Goal: Information Seeking & Learning: Learn about a topic

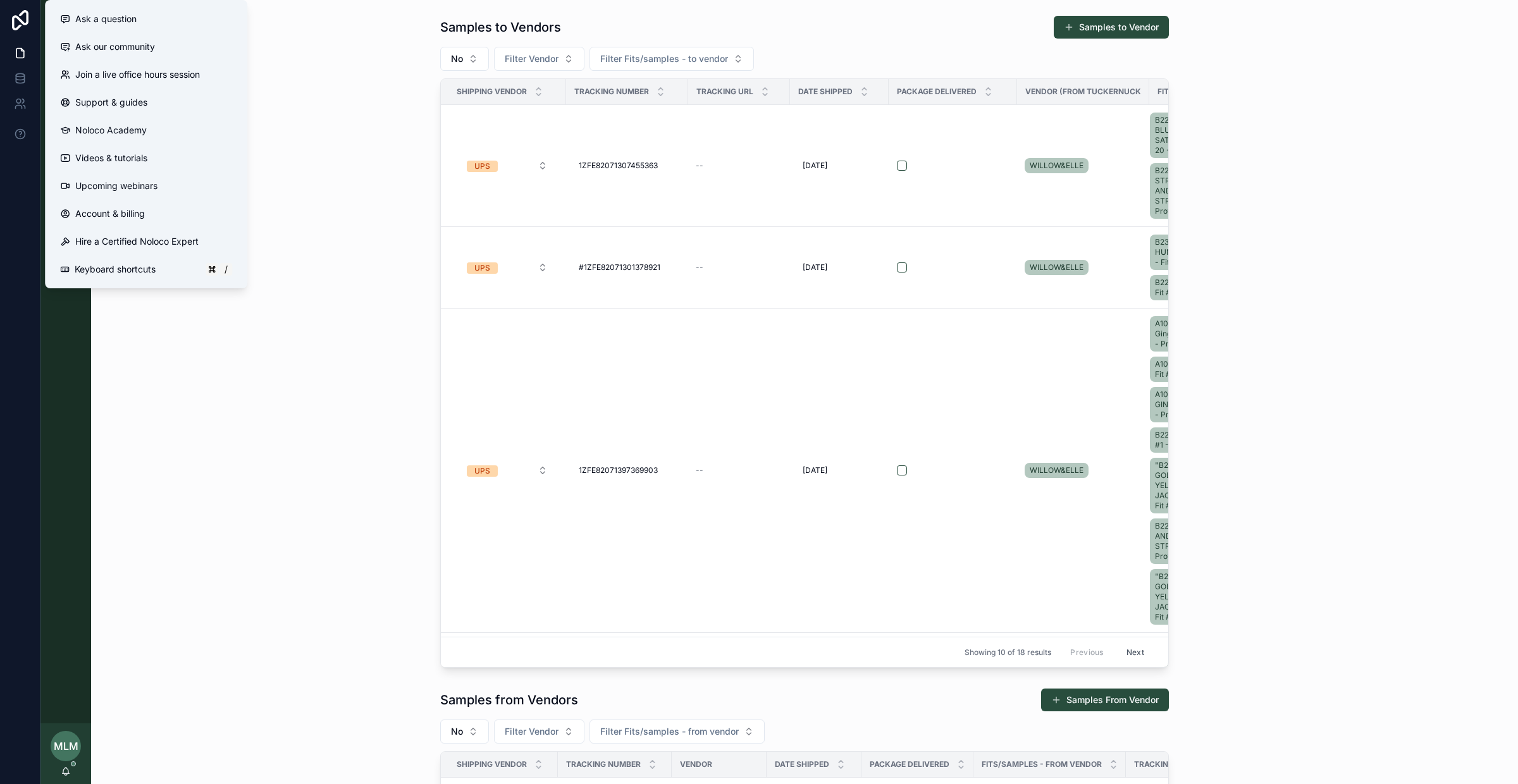
click at [297, 305] on div "Samples to Vendors Samples to Vendor No Filter Vendor Filter Fits/samples - to …" at bounding box center [805, 341] width 1407 height 663
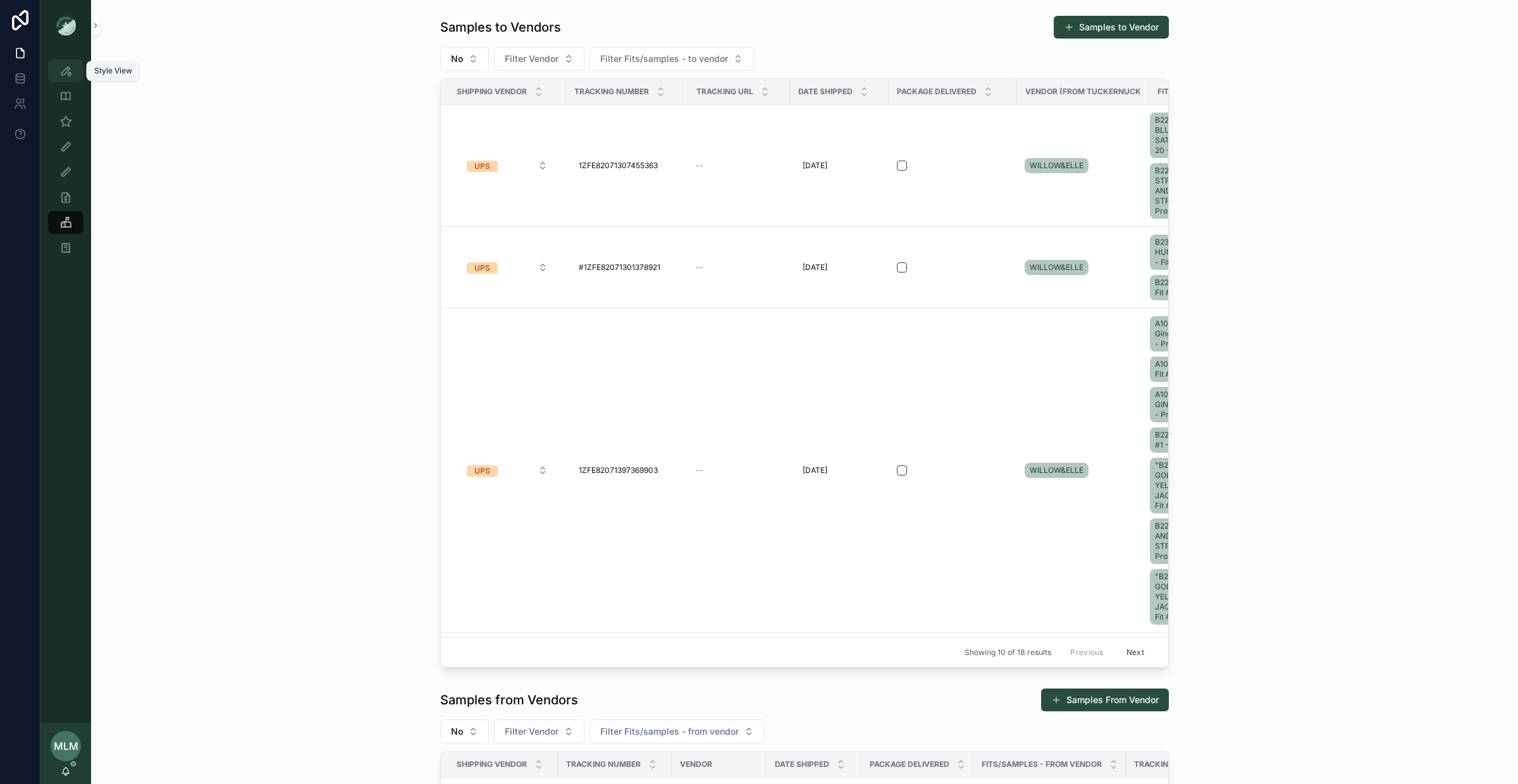
click at [68, 74] on icon "scrollable content" at bounding box center [66, 71] width 13 height 13
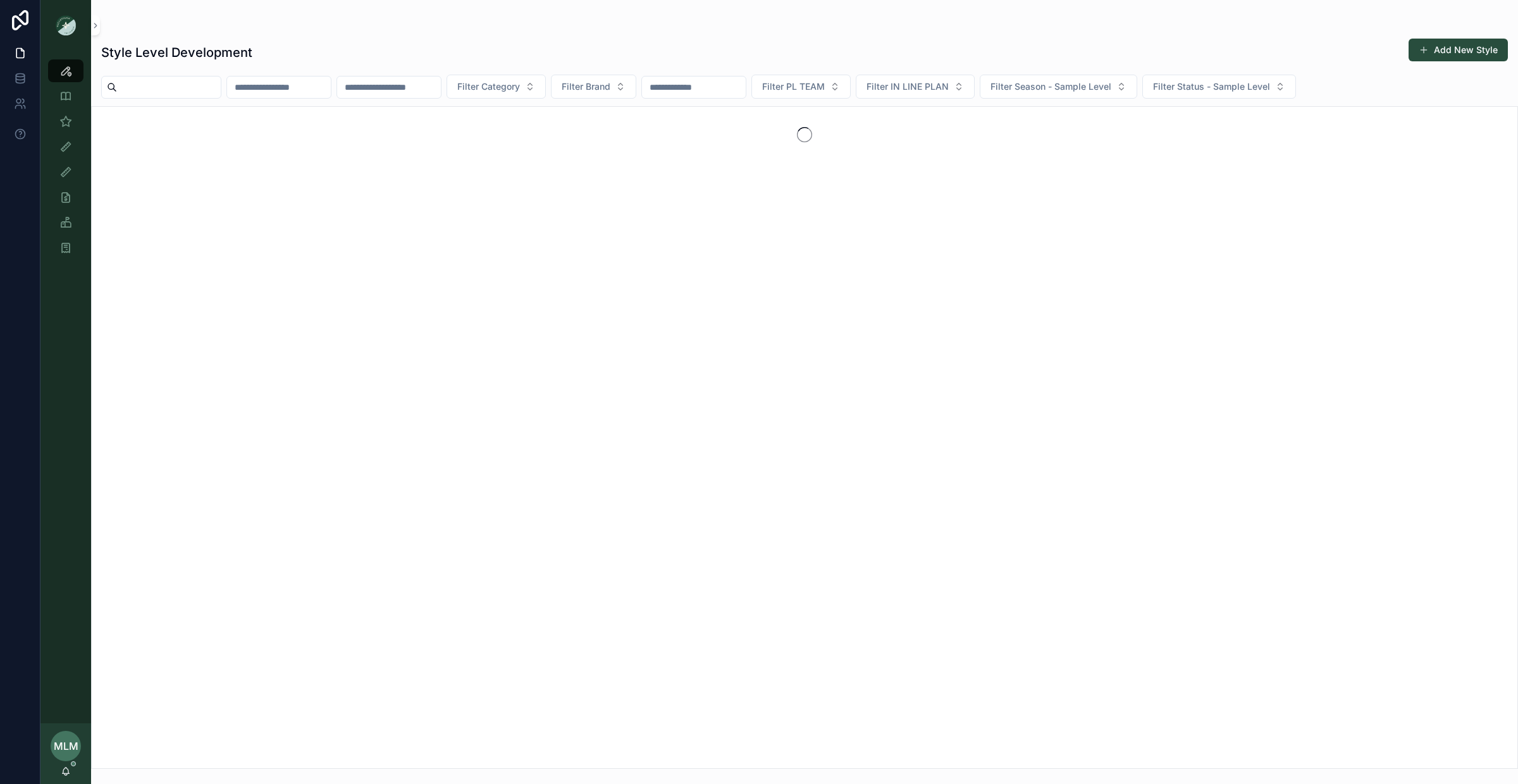
click at [664, 31] on div "Style Level Development Add New Style Filter Category Filter Brand Filter PL TE…" at bounding box center [804, 400] width 1427 height 739
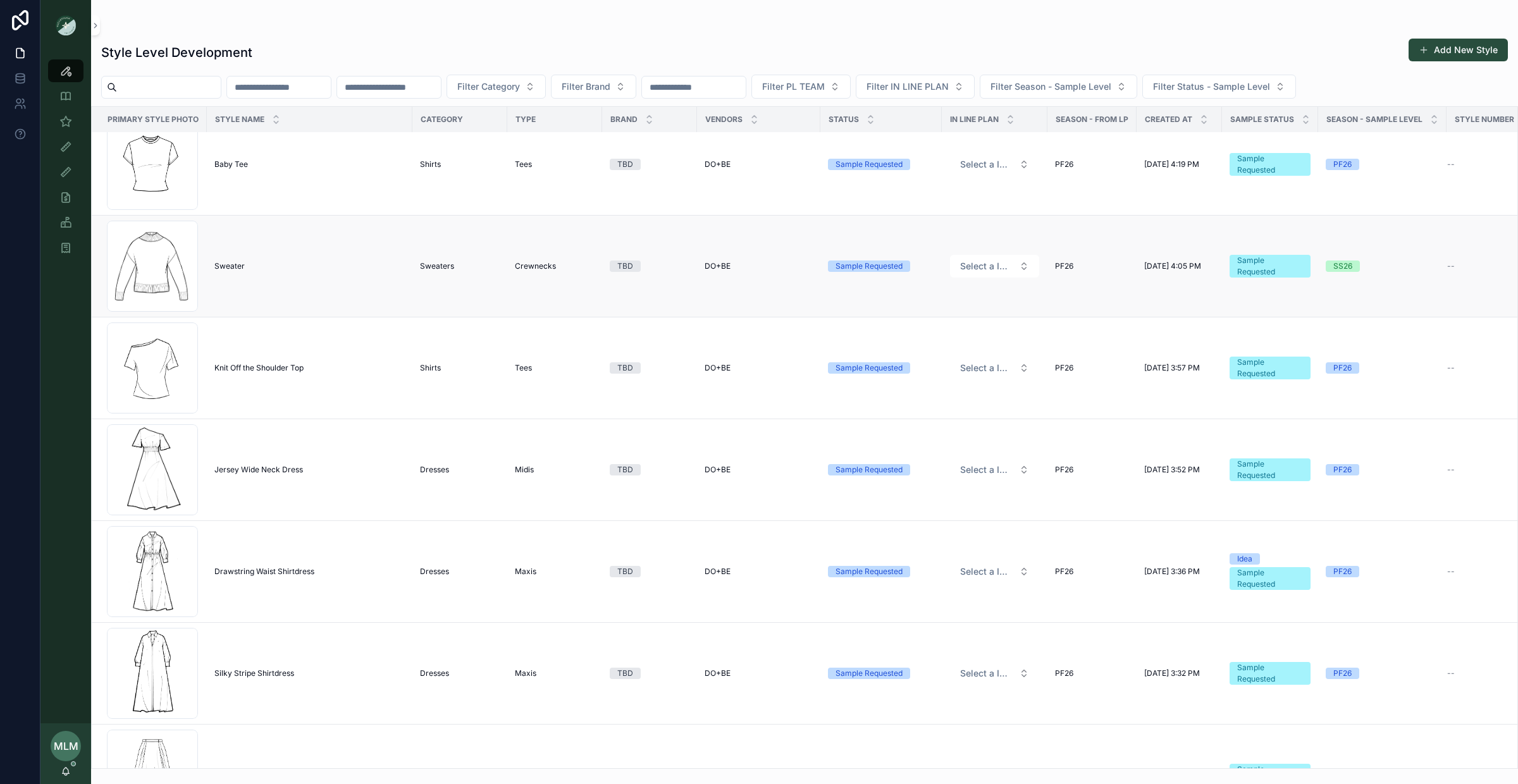
scroll to position [2290, 17]
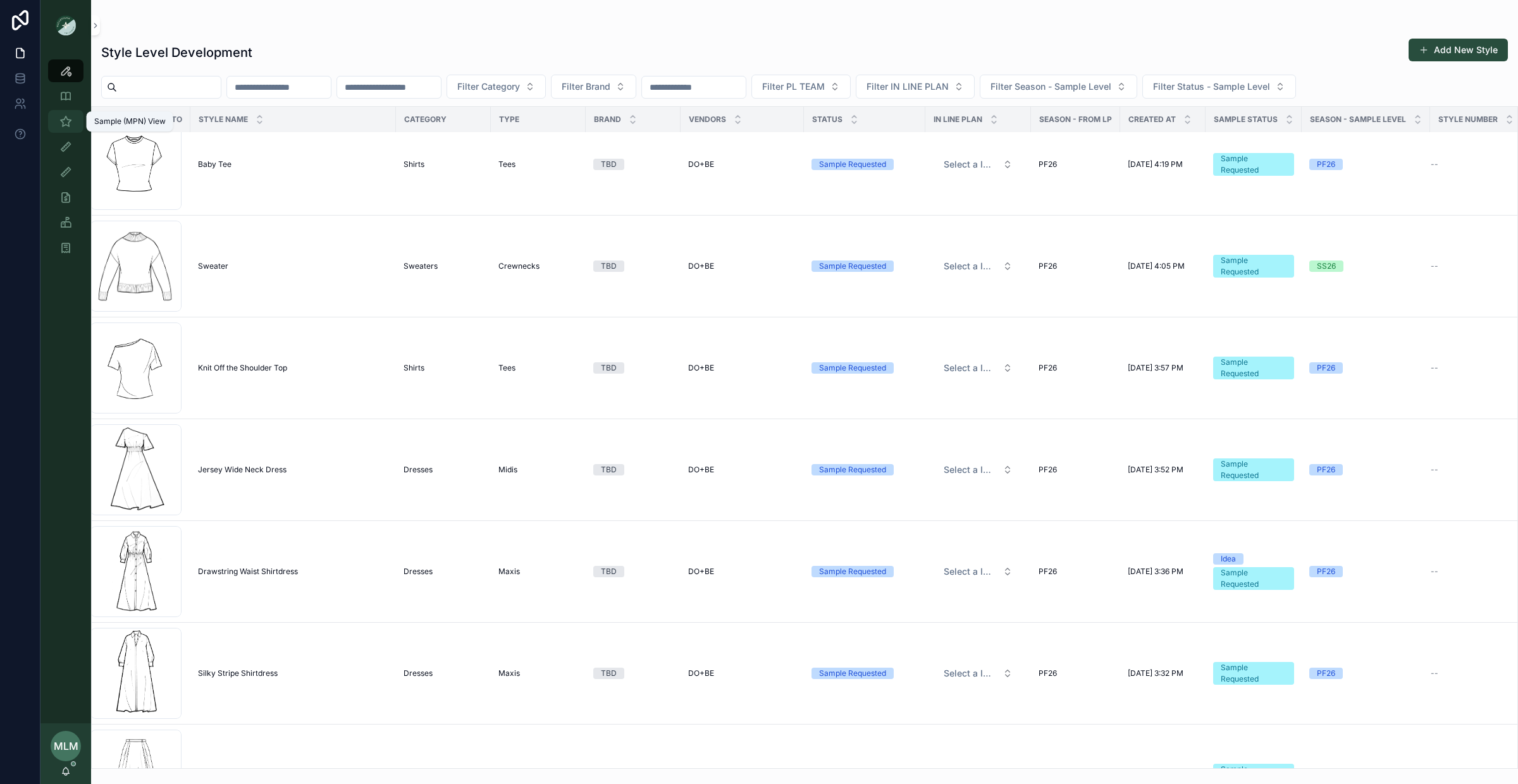
click at [60, 122] on icon "scrollable content" at bounding box center [66, 122] width 13 height 13
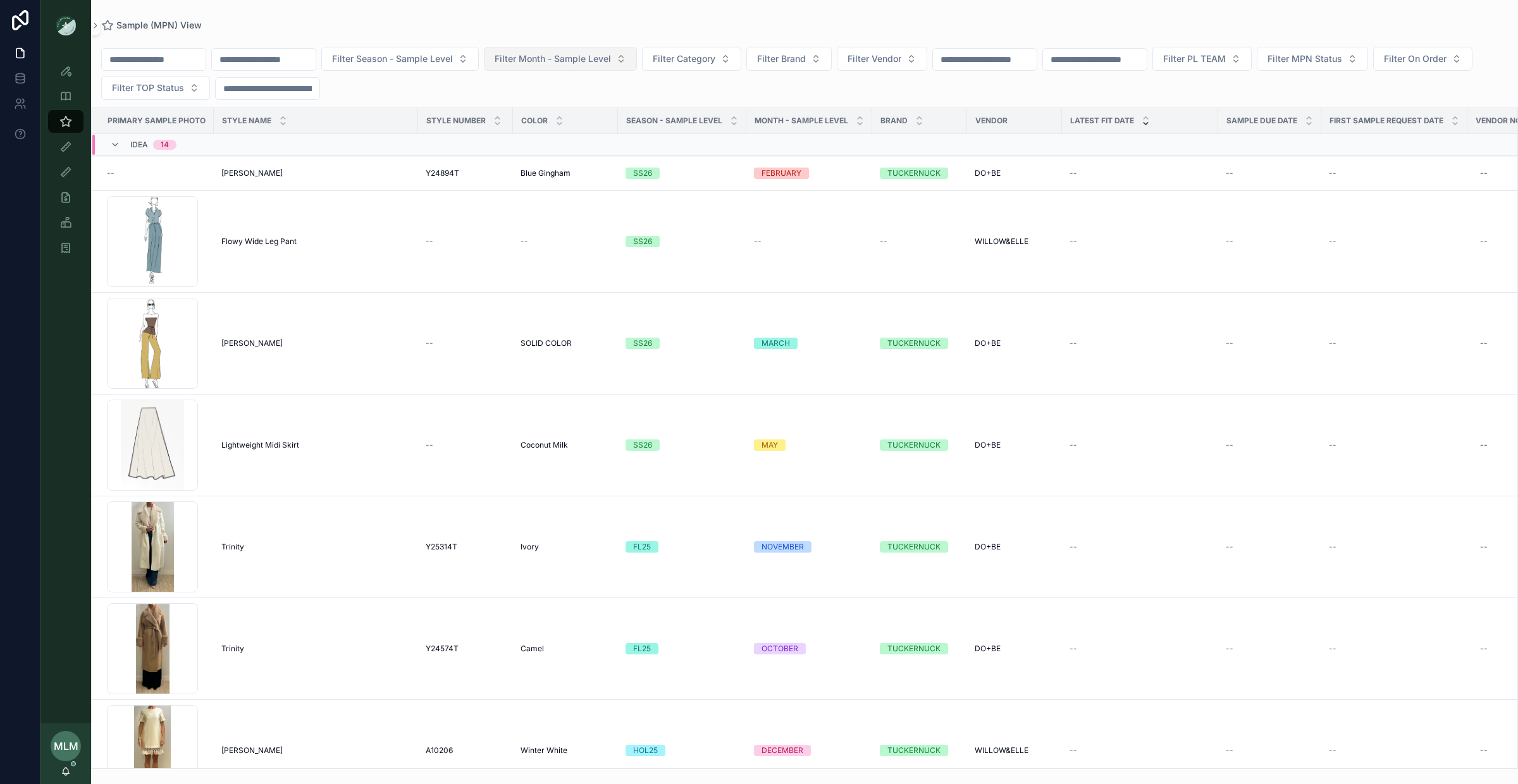
click at [565, 58] on span "Filter Month - Sample Level" at bounding box center [553, 59] width 117 height 13
click at [554, 131] on div "FEBRUARY" at bounding box center [585, 130] width 152 height 20
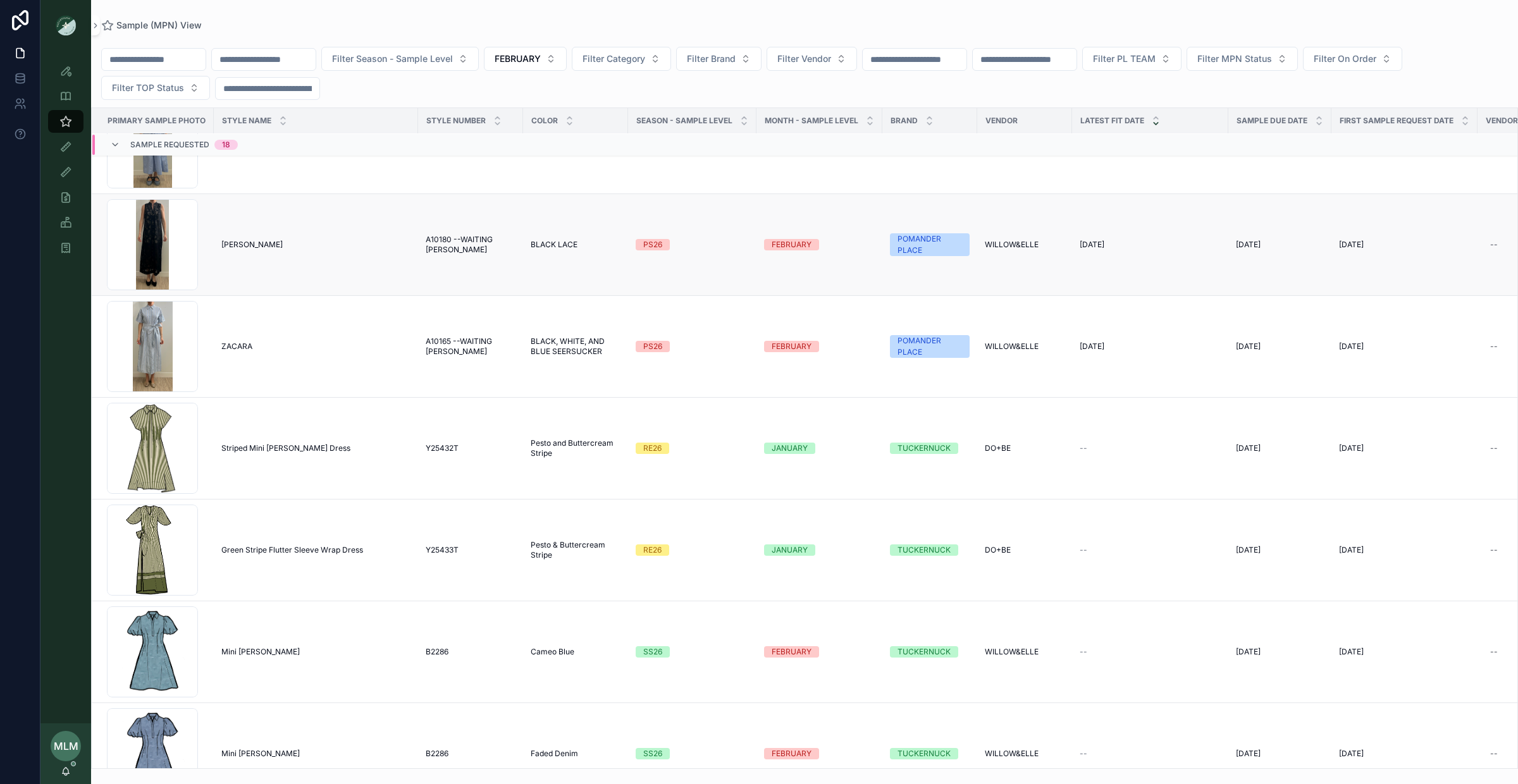
scroll to position [302, 0]
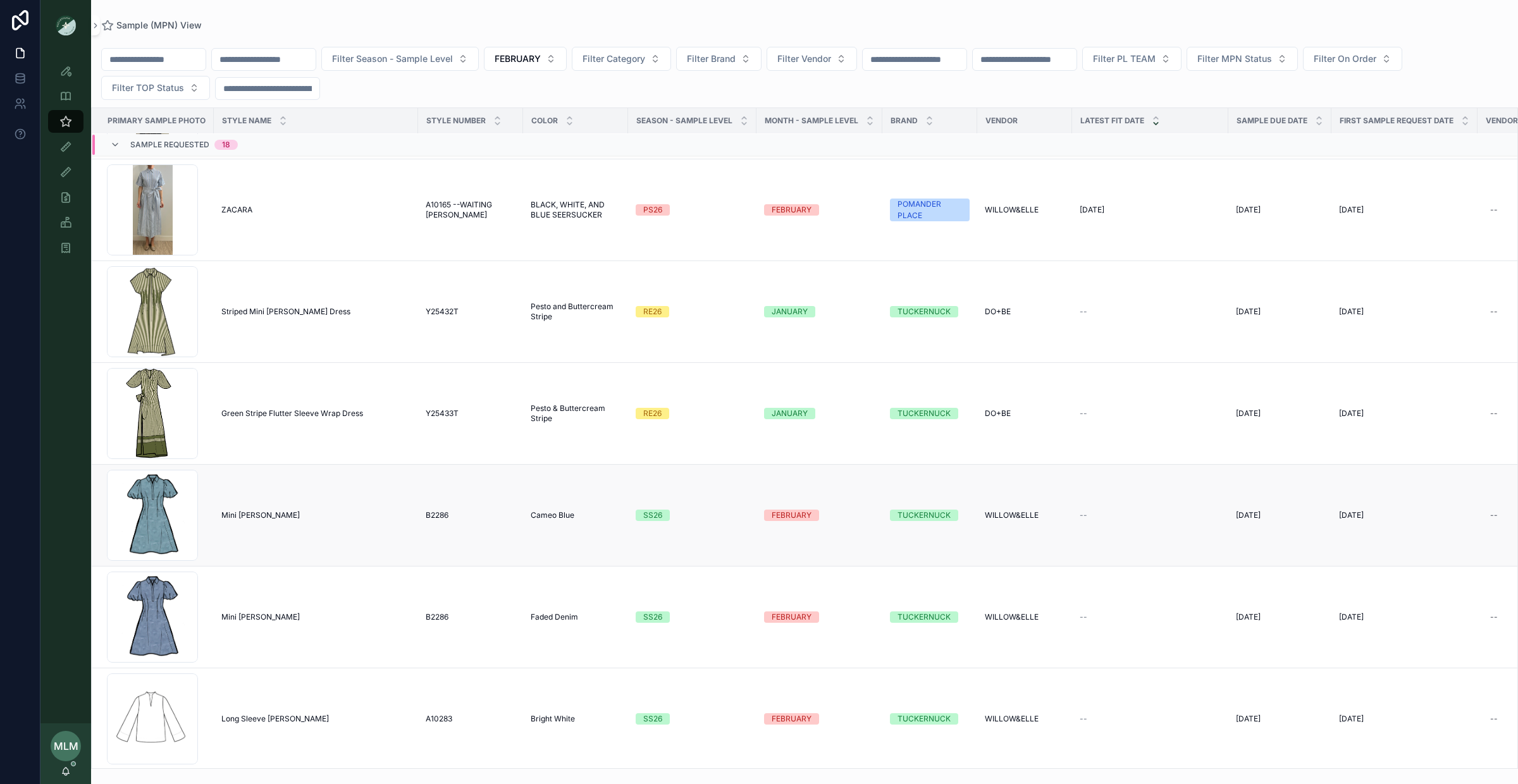
click at [644, 516] on div "SS26" at bounding box center [652, 515] width 19 height 12
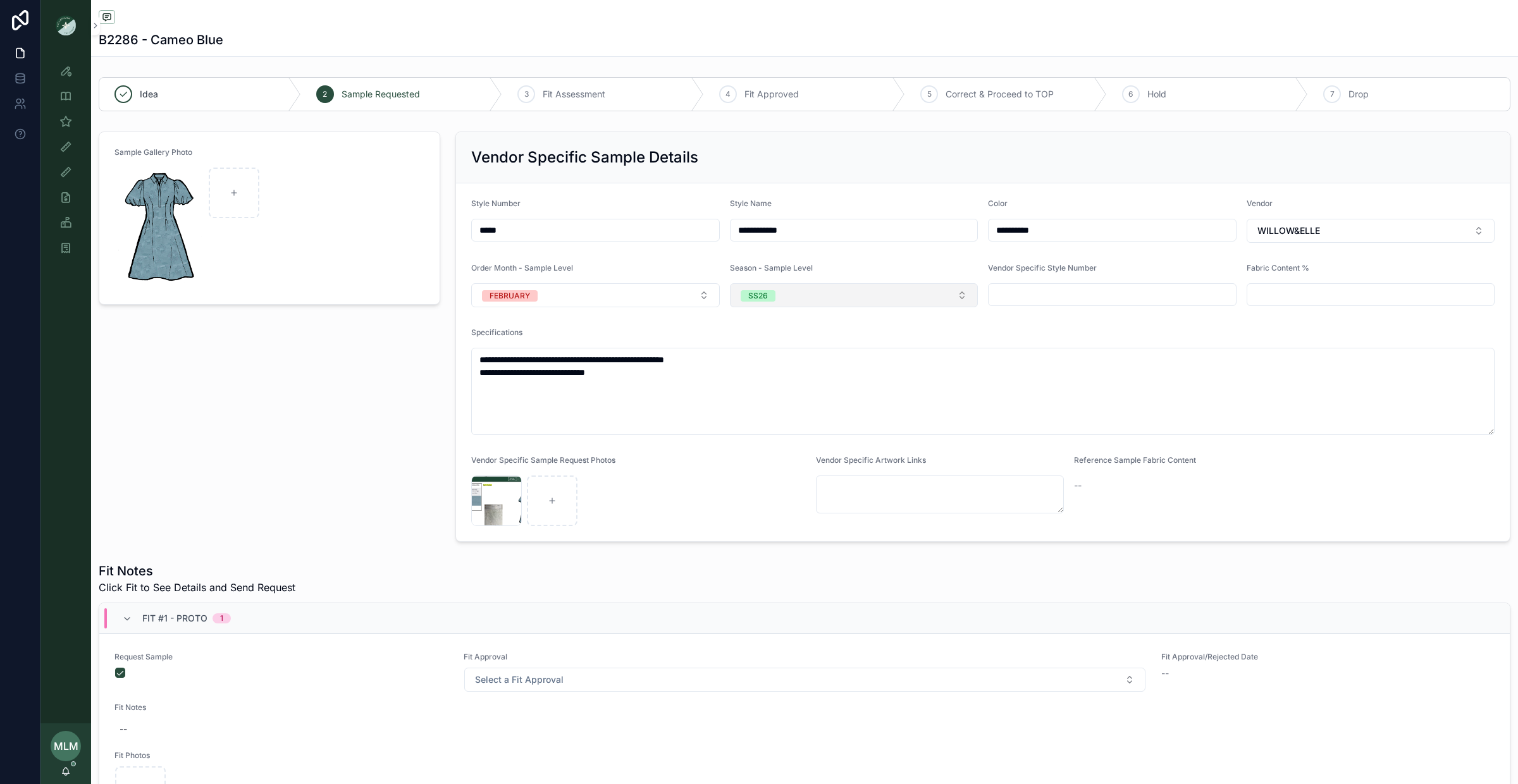
click at [794, 297] on button "SS26" at bounding box center [854, 295] width 248 height 24
click at [804, 421] on div "PS26" at bounding box center [854, 424] width 242 height 19
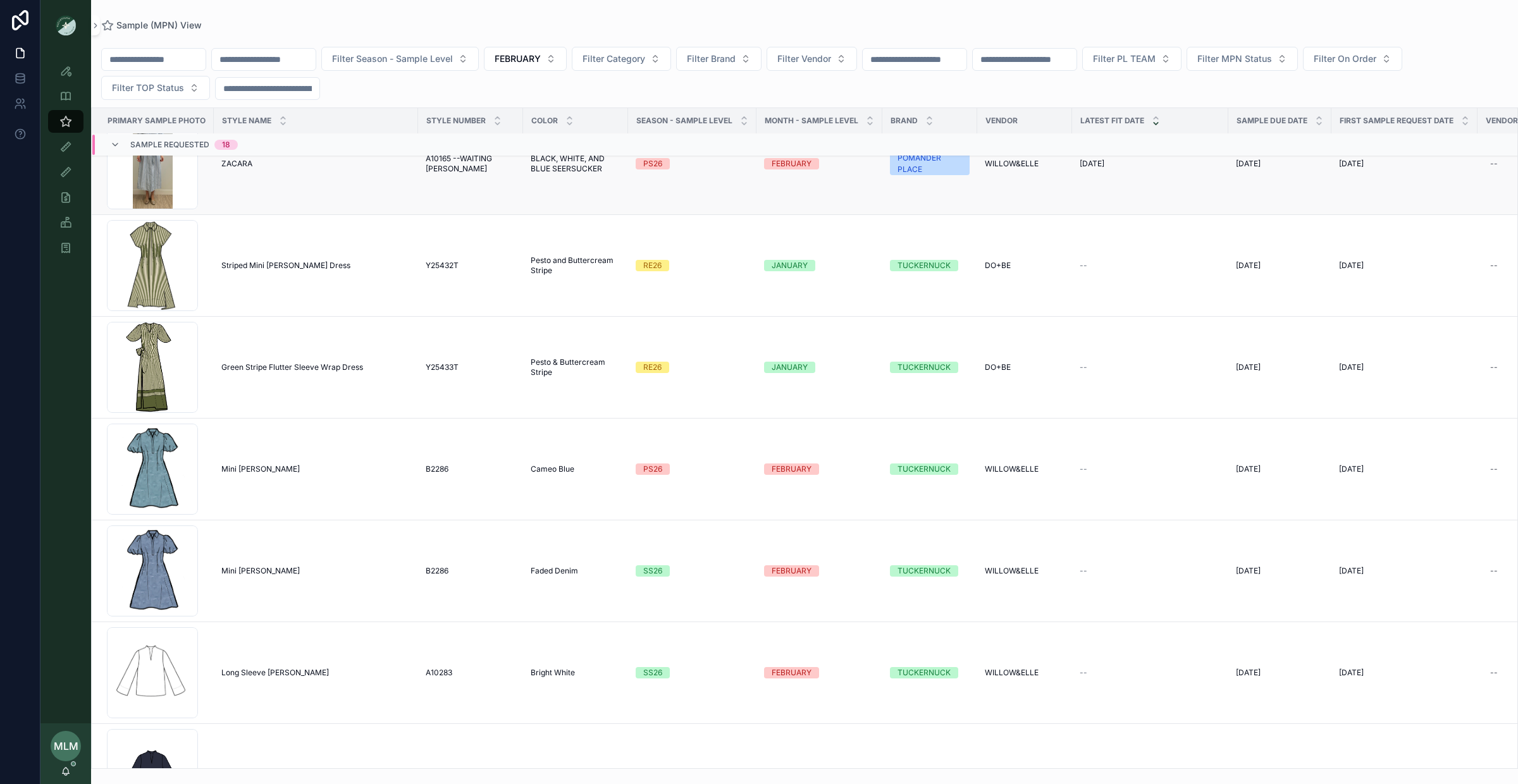
scroll to position [372, 0]
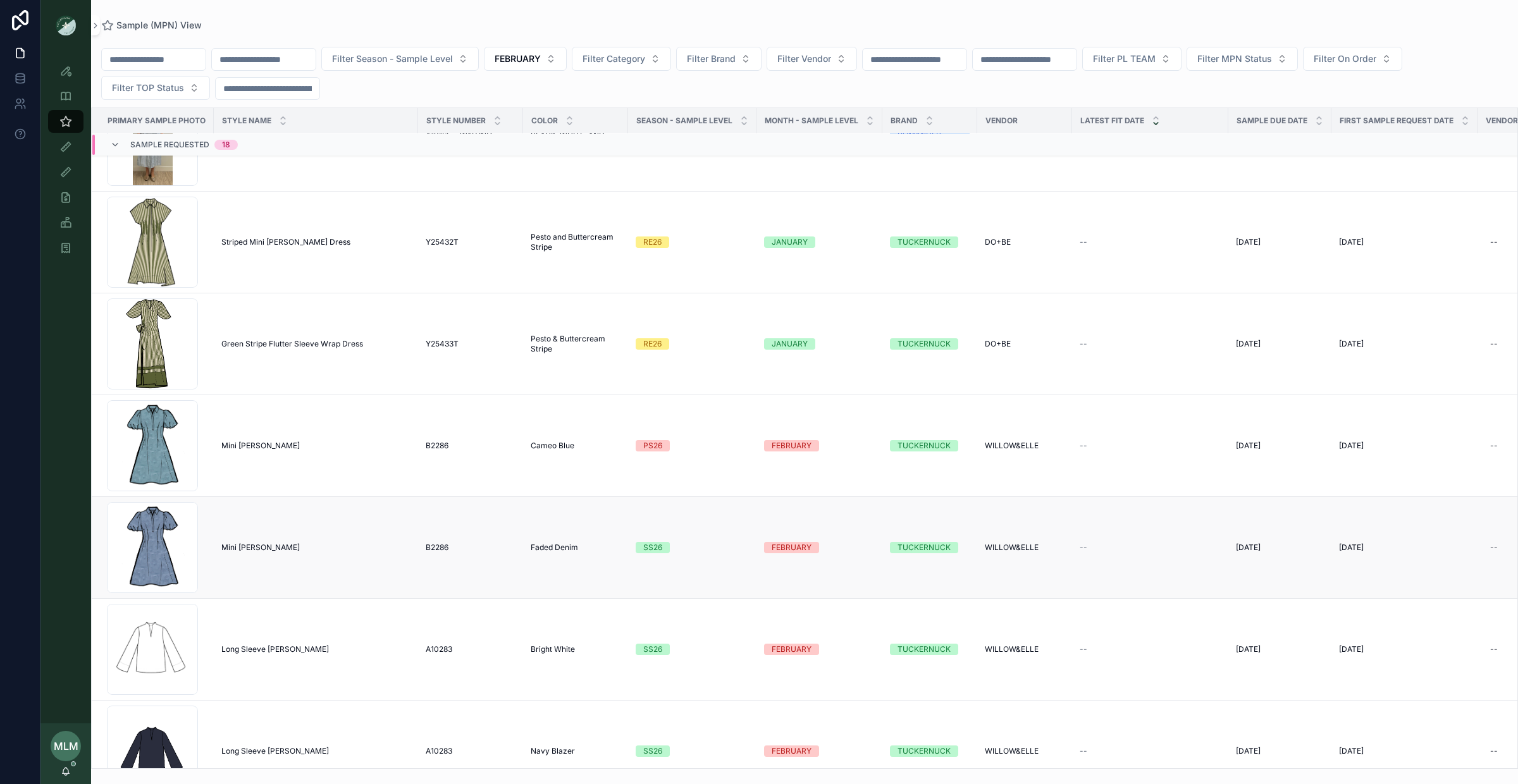
click at [643, 551] on div "SS26" at bounding box center [652, 548] width 19 height 12
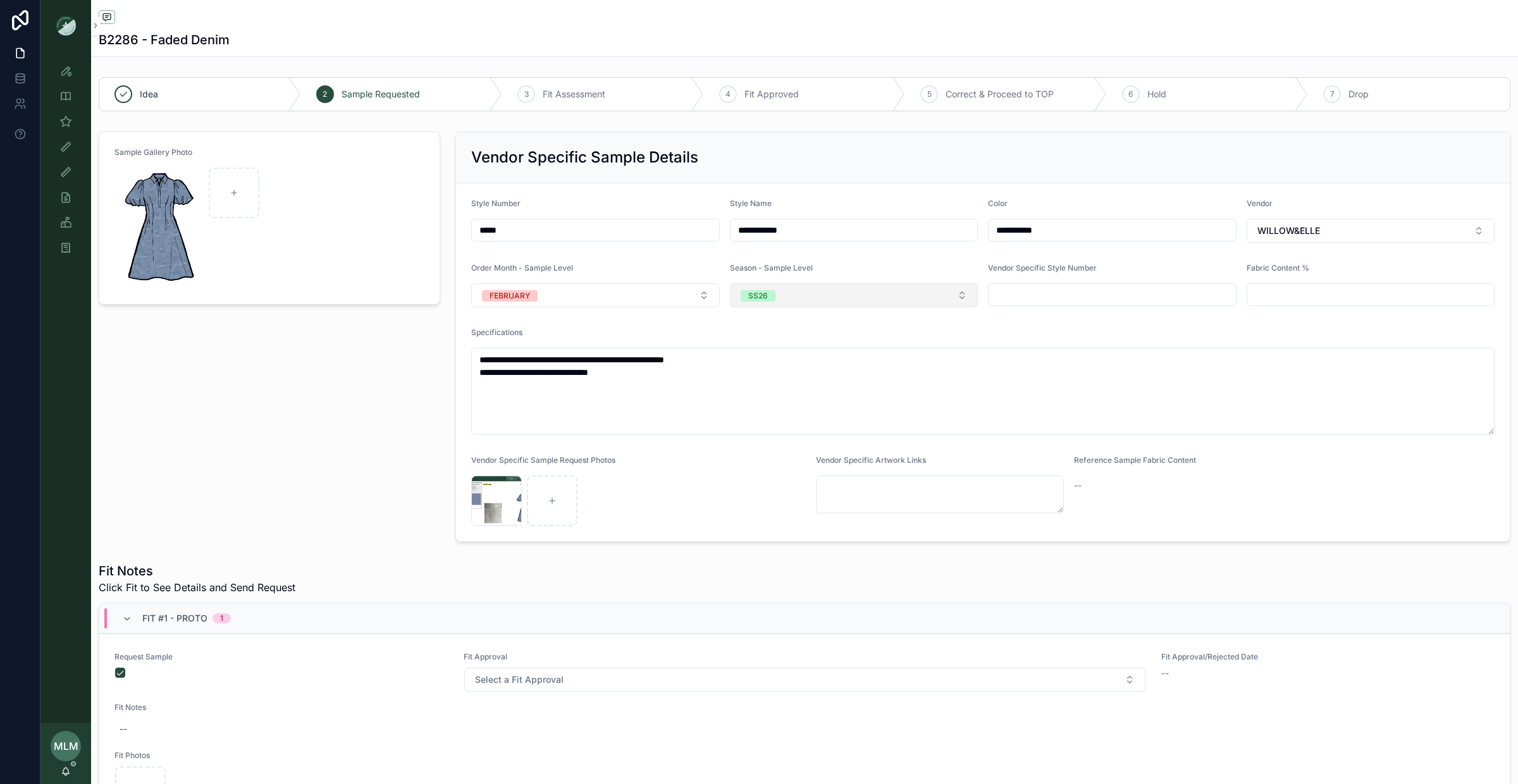
click at [772, 299] on span "SS26" at bounding box center [758, 296] width 35 height 12
click at [772, 422] on span "PS26" at bounding box center [755, 425] width 34 height 12
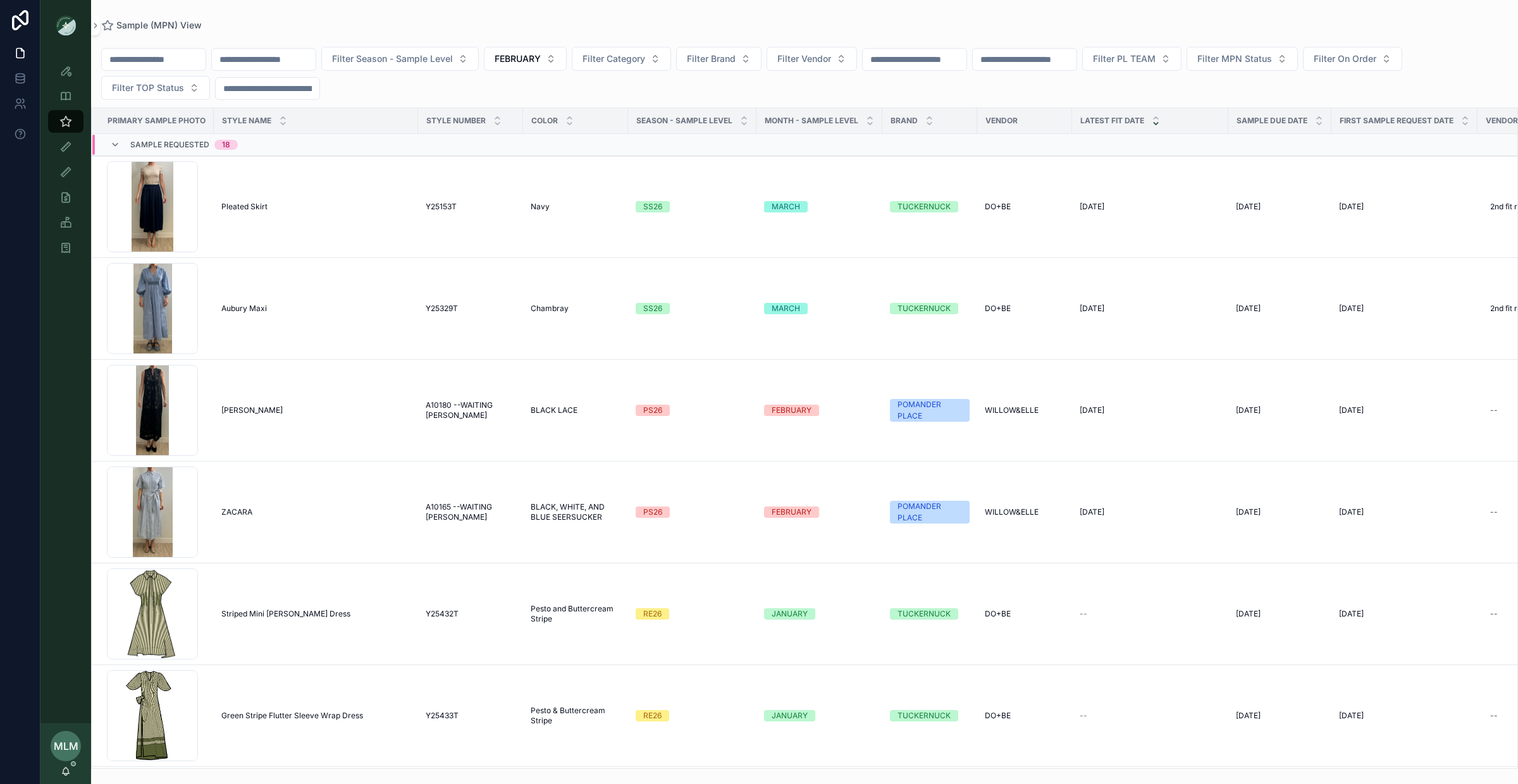
click at [769, 118] on span "MONTH - SAMPLE LEVEL" at bounding box center [812, 121] width 94 height 10
click at [866, 119] on icon "scrollable content" at bounding box center [870, 117] width 8 height 8
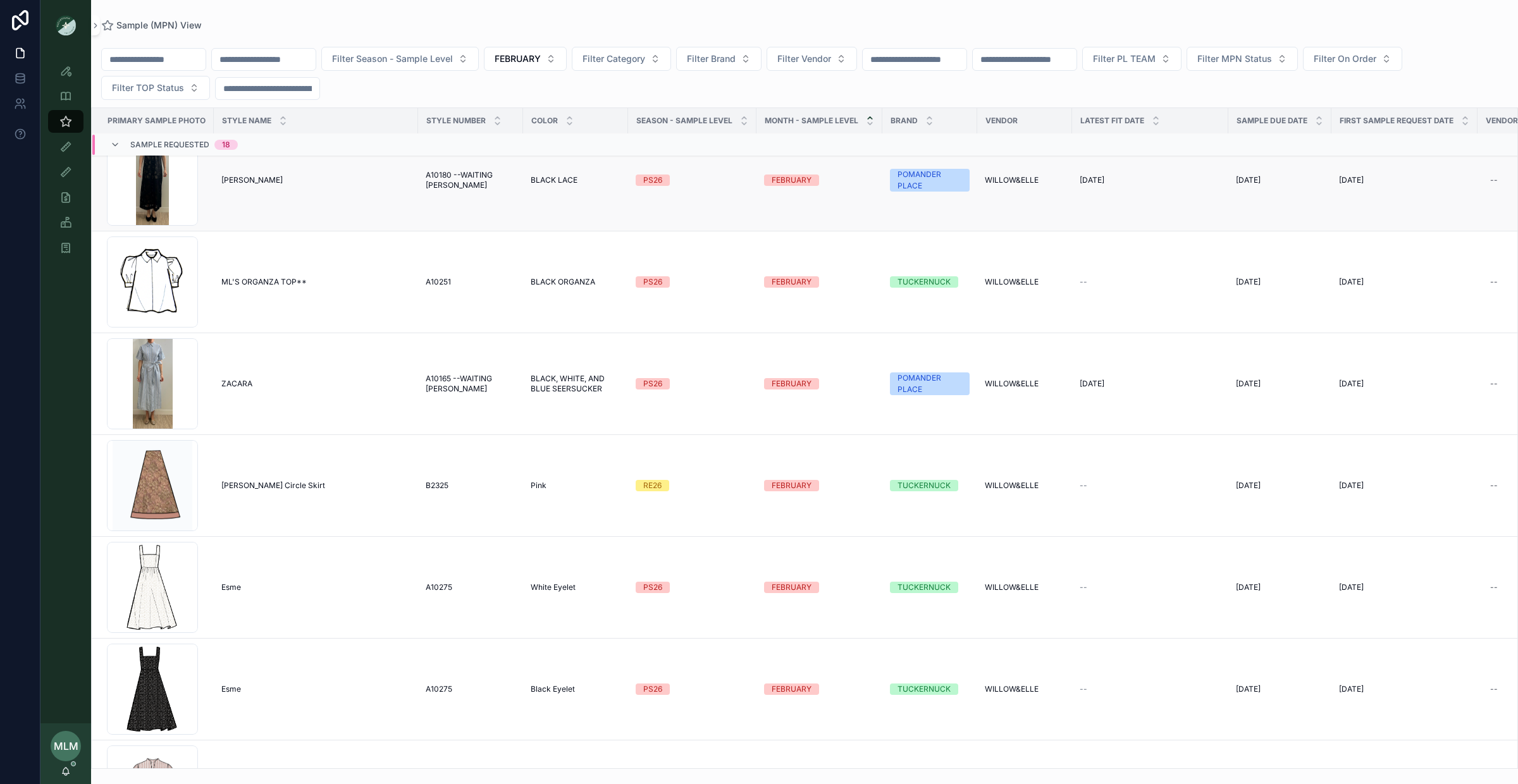
scroll to position [124, 0]
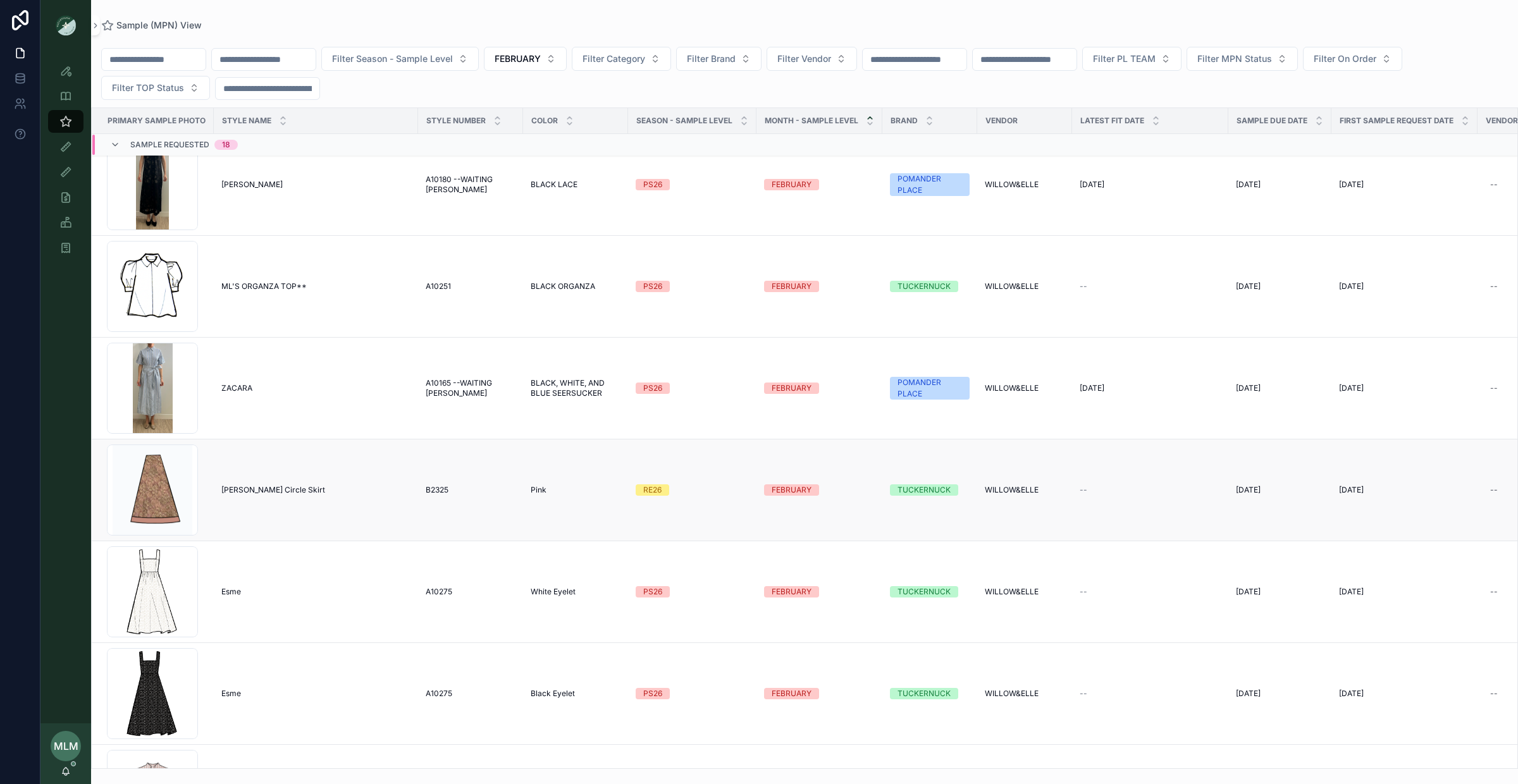
click at [646, 498] on td "RE26" at bounding box center [692, 490] width 128 height 102
click at [643, 490] on div "RE26" at bounding box center [652, 490] width 18 height 12
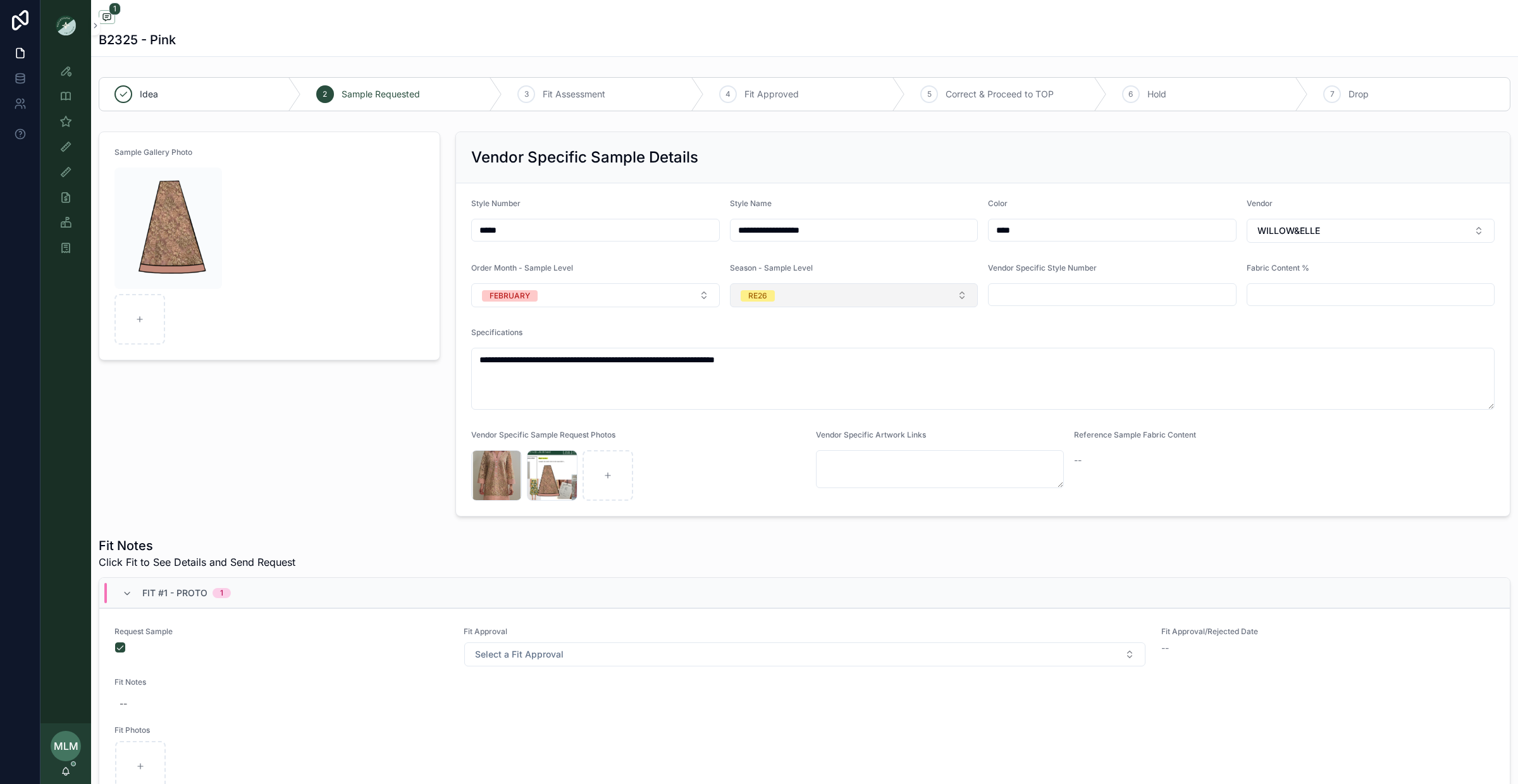
click at [794, 294] on button "RE26" at bounding box center [854, 295] width 248 height 24
click at [767, 425] on span "PS26" at bounding box center [755, 425] width 34 height 12
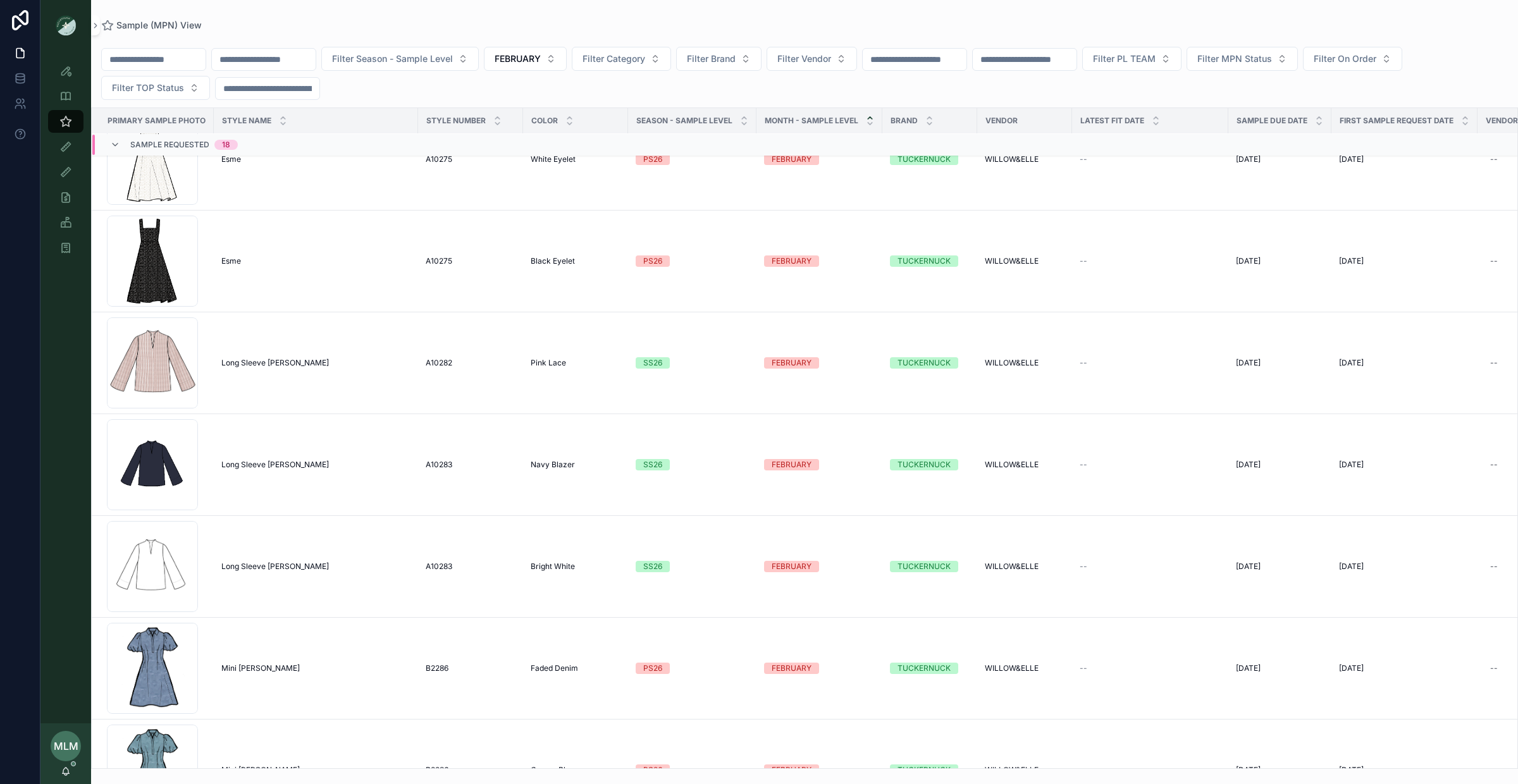
scroll to position [559, 0]
click at [655, 364] on div "SS26" at bounding box center [652, 361] width 19 height 12
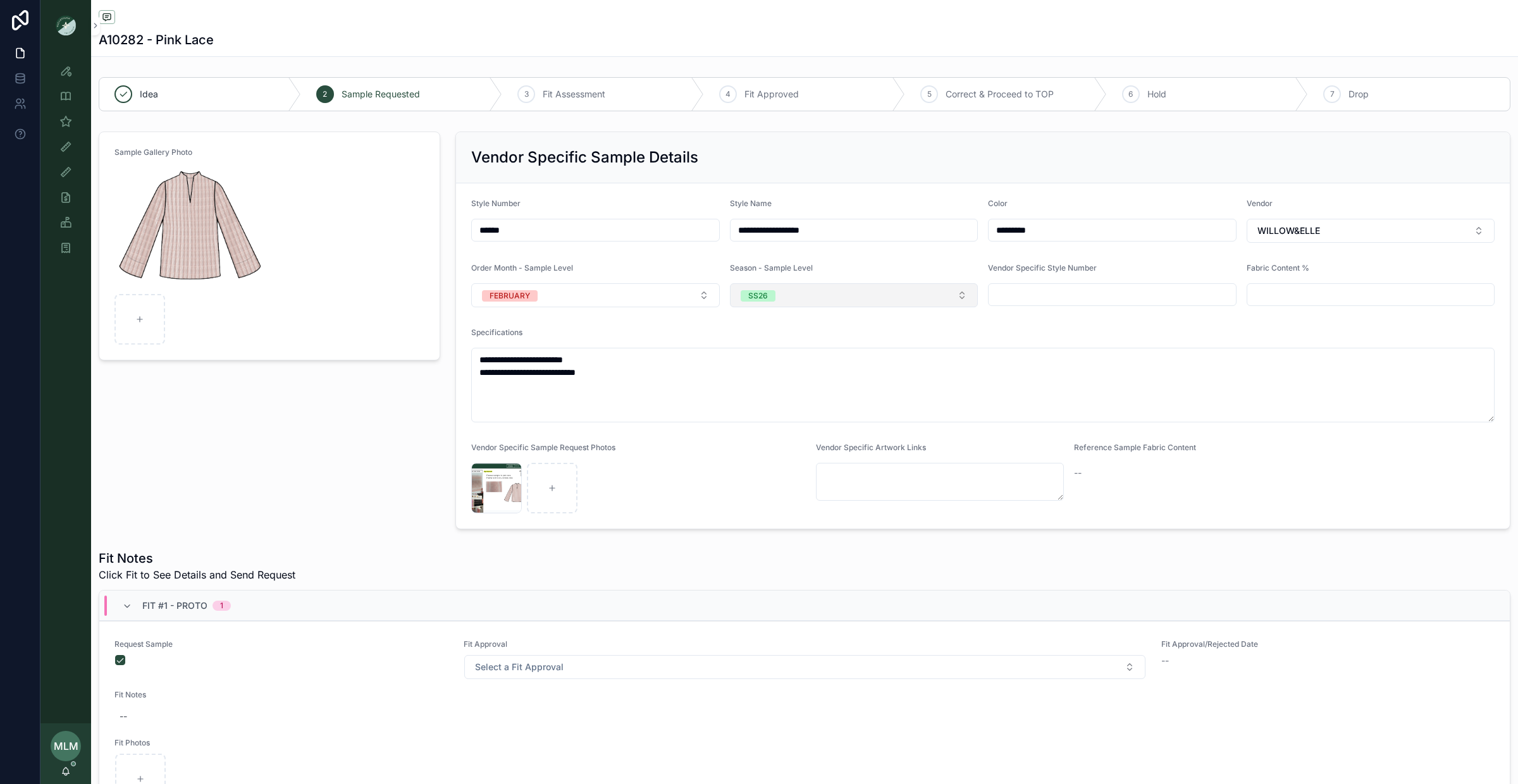
click at [792, 292] on button "SS26" at bounding box center [854, 295] width 248 height 24
click at [790, 419] on div "PS26" at bounding box center [854, 424] width 242 height 19
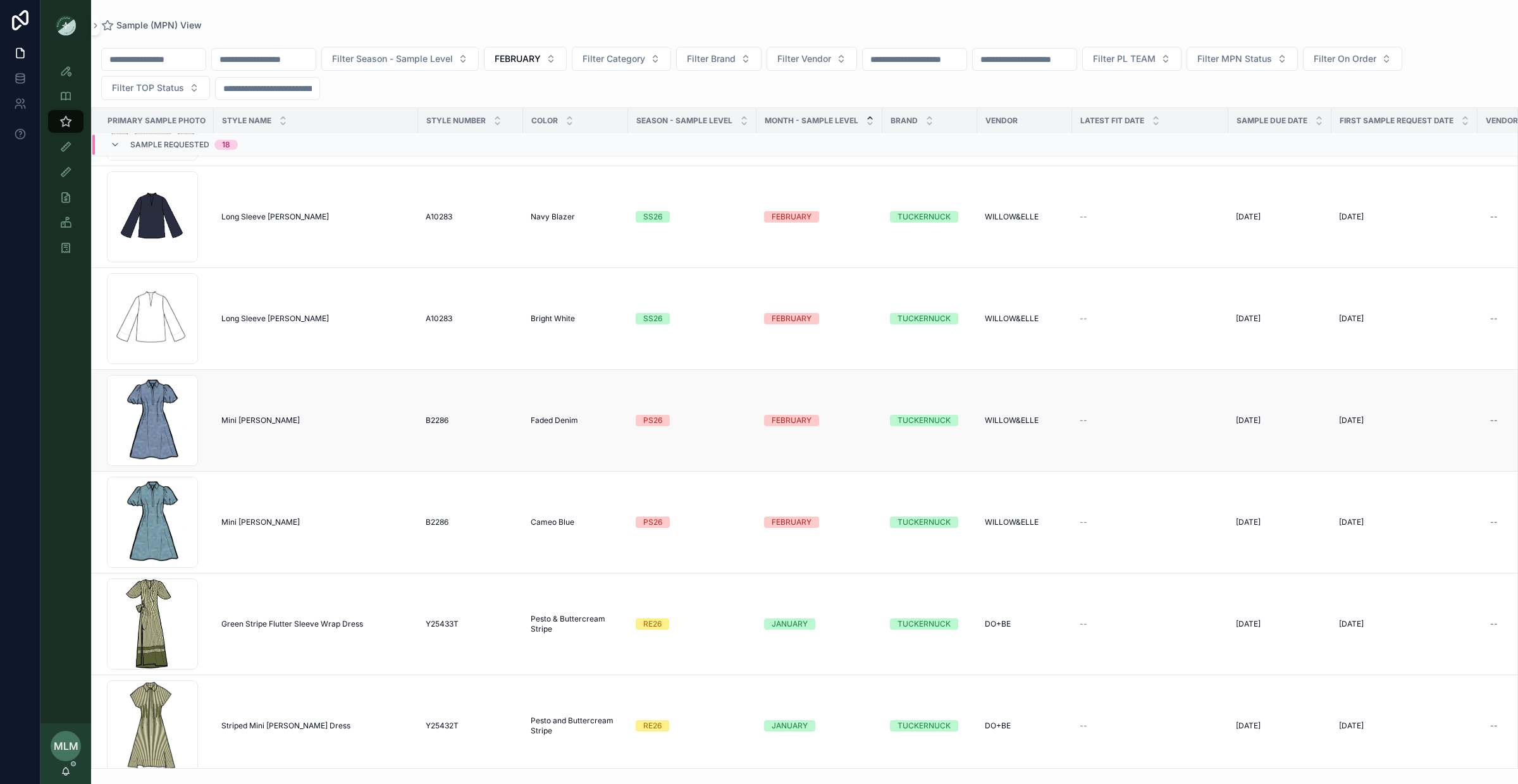
scroll to position [803, 0]
click at [655, 323] on div "SS26" at bounding box center [652, 320] width 19 height 12
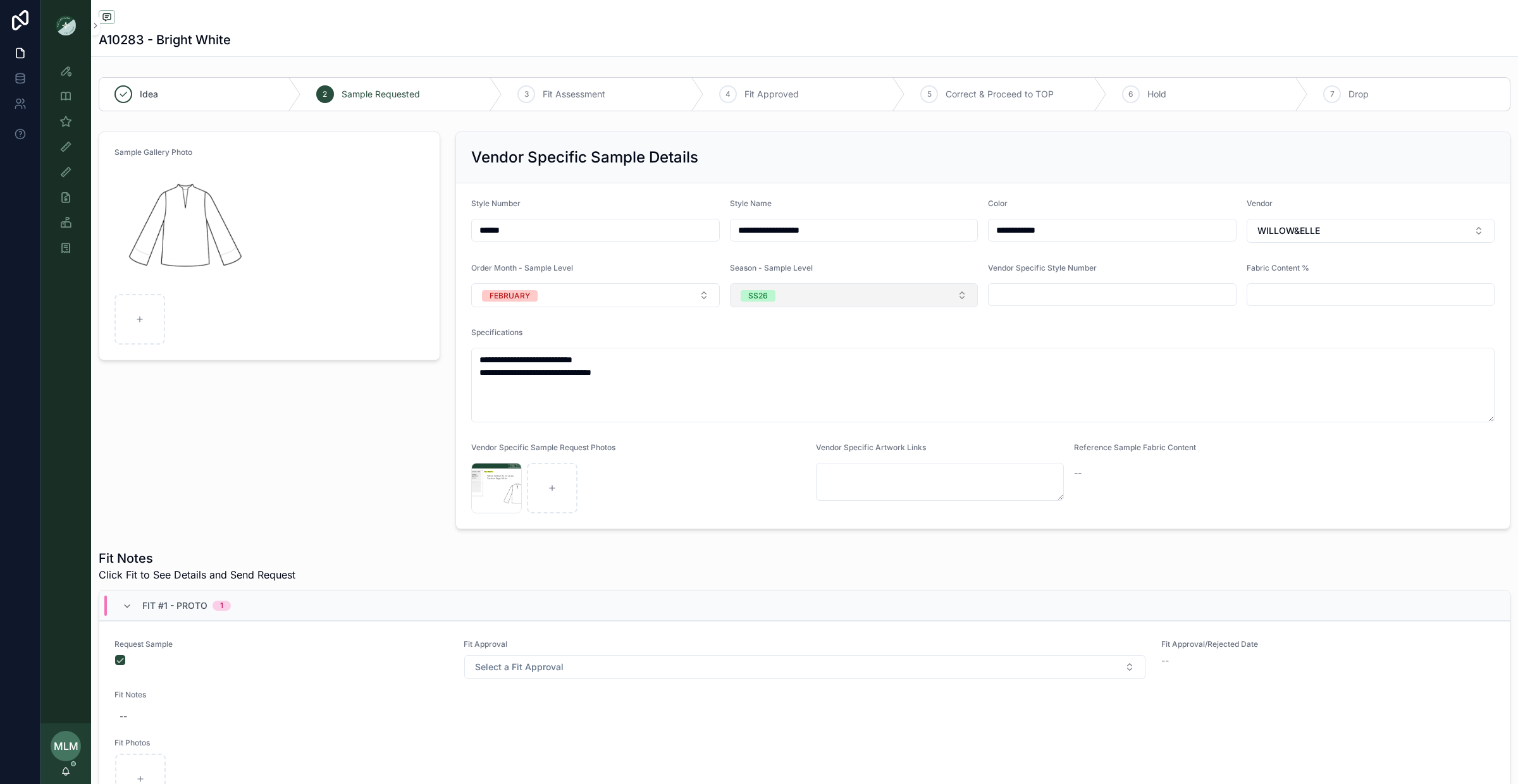
click at [799, 299] on button "SS26" at bounding box center [854, 295] width 248 height 24
click at [764, 419] on div "PS26" at bounding box center [755, 425] width 19 height 12
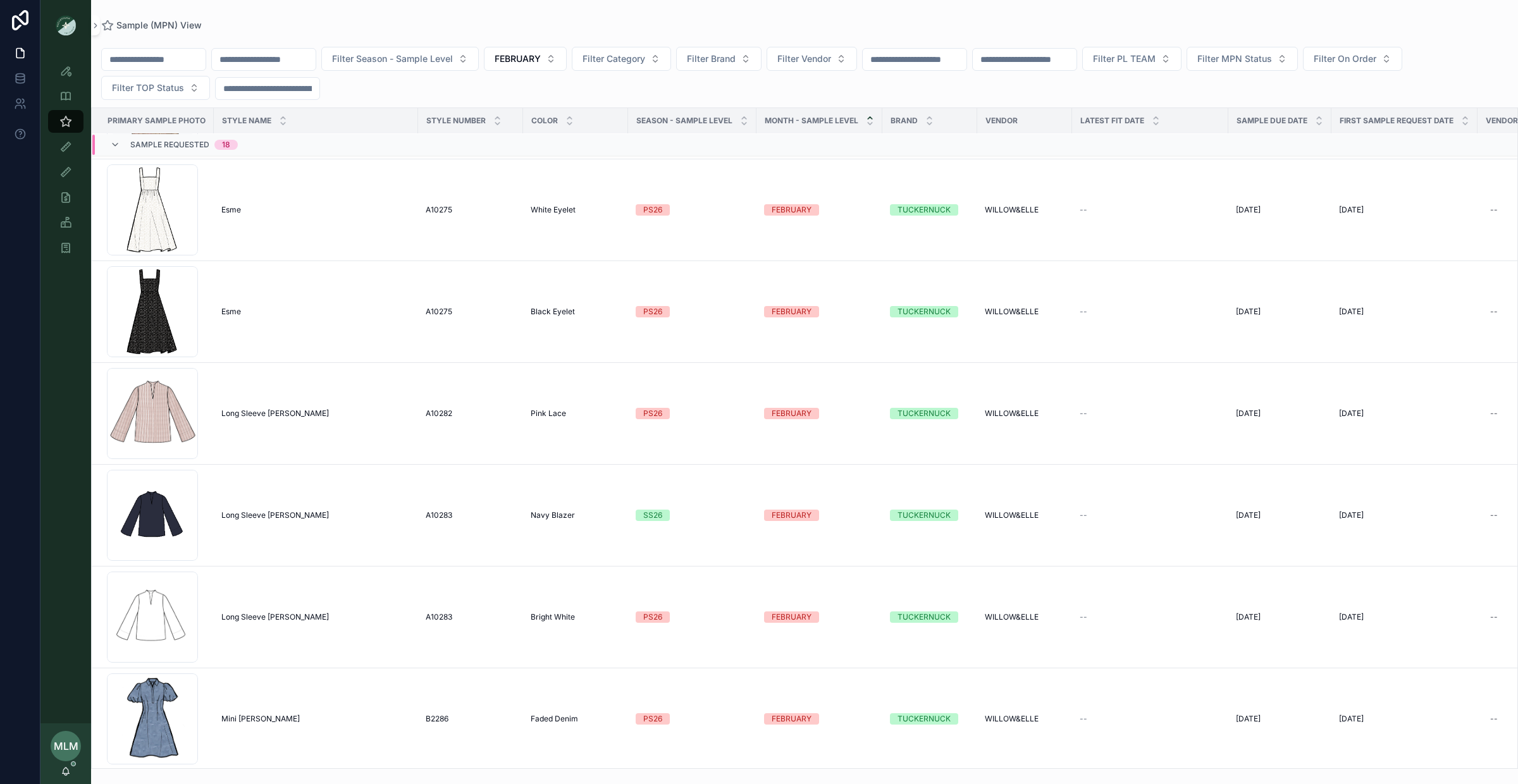
scroll to position [520, 0]
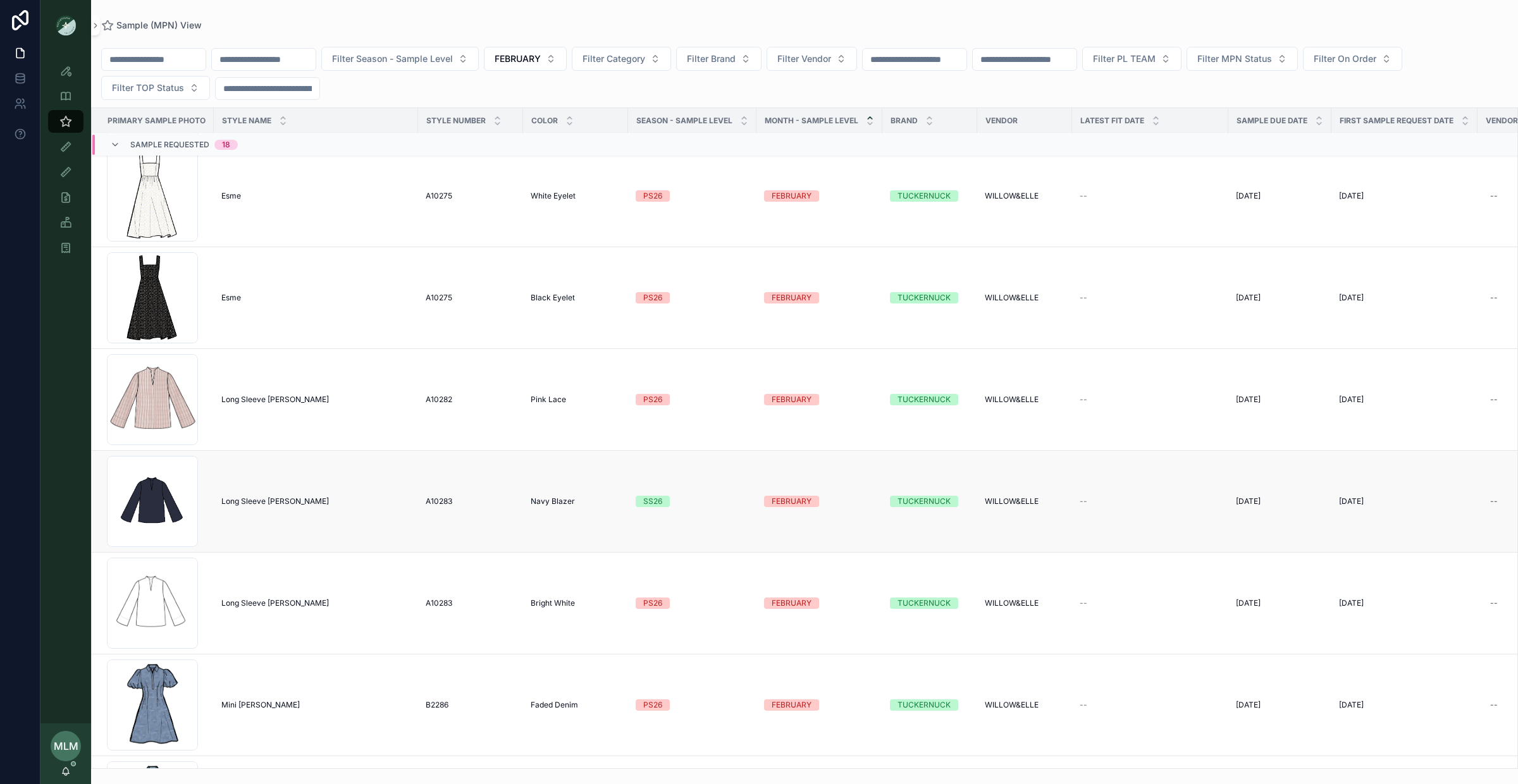
click at [666, 502] on span "SS26" at bounding box center [652, 502] width 34 height 12
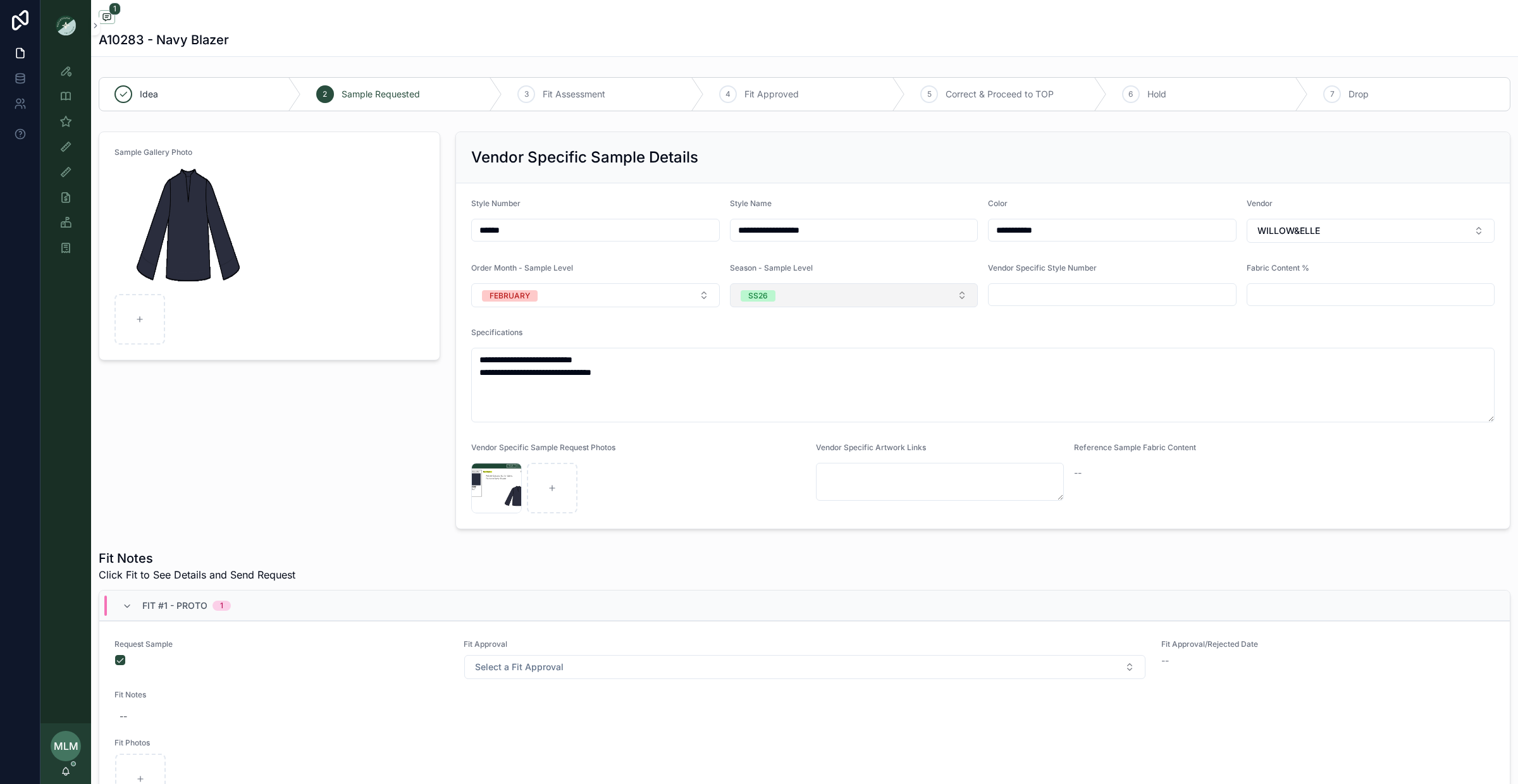
click at [836, 292] on button "SS26" at bounding box center [854, 295] width 248 height 24
click at [792, 420] on div "PS26" at bounding box center [854, 424] width 242 height 19
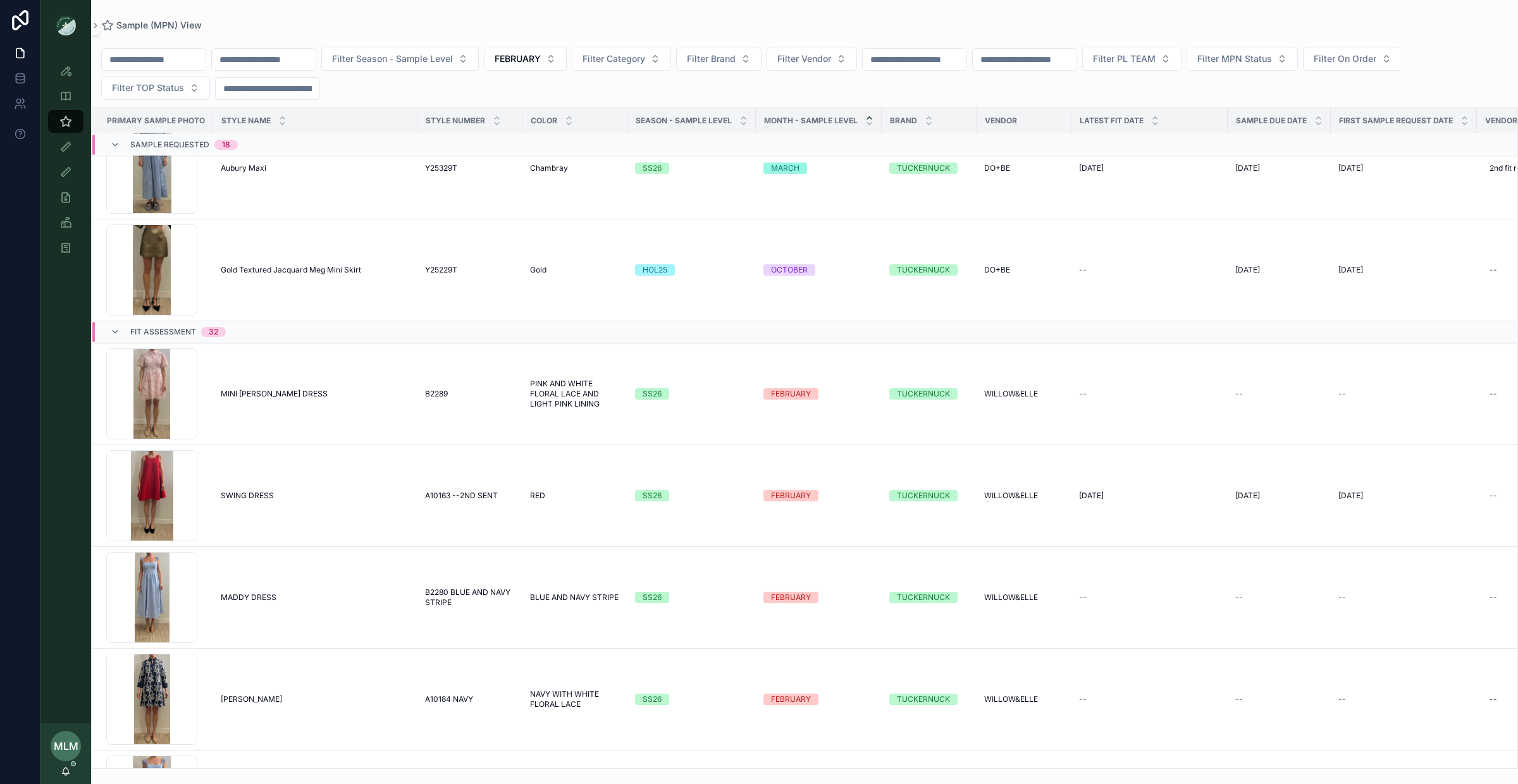
scroll to position [1782, 1]
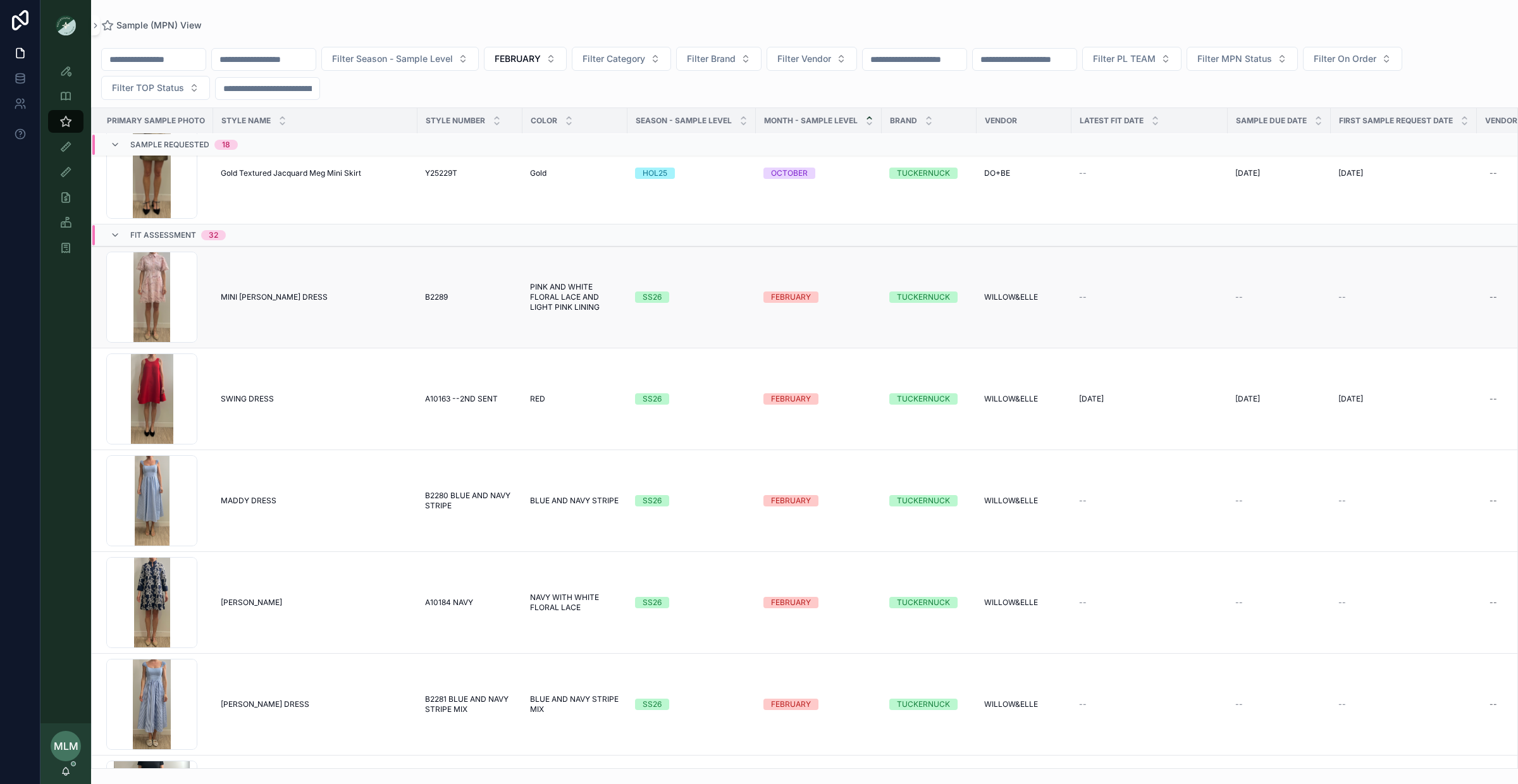
click at [654, 299] on div "SS26" at bounding box center [652, 297] width 19 height 12
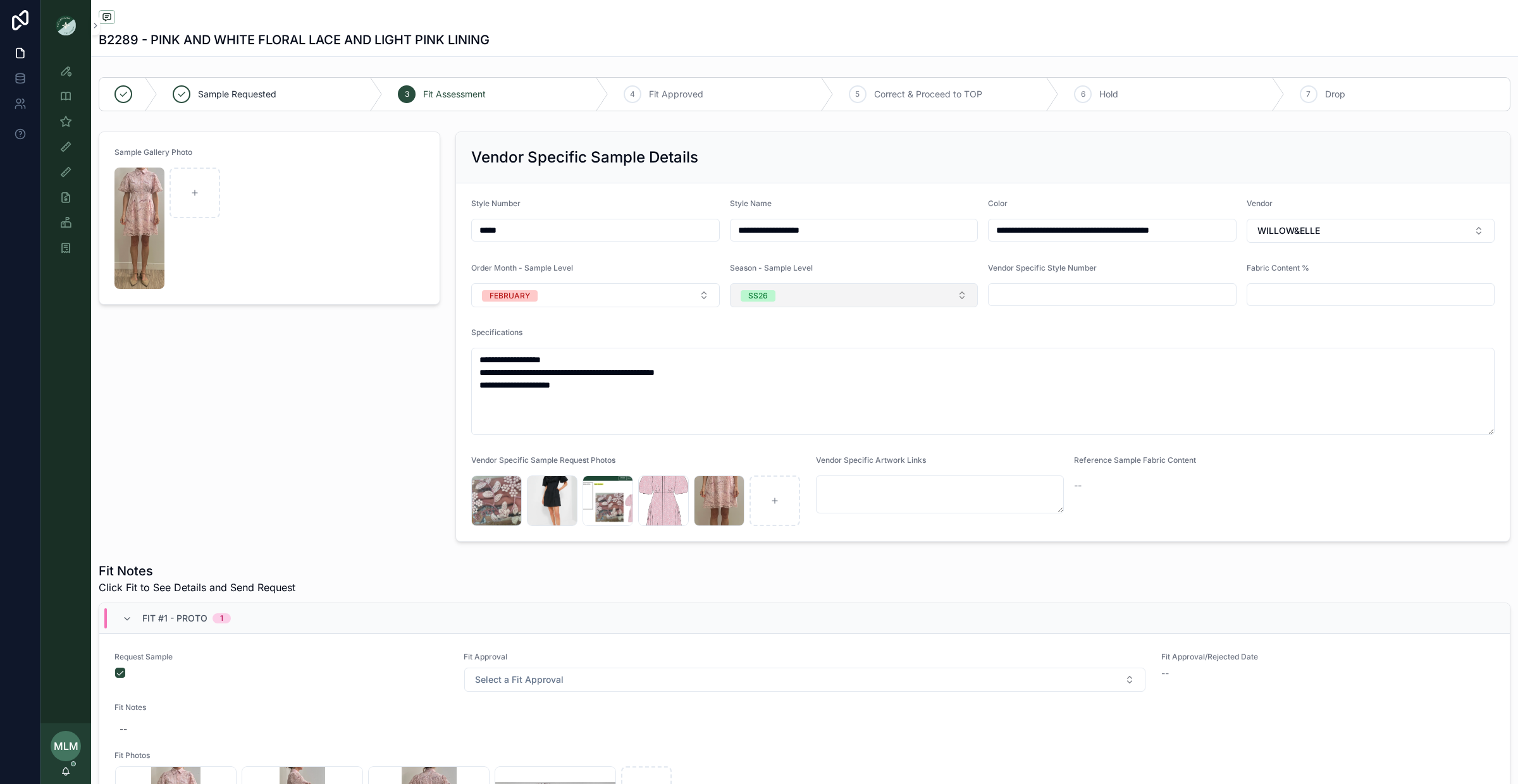
click at [778, 297] on button "SS26" at bounding box center [854, 295] width 248 height 24
click at [793, 423] on div "PS26" at bounding box center [854, 424] width 242 height 19
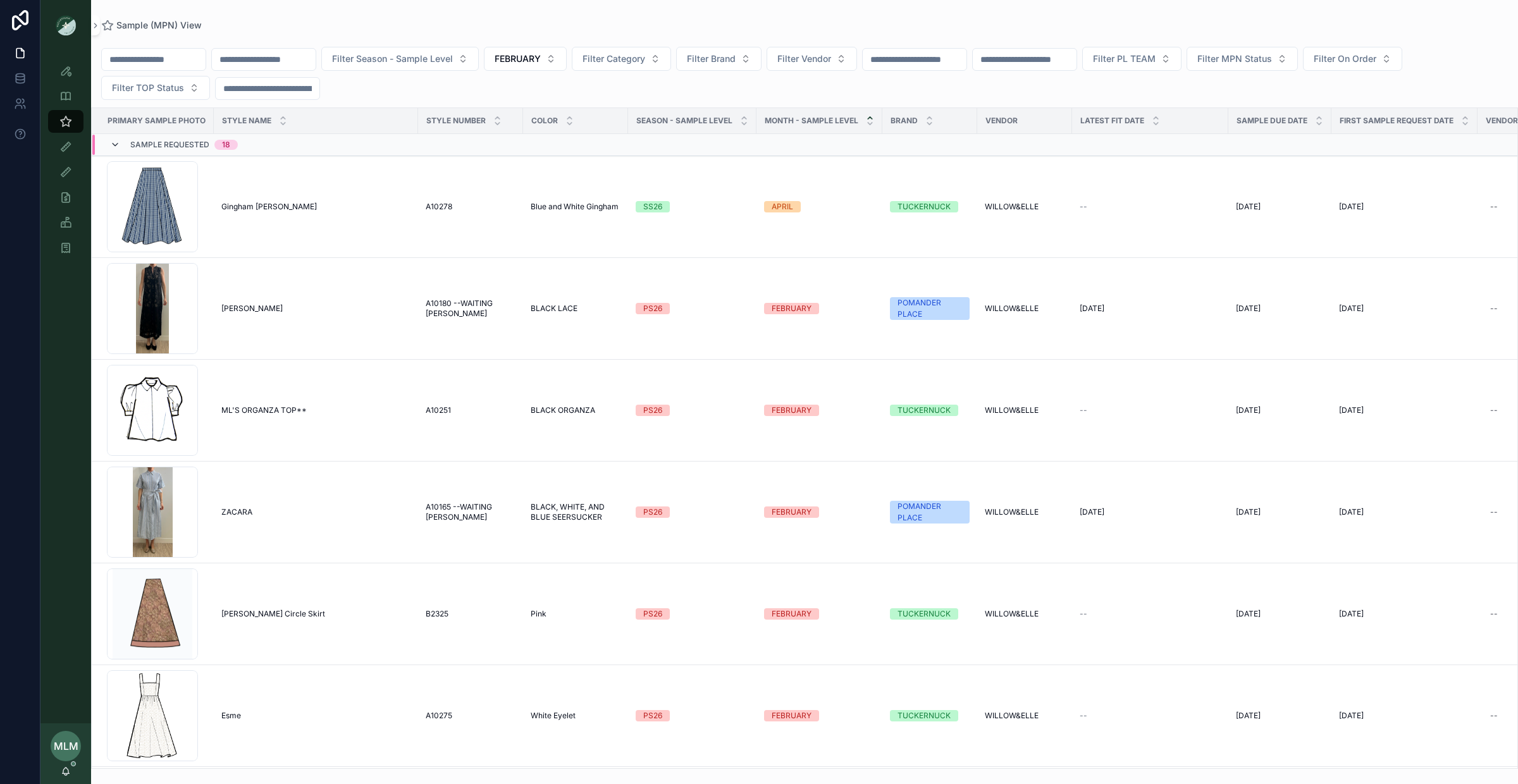
click at [110, 148] on icon "scrollable content" at bounding box center [115, 145] width 10 height 10
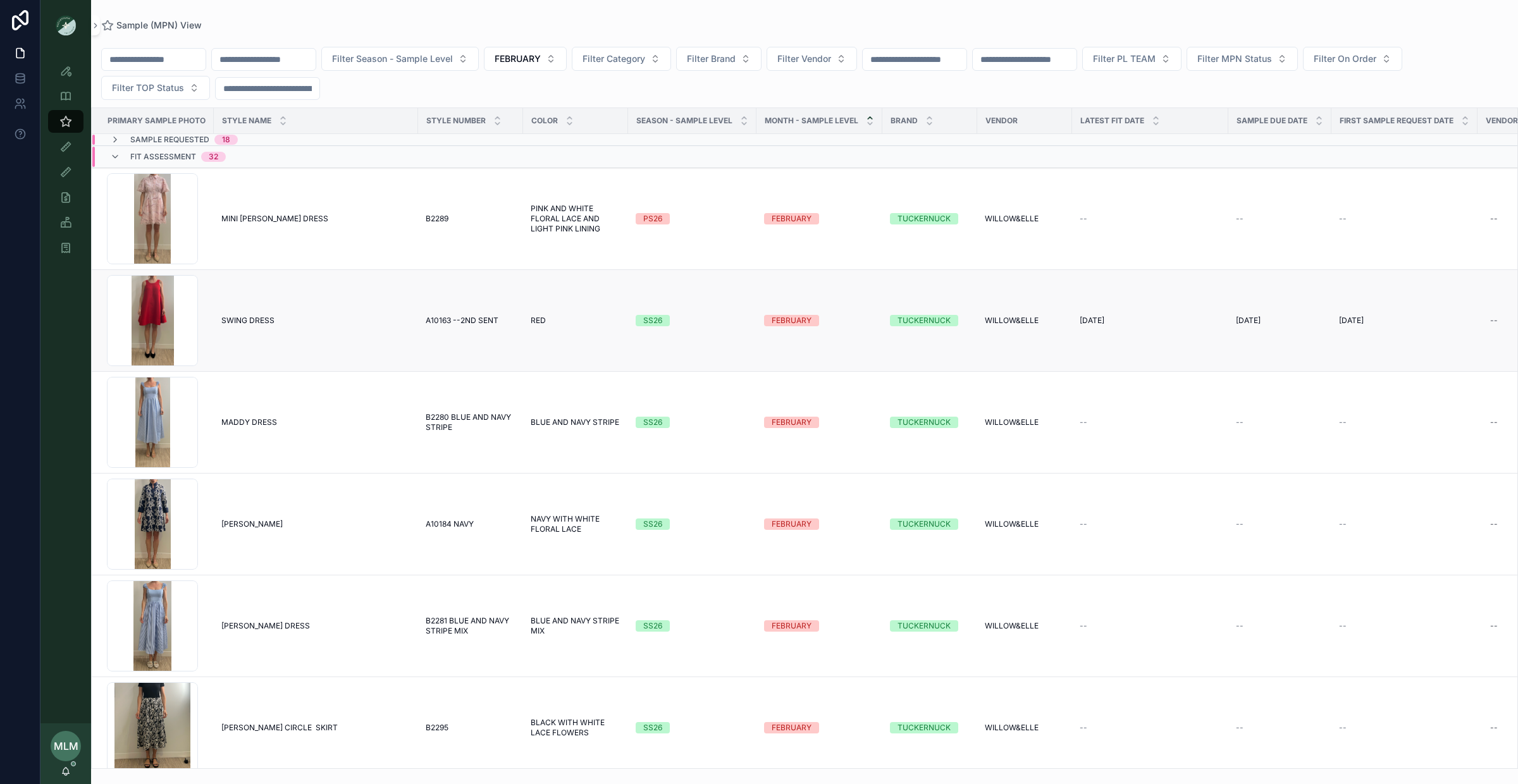
click at [650, 323] on div "SS26" at bounding box center [652, 320] width 19 height 12
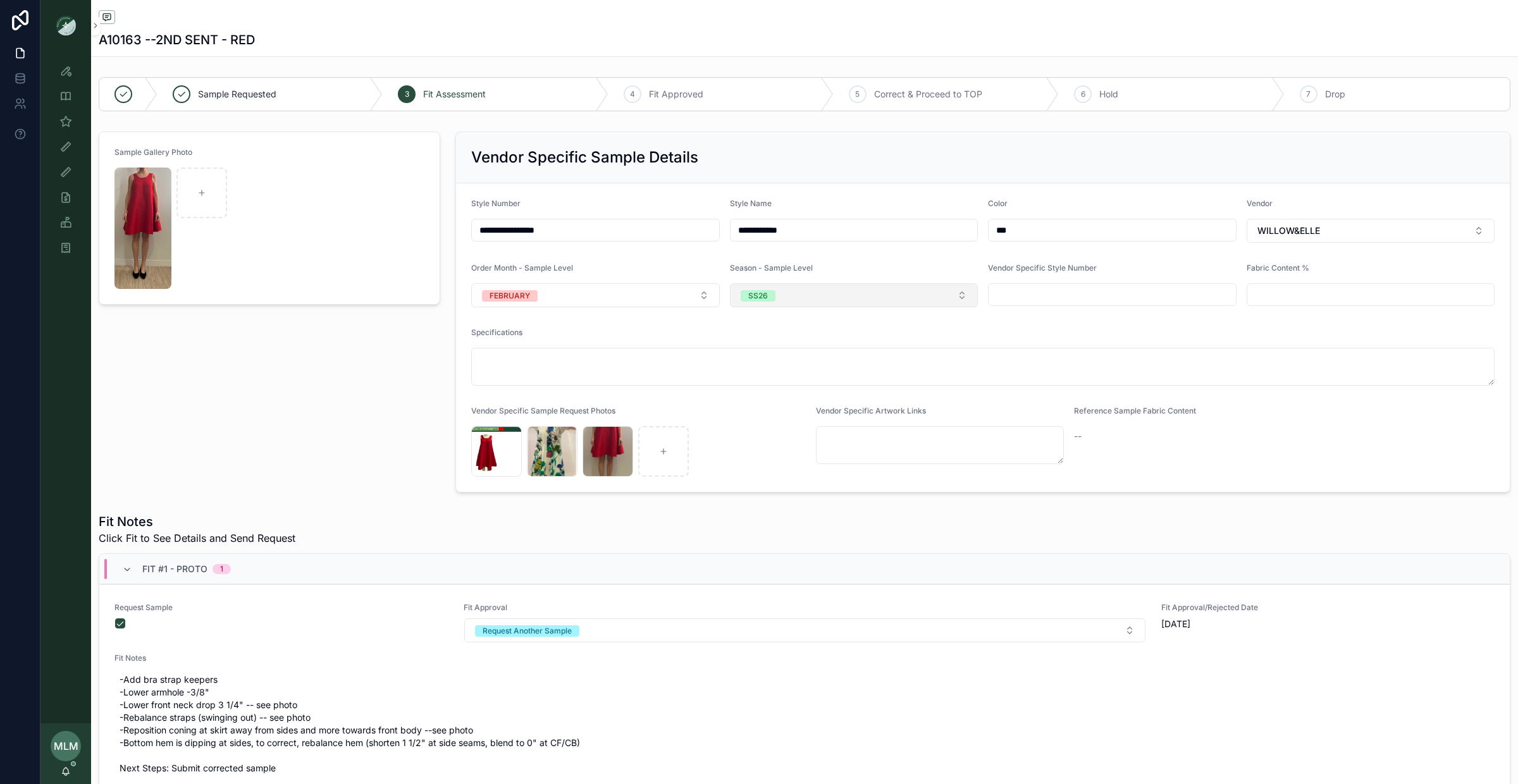
click at [774, 297] on span "SS26" at bounding box center [758, 296] width 35 height 12
click at [773, 425] on div "PS26" at bounding box center [854, 424] width 242 height 19
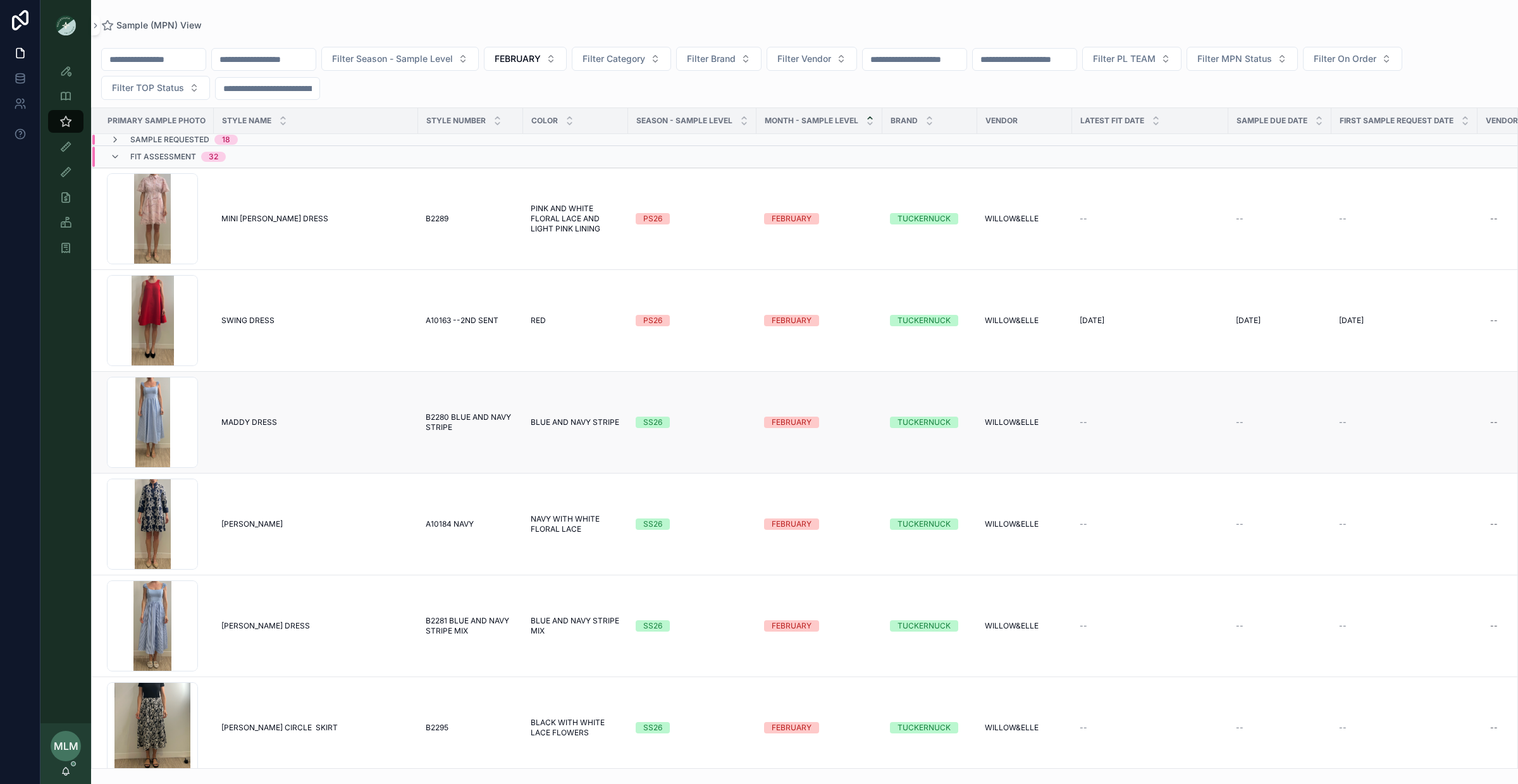
click at [646, 419] on div "SS26" at bounding box center [652, 423] width 19 height 12
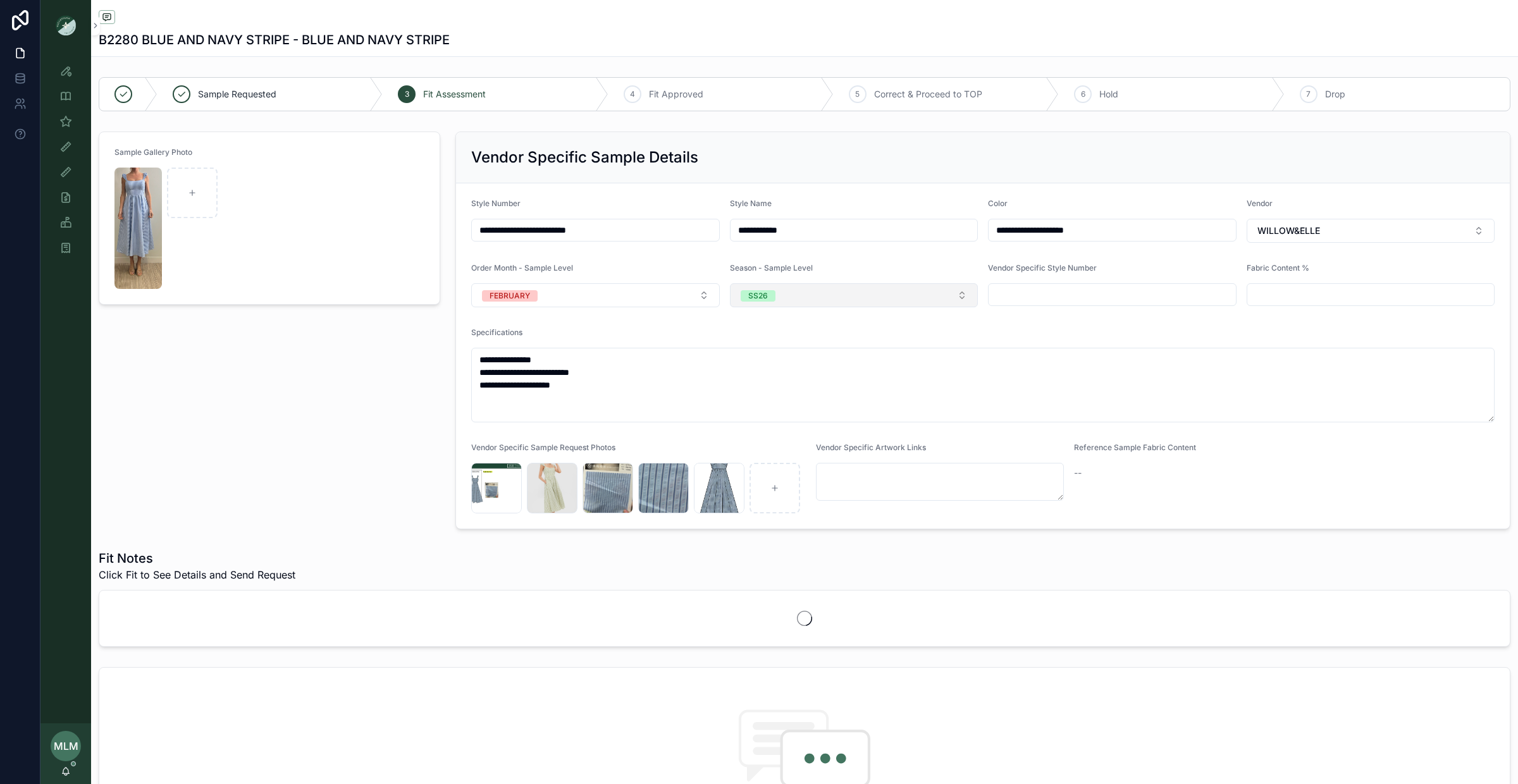
click at [798, 305] on button "SS26" at bounding box center [854, 295] width 248 height 24
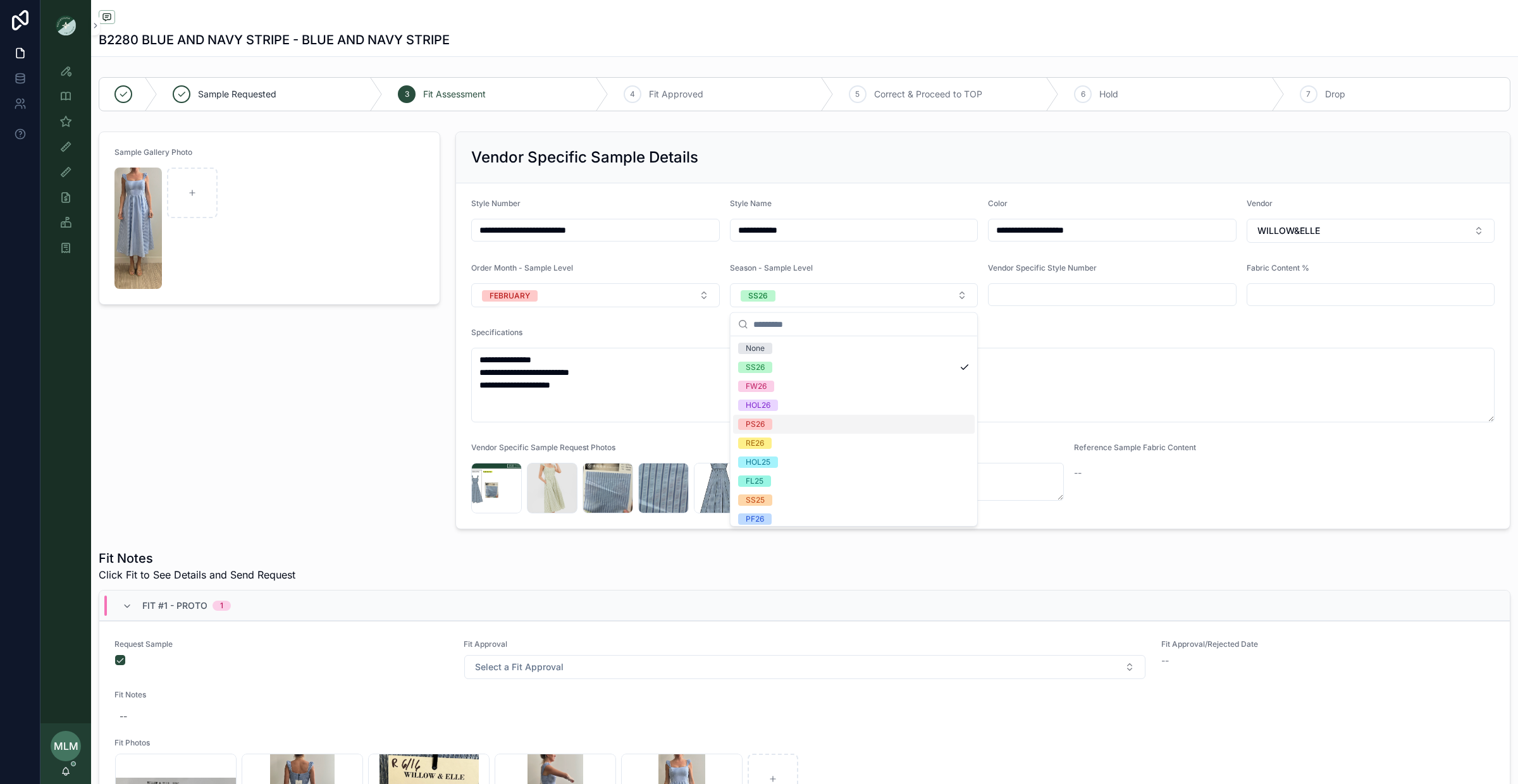
click at [781, 424] on div "PS26" at bounding box center [854, 424] width 242 height 19
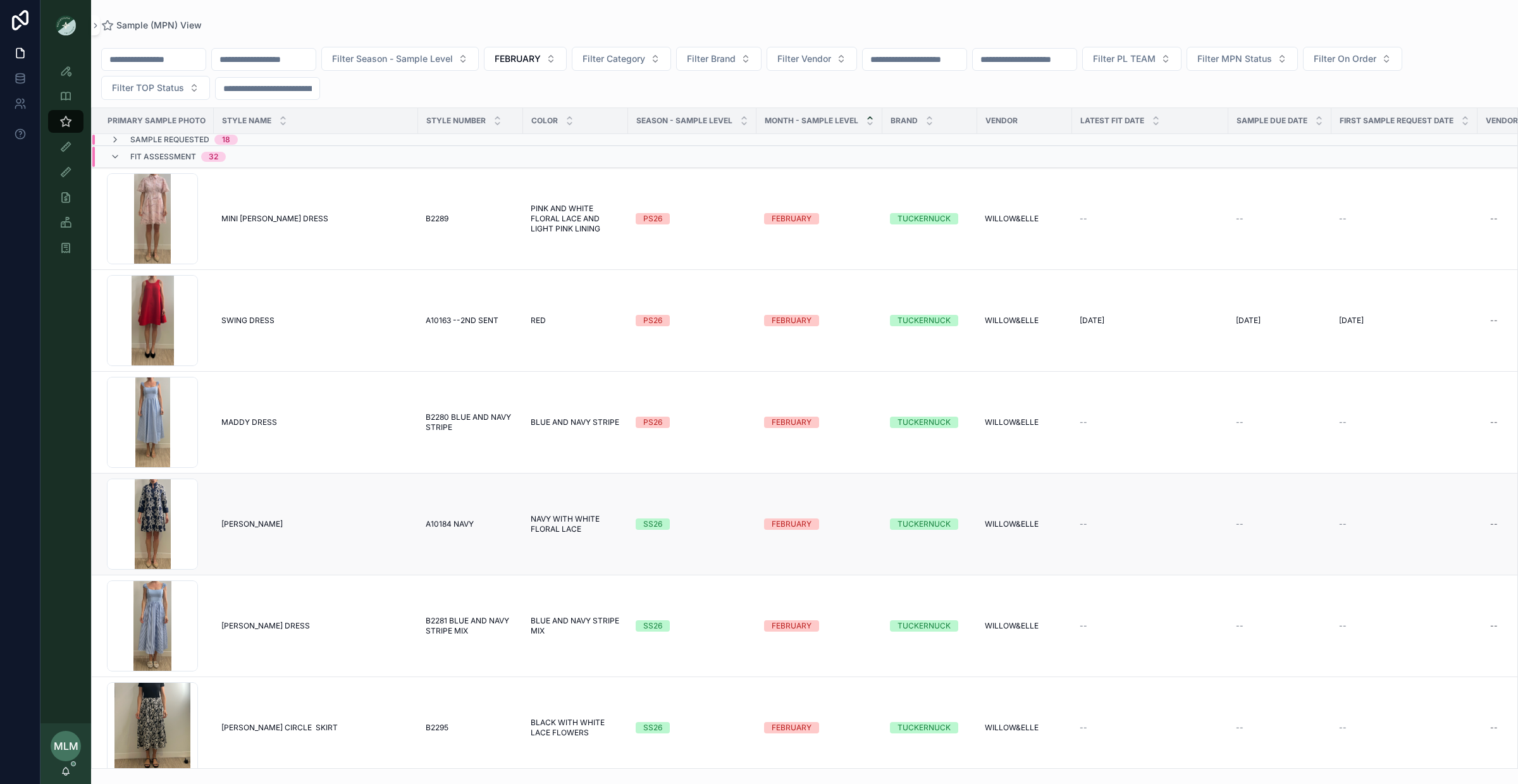
click at [646, 528] on div "SS26" at bounding box center [652, 524] width 19 height 12
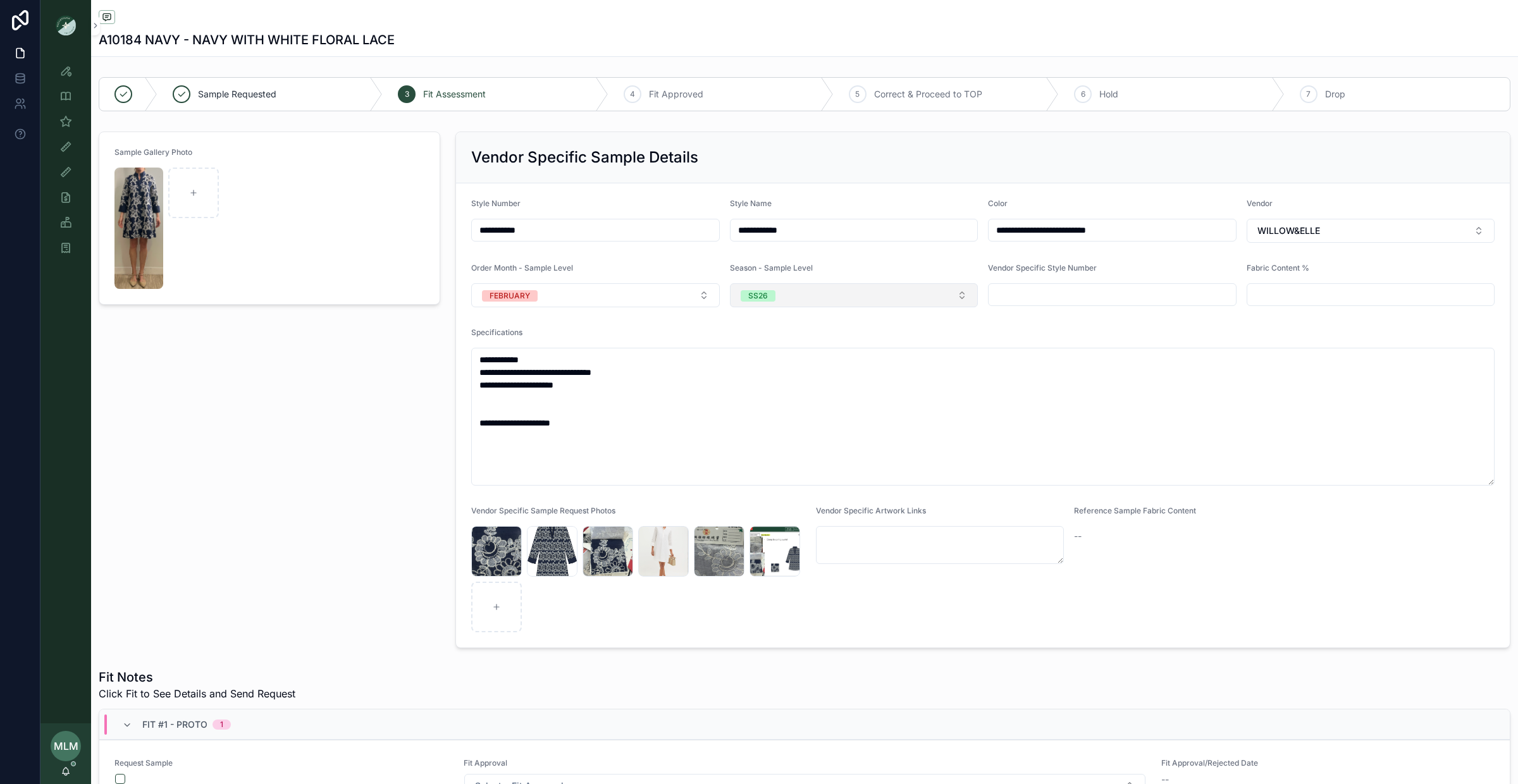
click at [817, 303] on button "SS26" at bounding box center [854, 295] width 248 height 24
click at [792, 424] on div "PS26" at bounding box center [854, 424] width 242 height 19
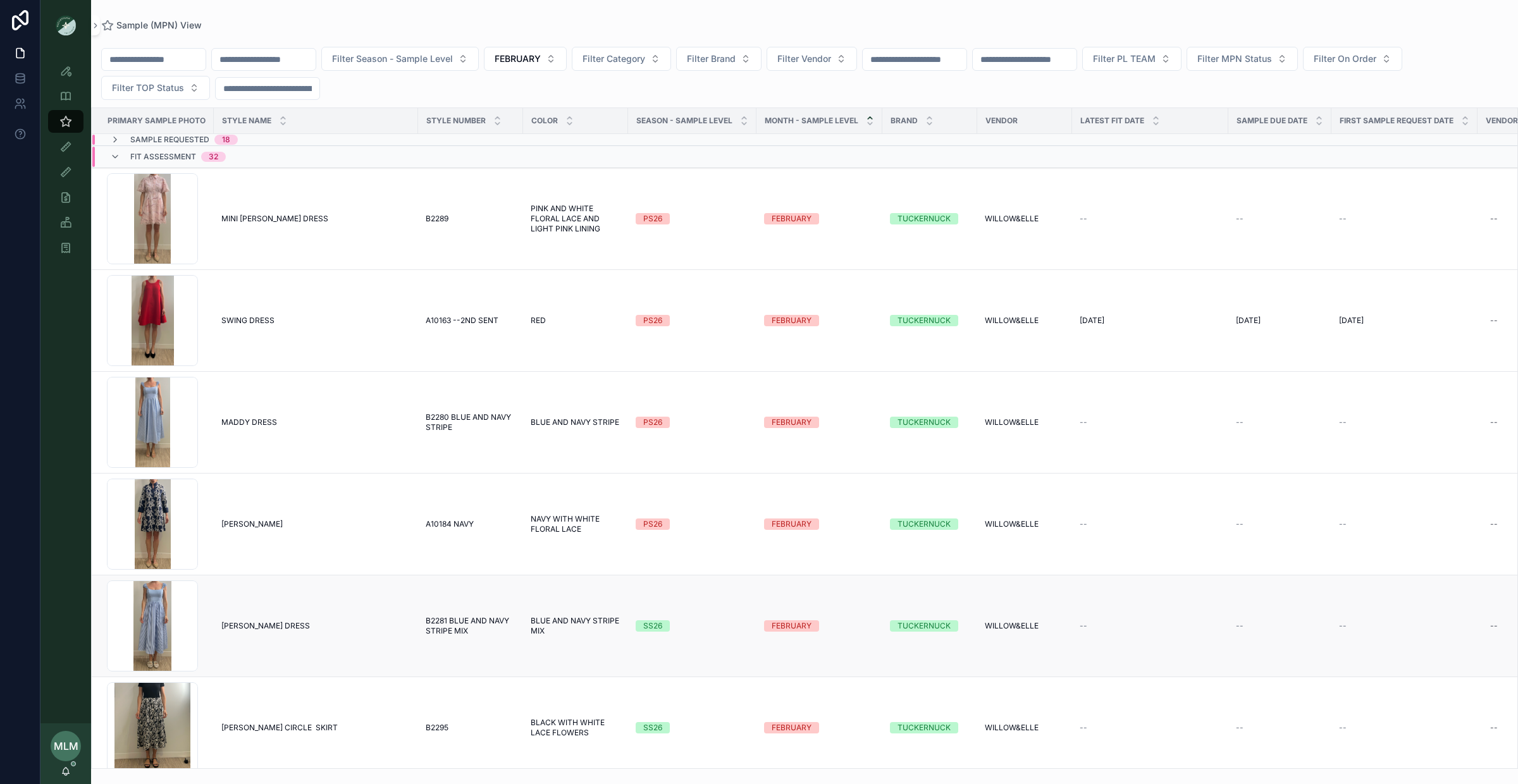
click at [662, 628] on span "SS26" at bounding box center [652, 626] width 34 height 12
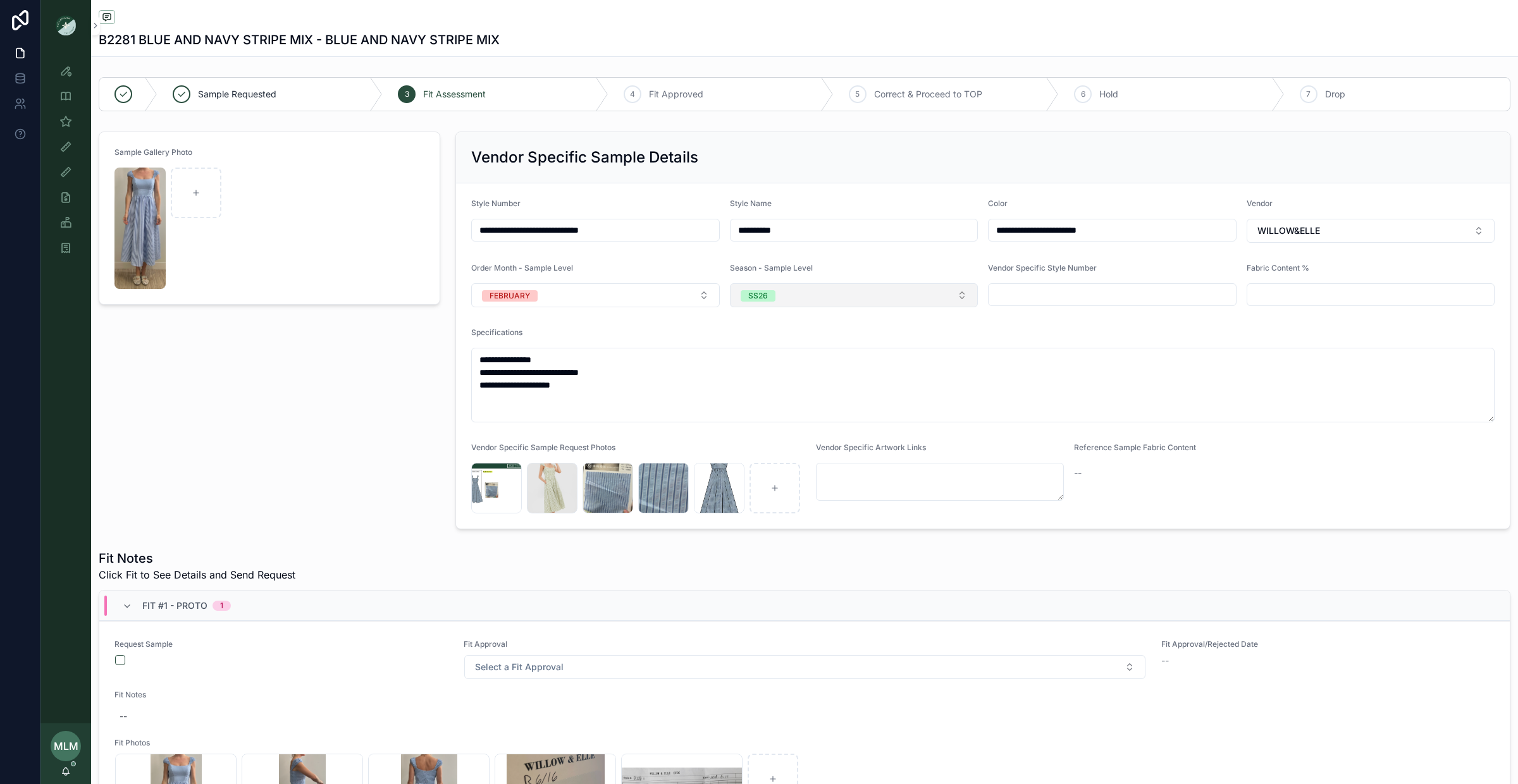
click at [822, 307] on button "SS26" at bounding box center [854, 295] width 248 height 24
click at [792, 434] on div "RE26" at bounding box center [854, 443] width 242 height 19
click at [784, 298] on button "RE26" at bounding box center [854, 295] width 248 height 24
click at [795, 419] on div "PS26" at bounding box center [854, 424] width 242 height 19
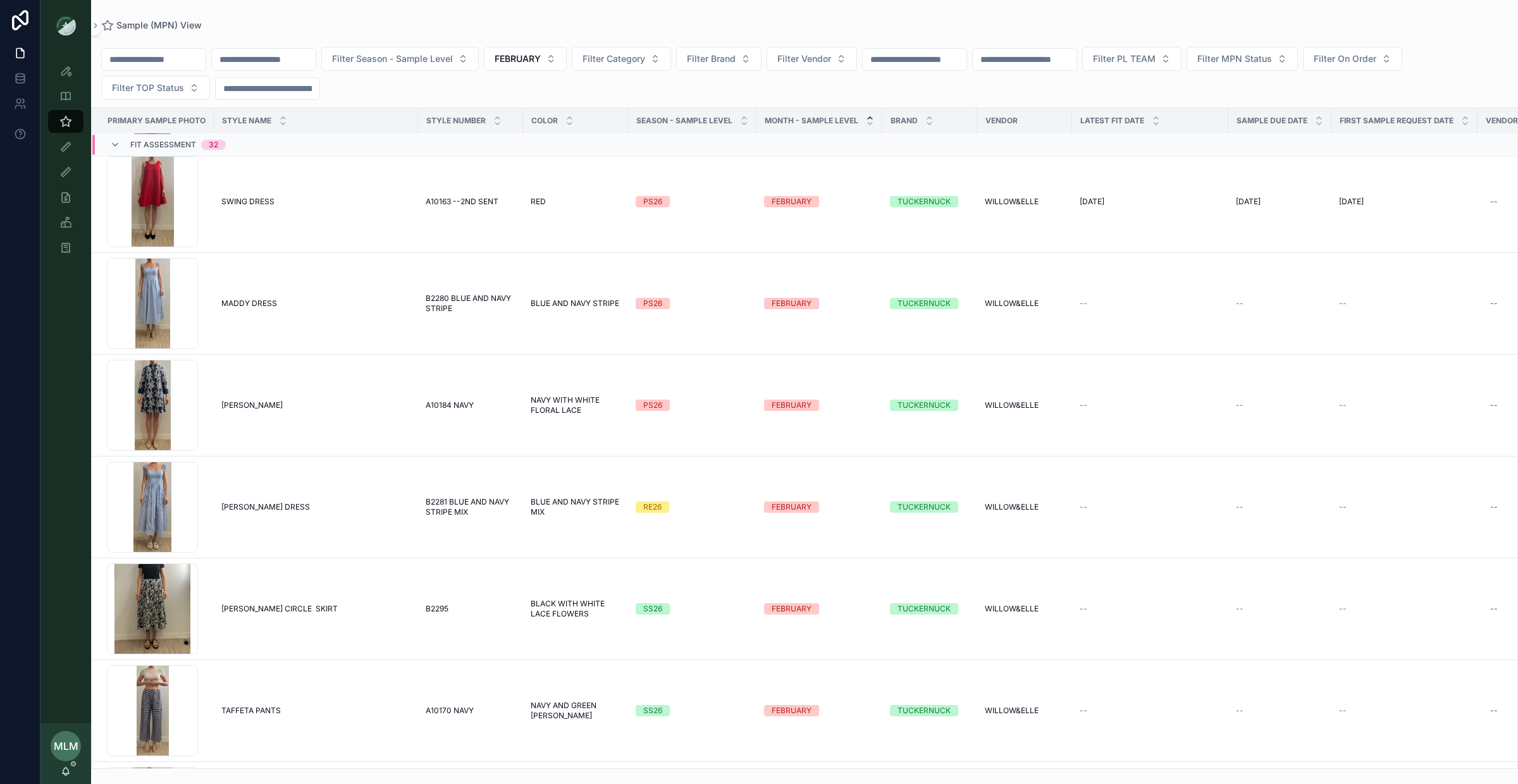
scroll to position [132, 0]
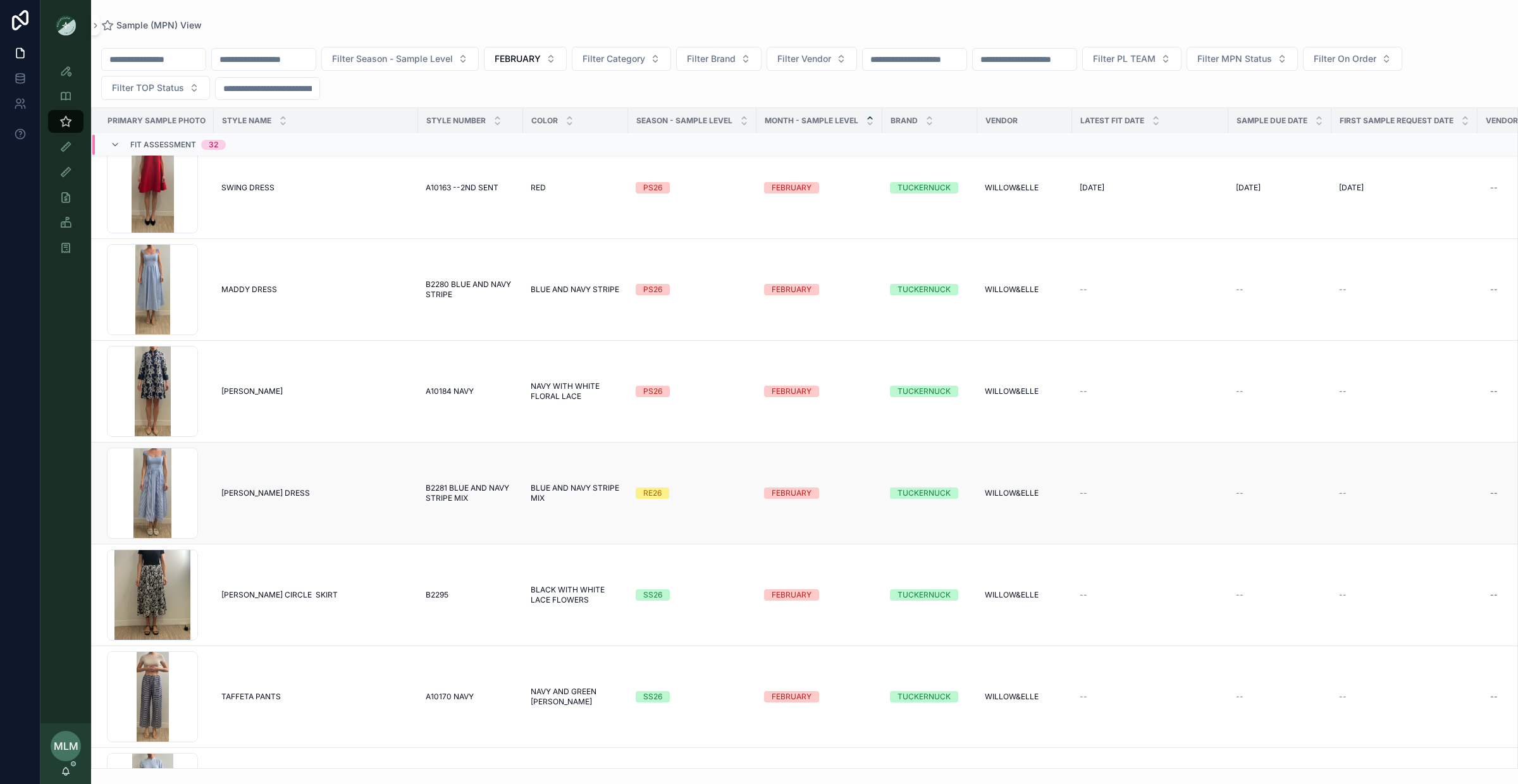
click at [650, 488] on div "RE26" at bounding box center [652, 493] width 18 height 12
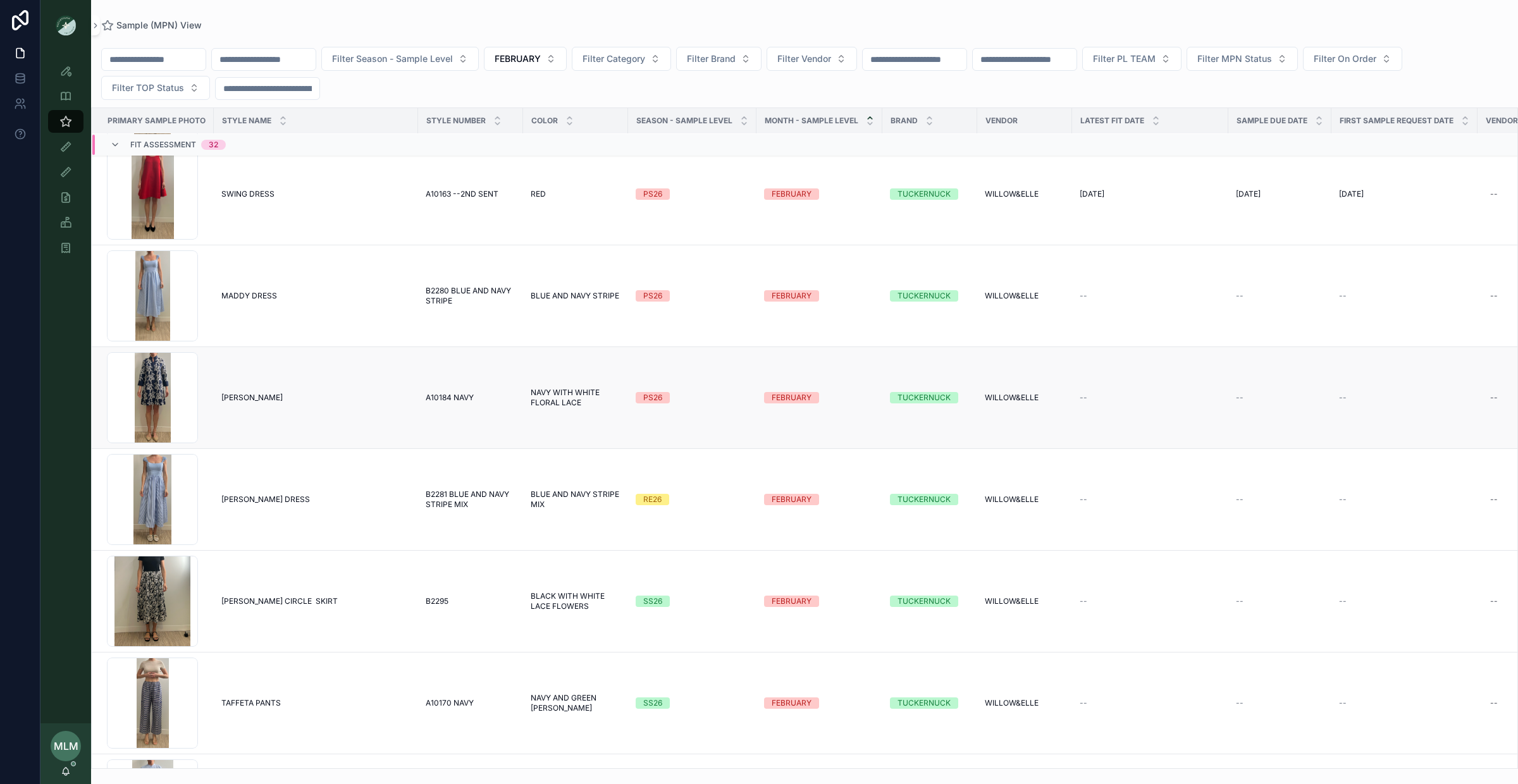
scroll to position [127, 0]
click at [655, 503] on div "RE26" at bounding box center [652, 498] width 18 height 12
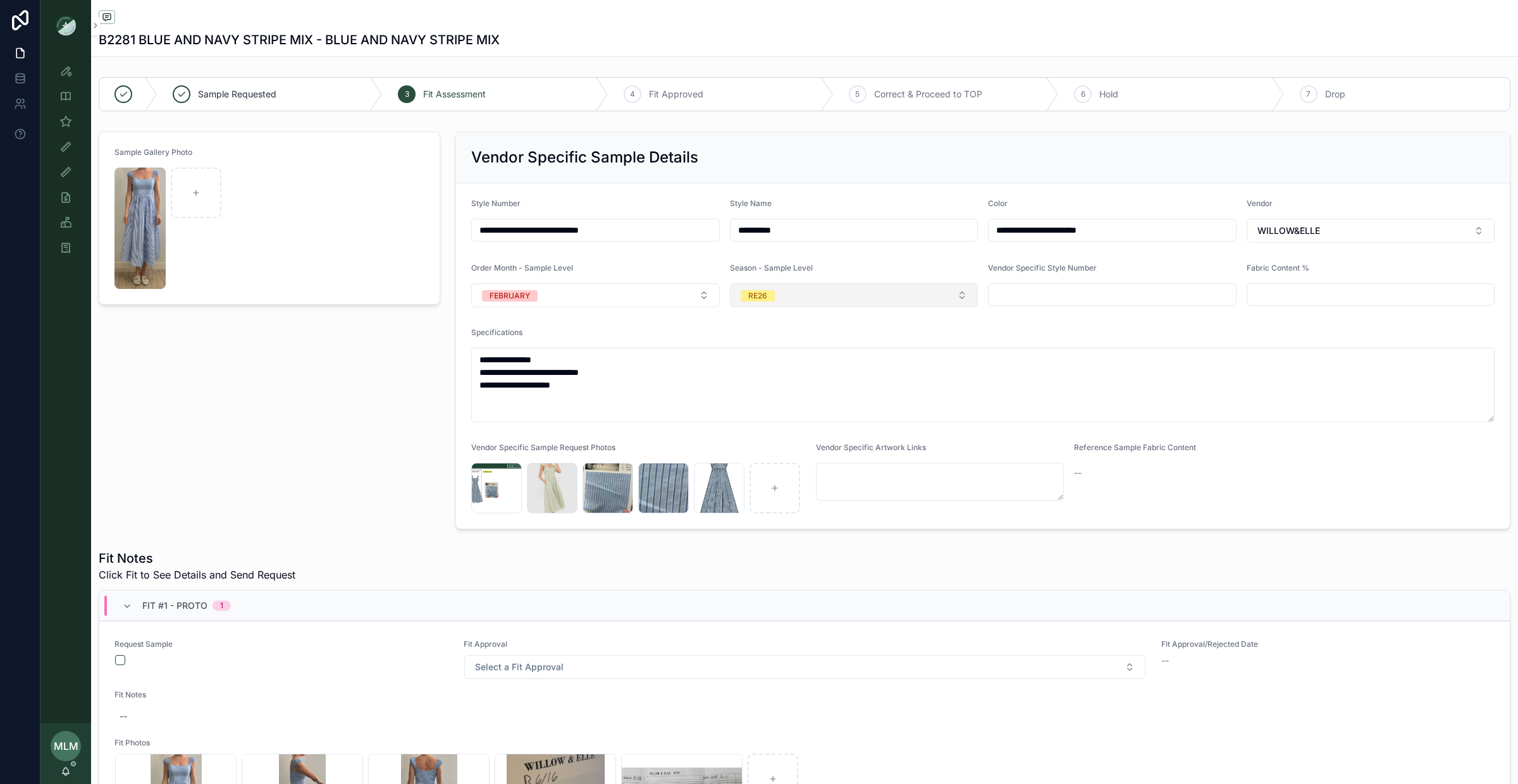
click at [840, 293] on button "RE26" at bounding box center [854, 295] width 248 height 24
click at [812, 423] on div "PS26" at bounding box center [854, 424] width 242 height 19
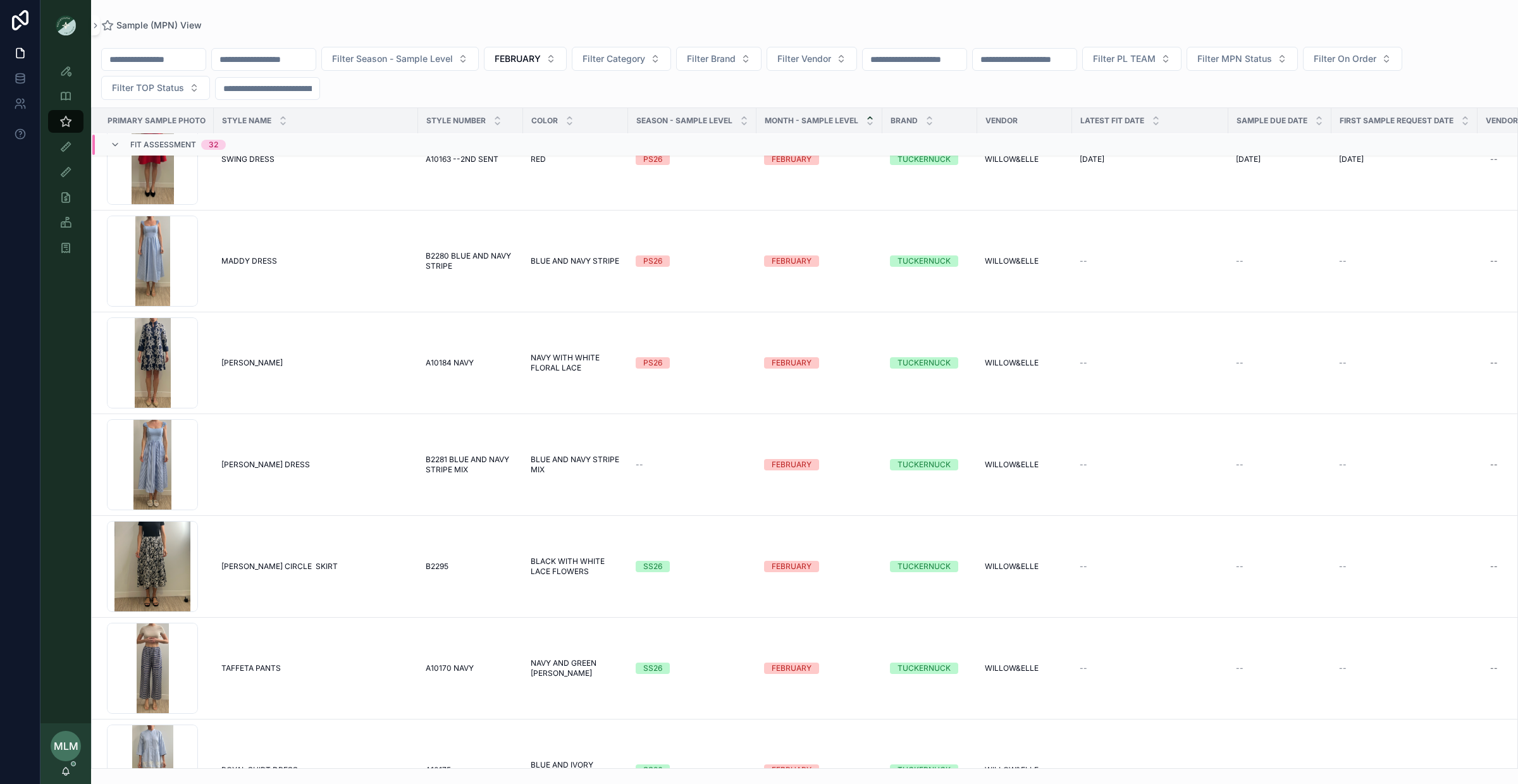
scroll to position [169, 1]
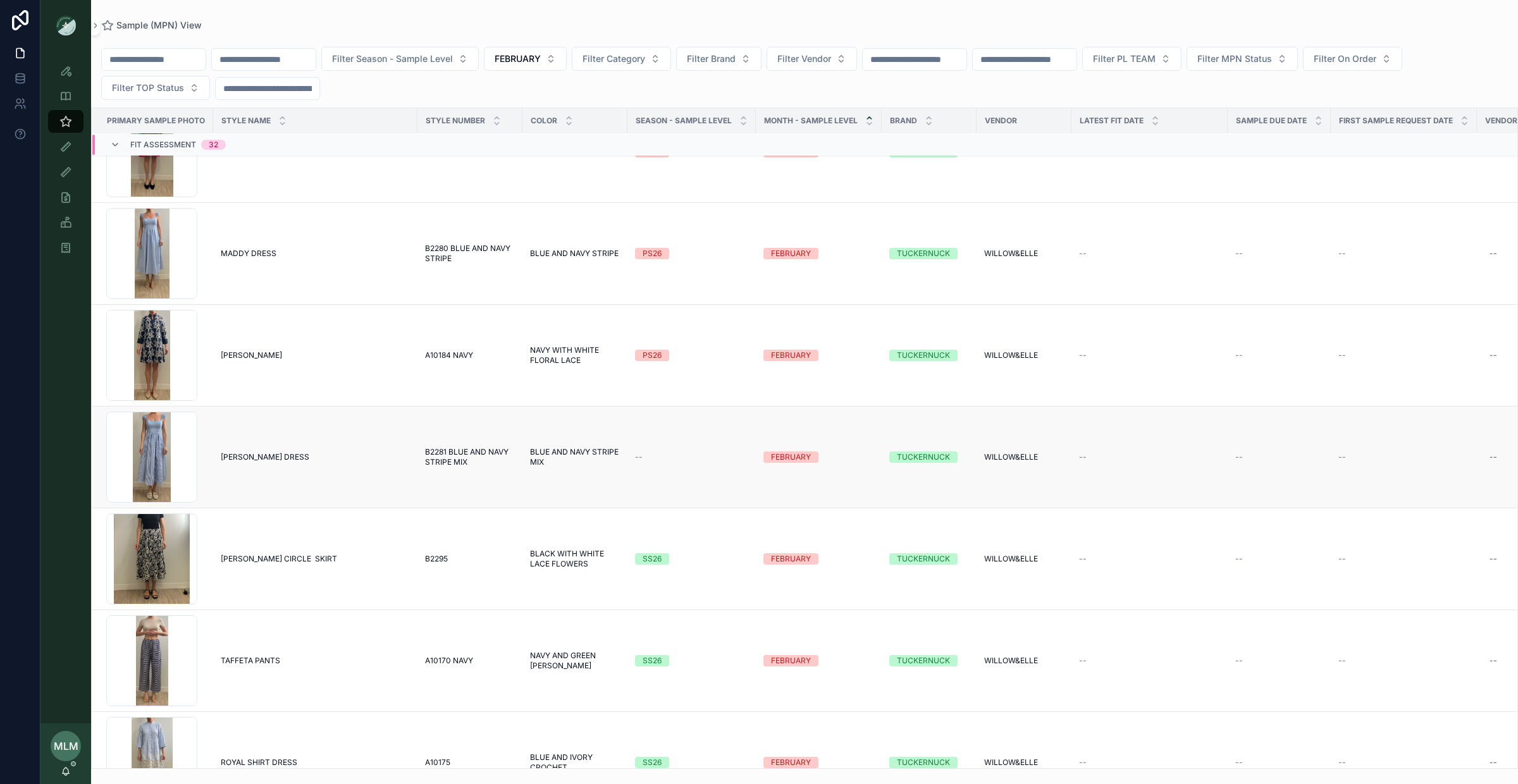
click at [638, 455] on span "--" at bounding box center [639, 457] width 8 height 10
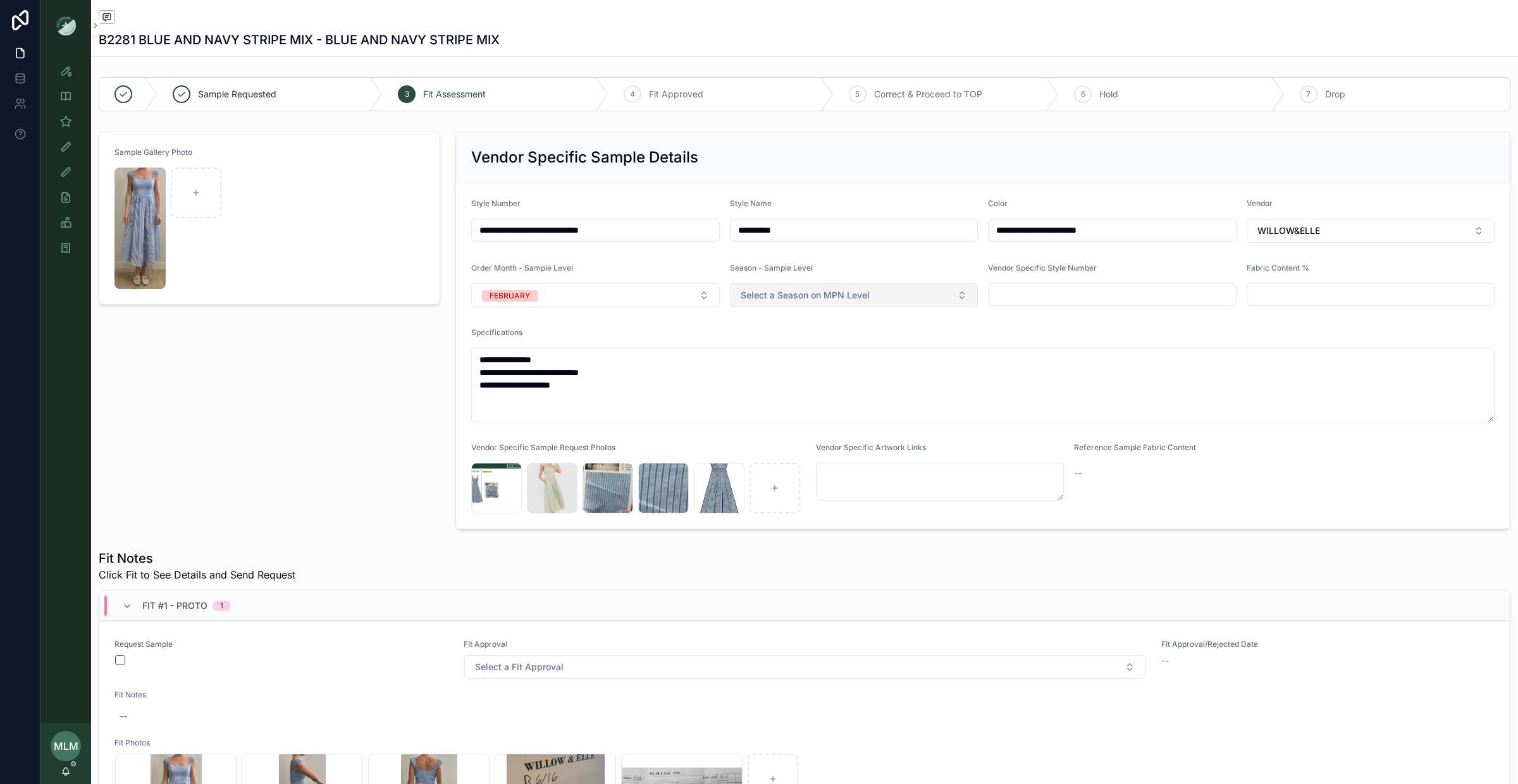
click at [814, 299] on span "Select a Season on MPN Level" at bounding box center [805, 295] width 129 height 13
click at [801, 412] on div "PS26" at bounding box center [854, 405] width 242 height 19
click at [292, 502] on div "Sample Gallery Photo" at bounding box center [269, 330] width 356 height 408
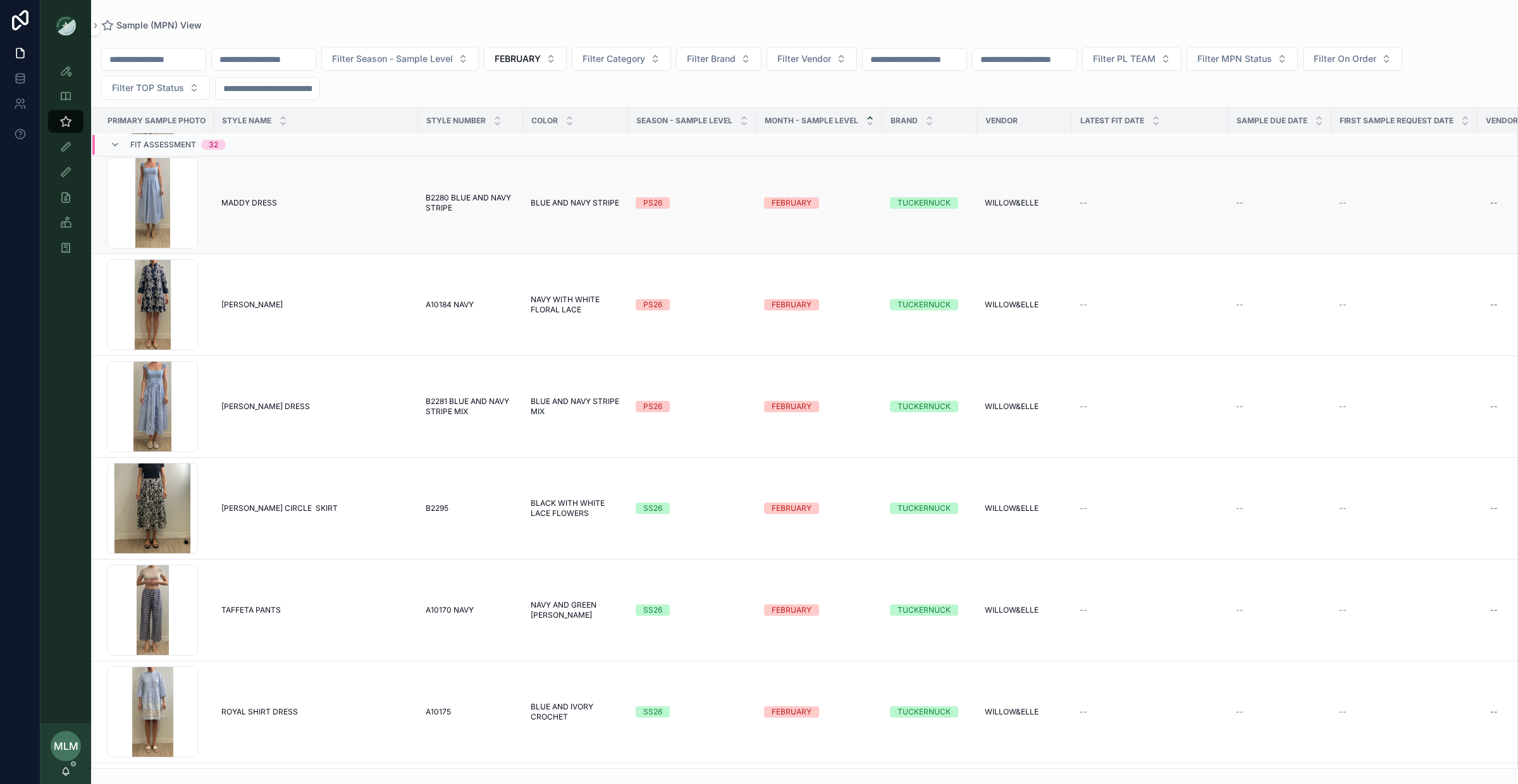
scroll to position [276, 0]
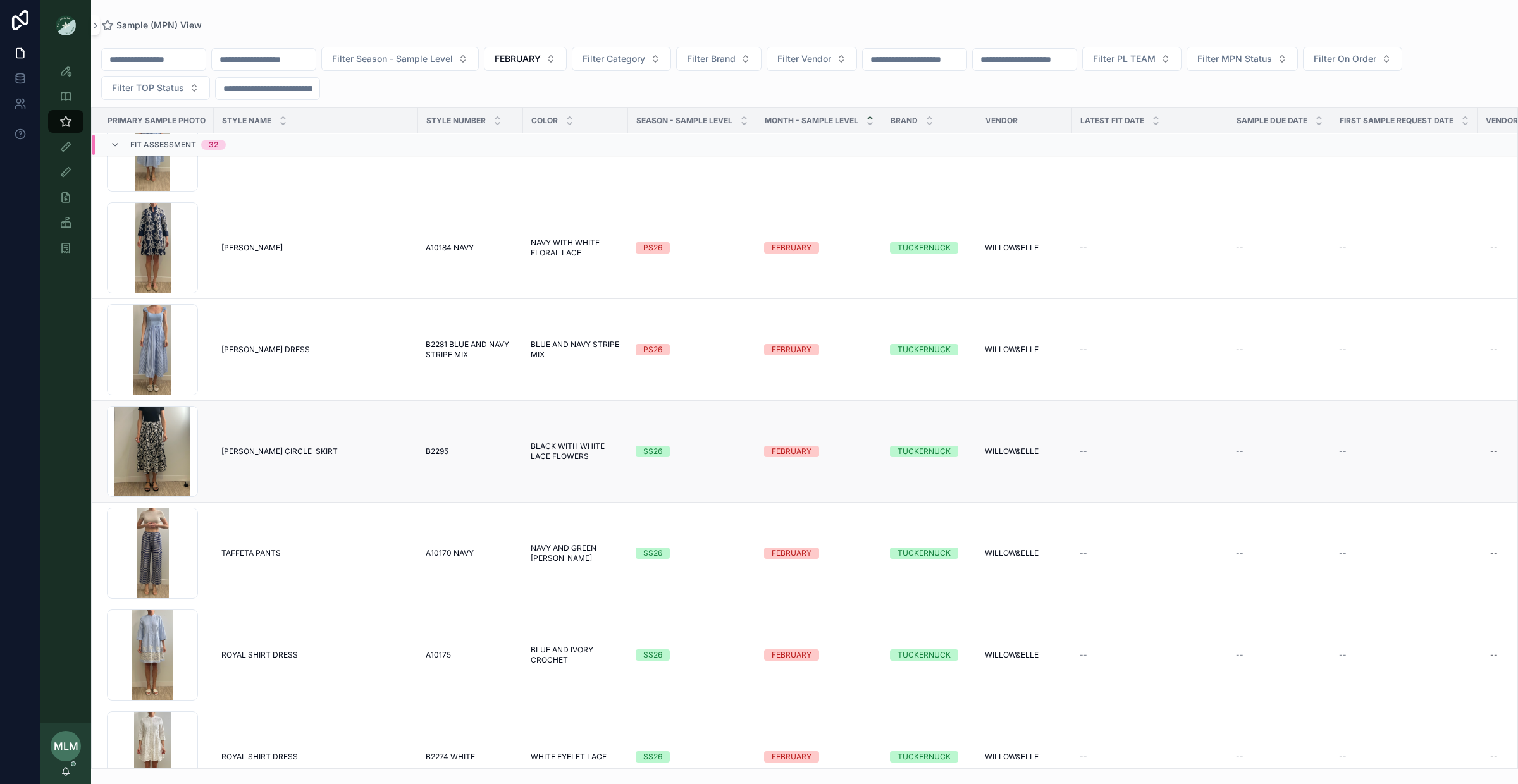
click at [647, 454] on div "SS26" at bounding box center [652, 451] width 19 height 12
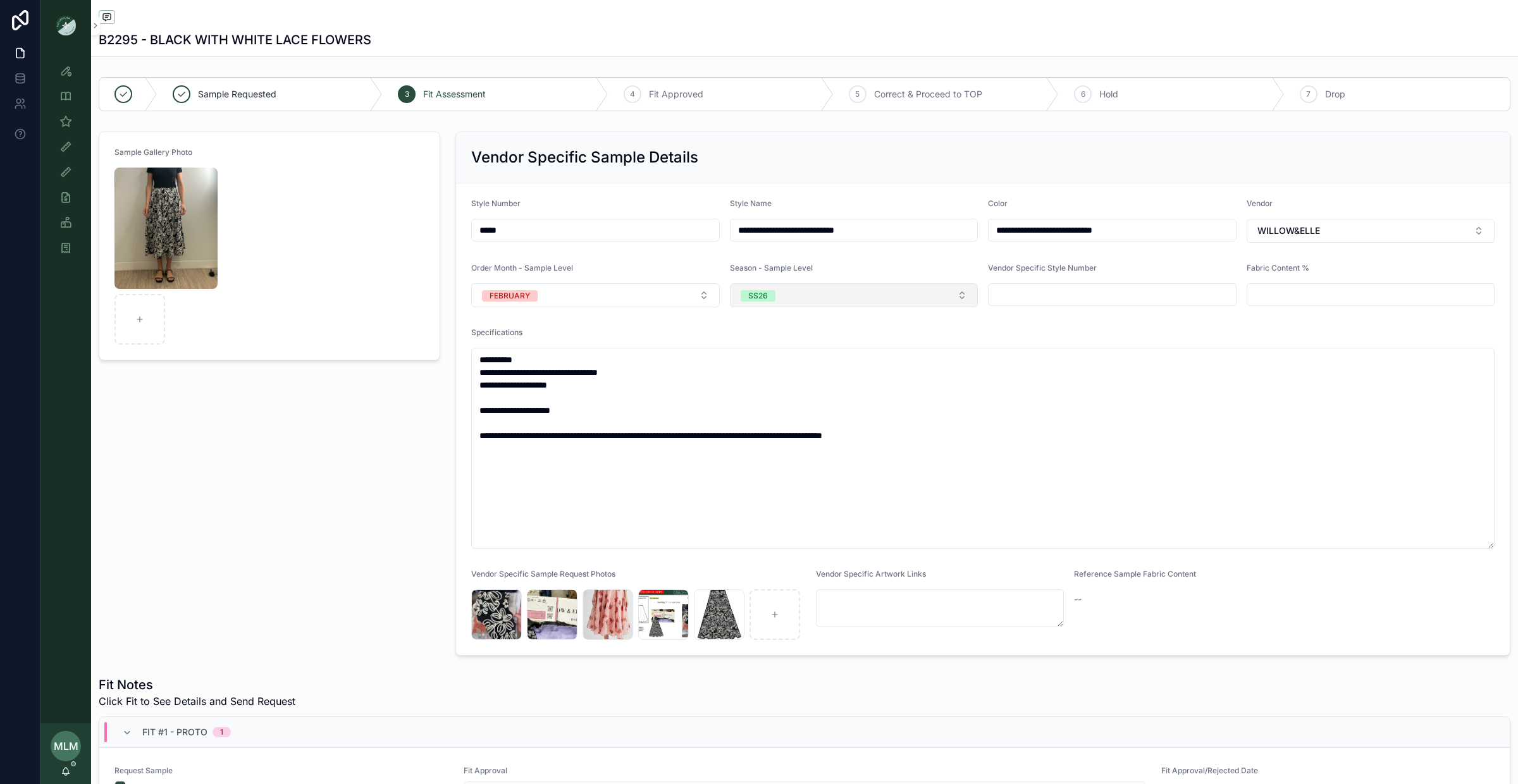
click at [763, 295] on div "SS26" at bounding box center [758, 296] width 19 height 12
click at [789, 427] on div "PS26" at bounding box center [854, 424] width 242 height 19
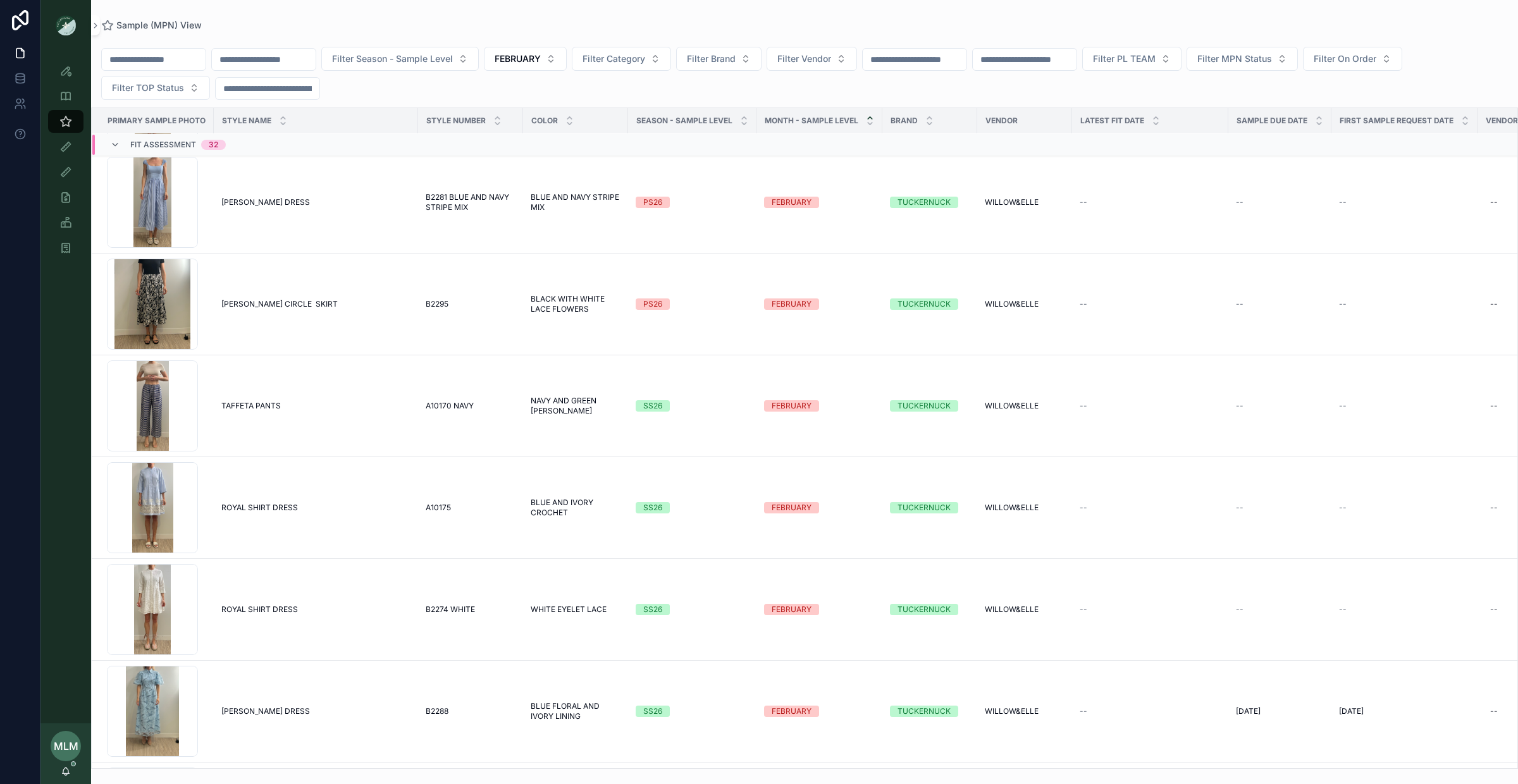
scroll to position [425, 0]
click at [659, 407] on div "SS26" at bounding box center [652, 405] width 19 height 12
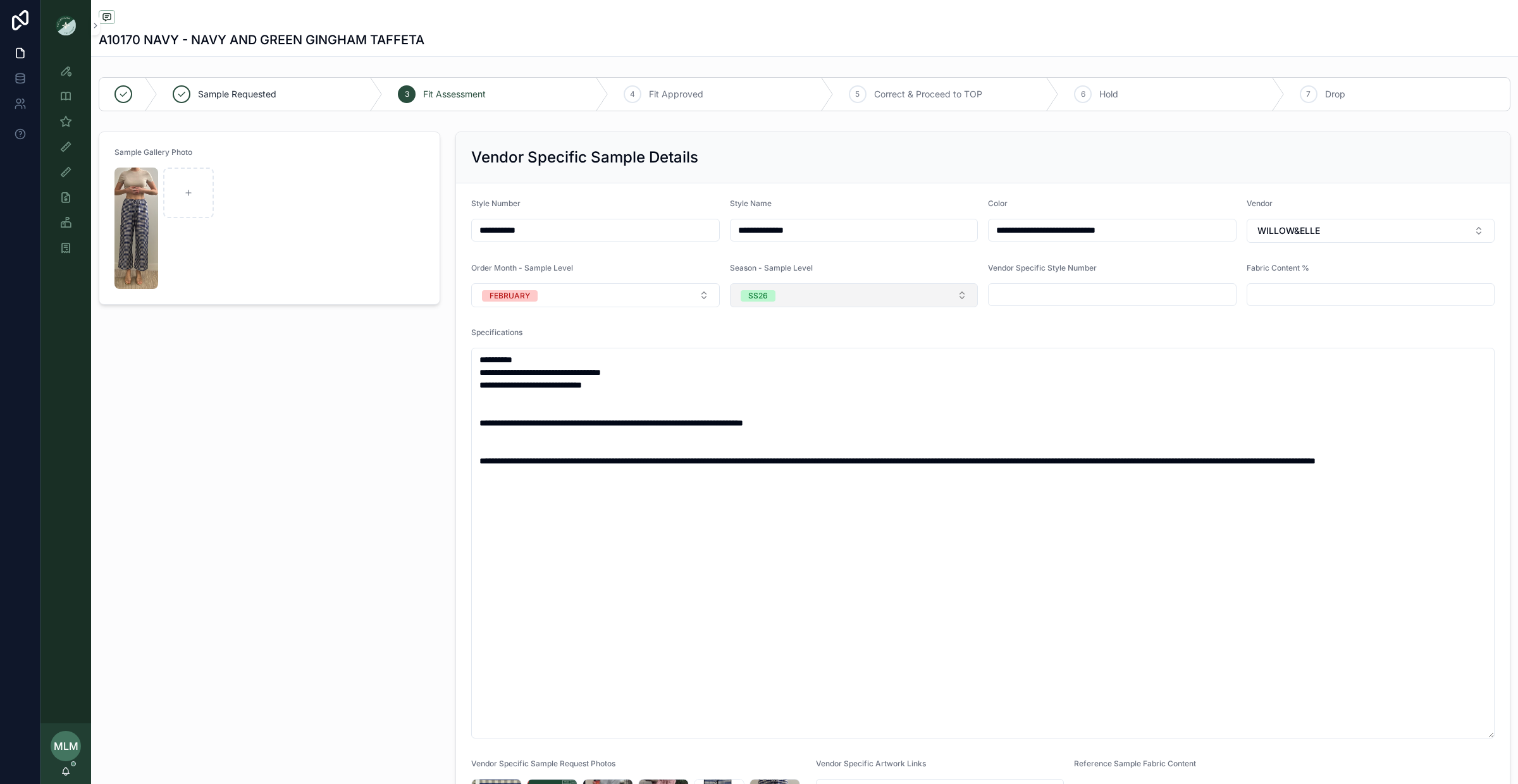
click at [786, 292] on button "SS26" at bounding box center [854, 295] width 248 height 24
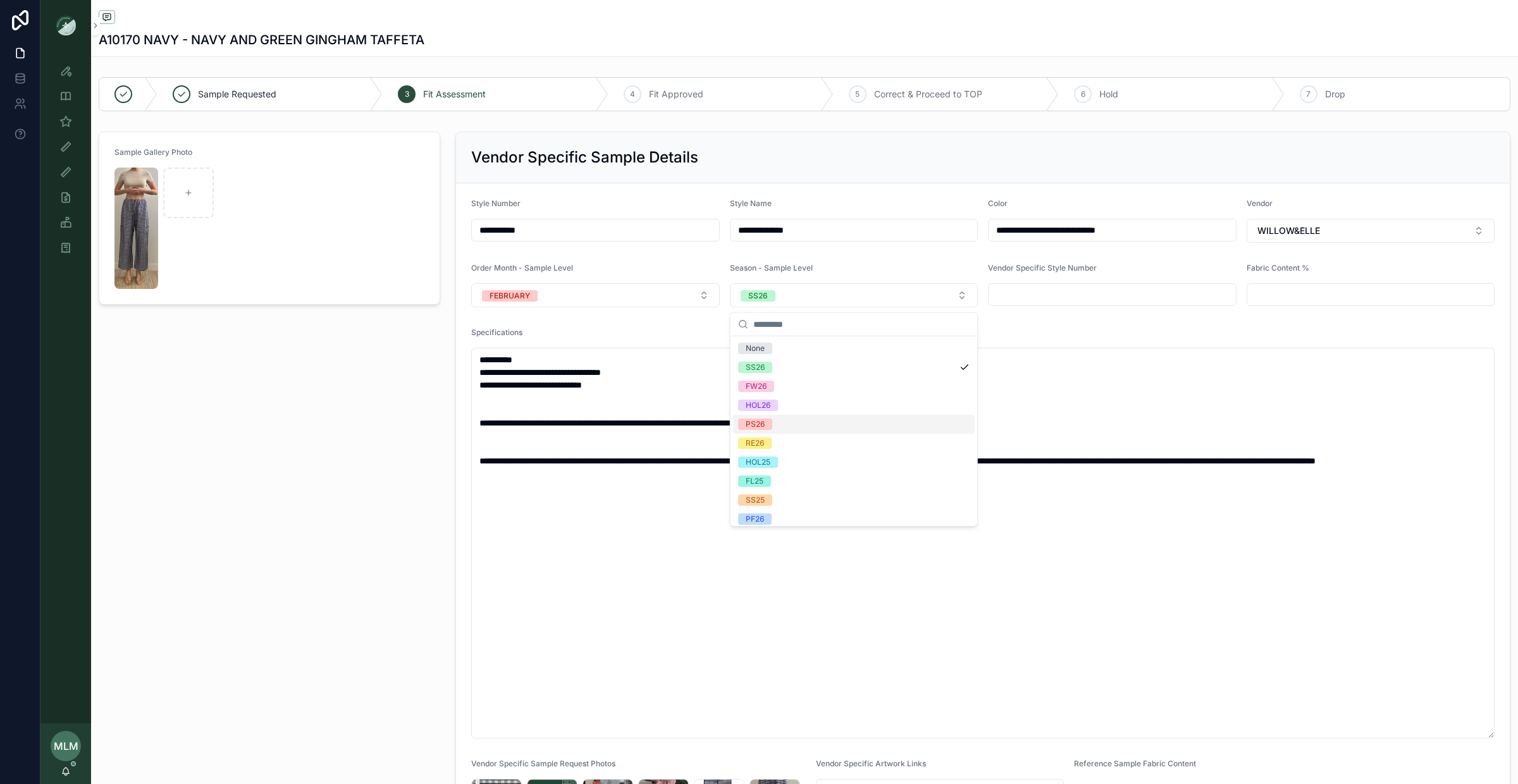
click at [796, 424] on div "PS26" at bounding box center [854, 424] width 242 height 19
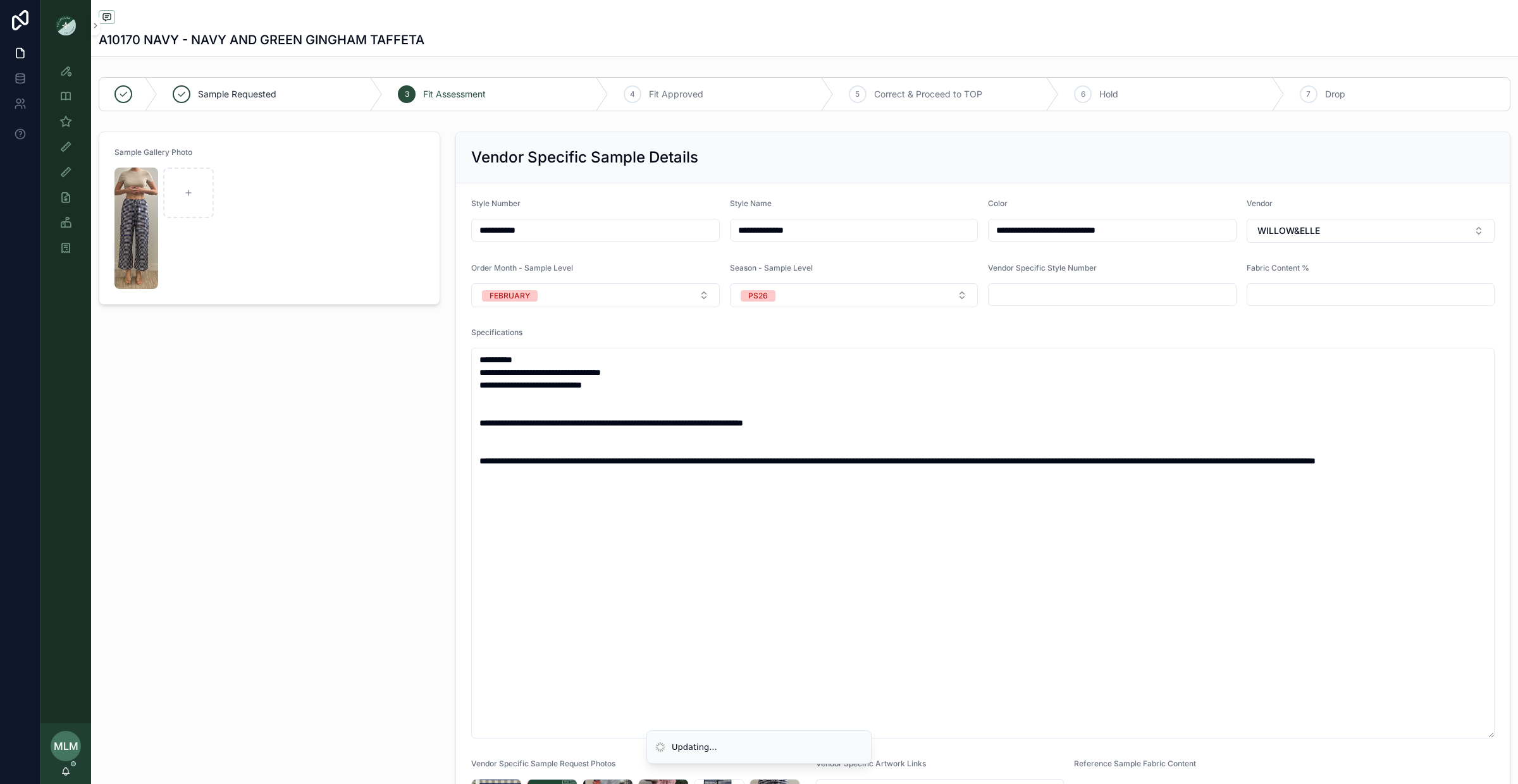
click at [339, 488] on div "Sample Gallery Photo" at bounding box center [269, 516] width 356 height 780
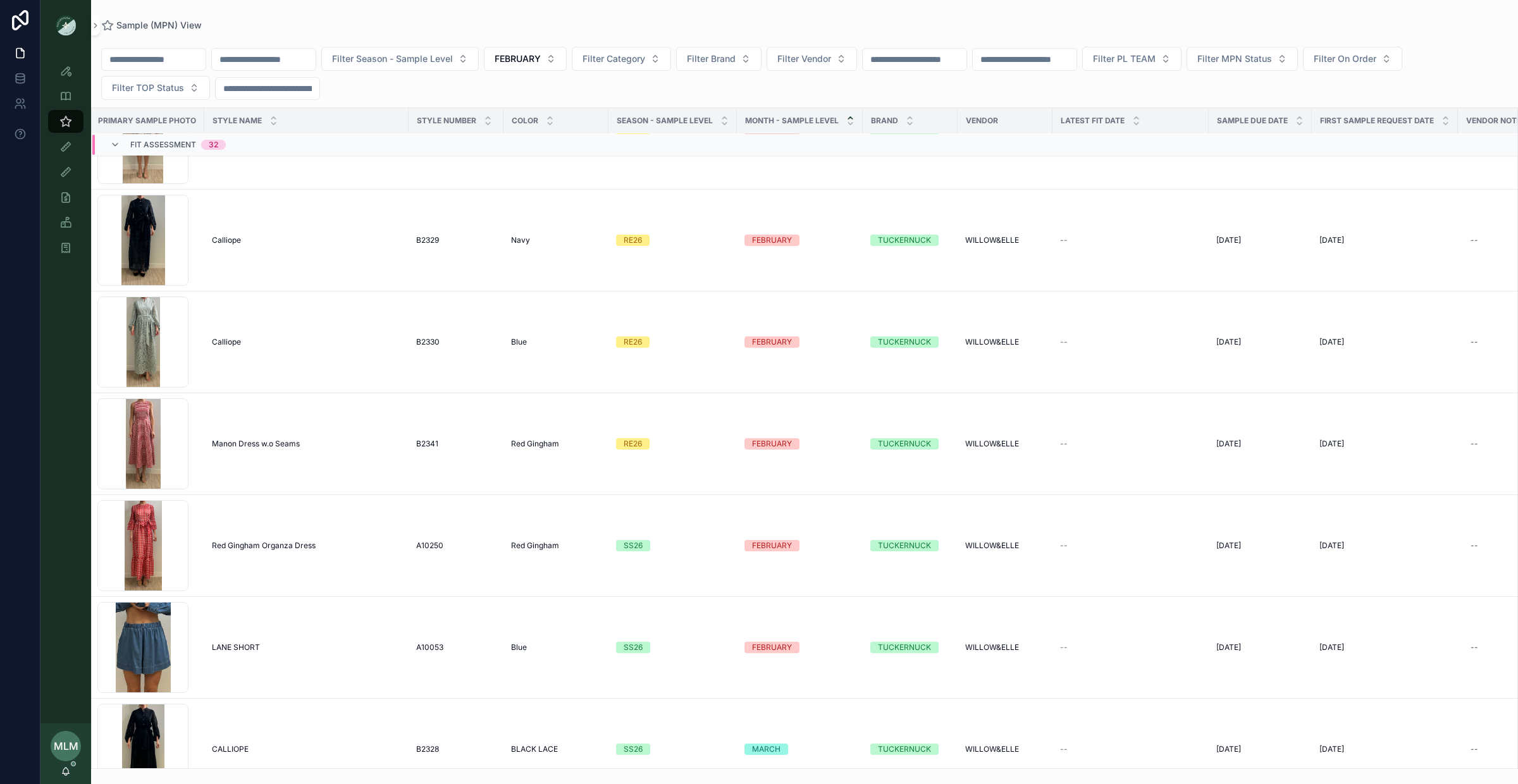
scroll to position [2626, 9]
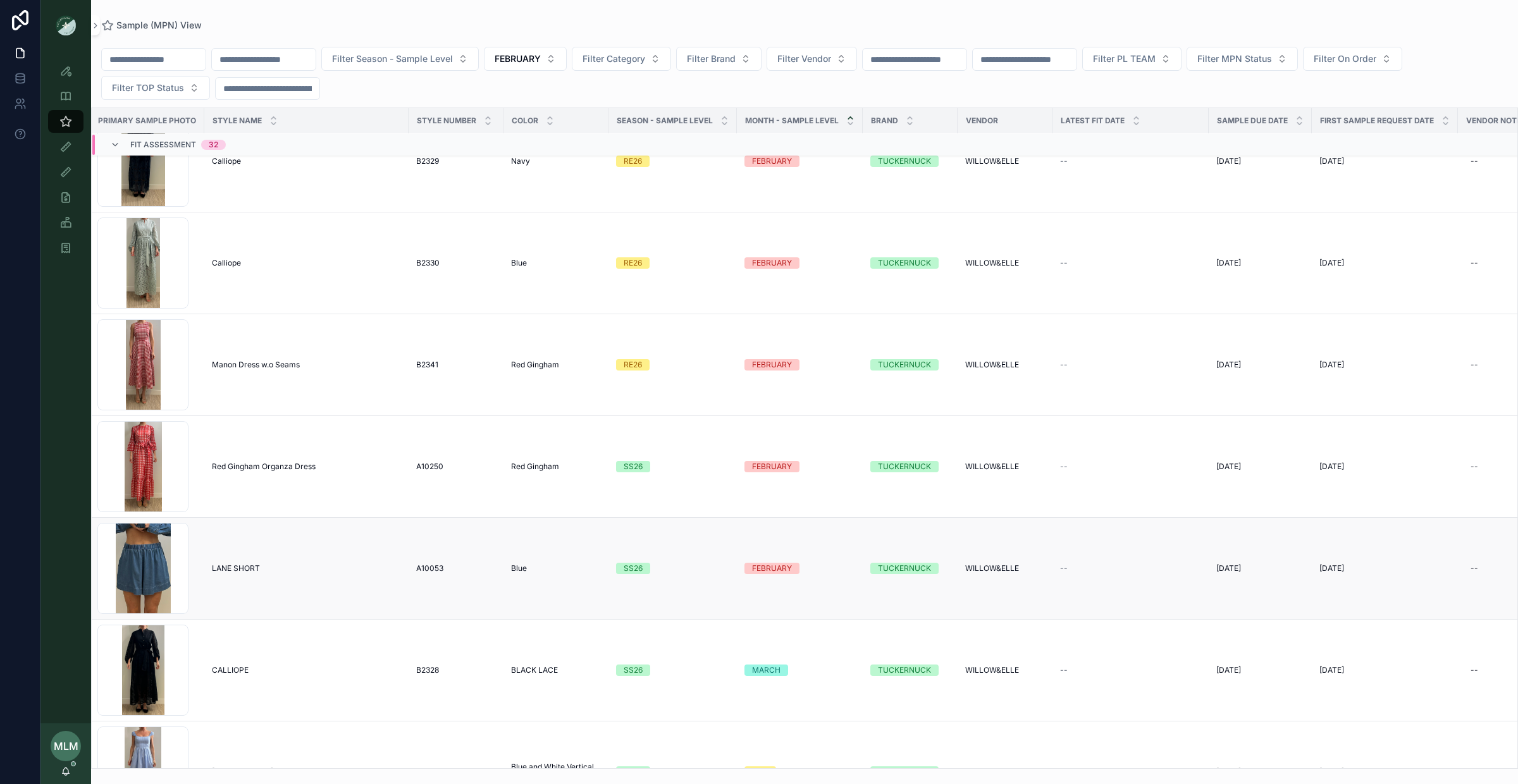
click at [628, 572] on div "SS26" at bounding box center [633, 569] width 19 height 12
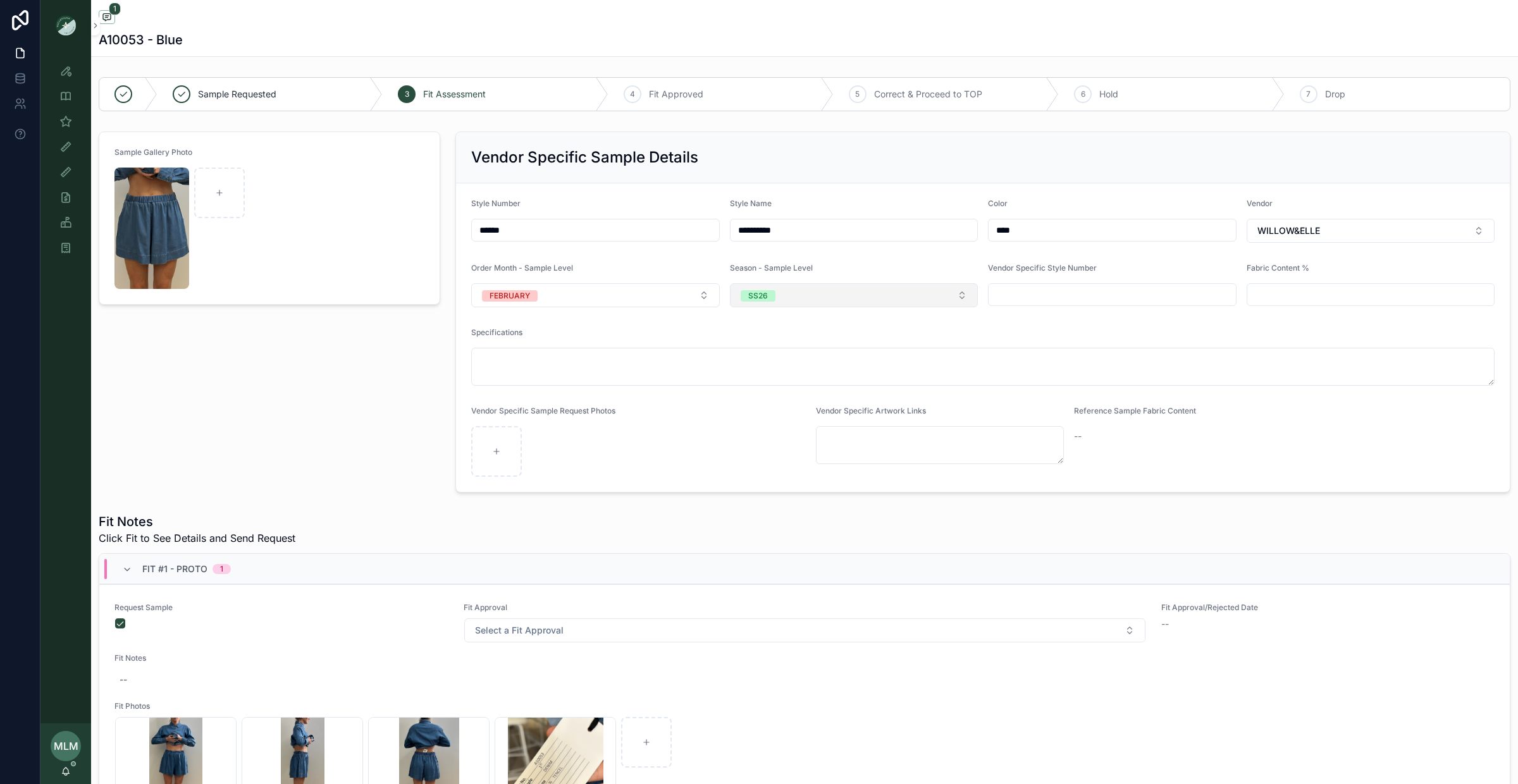
click at [742, 293] on span "SS26" at bounding box center [758, 296] width 35 height 12
click at [791, 427] on div "PS26" at bounding box center [854, 424] width 242 height 19
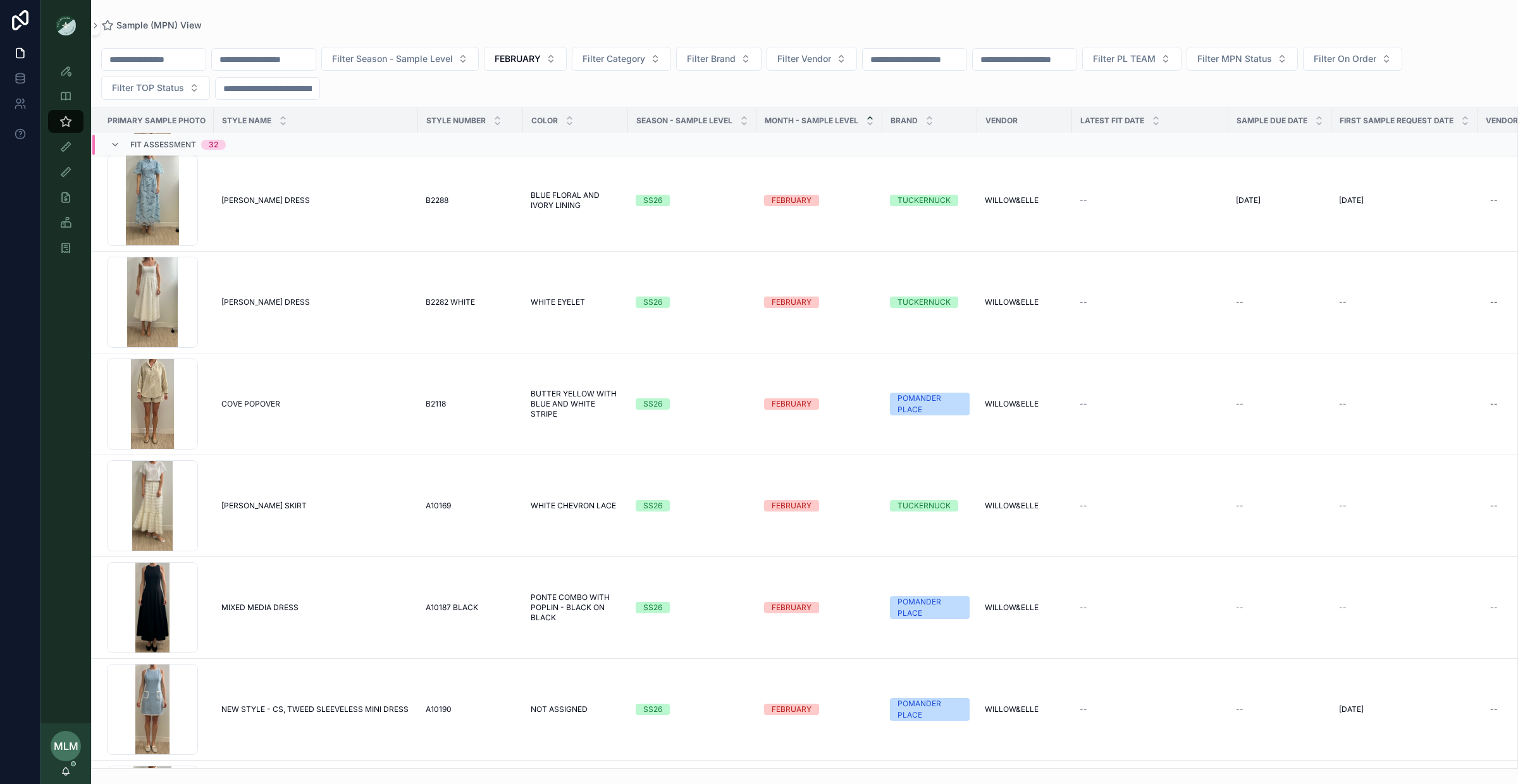
scroll to position [1078, 0]
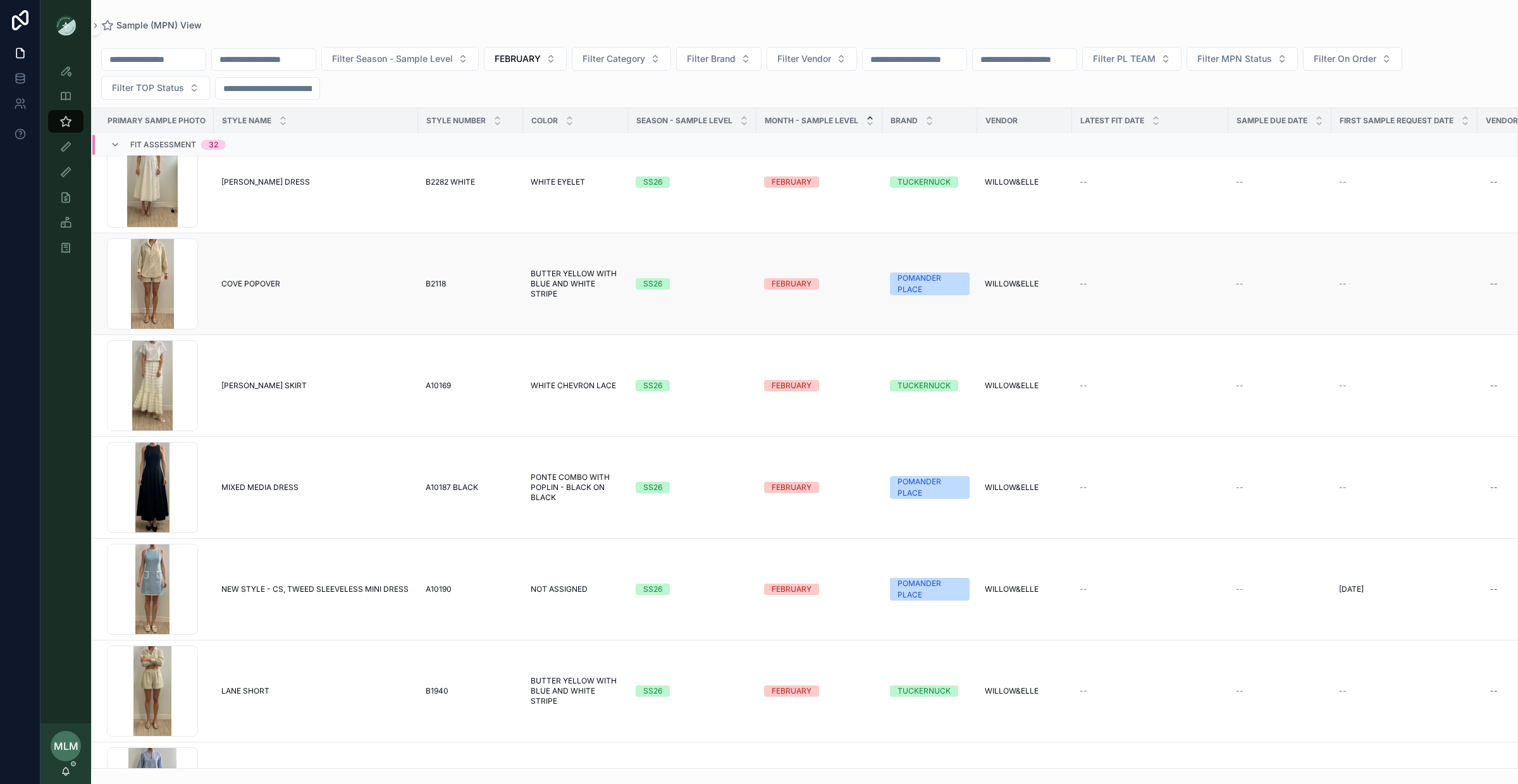
click at [652, 287] on div "SS26" at bounding box center [652, 284] width 19 height 12
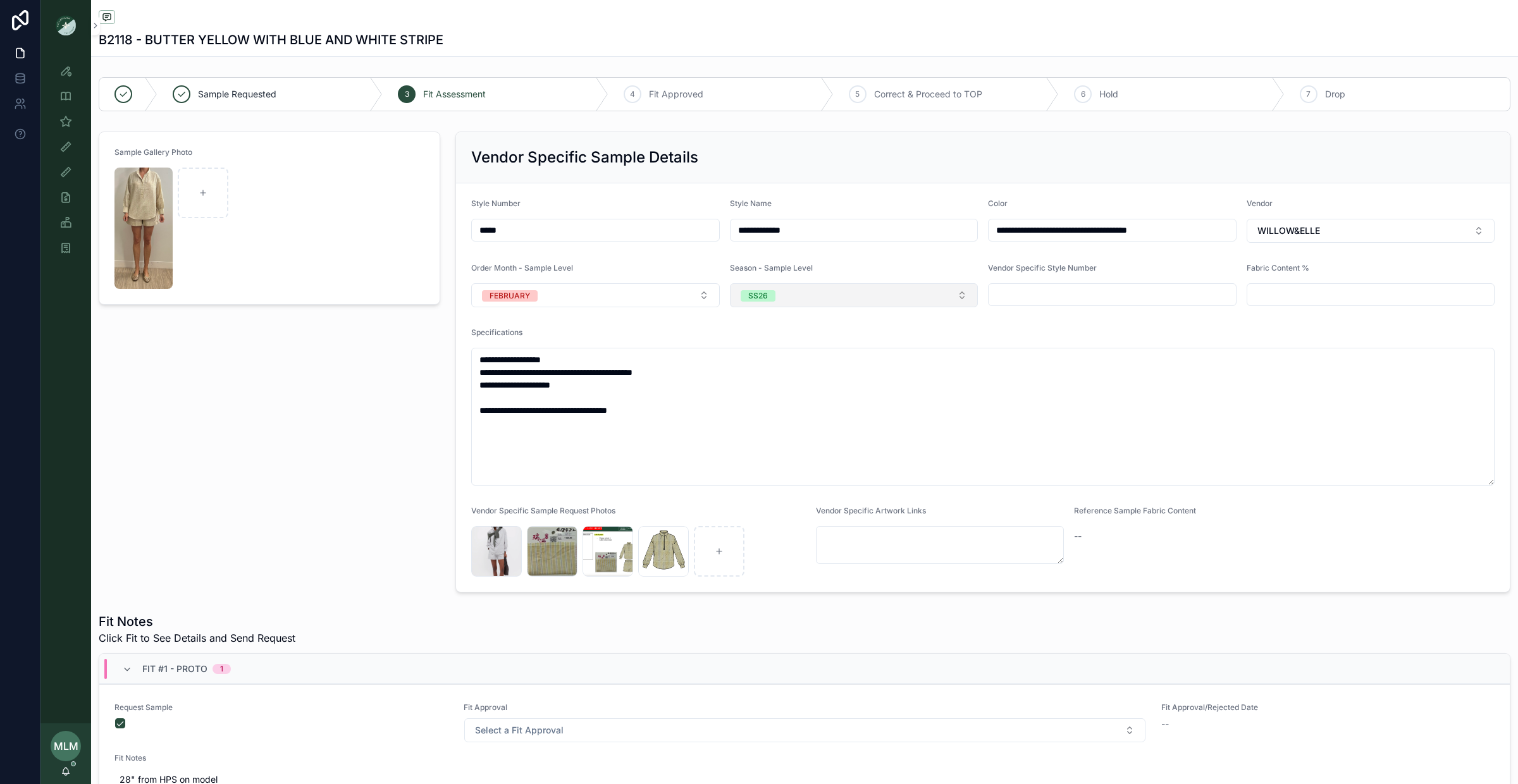
click at [786, 304] on button "SS26" at bounding box center [854, 295] width 248 height 24
click at [782, 425] on div "PS26" at bounding box center [854, 424] width 242 height 19
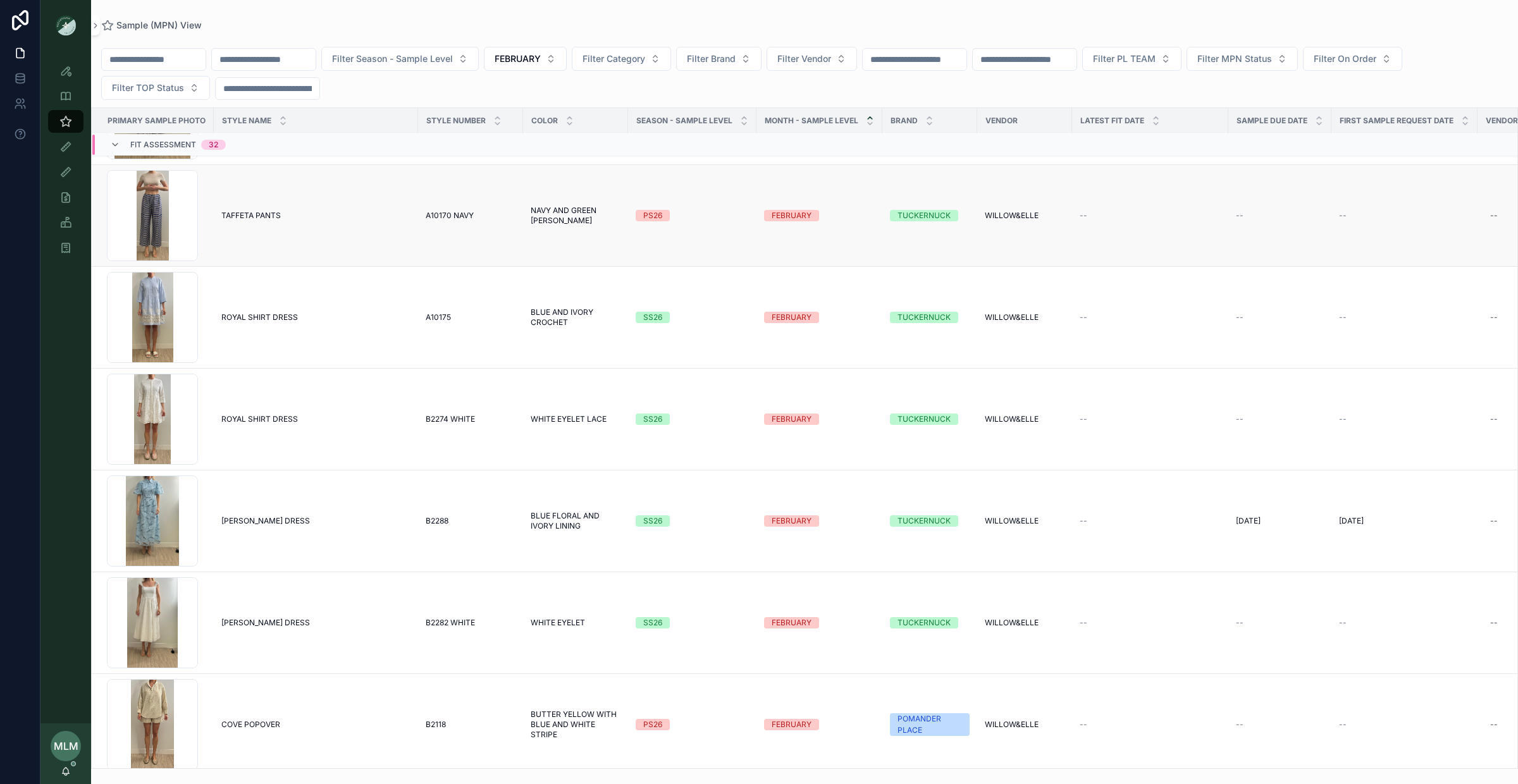
scroll to position [554, 0]
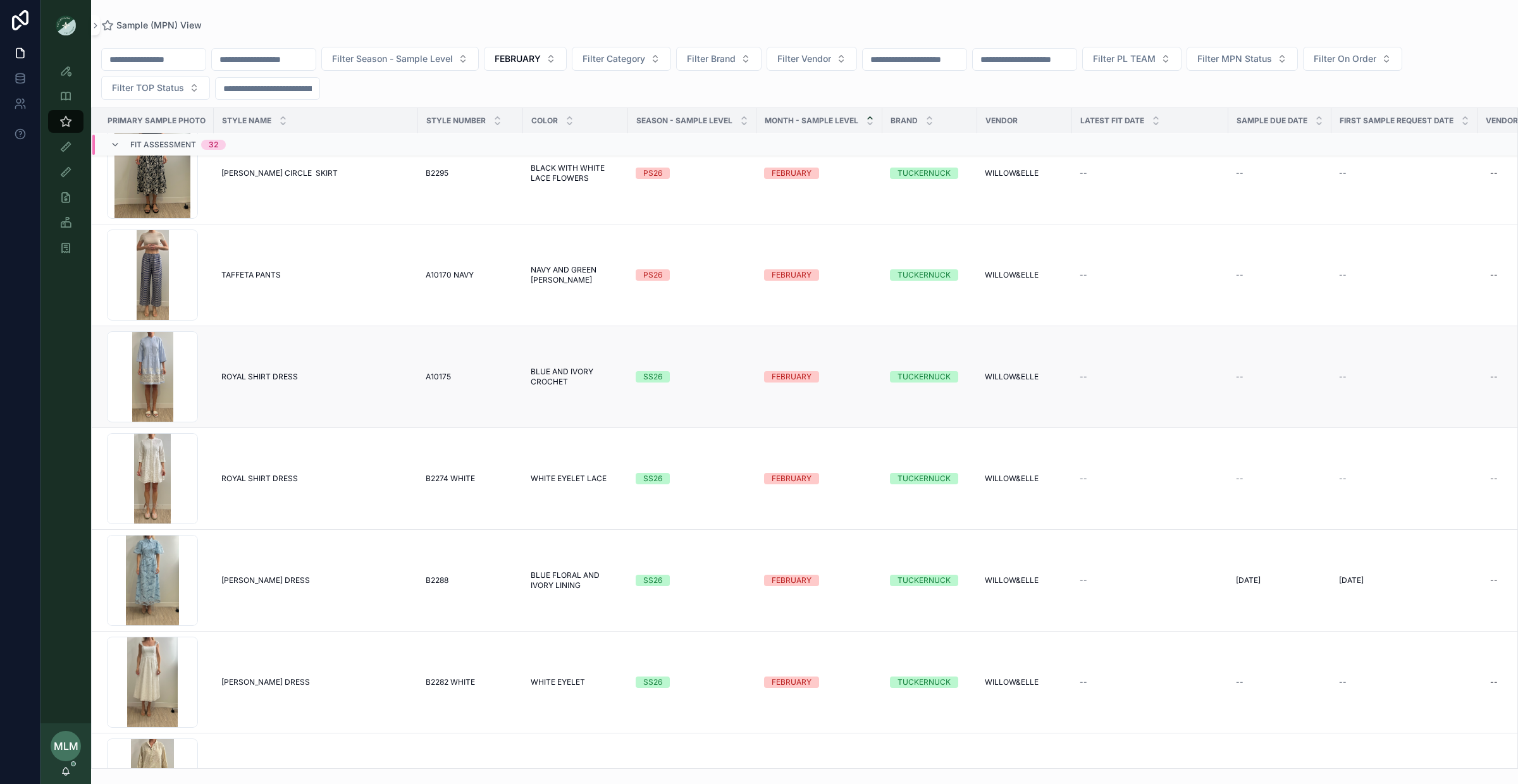
click at [650, 387] on td "SS26" at bounding box center [692, 377] width 128 height 102
click at [652, 377] on div "SS26" at bounding box center [652, 377] width 19 height 12
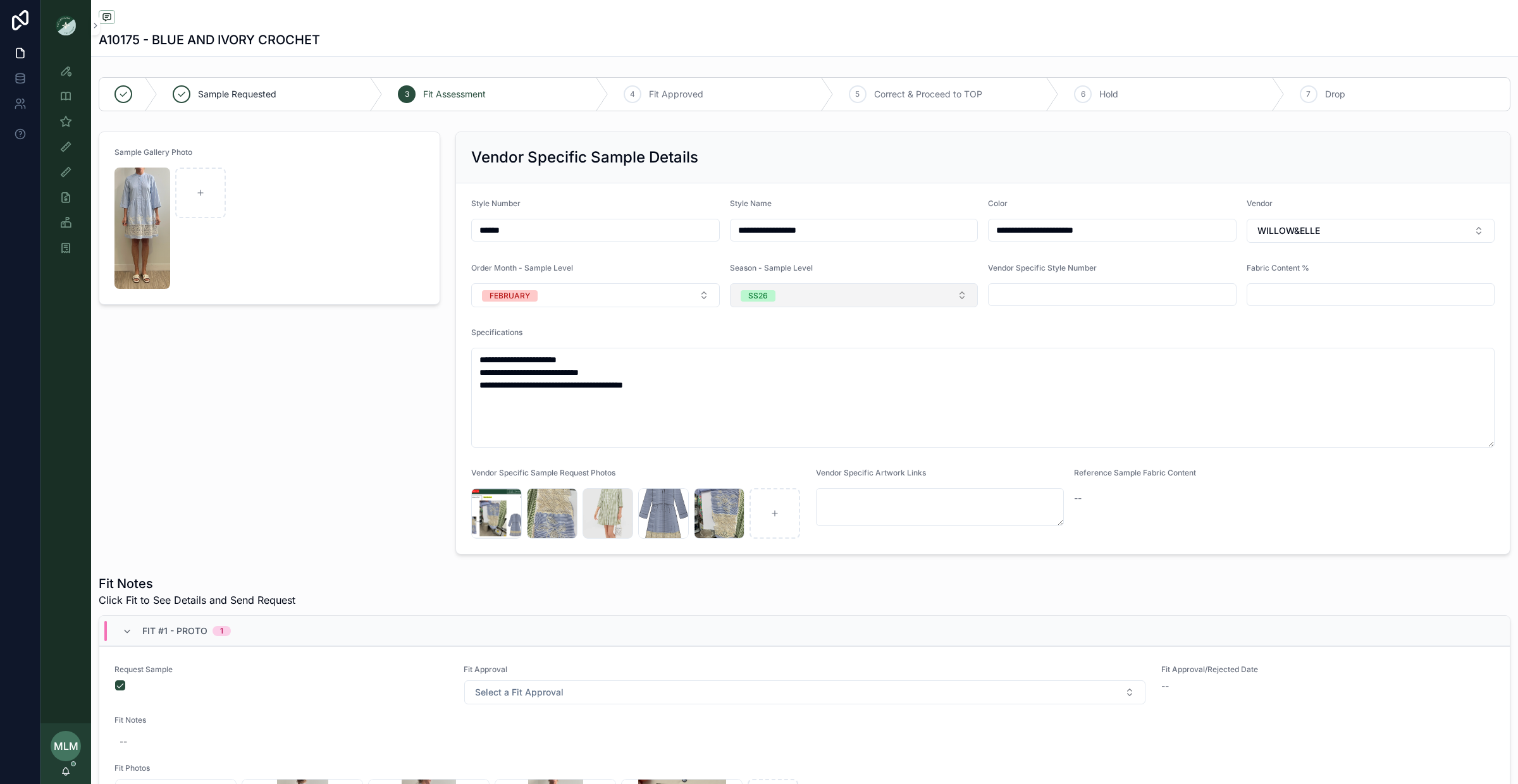
click at [771, 305] on button "SS26" at bounding box center [854, 295] width 248 height 24
click at [784, 423] on div "PS26" at bounding box center [854, 424] width 242 height 19
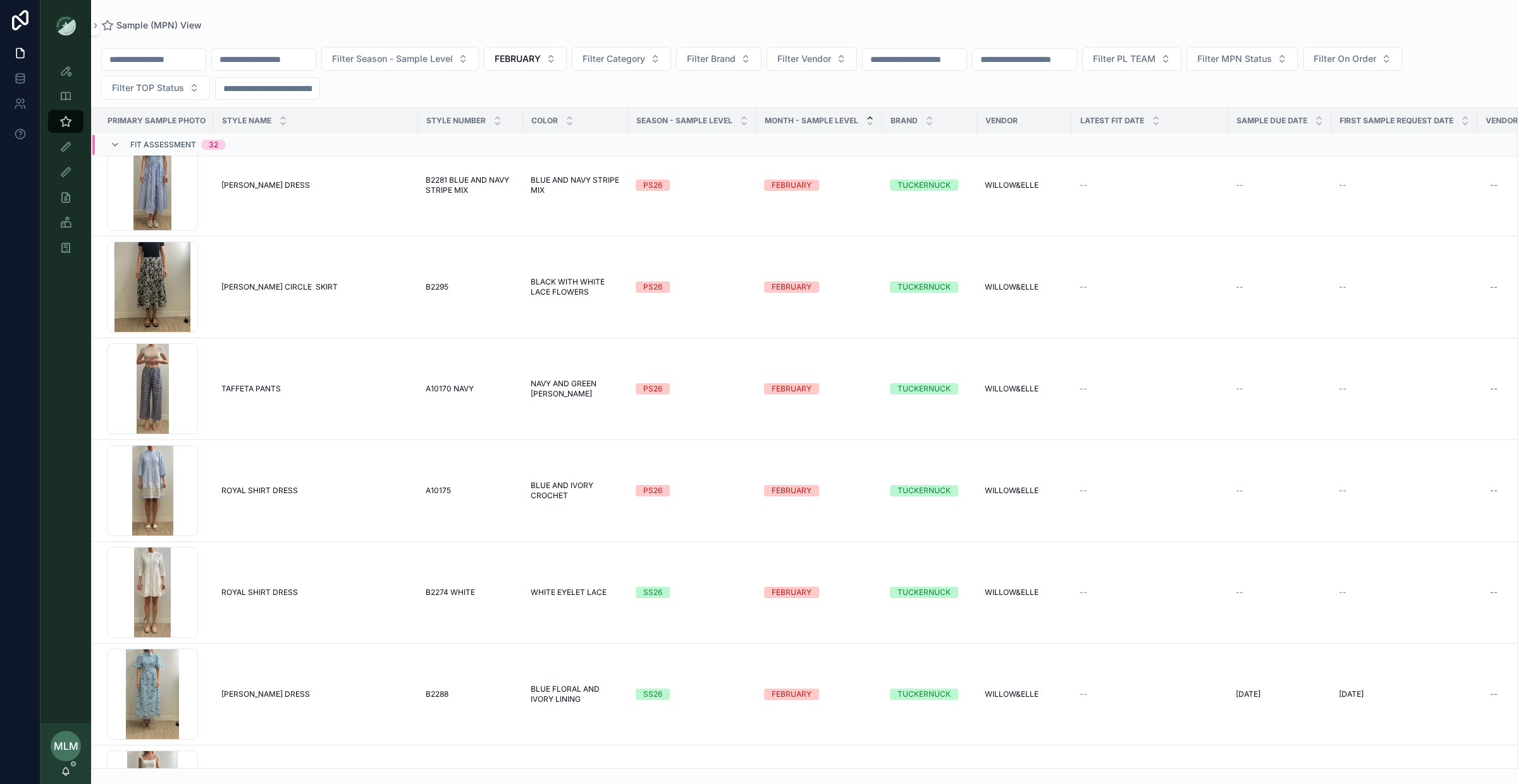
scroll to position [522, 0]
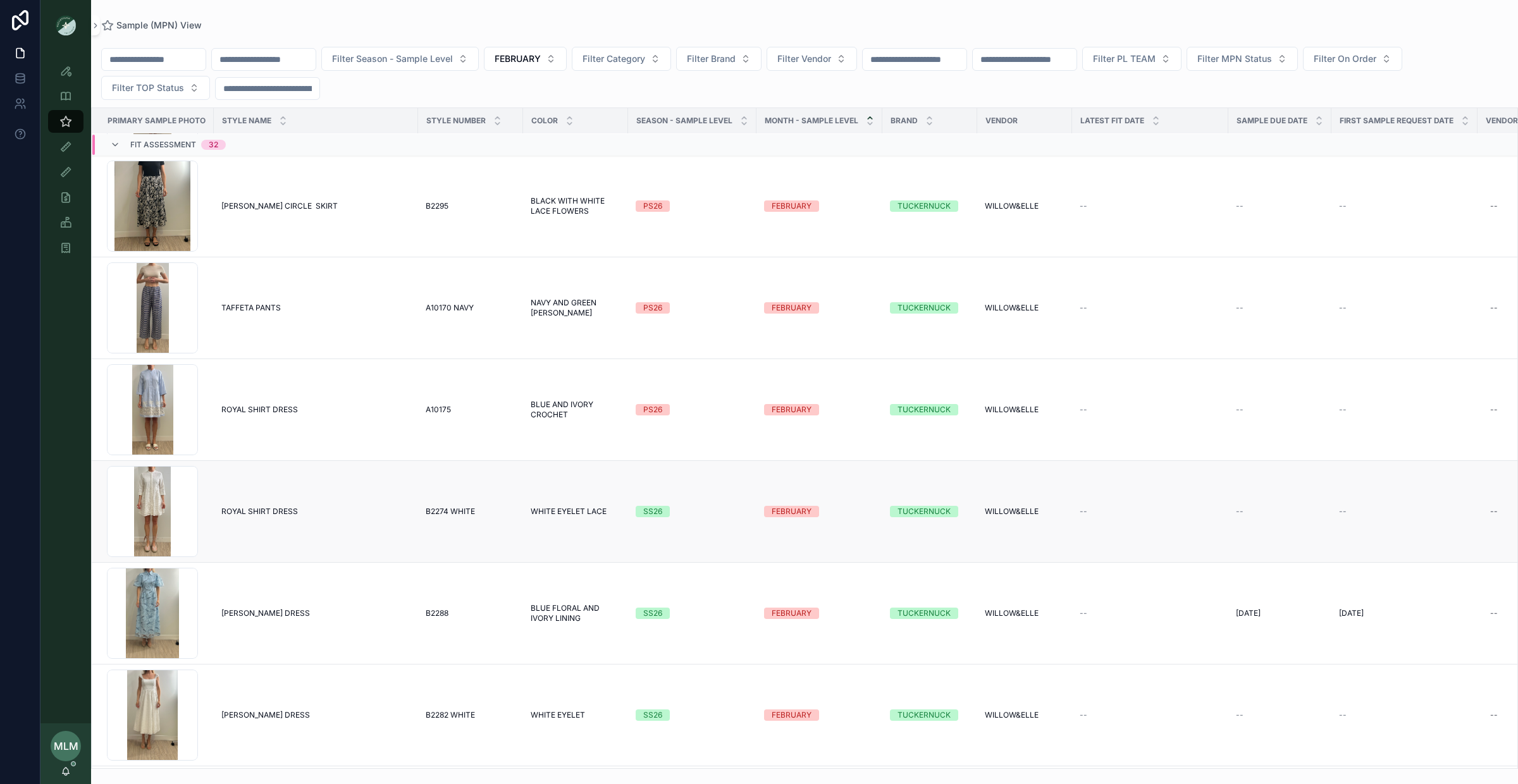
click at [657, 512] on div "SS26" at bounding box center [652, 512] width 19 height 12
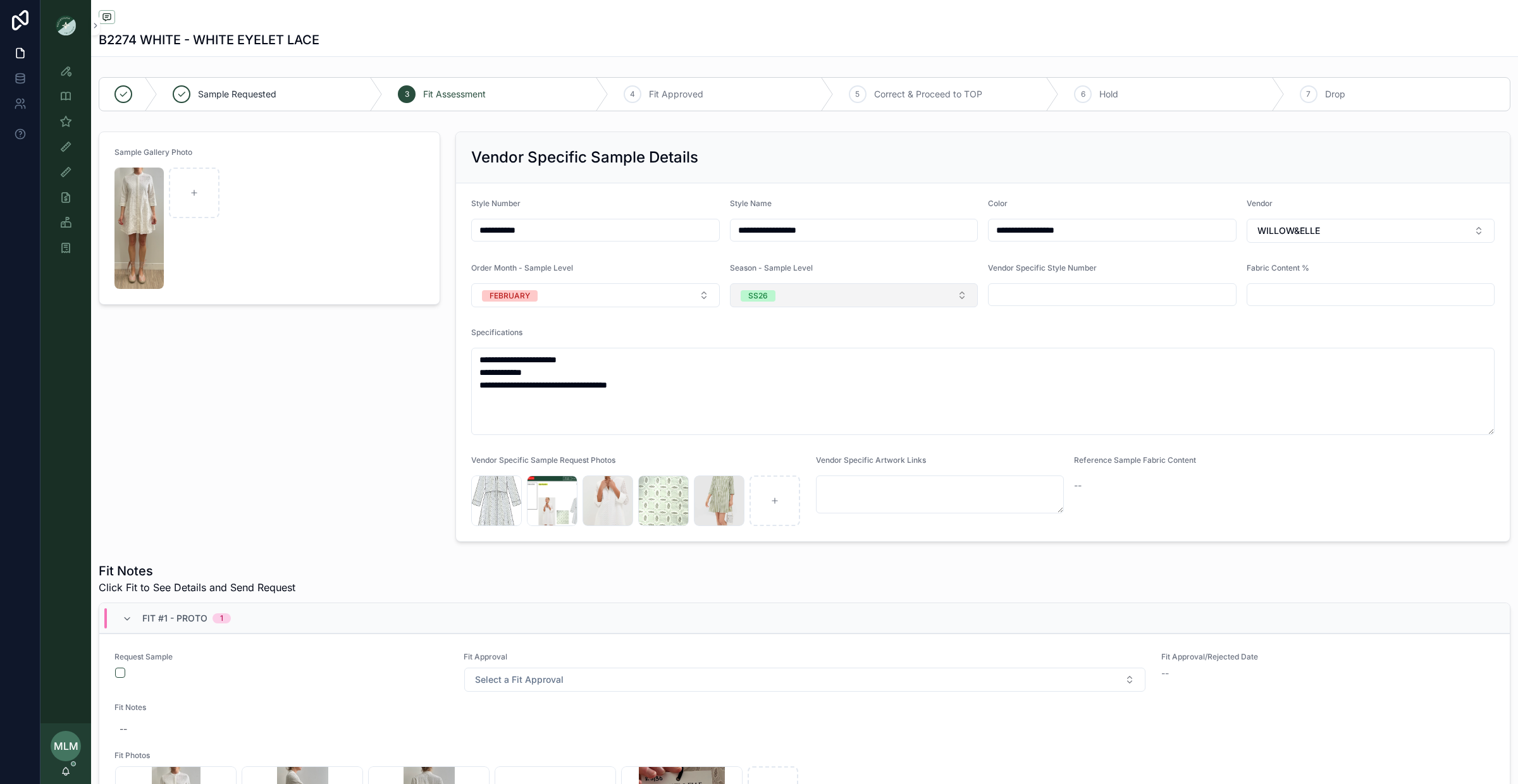
click at [781, 292] on button "SS26" at bounding box center [854, 295] width 248 height 24
click at [786, 427] on div "PS26" at bounding box center [854, 424] width 242 height 19
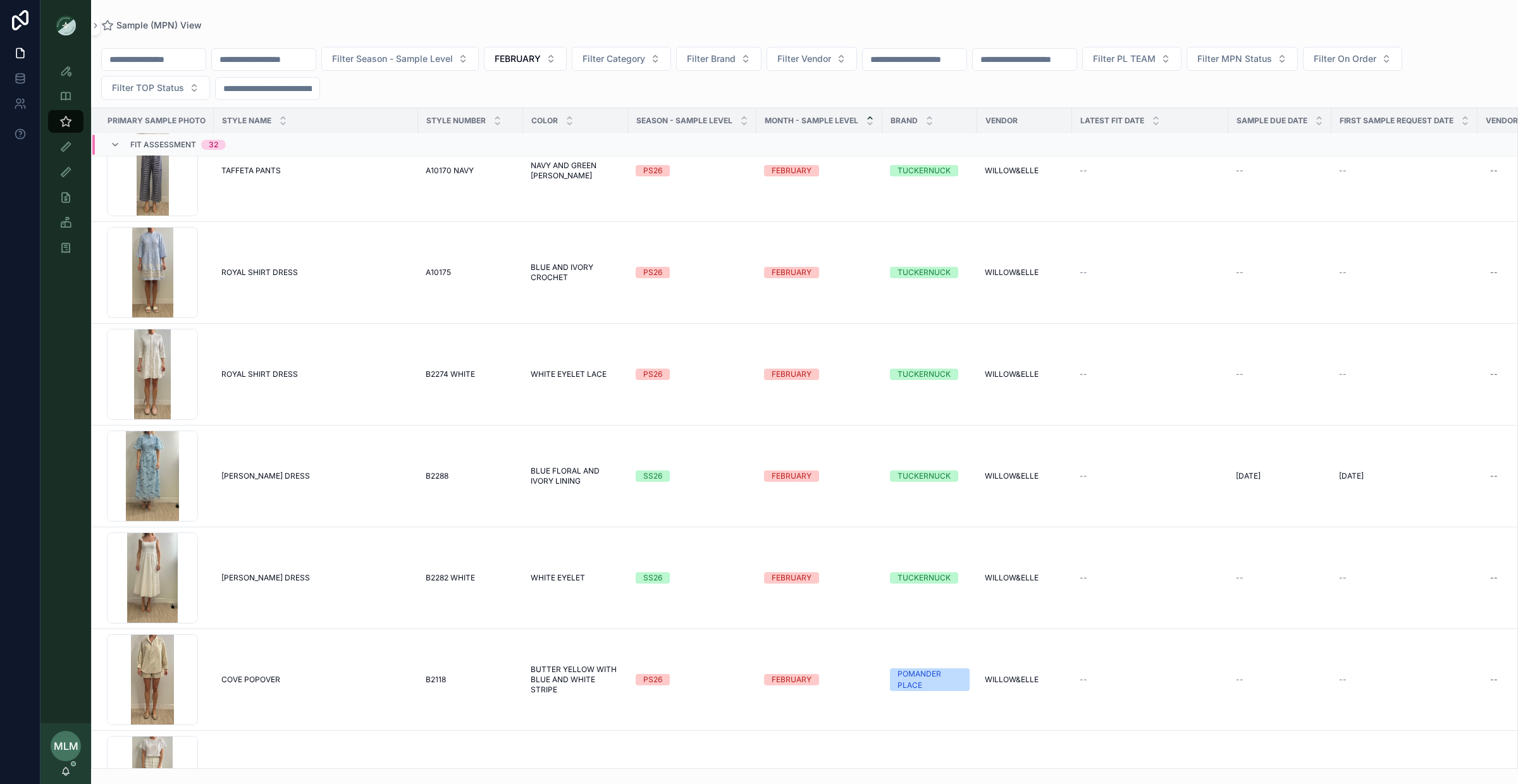
scroll to position [659, 0]
click at [652, 480] on div "SS26" at bounding box center [652, 476] width 19 height 12
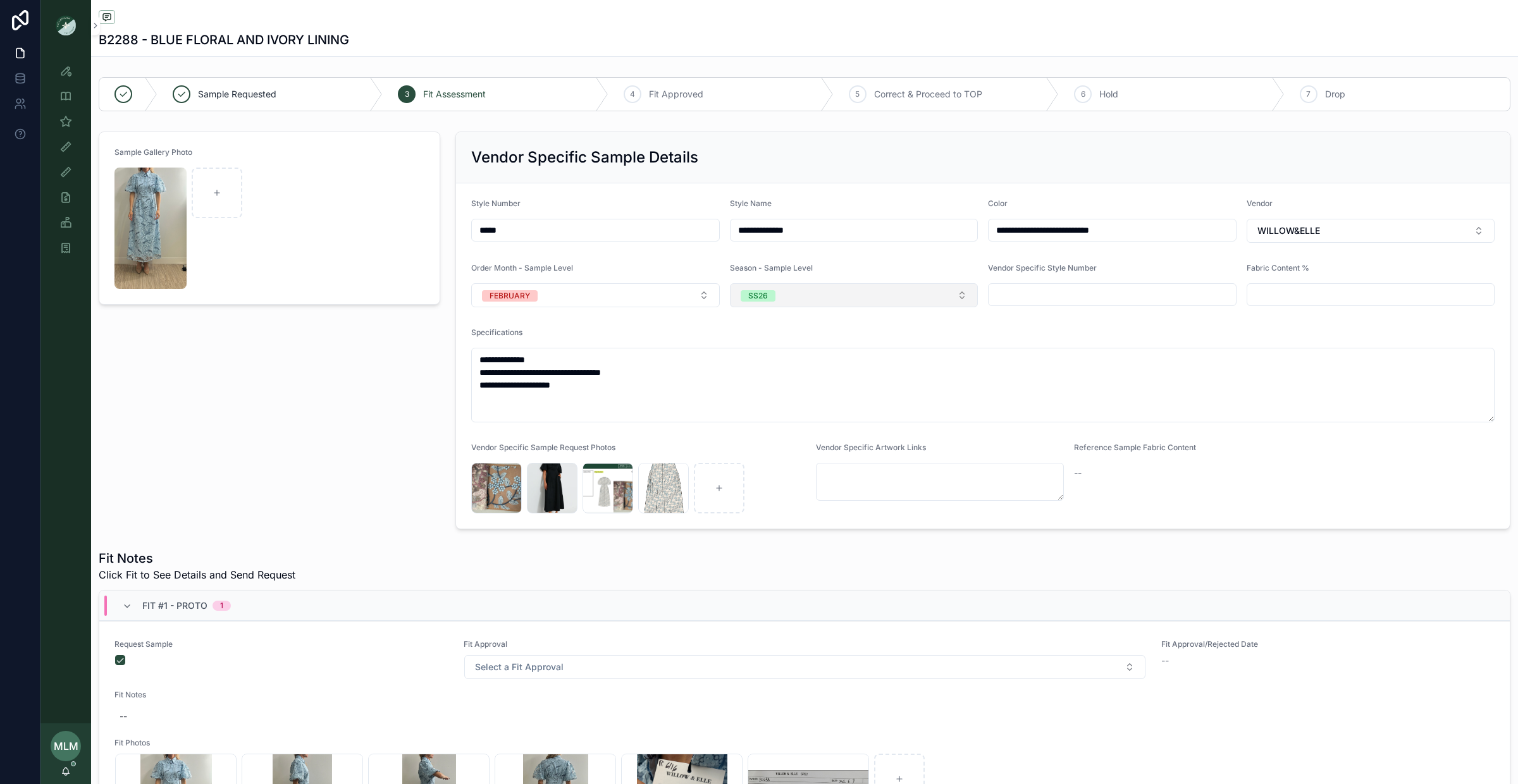
click at [777, 305] on button "SS26" at bounding box center [854, 295] width 248 height 24
click at [789, 428] on div "PS26" at bounding box center [854, 424] width 242 height 19
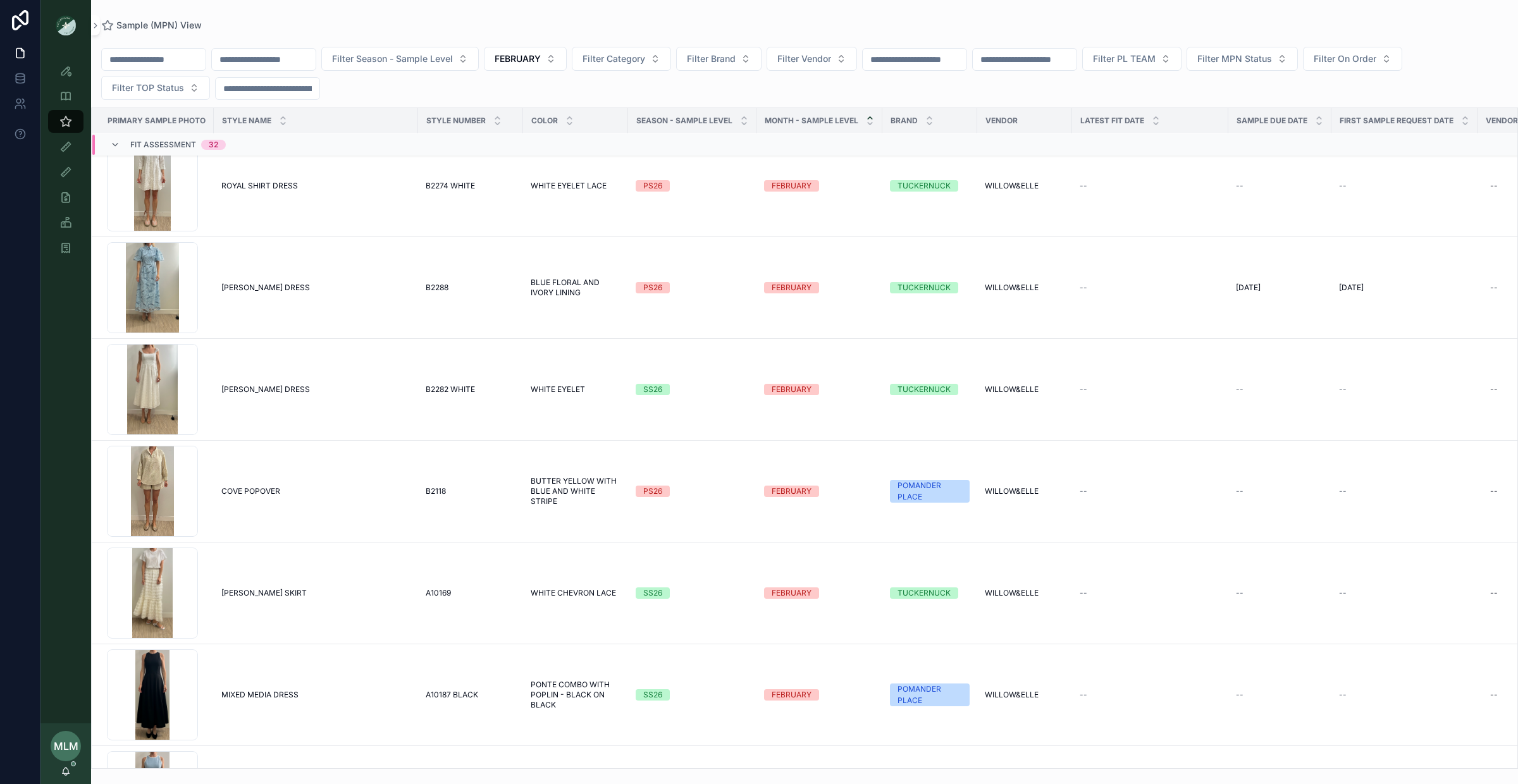
scroll to position [871, 0]
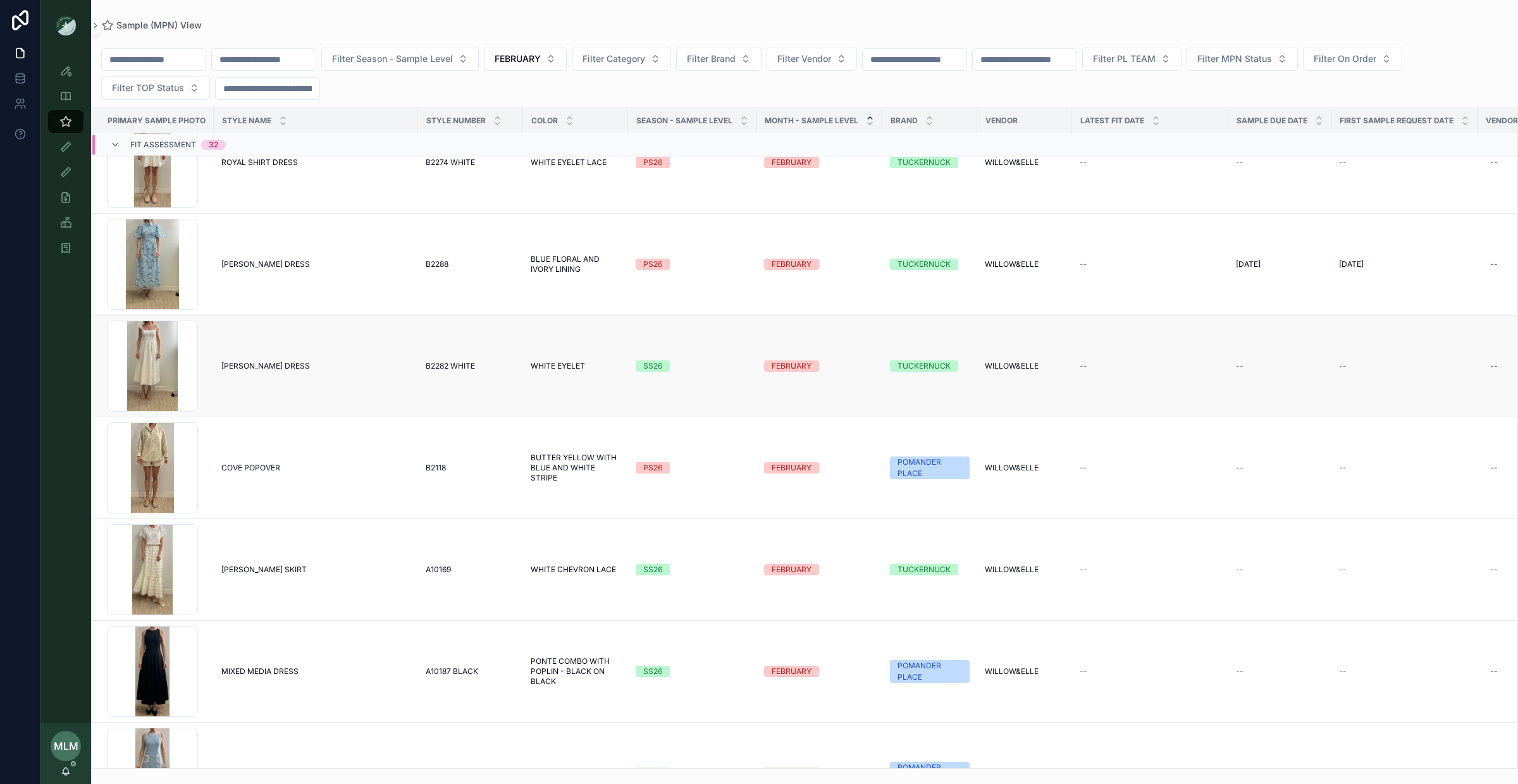
click at [657, 369] on div "SS26" at bounding box center [652, 366] width 19 height 12
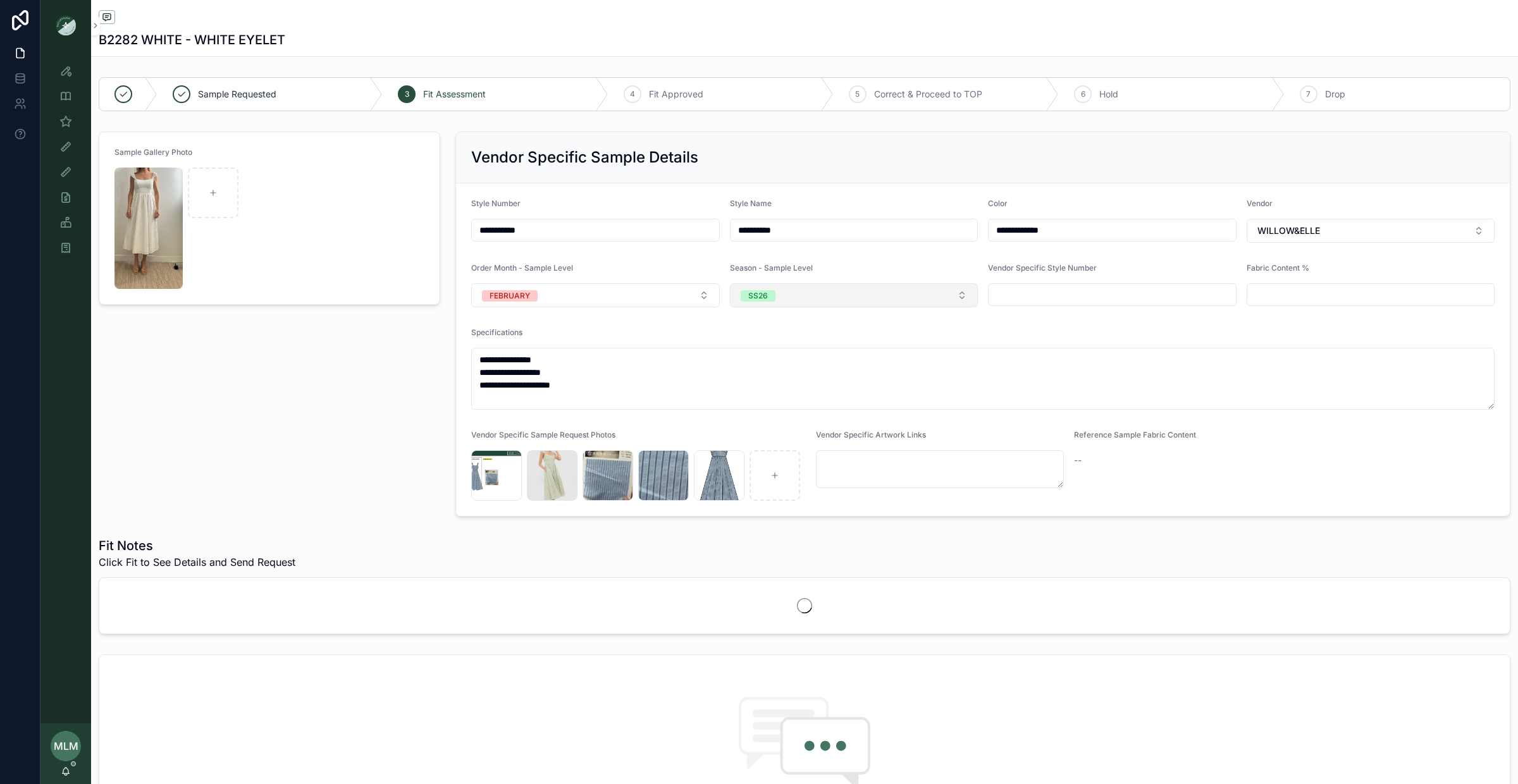
click at [784, 294] on button "SS26" at bounding box center [854, 295] width 248 height 24
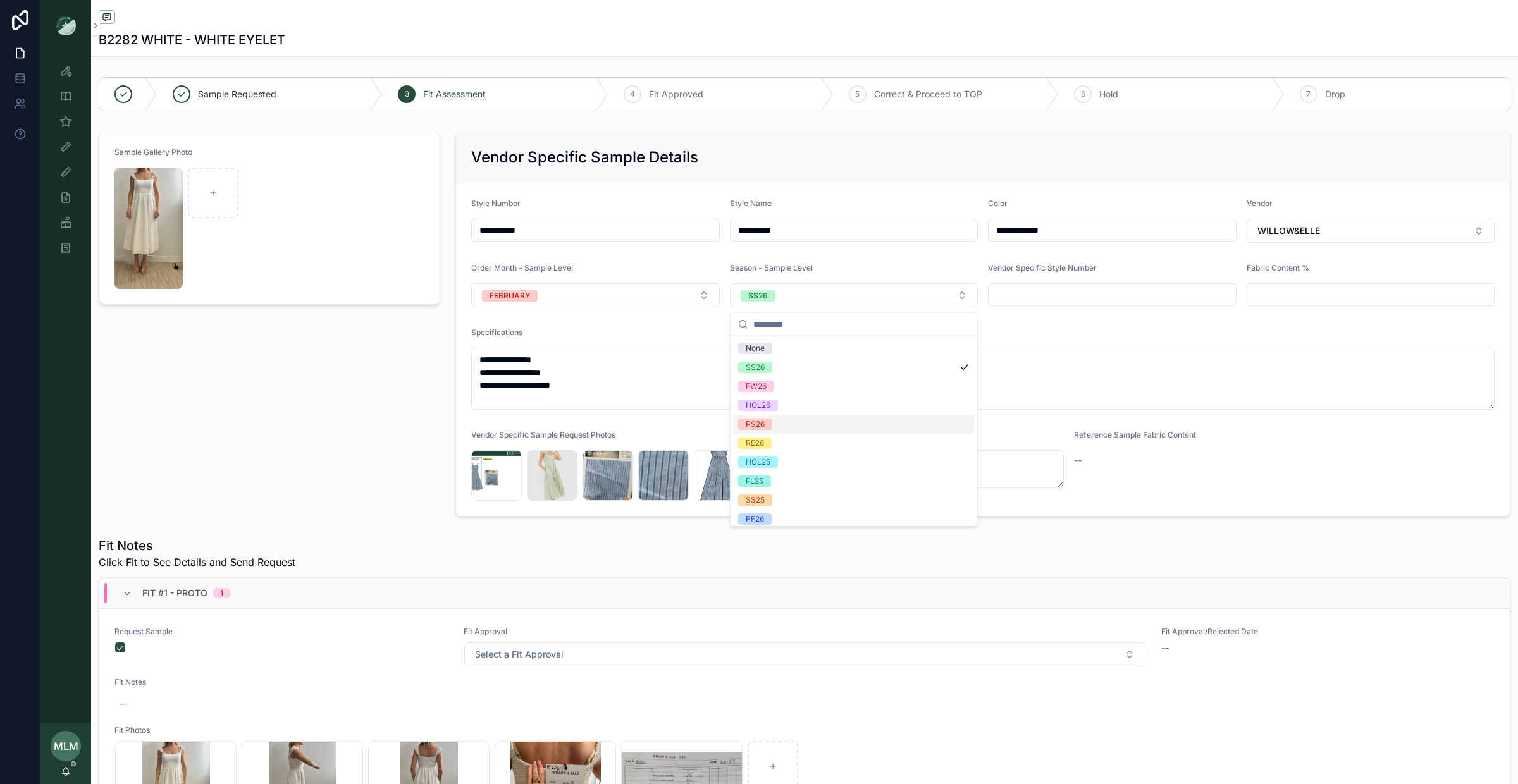
click at [781, 429] on div "PS26" at bounding box center [854, 424] width 242 height 19
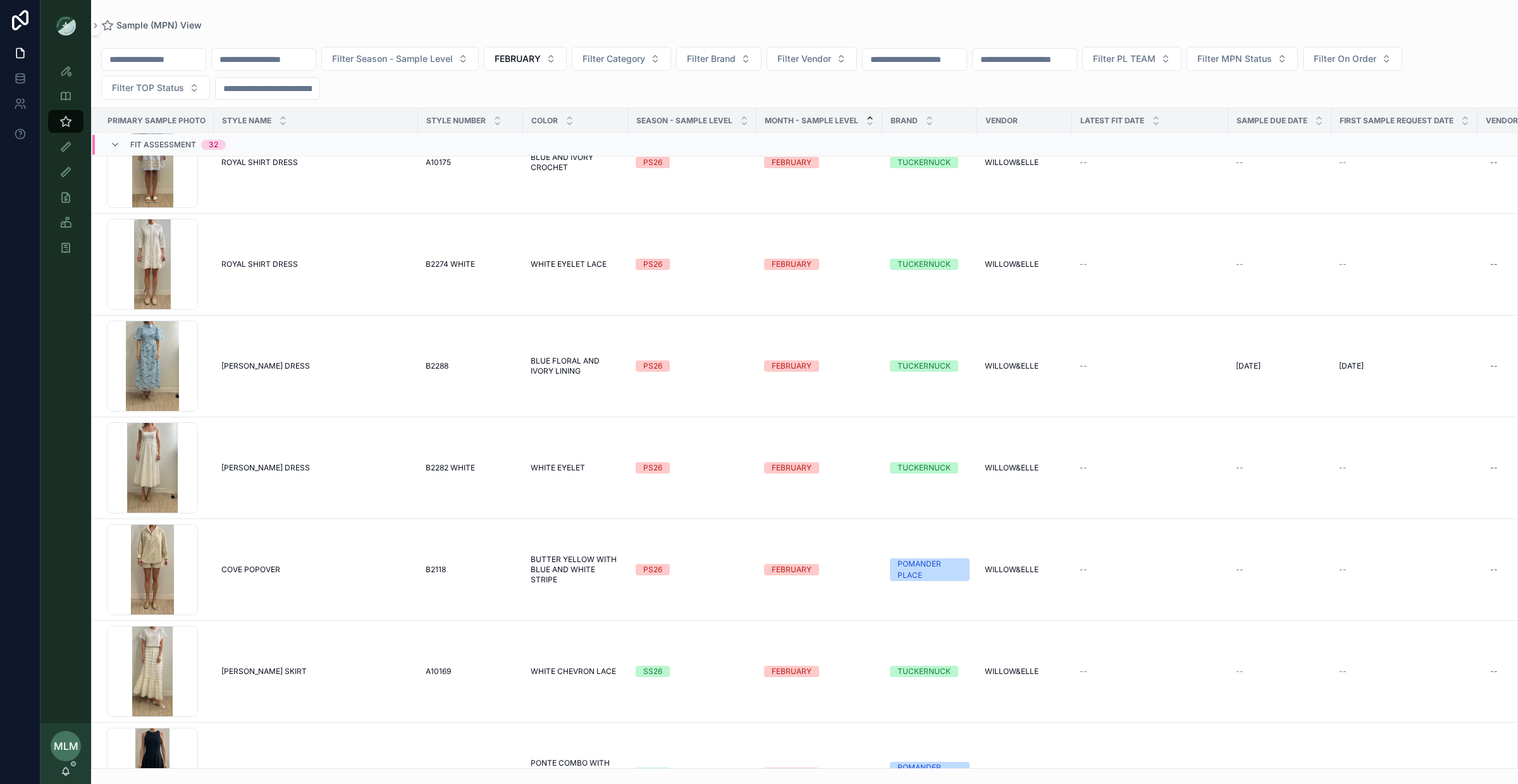
scroll to position [1166, 0]
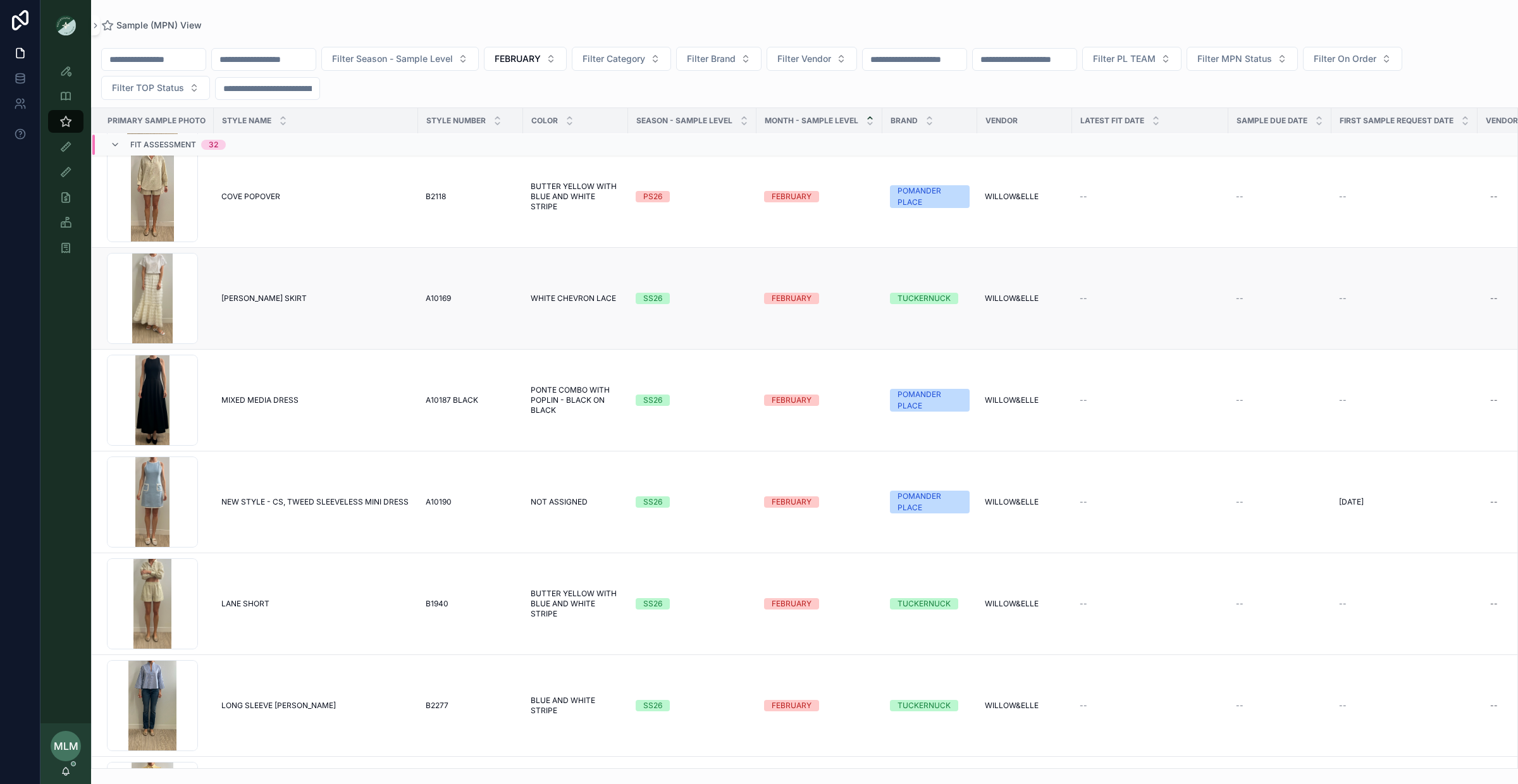
click at [654, 300] on div "SS26" at bounding box center [652, 299] width 19 height 12
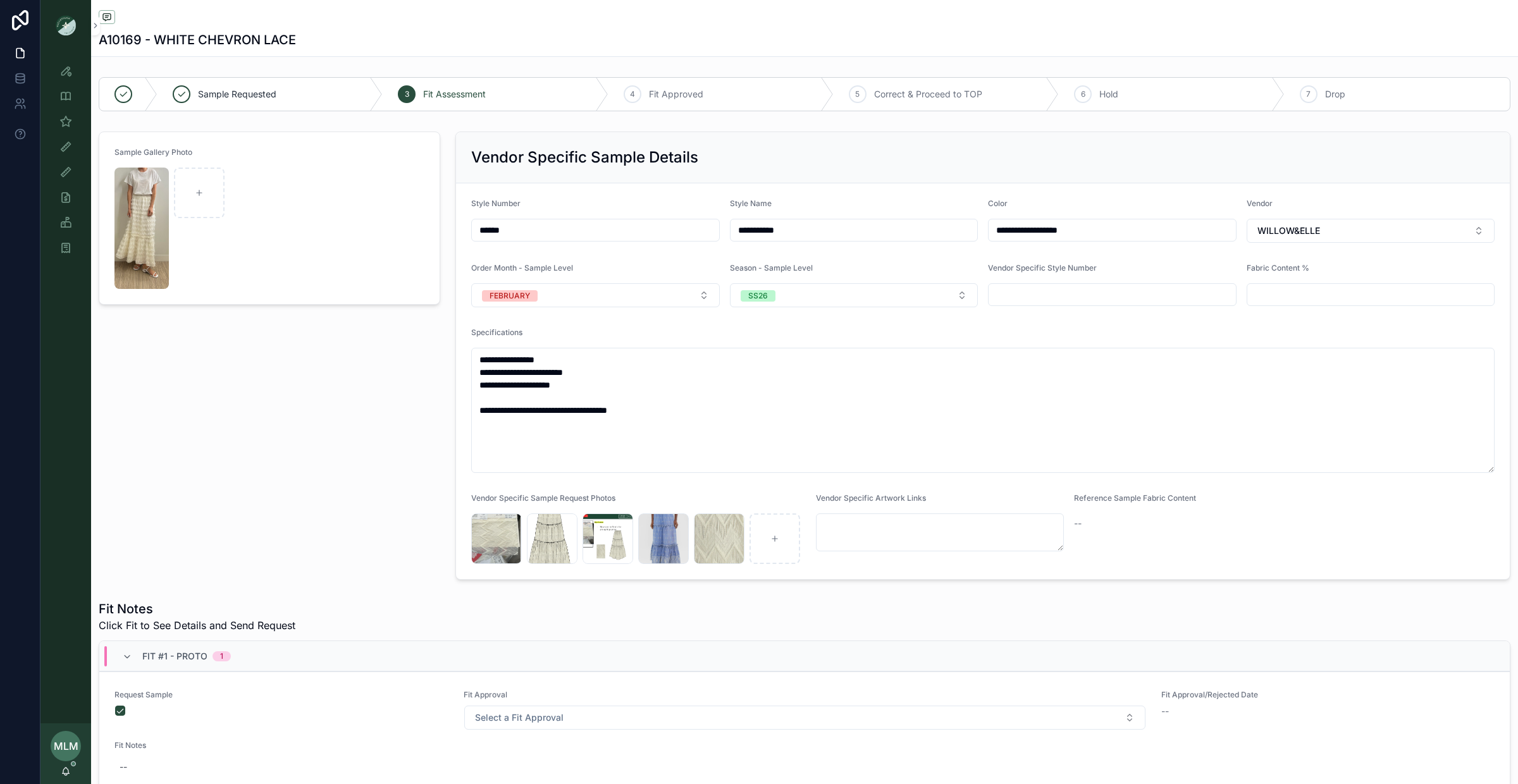
click at [829, 312] on form "**********" at bounding box center [982, 382] width 1054 height 396
click at [802, 305] on button "SS26" at bounding box center [854, 295] width 248 height 24
click at [773, 426] on div "PS26" at bounding box center [854, 424] width 242 height 19
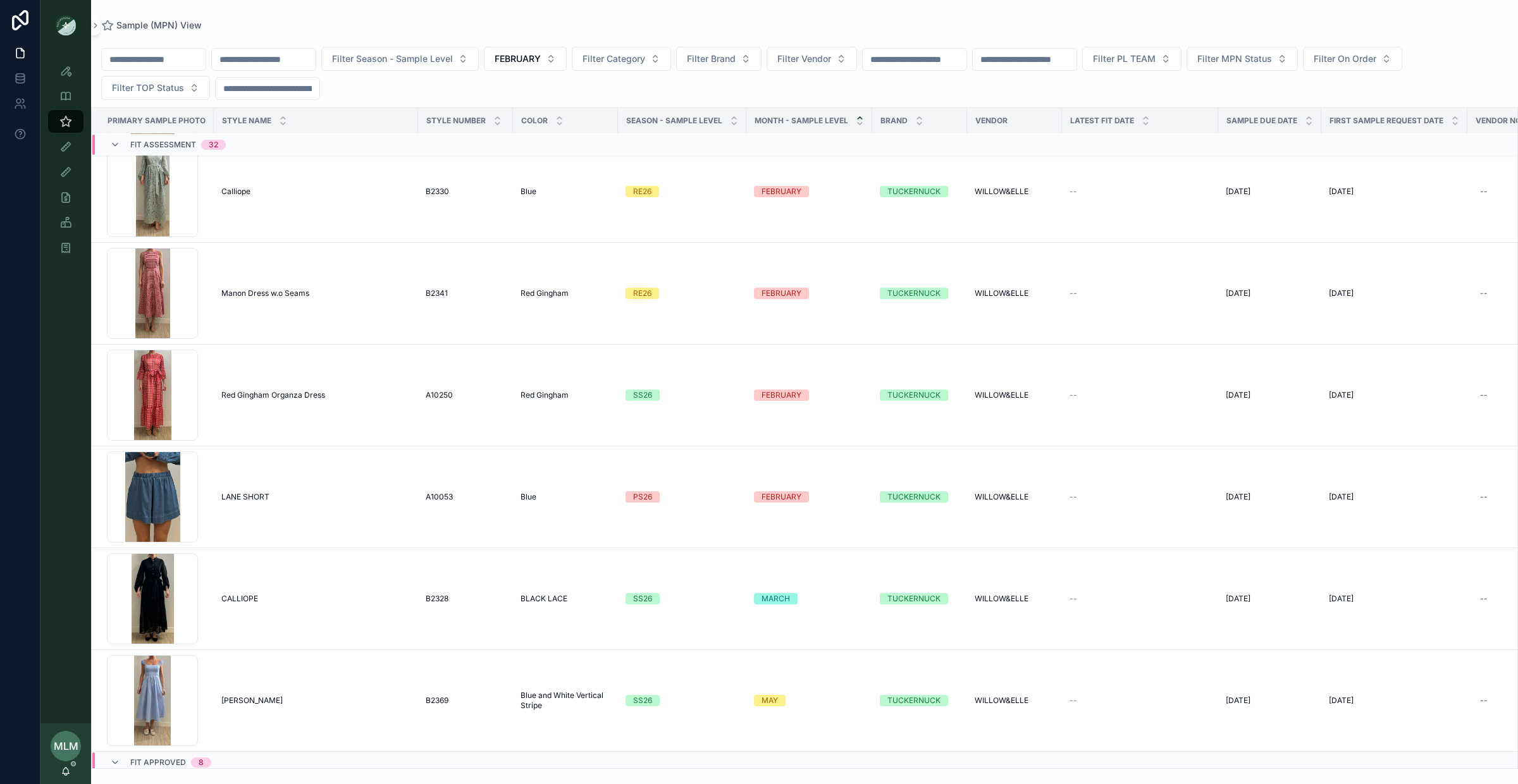
scroll to position [2696, 0]
click at [648, 400] on div "SS26" at bounding box center [642, 397] width 19 height 12
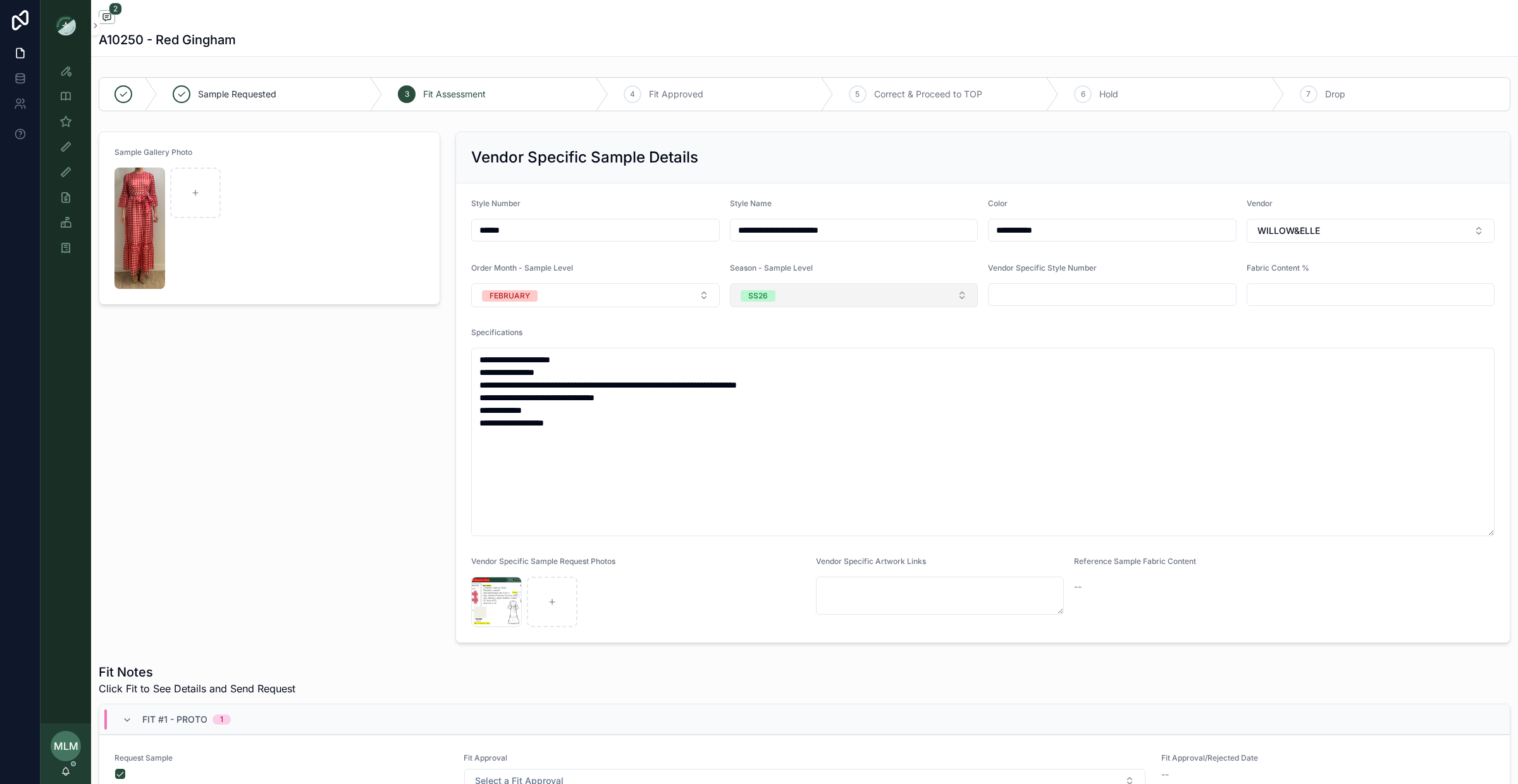
click at [804, 301] on button "SS26" at bounding box center [854, 295] width 248 height 24
click at [775, 423] on div "PS26" at bounding box center [854, 424] width 242 height 19
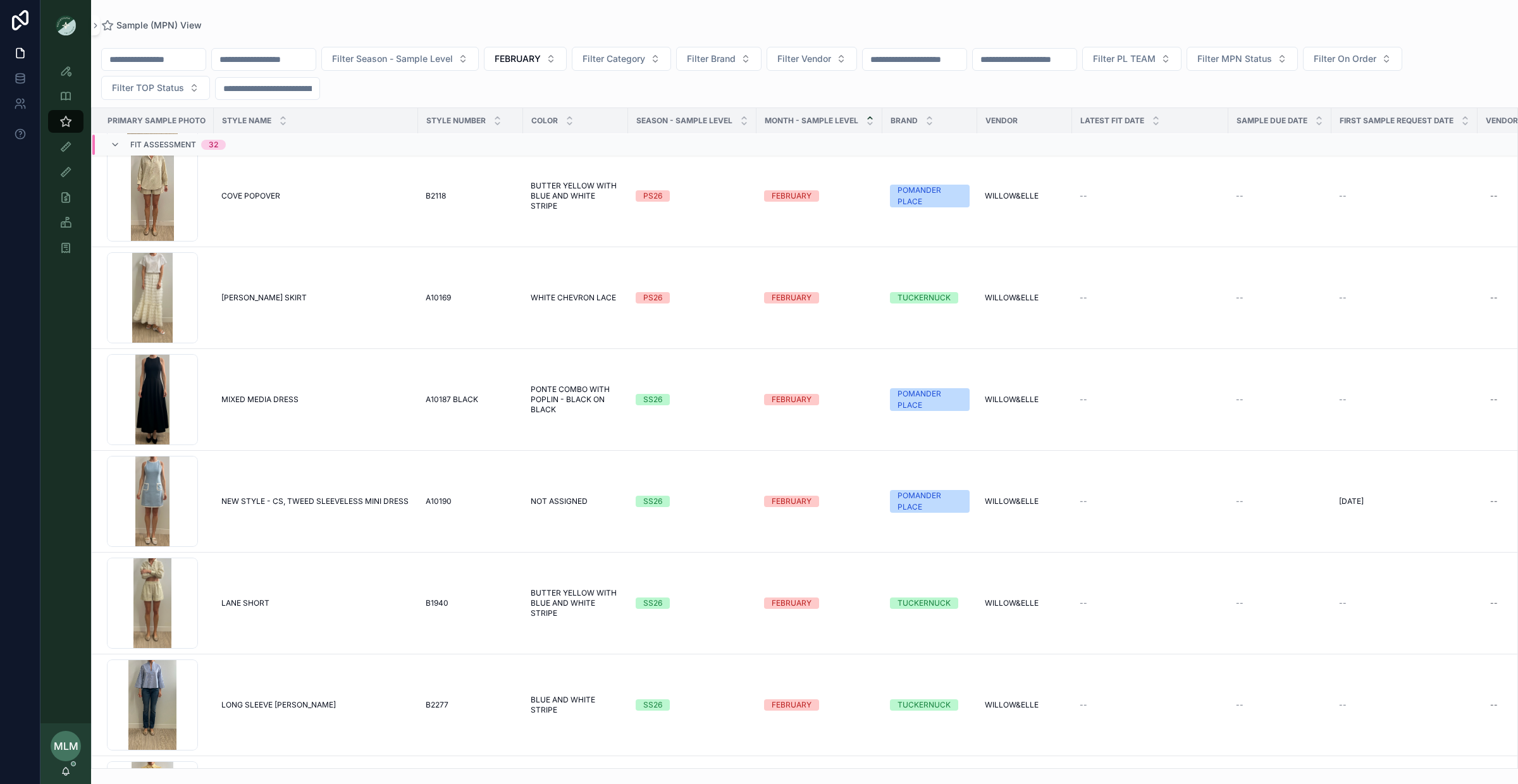
scroll to position [1246, 0]
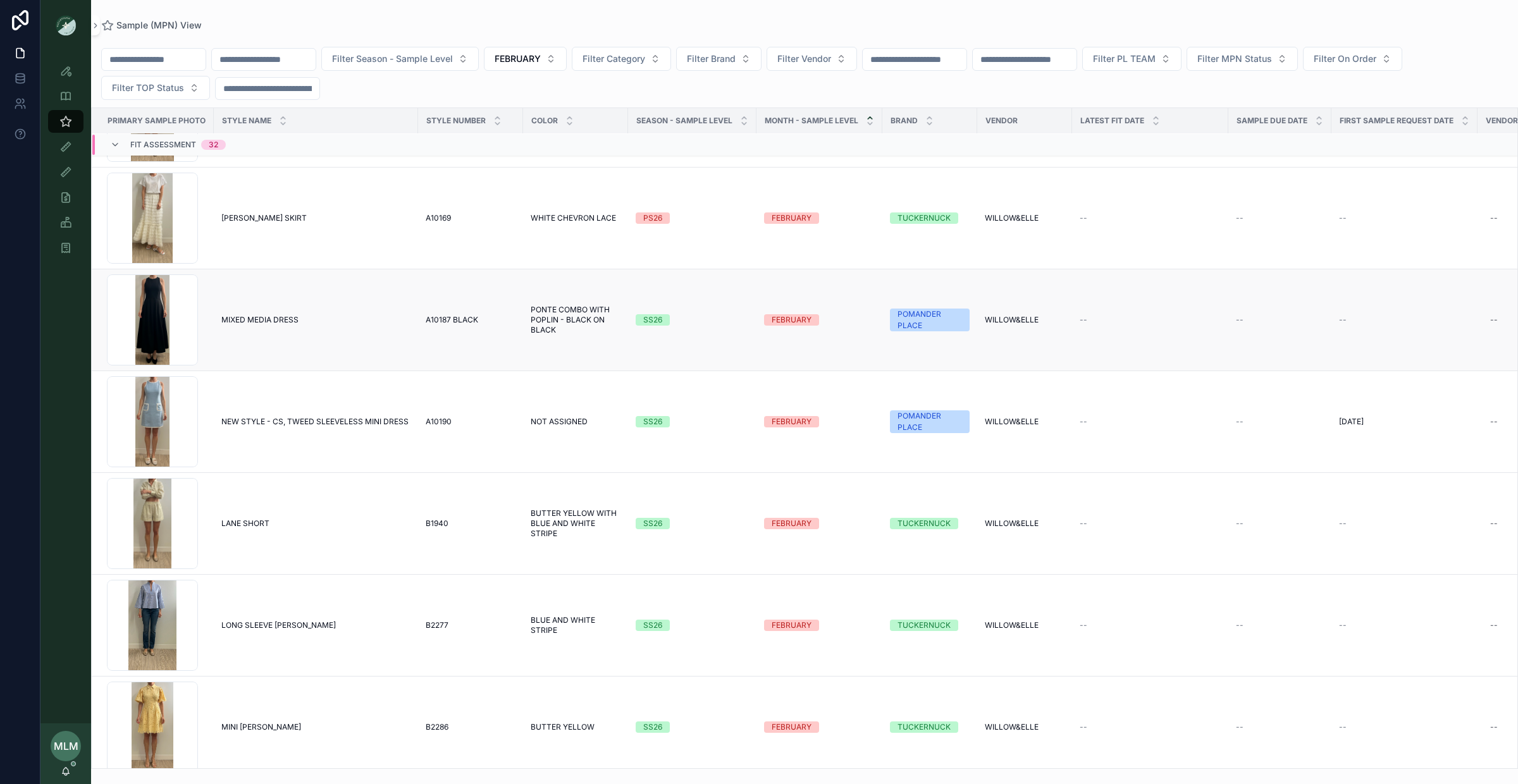
click at [657, 320] on div "SS26" at bounding box center [652, 320] width 19 height 12
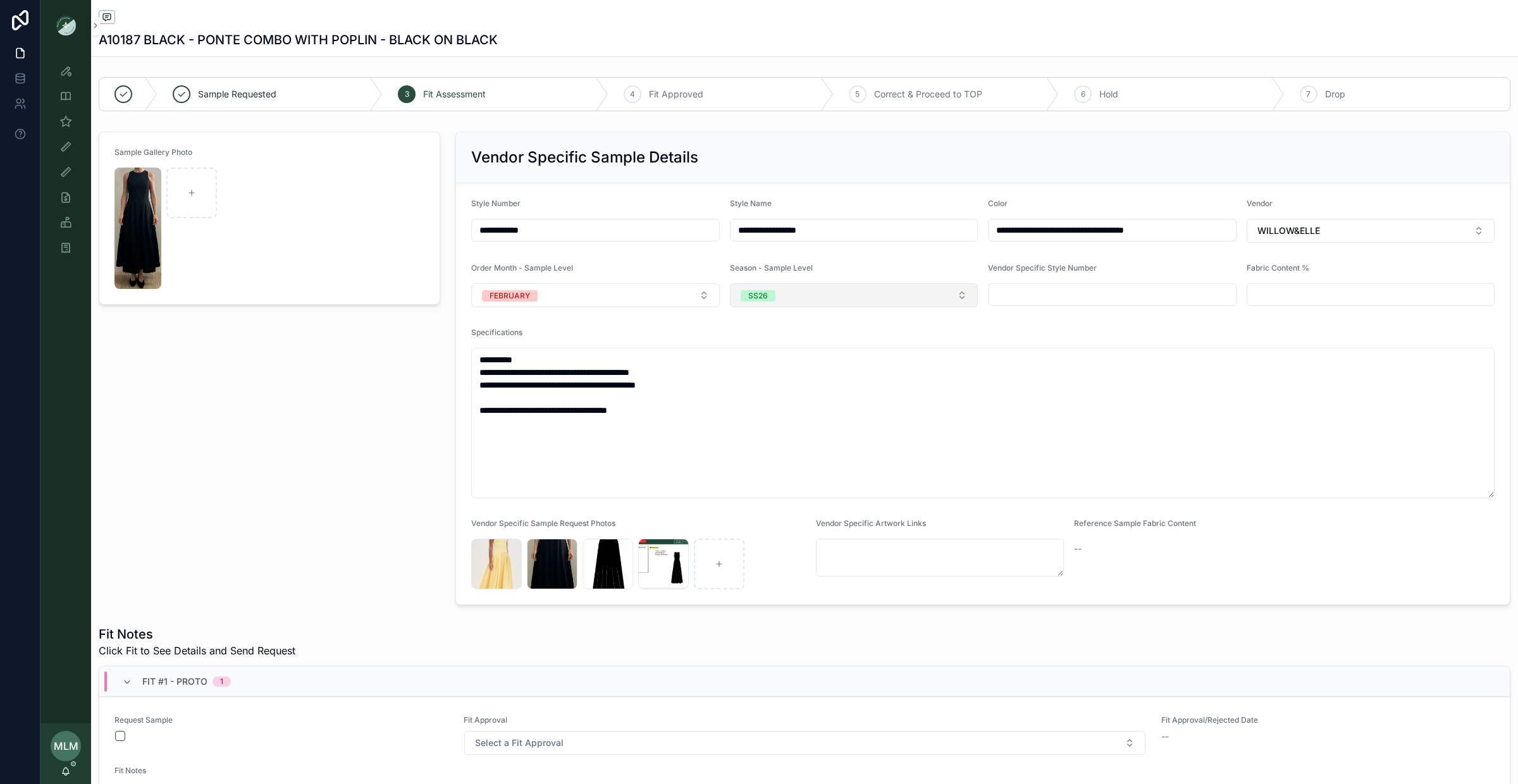
click at [766, 302] on div "SS26" at bounding box center [758, 296] width 19 height 12
click at [759, 425] on div "PS26" at bounding box center [755, 425] width 19 height 12
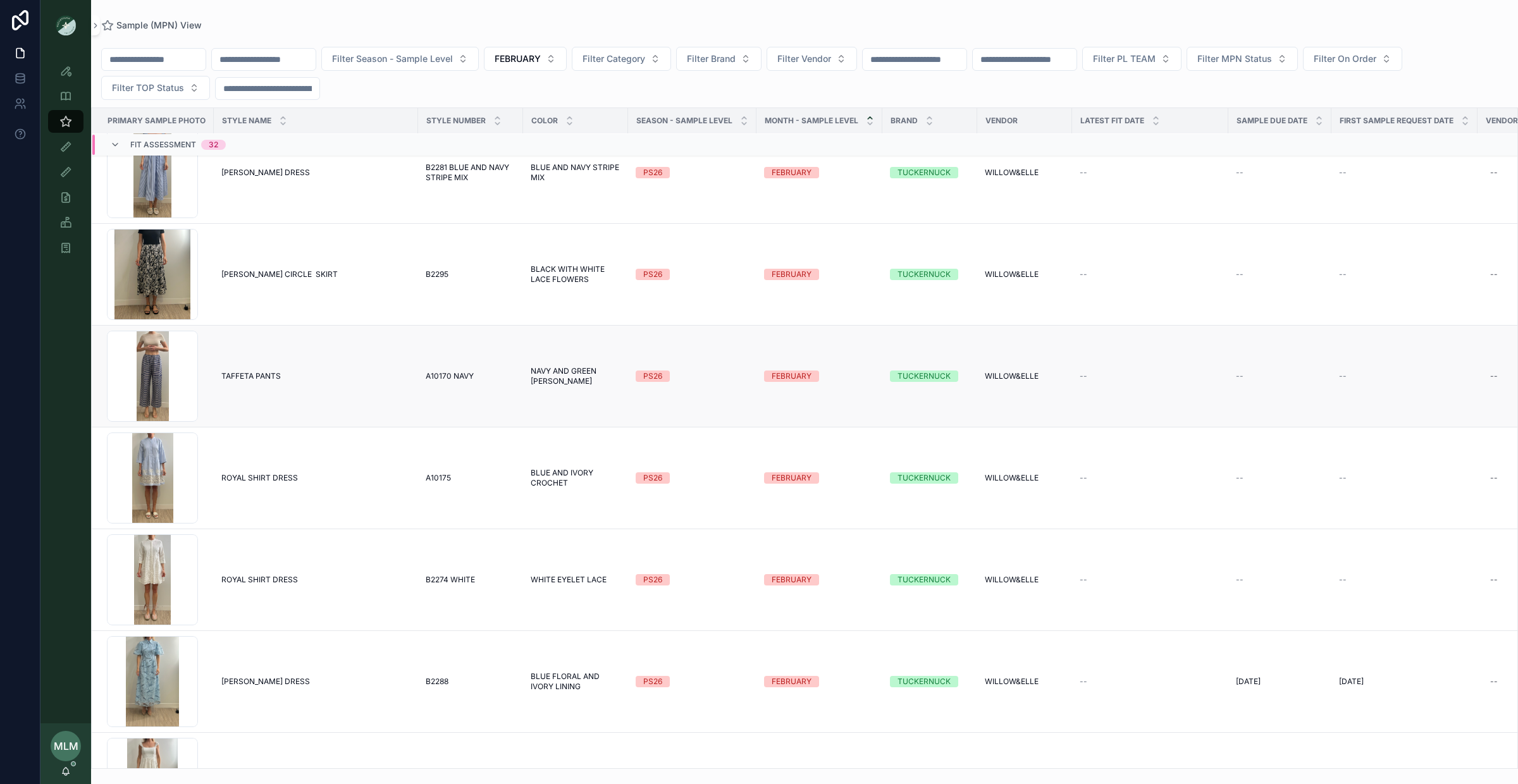
scroll to position [943, 0]
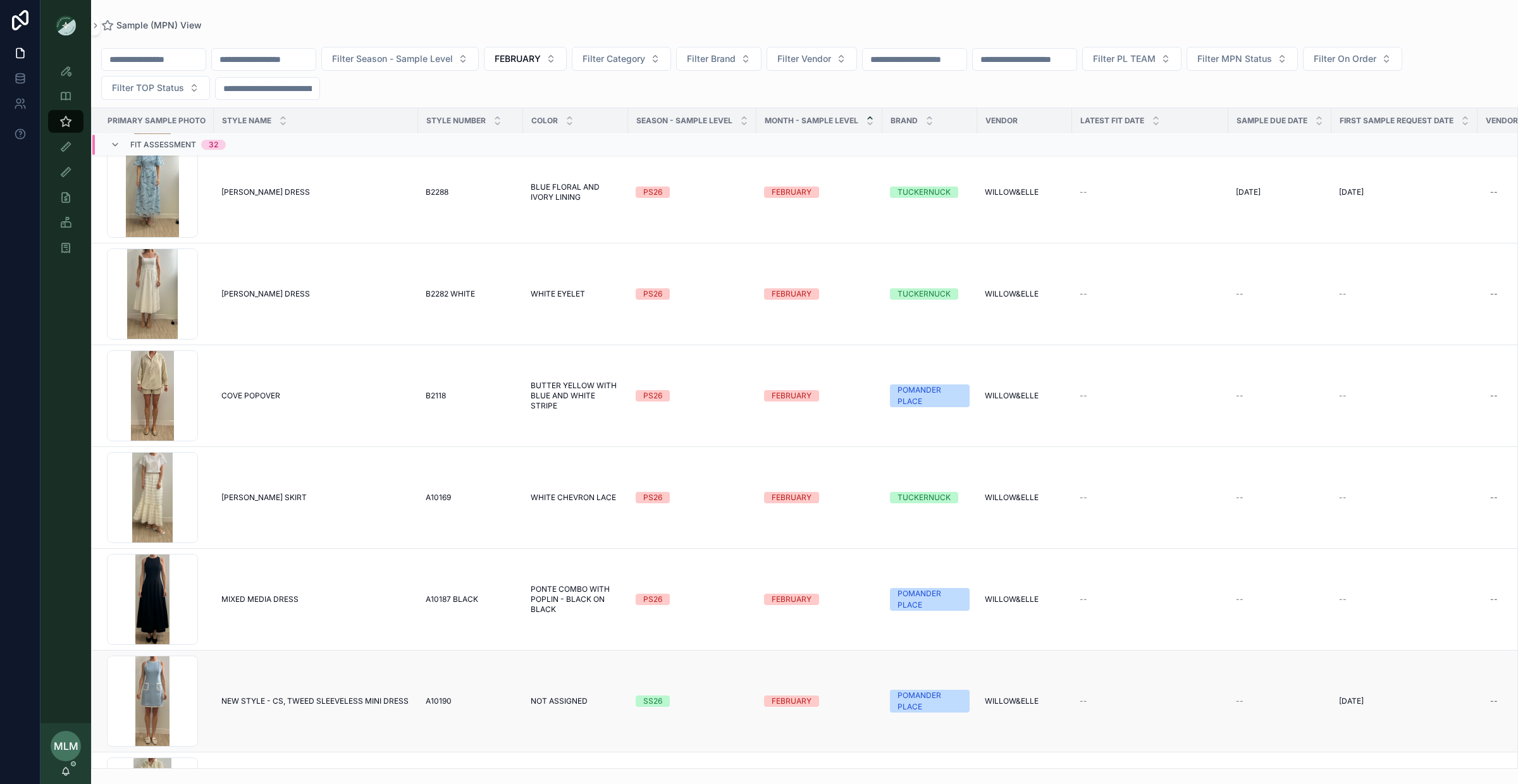
click at [649, 705] on div "SS26" at bounding box center [652, 701] width 19 height 12
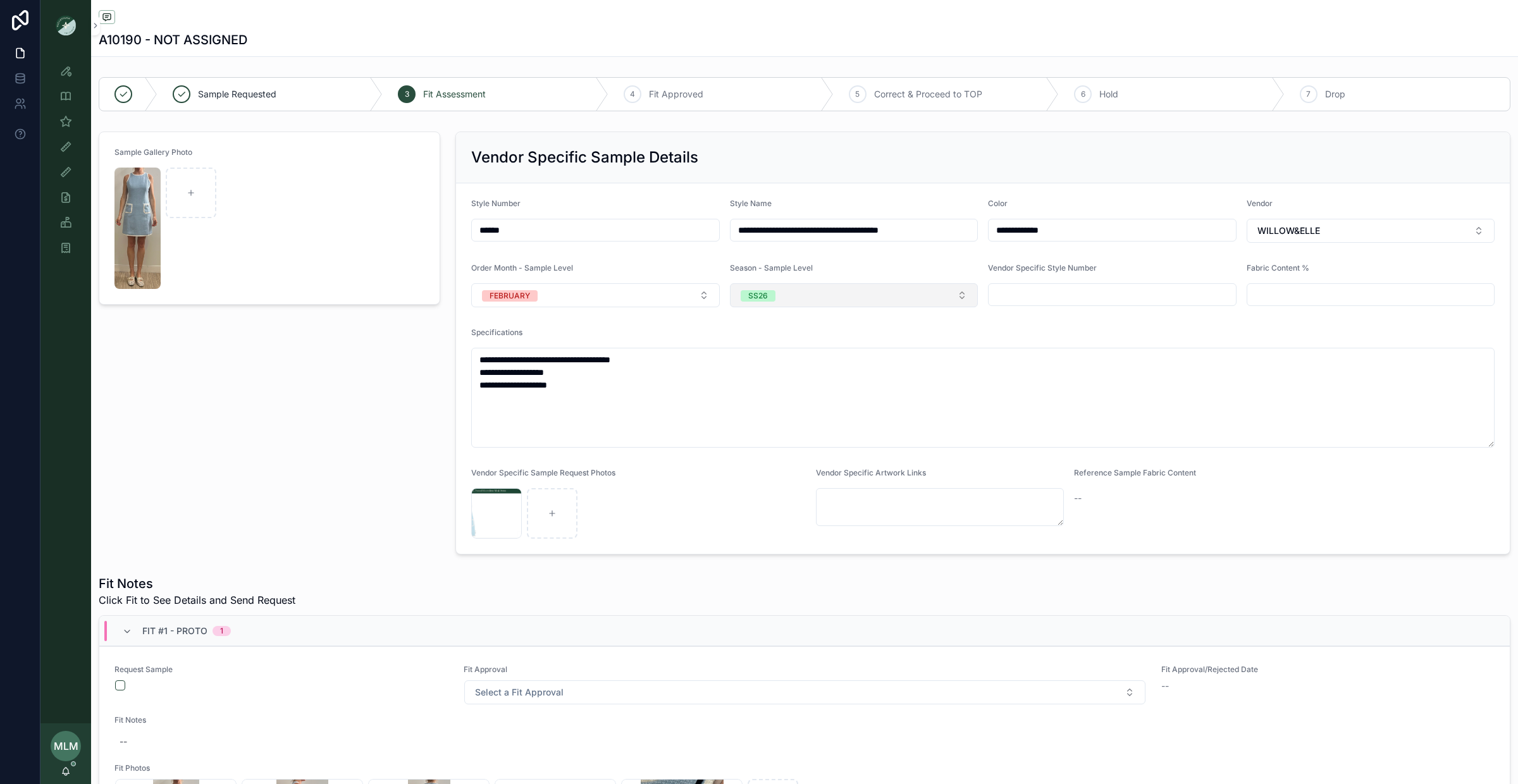
click at [763, 289] on button "SS26" at bounding box center [854, 295] width 248 height 24
click at [789, 425] on div "PS26" at bounding box center [854, 424] width 242 height 19
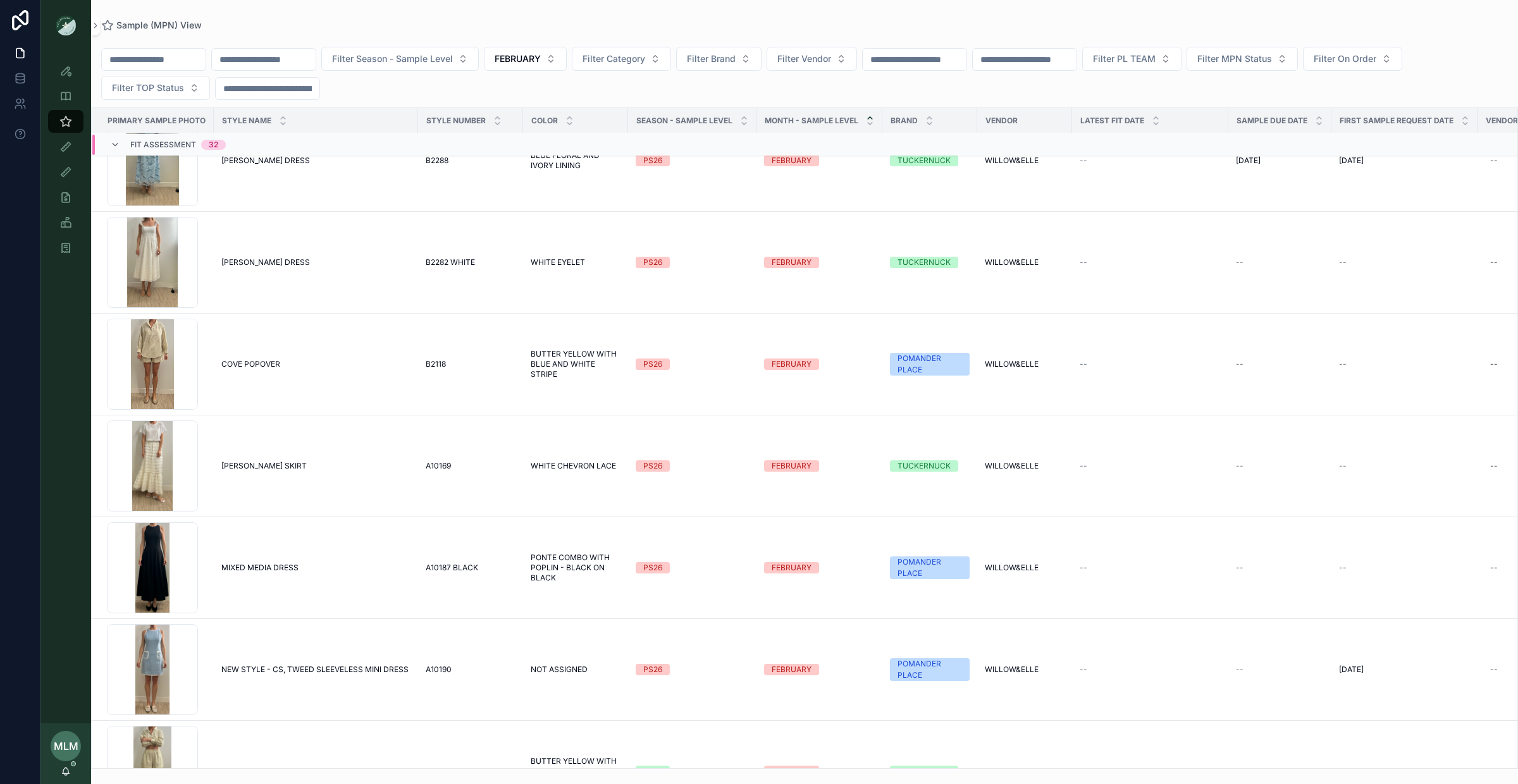
scroll to position [1441, 0]
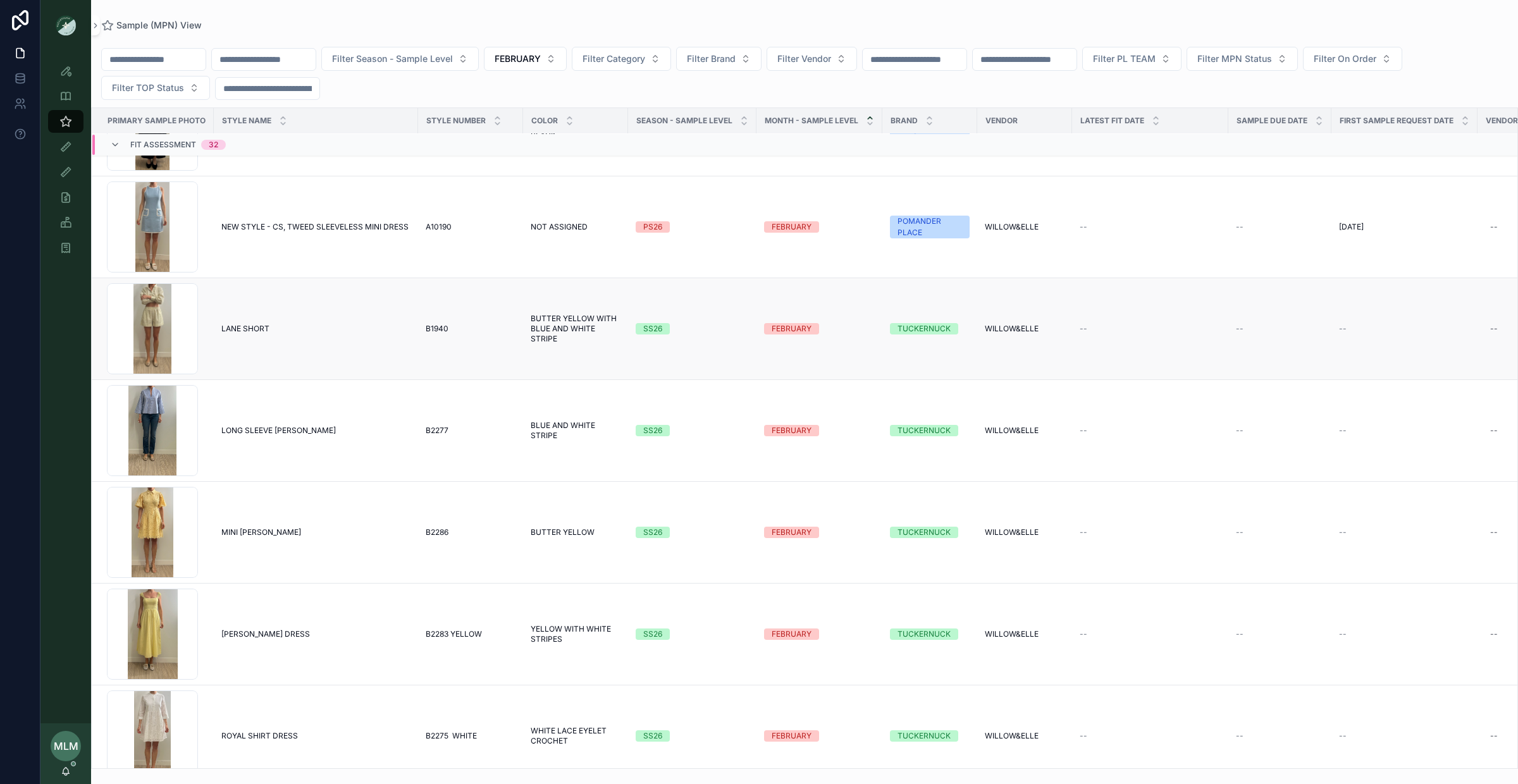
click at [640, 330] on span "SS26" at bounding box center [652, 329] width 34 height 12
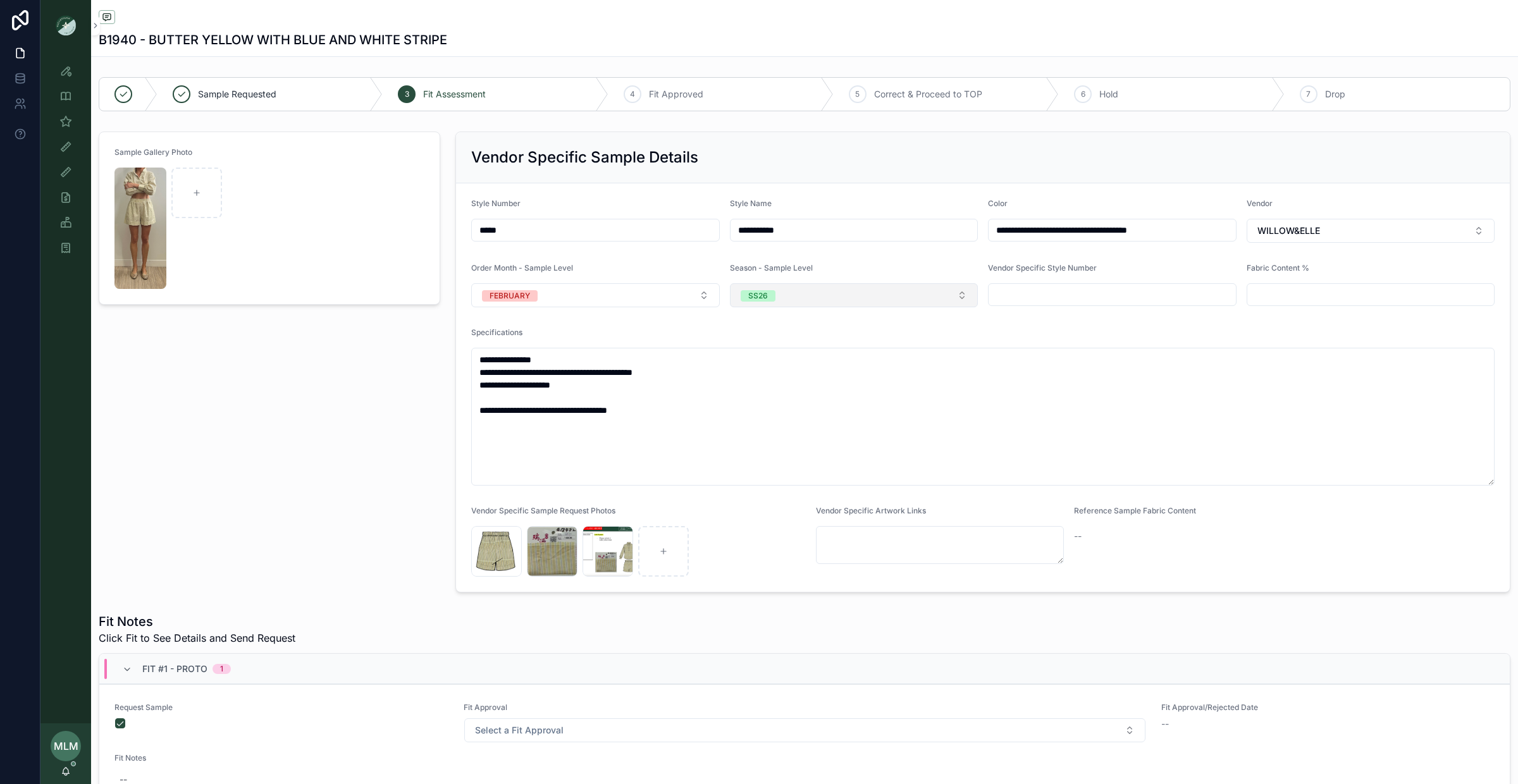
click at [804, 287] on button "SS26" at bounding box center [854, 295] width 248 height 24
click at [777, 427] on div "PS26" at bounding box center [854, 424] width 242 height 19
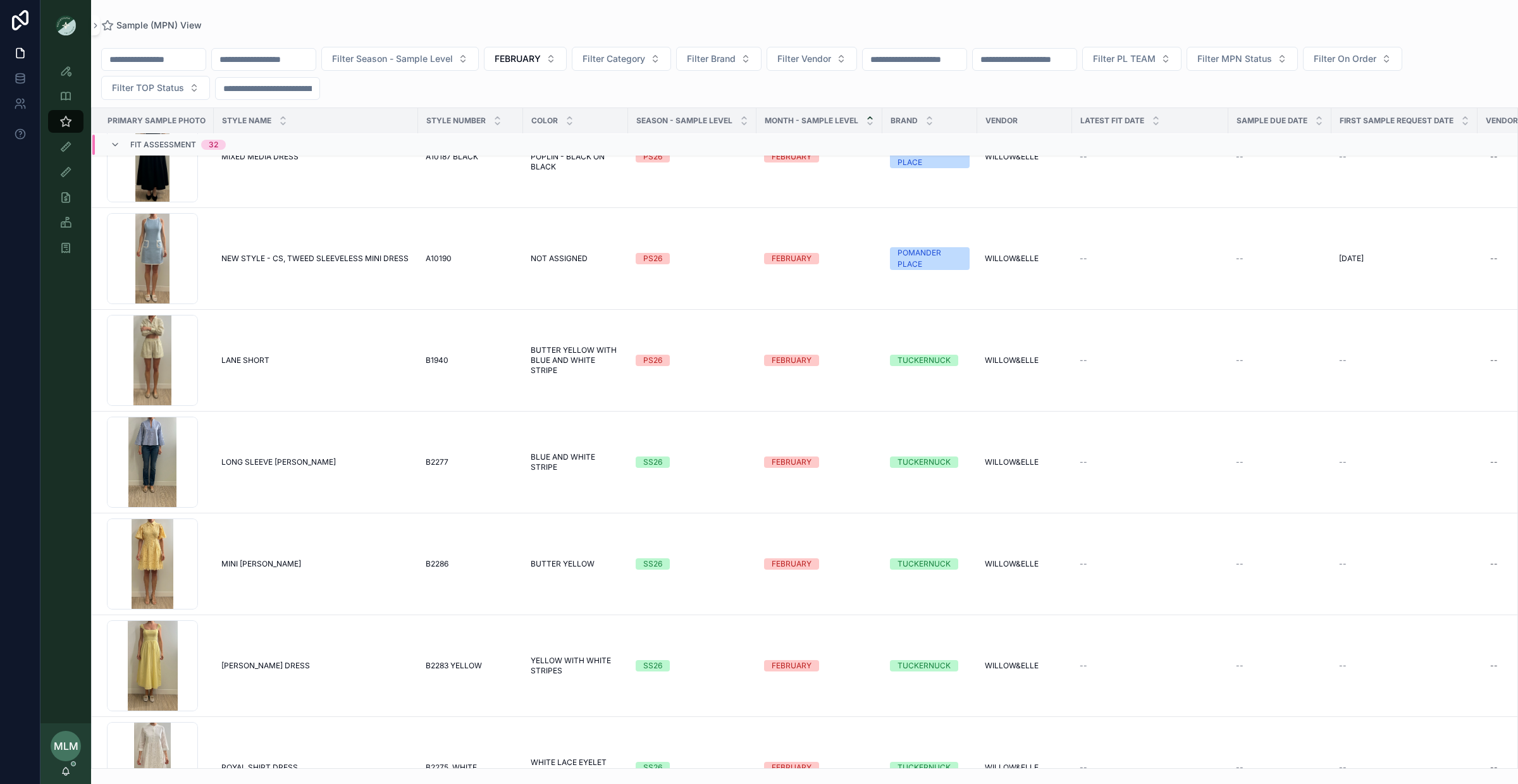
scroll to position [1414, 0]
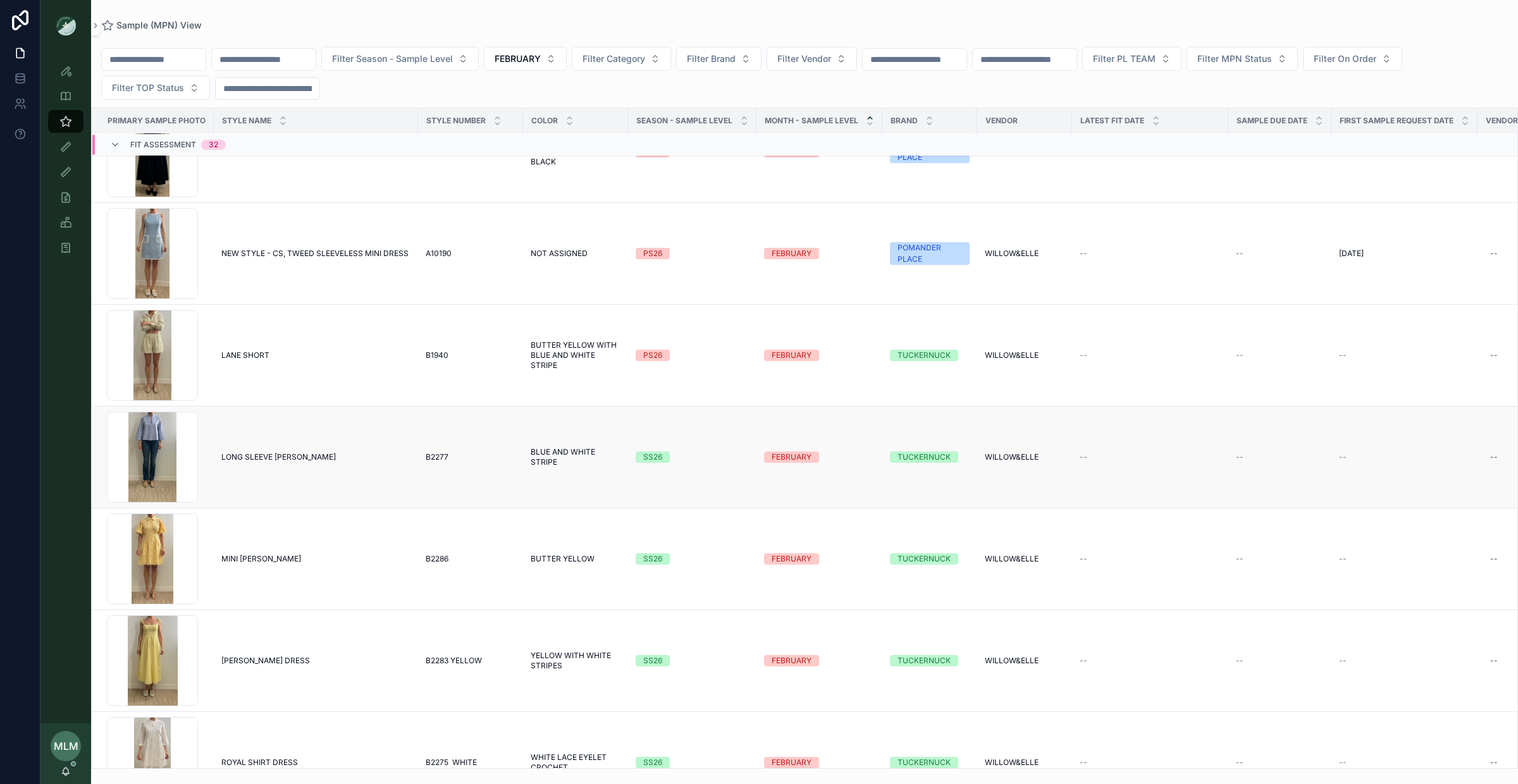
click at [655, 467] on td "SS26" at bounding box center [692, 457] width 128 height 102
click at [655, 459] on div "SS26" at bounding box center [652, 457] width 19 height 12
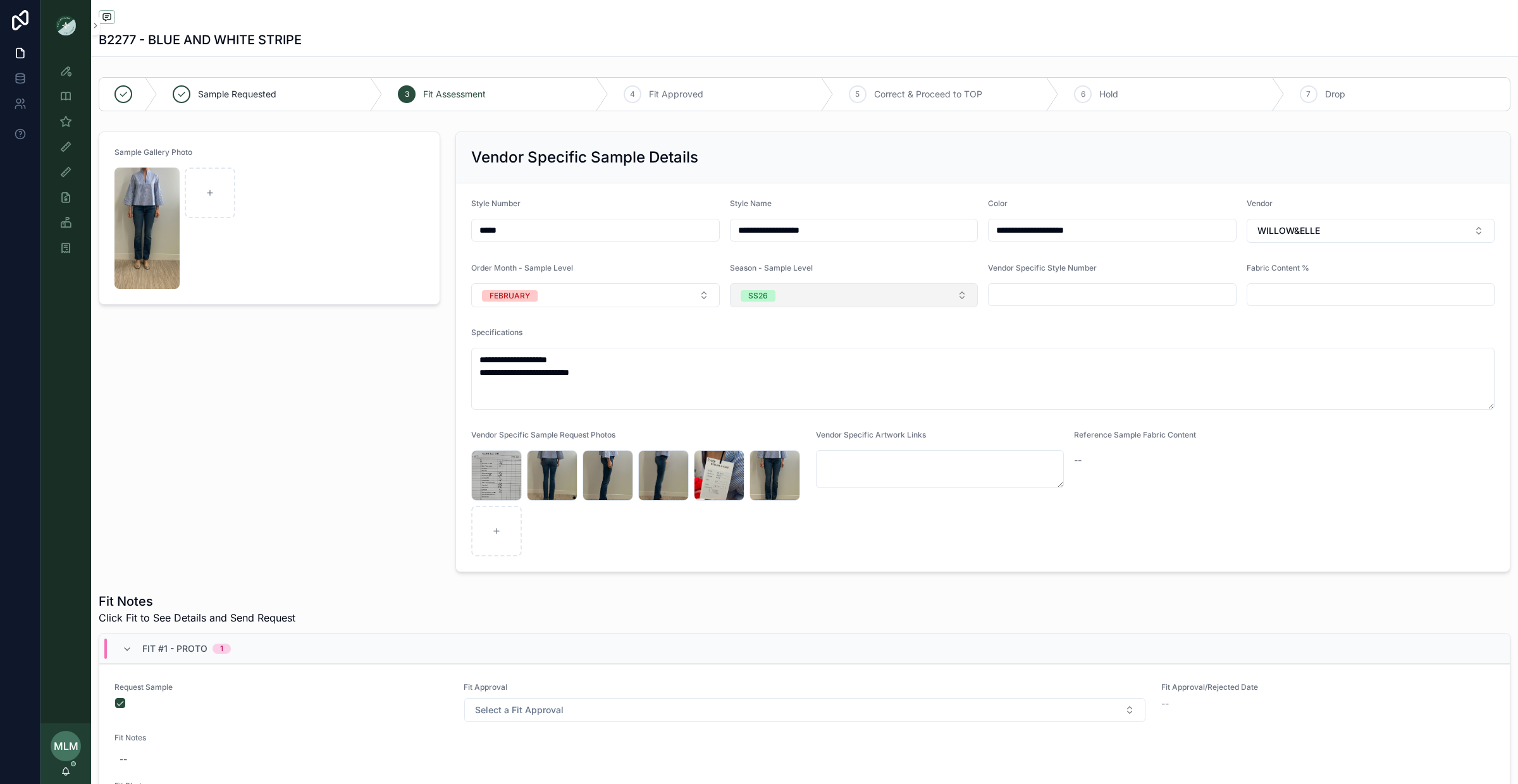
click at [791, 299] on button "SS26" at bounding box center [854, 295] width 248 height 24
click at [796, 417] on div "PS26" at bounding box center [854, 424] width 242 height 19
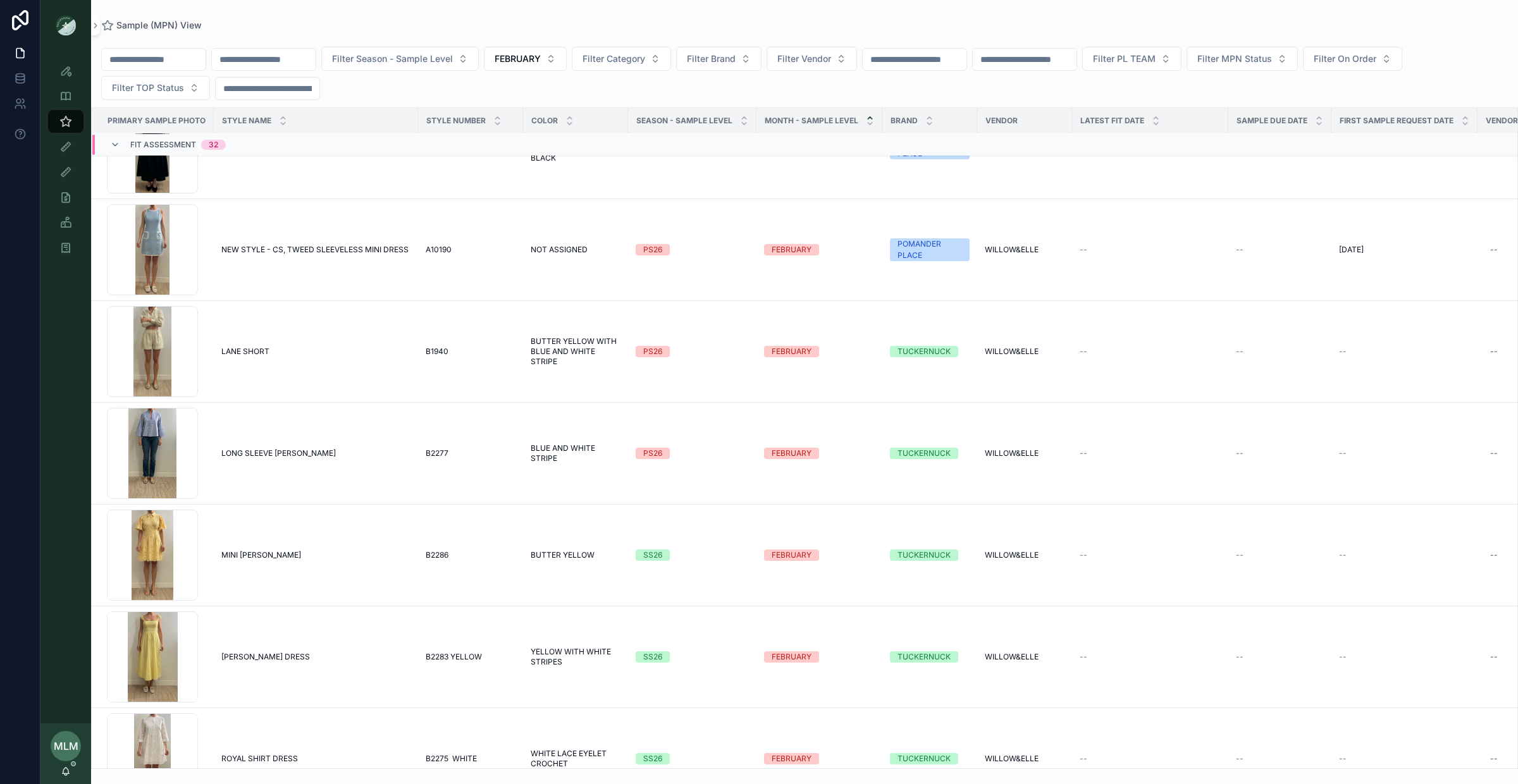
scroll to position [1446, 0]
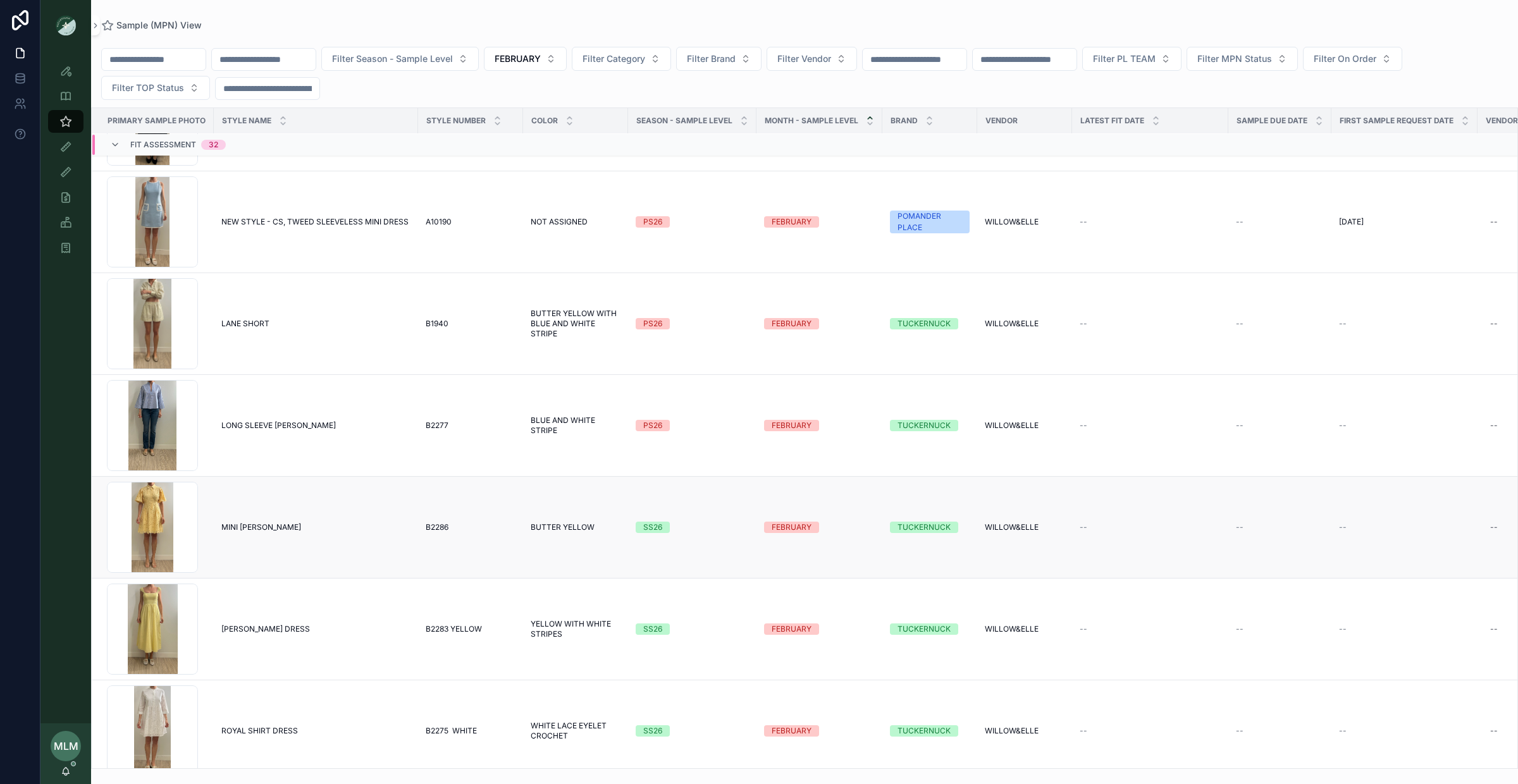
click at [645, 527] on div "SS26" at bounding box center [652, 528] width 19 height 12
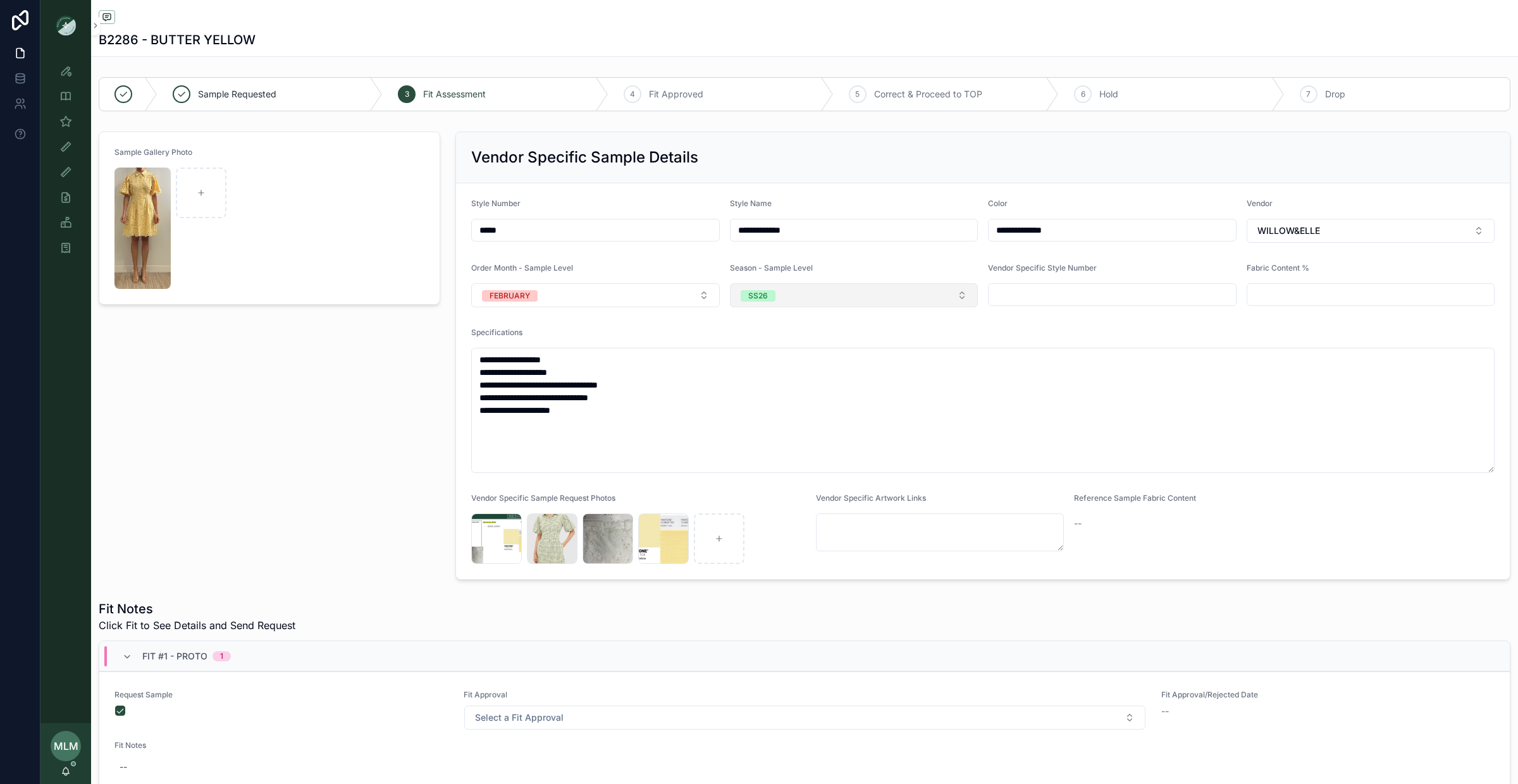
click at [762, 294] on div "SS26" at bounding box center [758, 296] width 19 height 12
type input "*"
click at [781, 350] on div "PS26" at bounding box center [854, 348] width 242 height 19
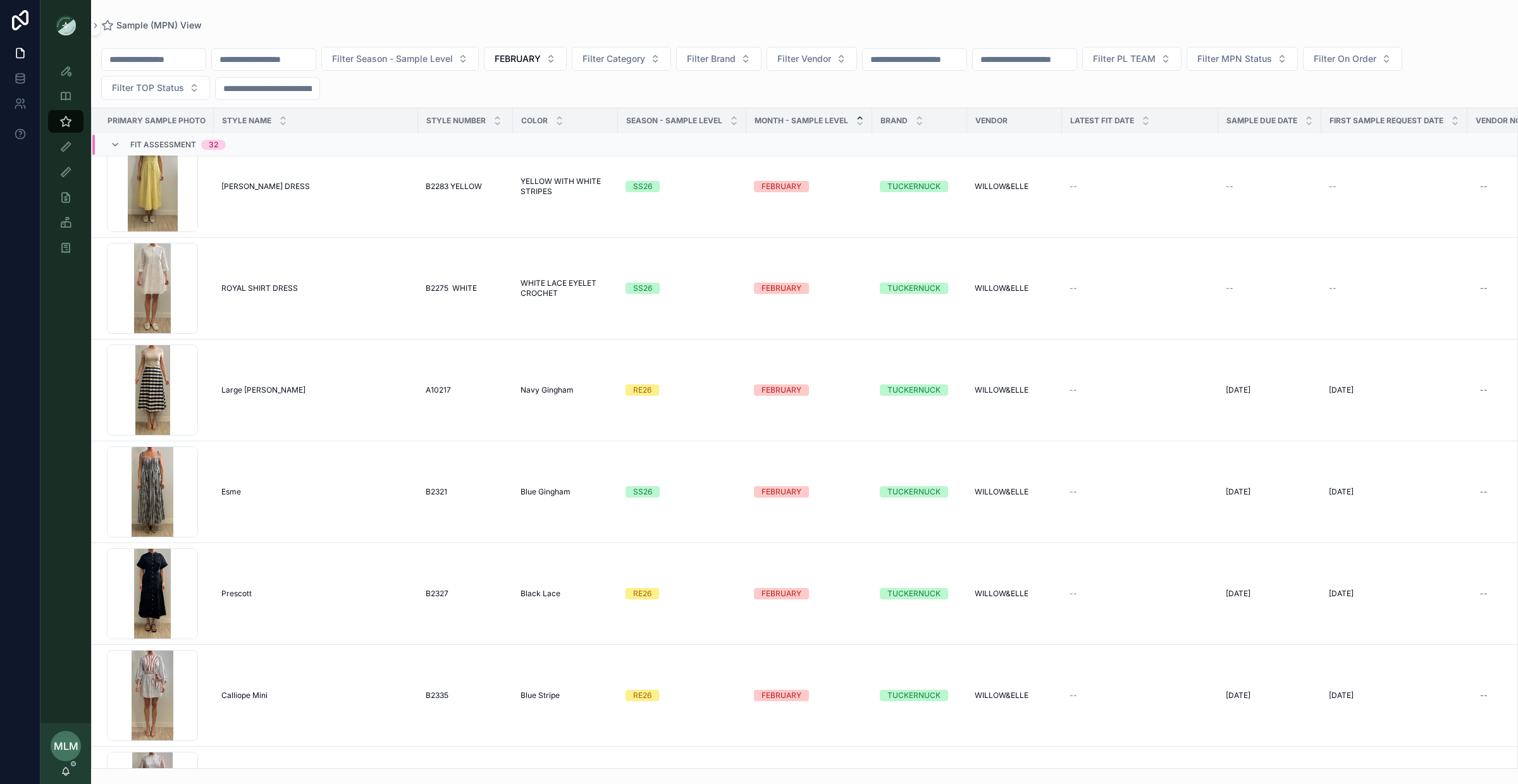
scroll to position [1937, 0]
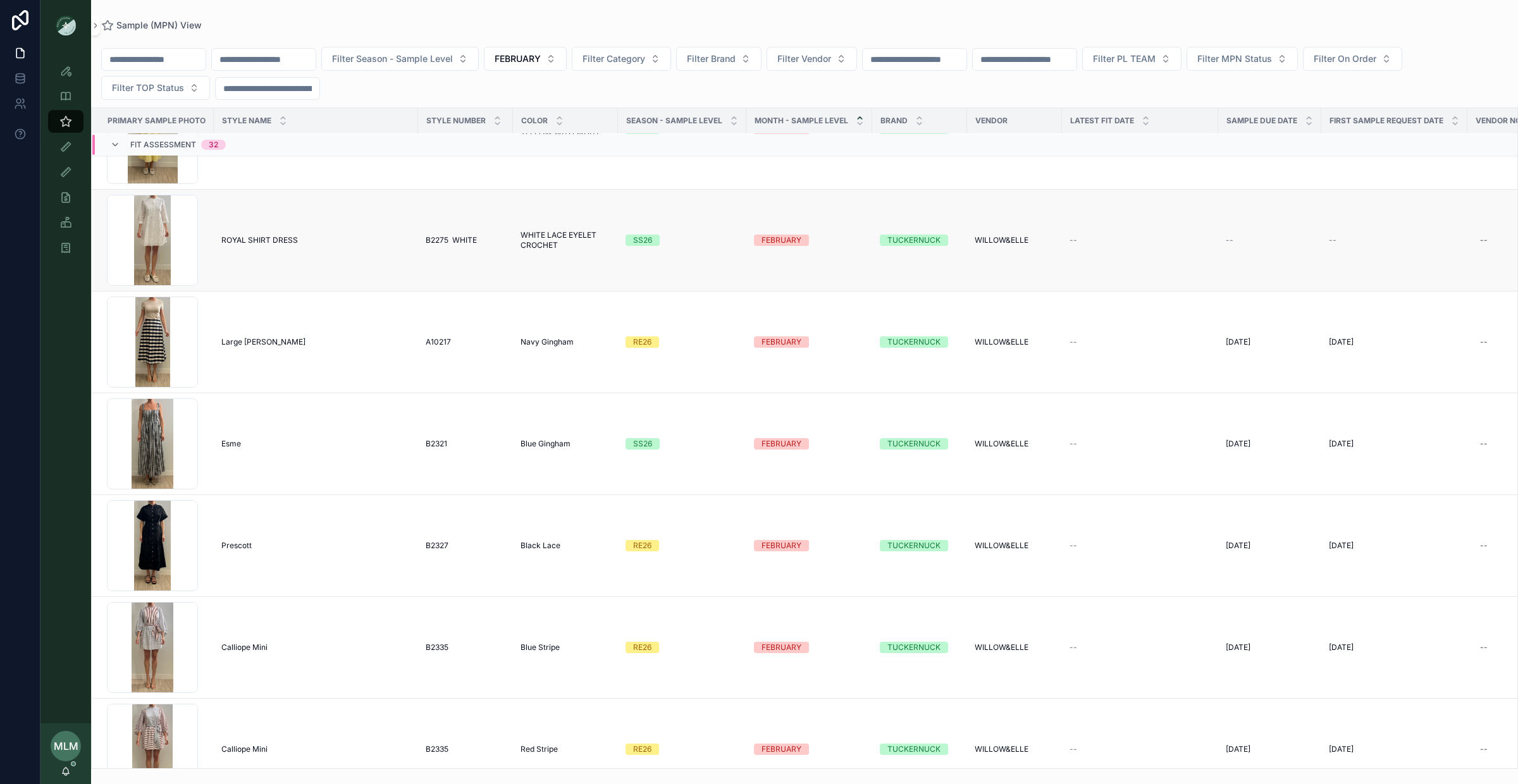
click at [639, 239] on div "SS26" at bounding box center [642, 240] width 19 height 12
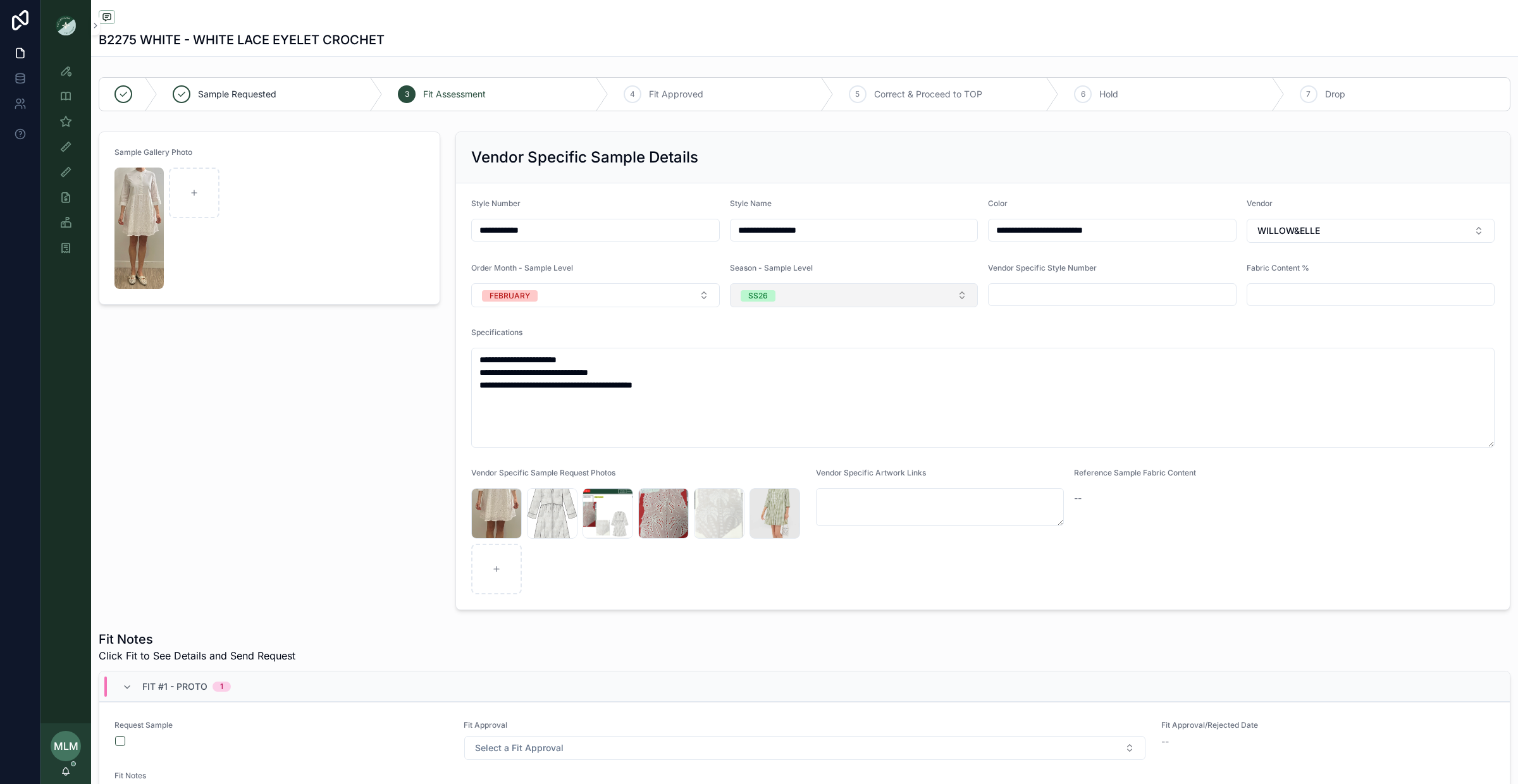
click at [799, 294] on button "SS26" at bounding box center [854, 295] width 248 height 24
type input "**"
click at [786, 351] on div "PS26" at bounding box center [854, 348] width 242 height 19
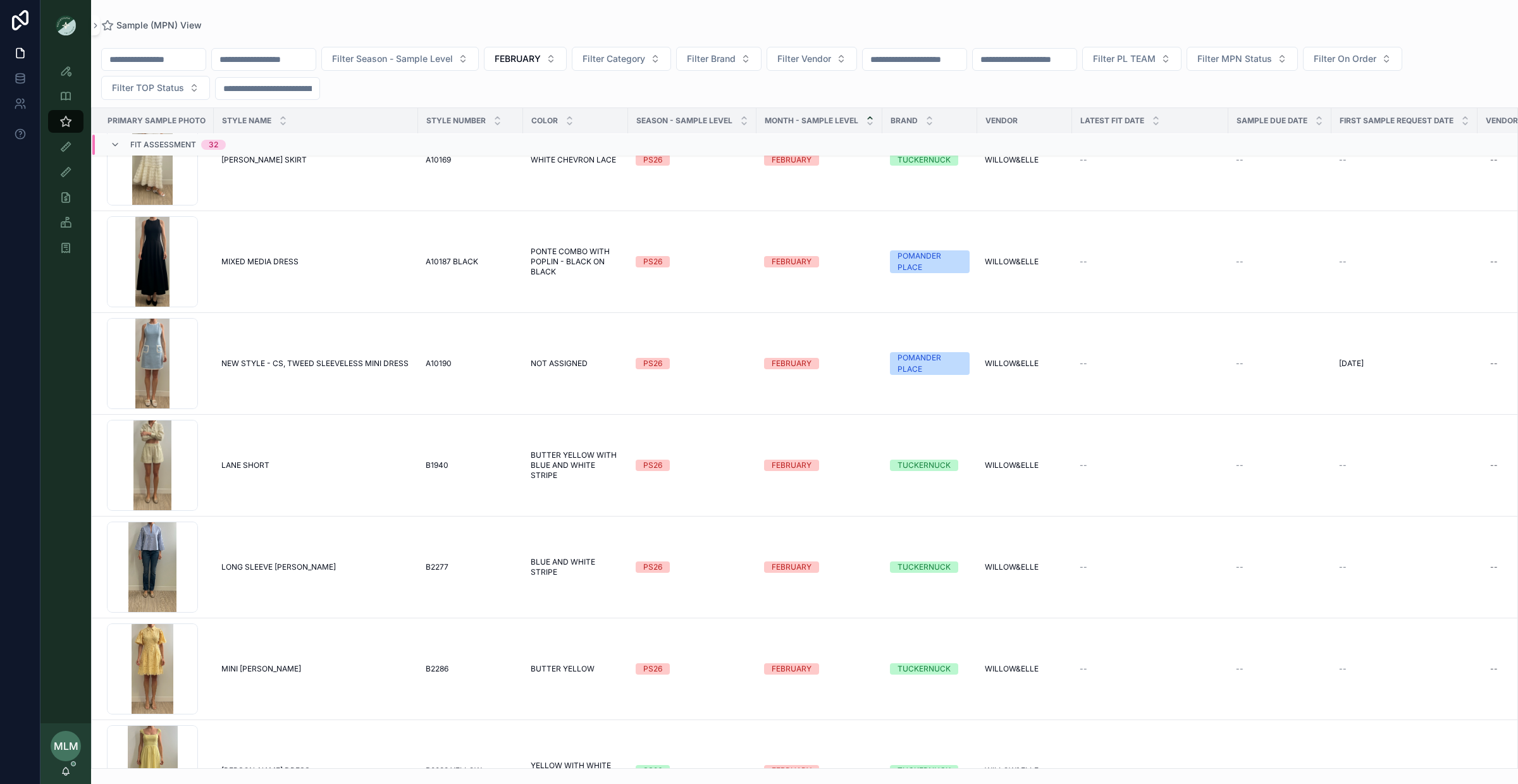
scroll to position [1603, 0]
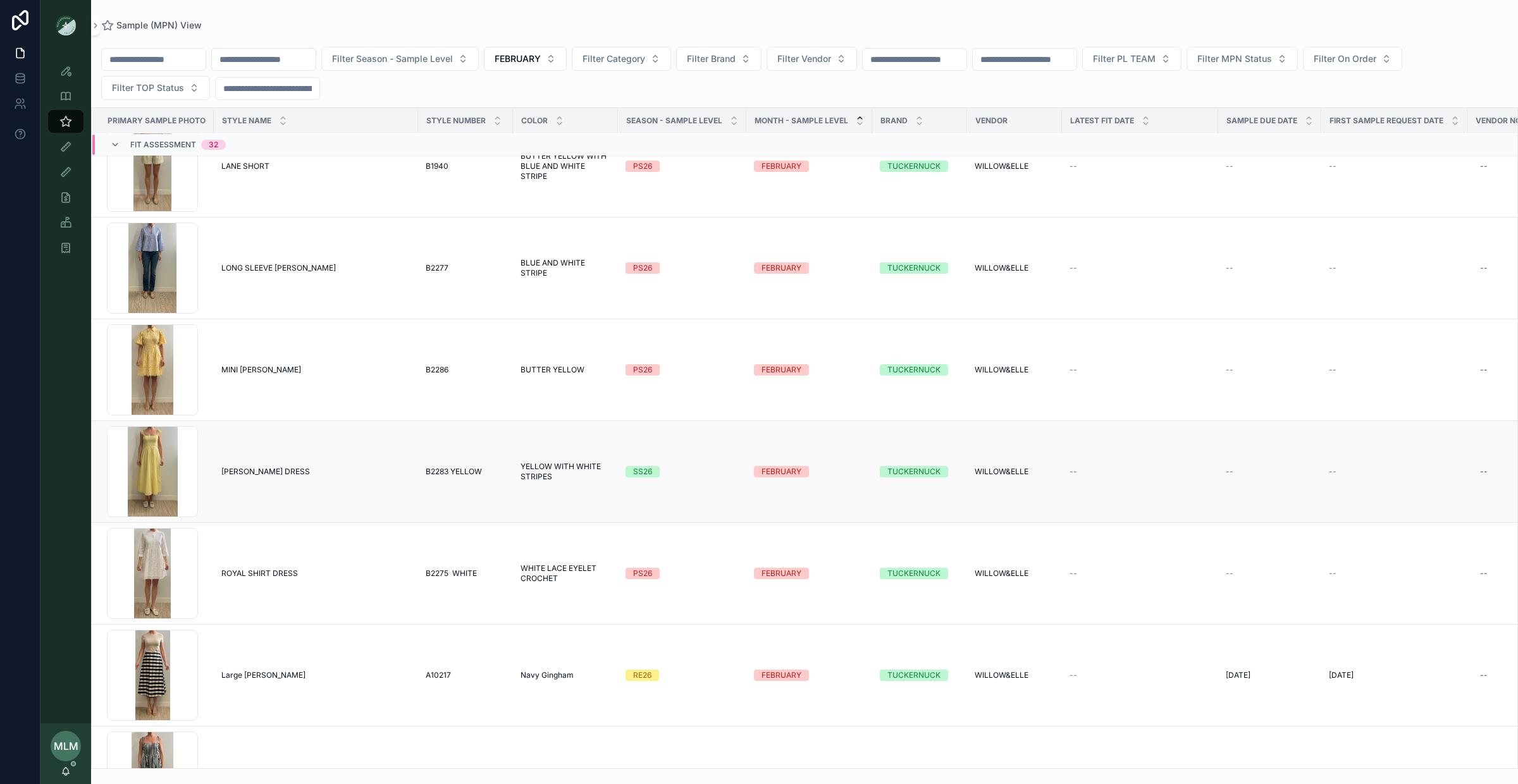
click at [645, 477] on div "SS26" at bounding box center [642, 472] width 19 height 12
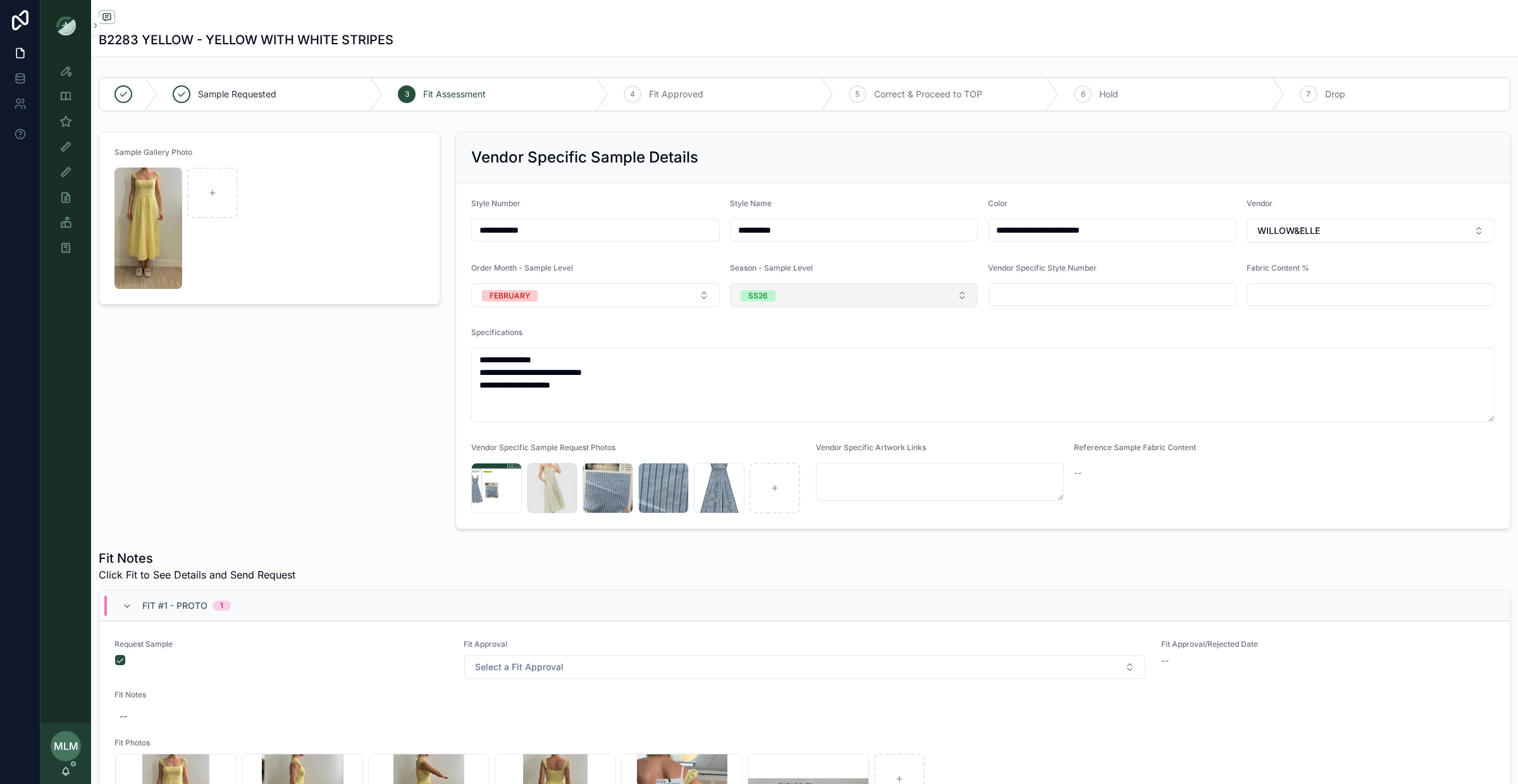
click at [863, 300] on button "SS26" at bounding box center [854, 295] width 248 height 24
type input "**"
click at [836, 346] on div "PS26" at bounding box center [854, 348] width 242 height 19
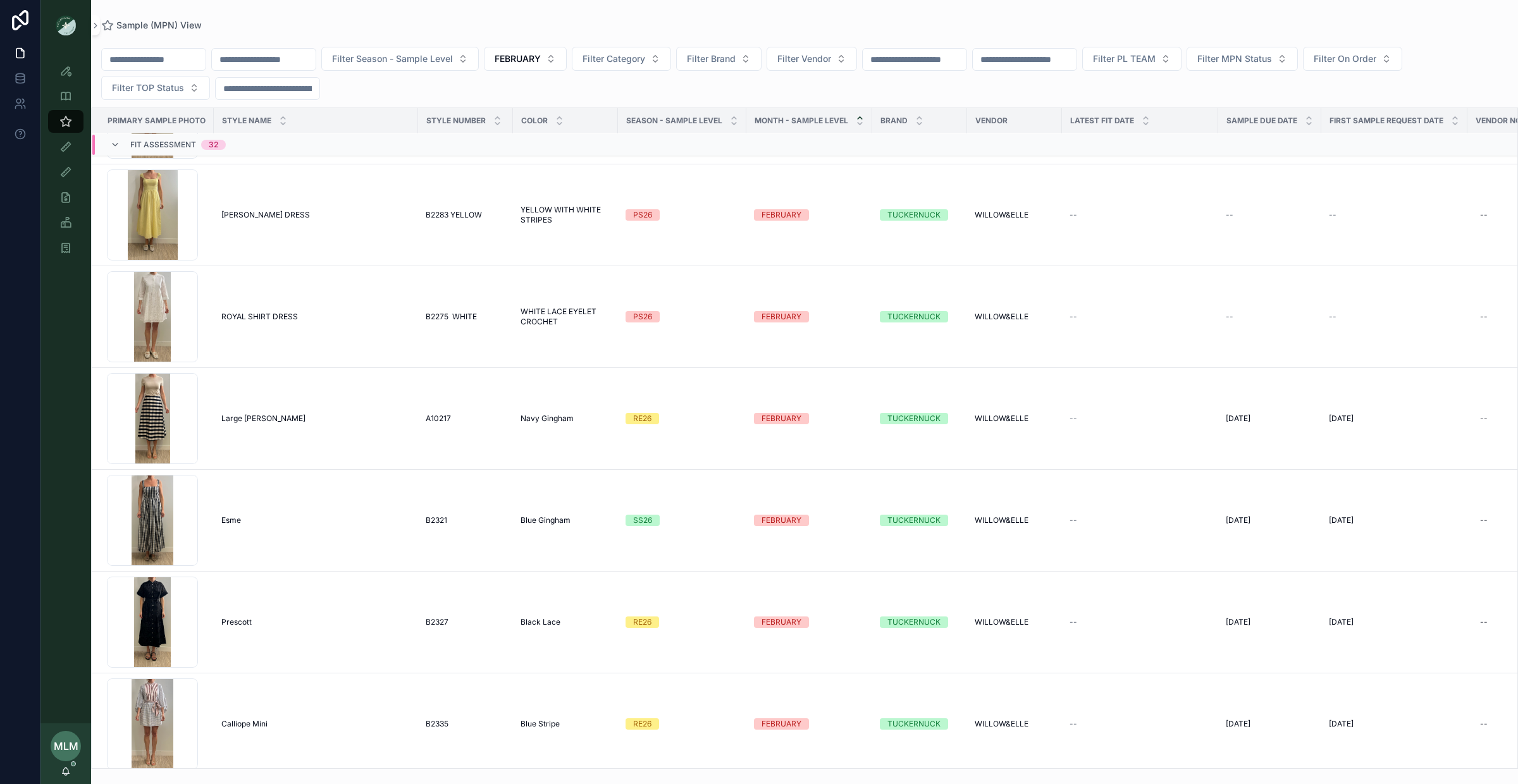
scroll to position [1876, 0]
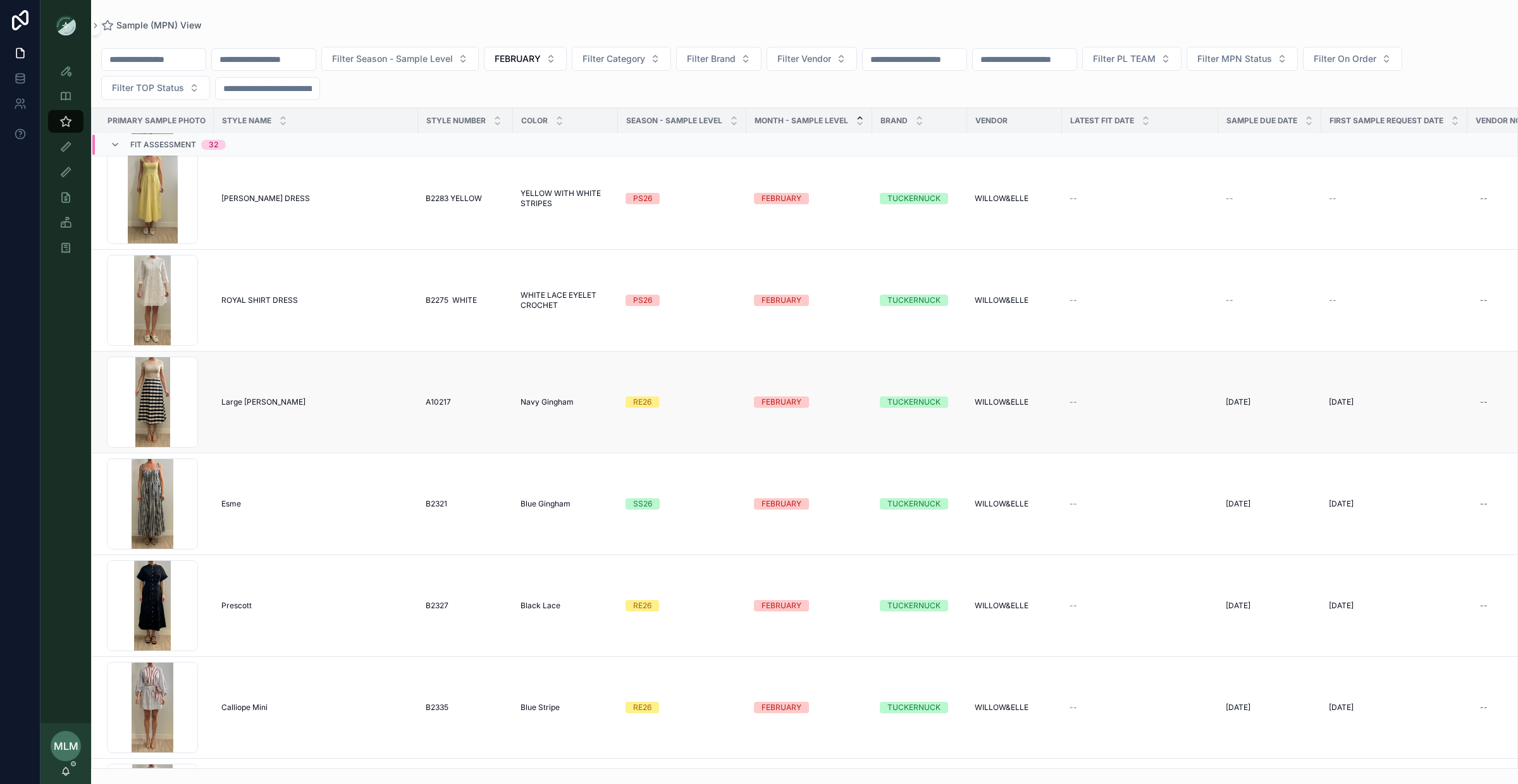
click at [646, 402] on div "RE26" at bounding box center [642, 402] width 18 height 12
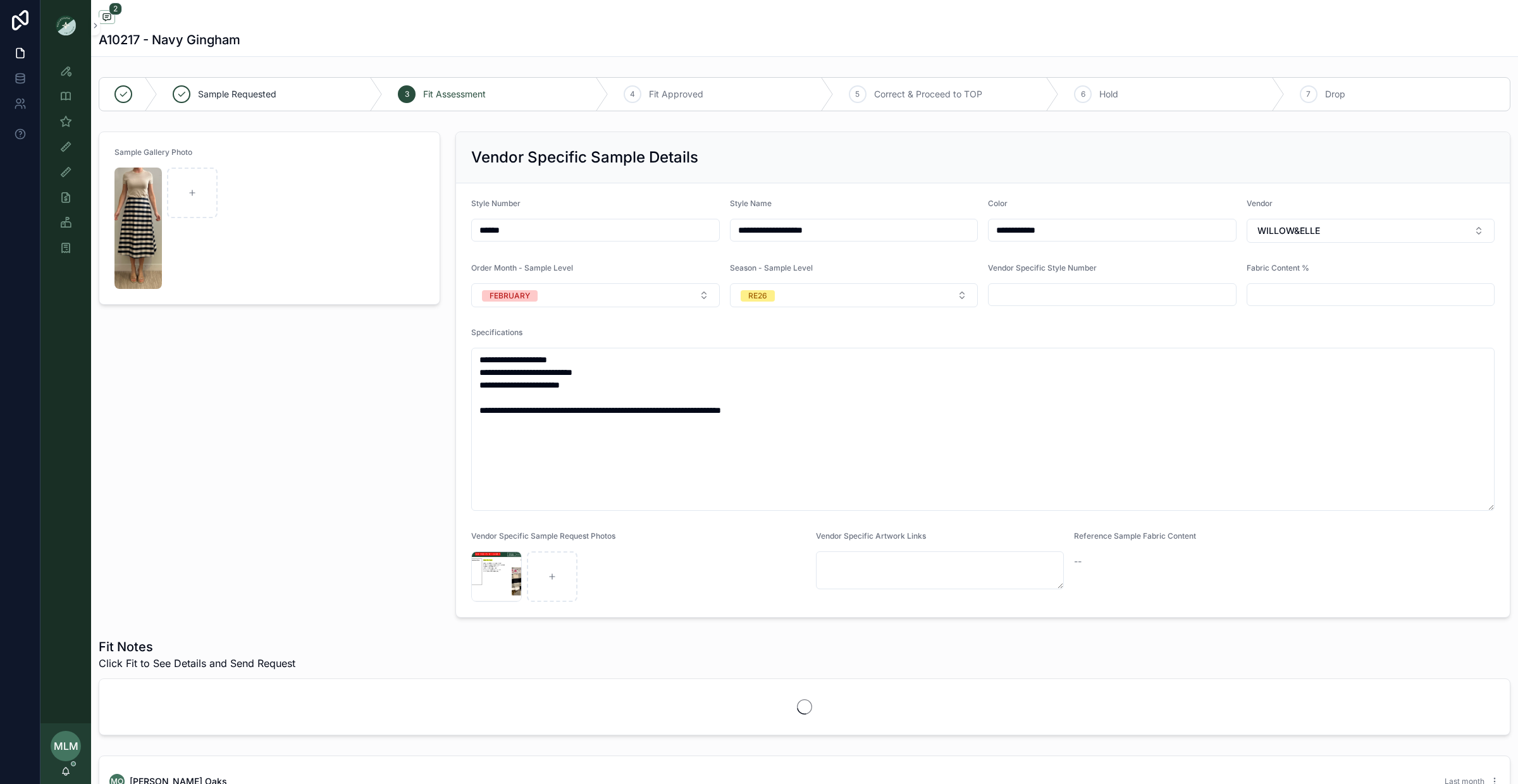
click at [772, 312] on form "**********" at bounding box center [982, 400] width 1054 height 434
click at [763, 302] on div "RE26" at bounding box center [758, 296] width 19 height 12
type input "**"
click at [765, 347] on span "PS26" at bounding box center [755, 348] width 34 height 12
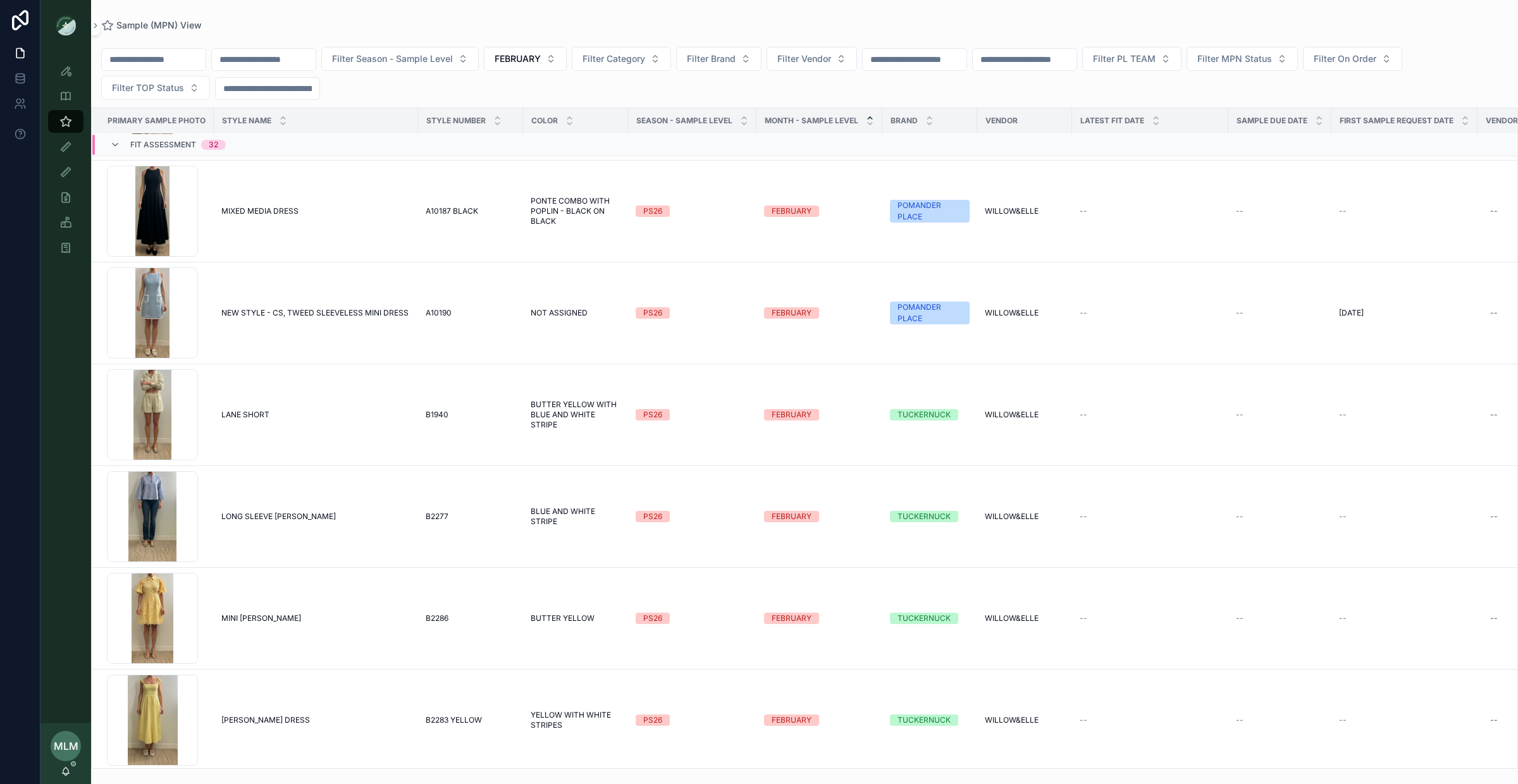
scroll to position [1891, 0]
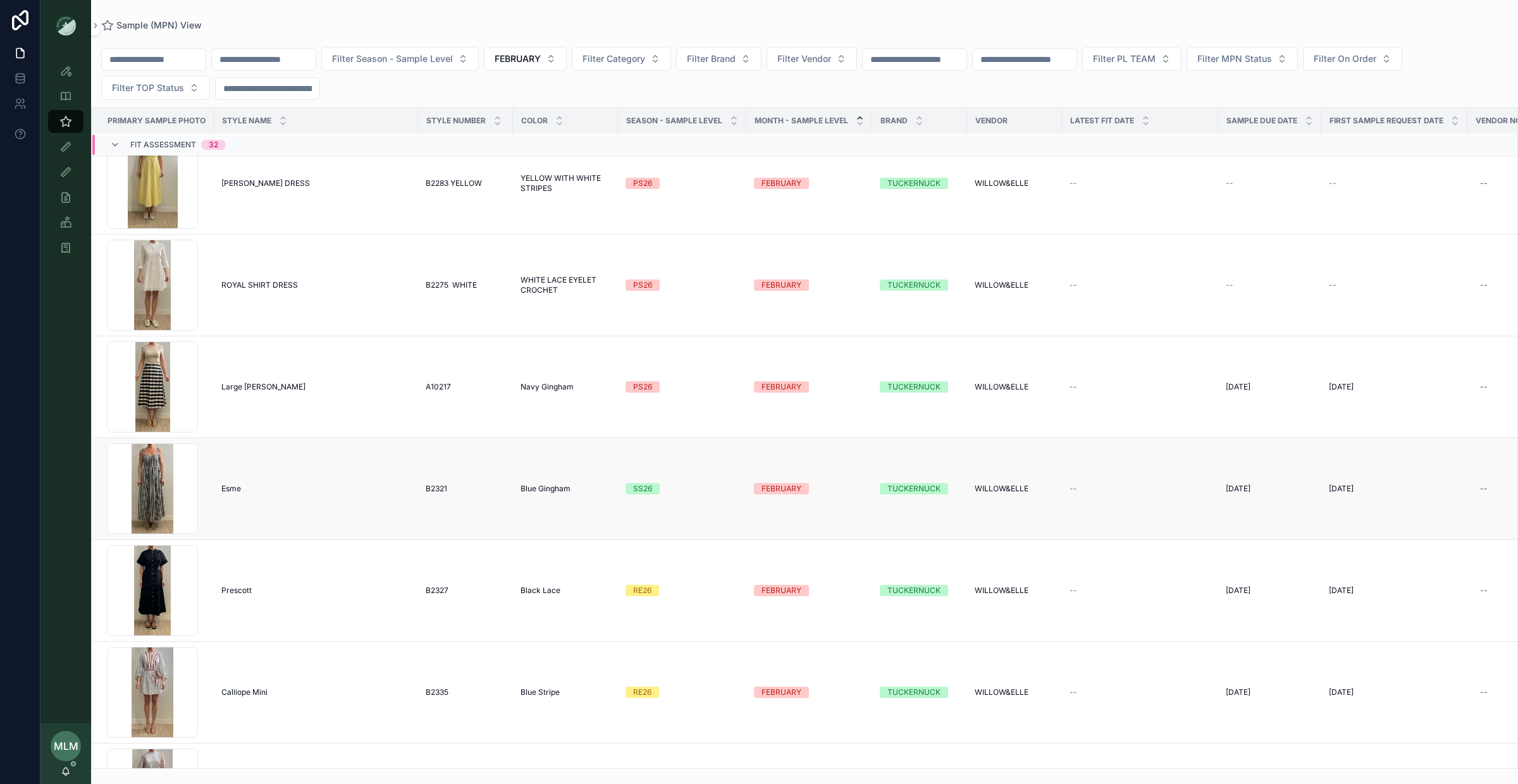
click at [634, 492] on div "SS26" at bounding box center [642, 489] width 19 height 12
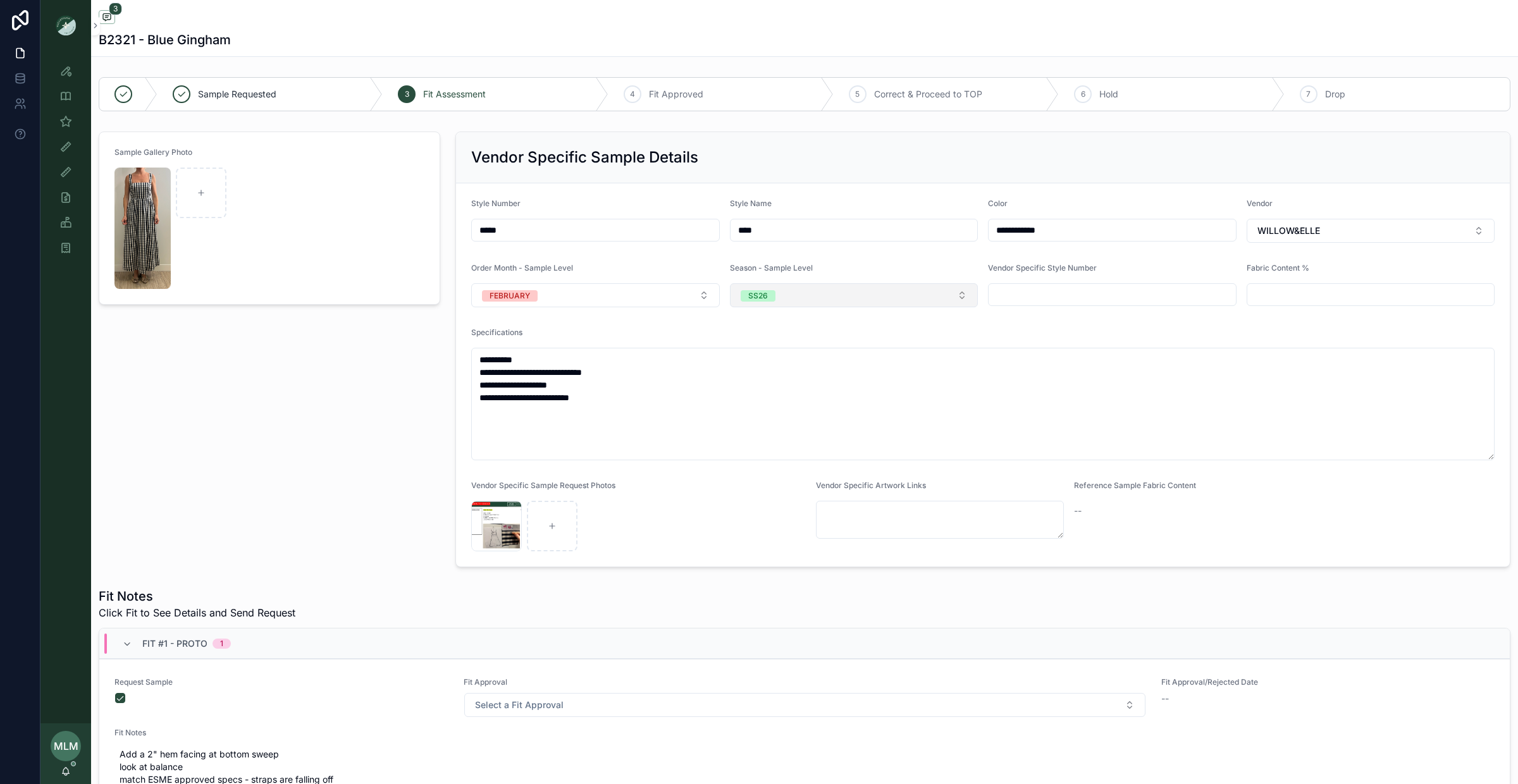
click at [769, 294] on span "SS26" at bounding box center [758, 296] width 35 height 12
type input "**"
click at [768, 349] on span "PS26" at bounding box center [755, 348] width 34 height 12
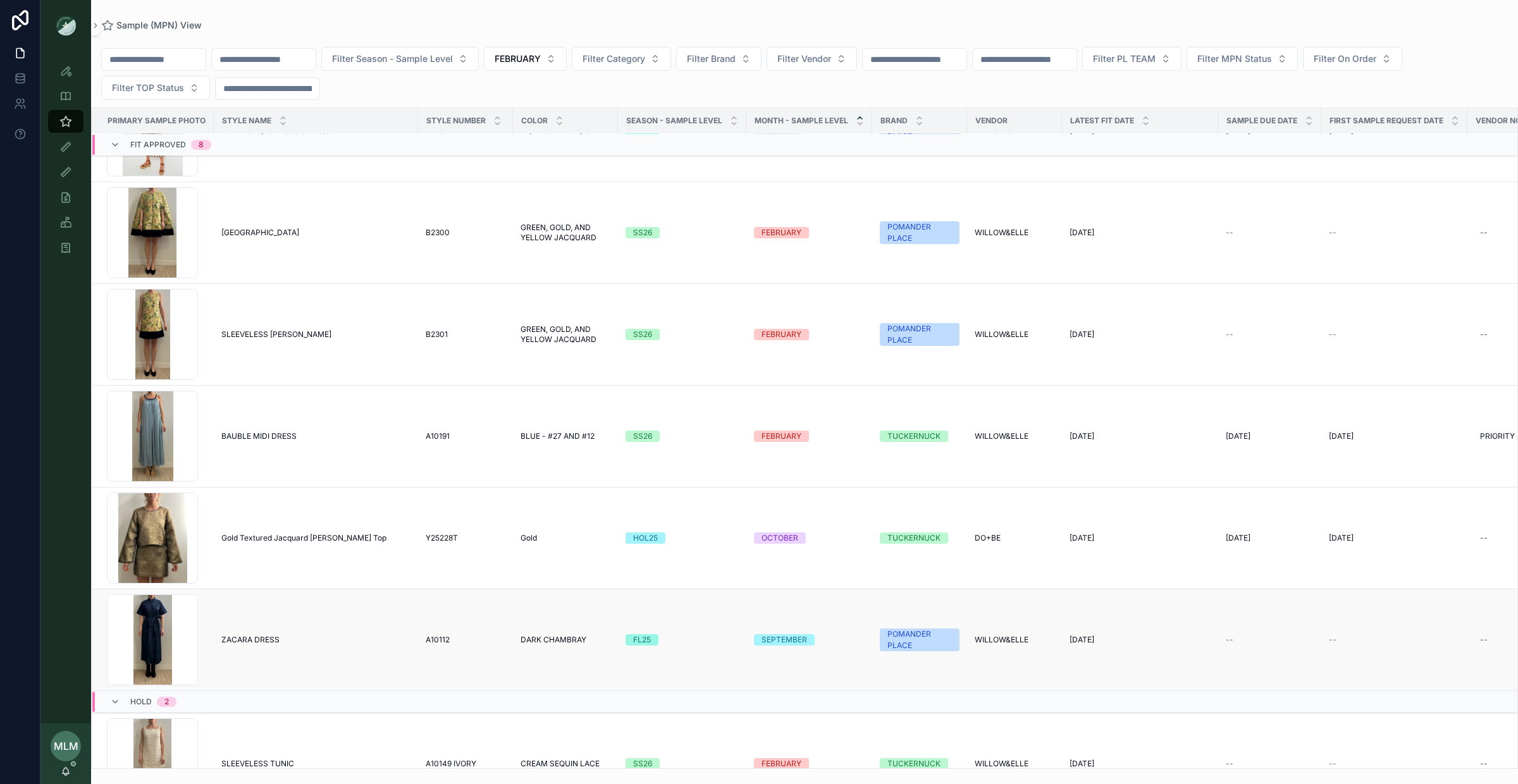
scroll to position [3538, 0]
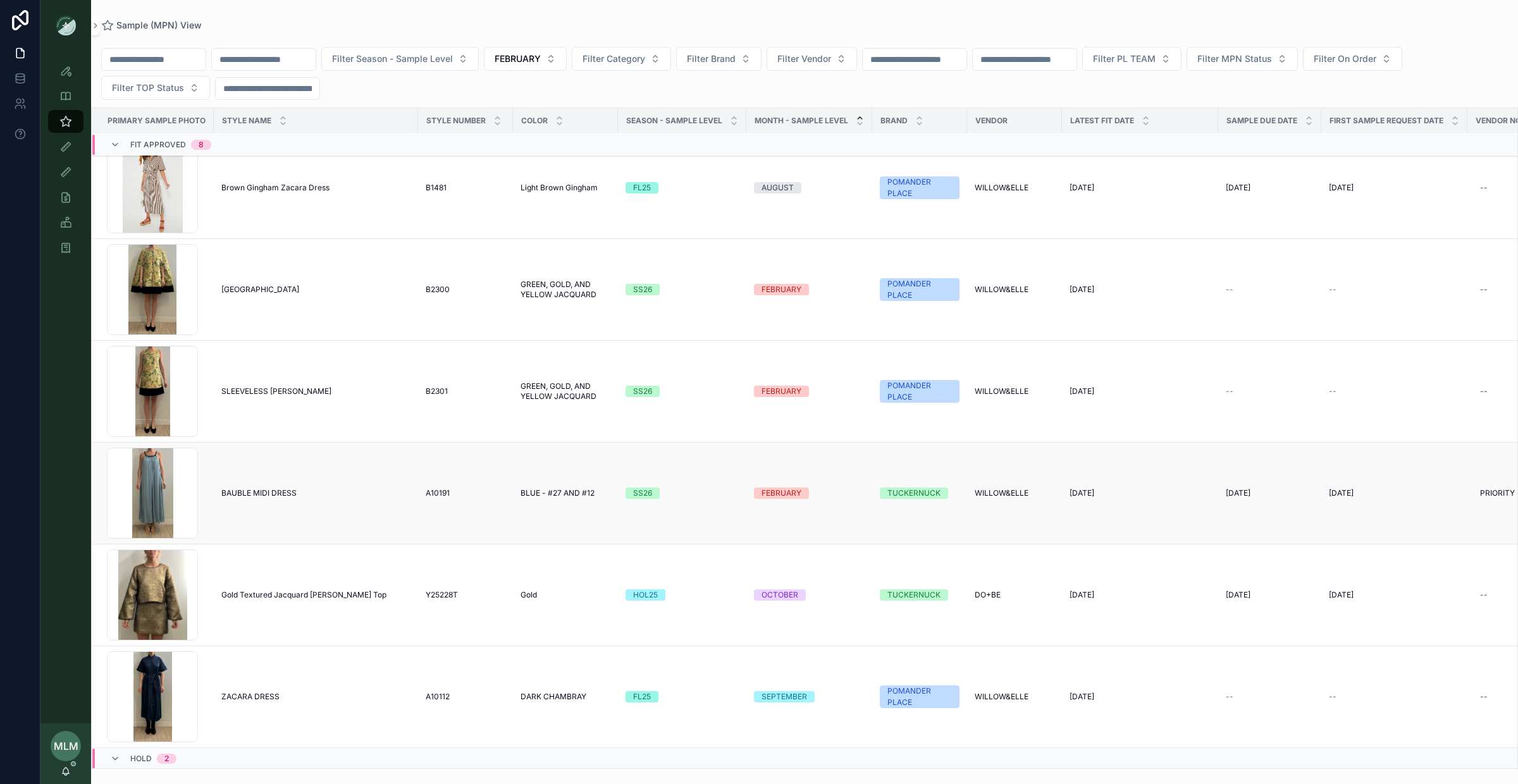
click at [646, 492] on div "SS26" at bounding box center [642, 493] width 19 height 12
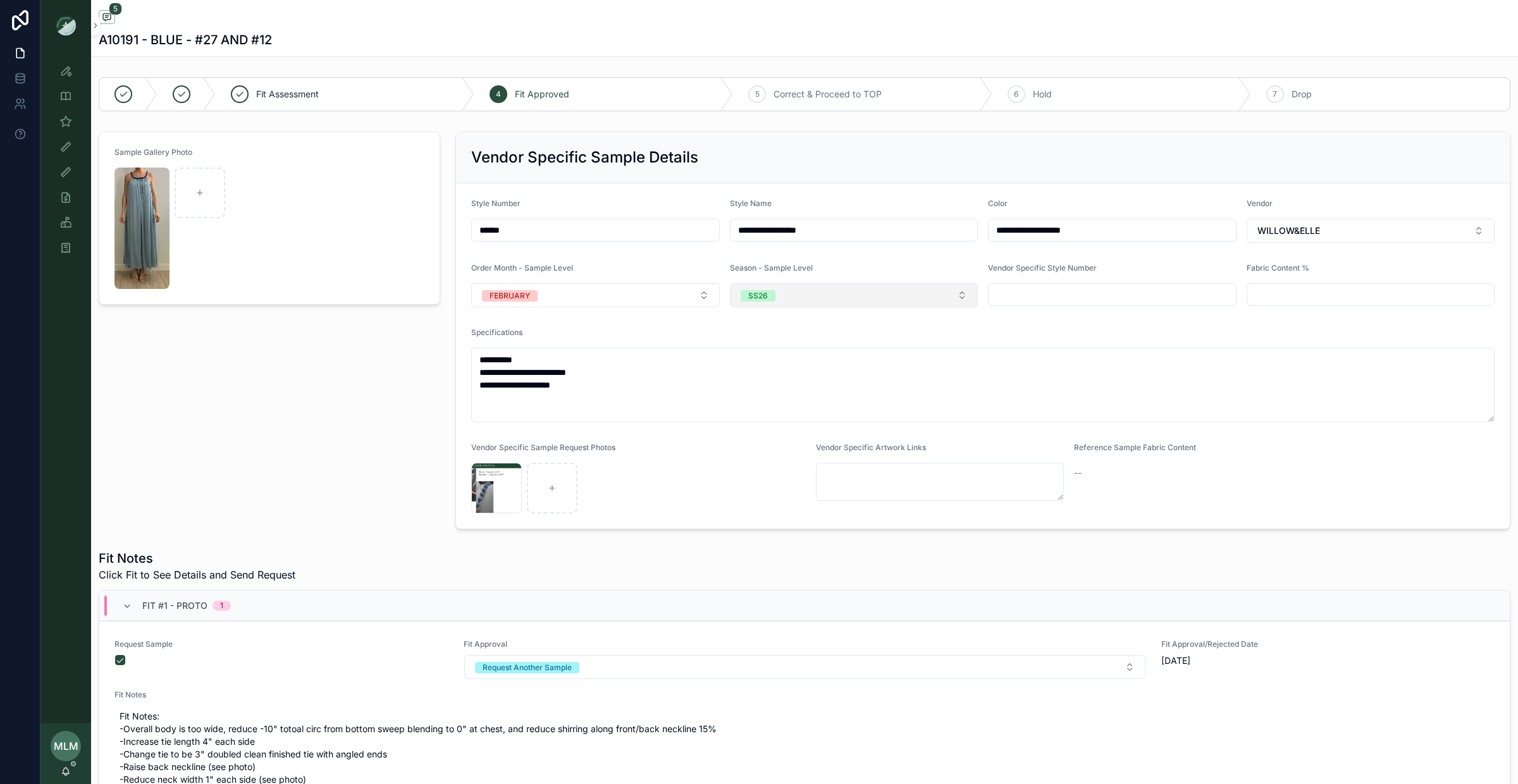
click at [791, 291] on button "SS26" at bounding box center [854, 295] width 248 height 24
click at [799, 431] on div "PS26" at bounding box center [854, 424] width 242 height 19
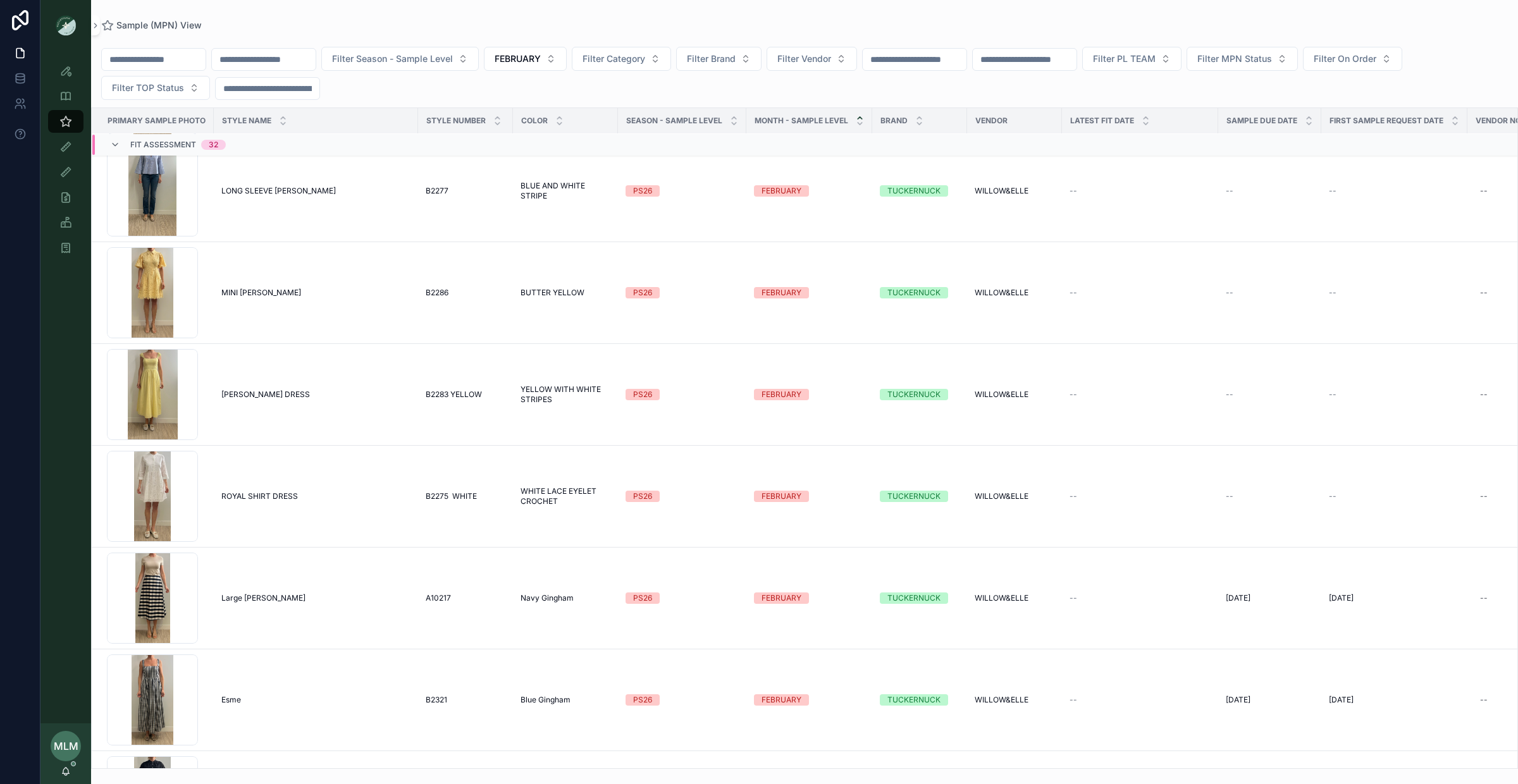
scroll to position [1950, 0]
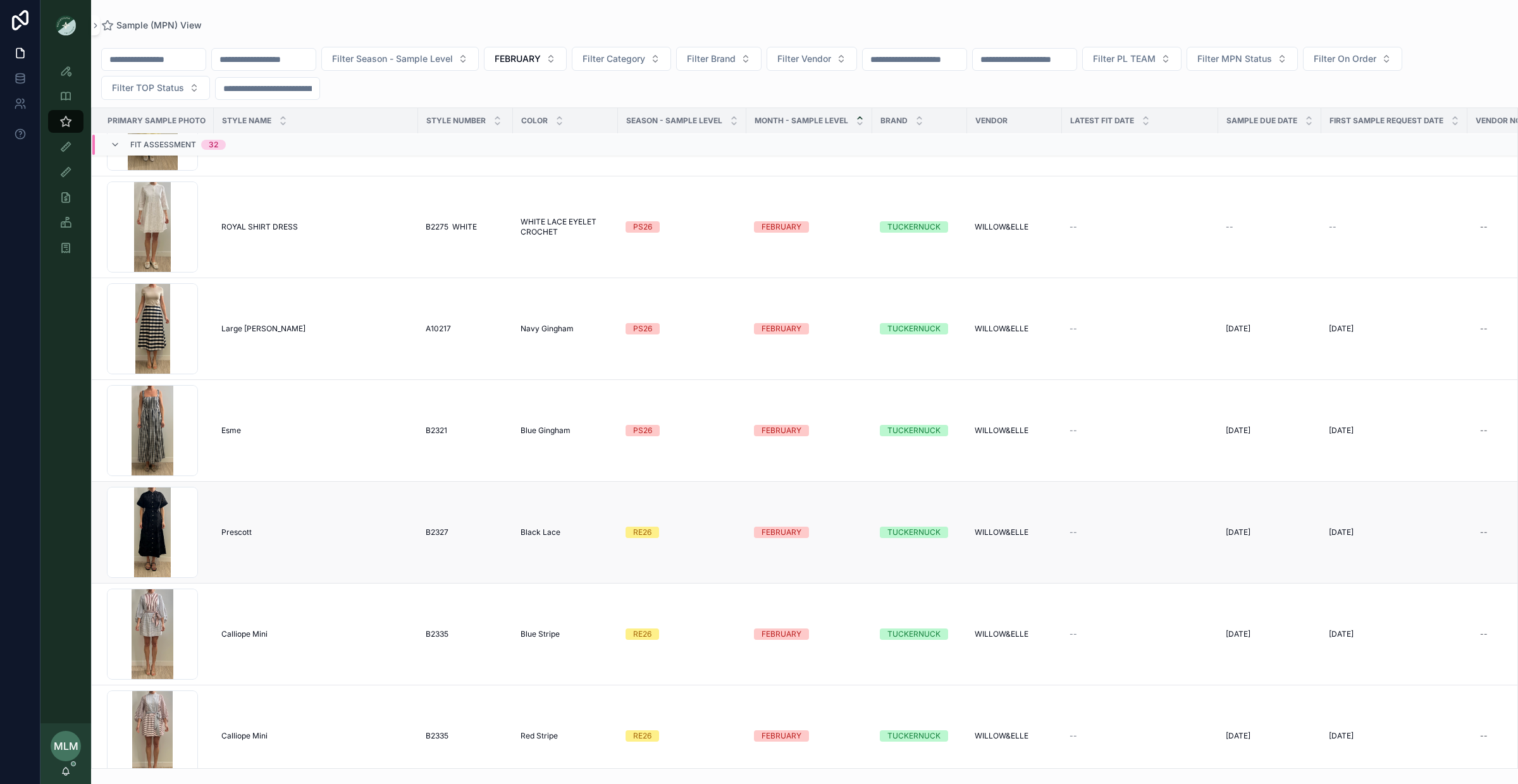
click at [641, 528] on div "RE26" at bounding box center [642, 533] width 18 height 12
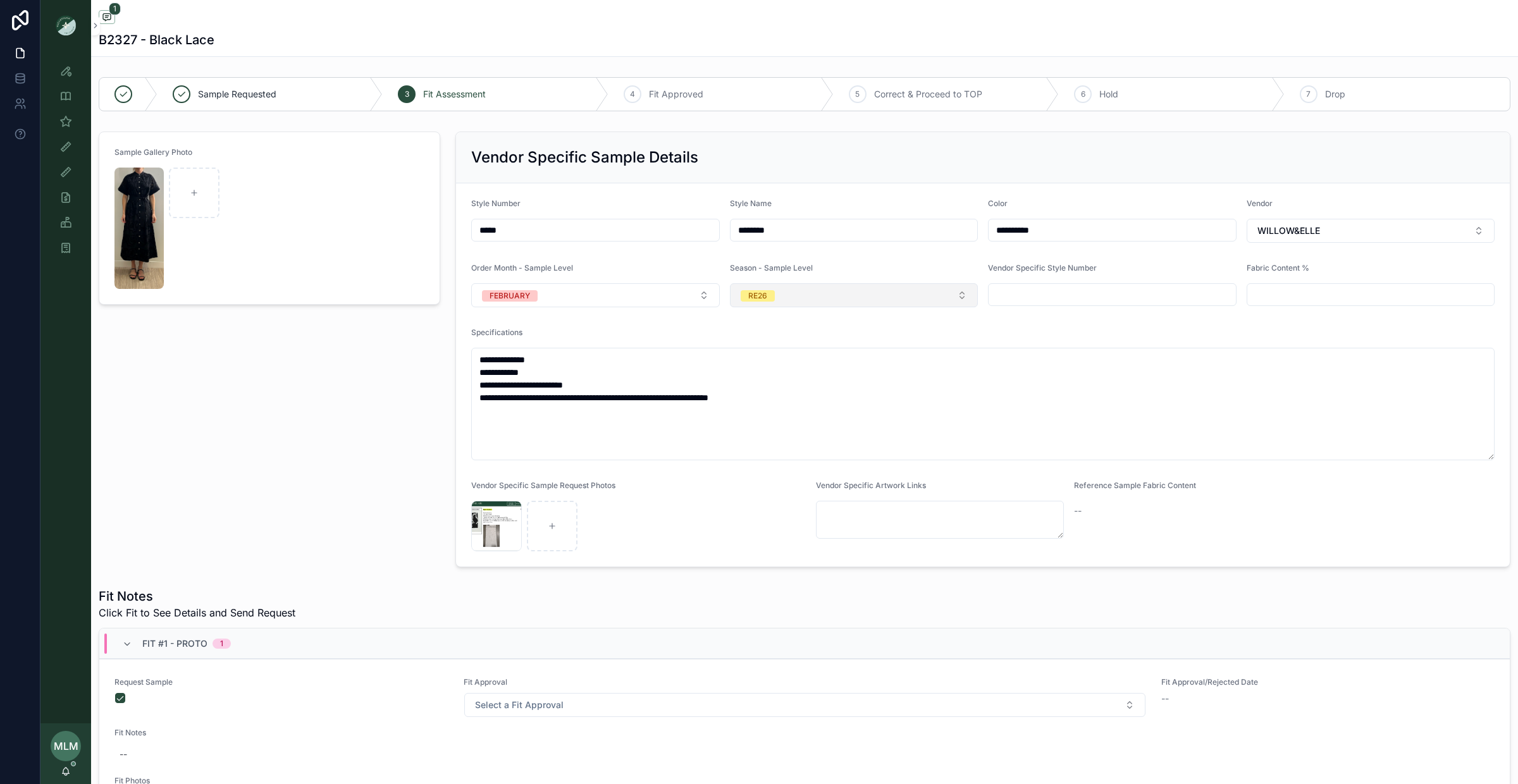
click at [807, 299] on button "RE26" at bounding box center [854, 295] width 248 height 24
click at [793, 431] on div "PS26" at bounding box center [854, 424] width 242 height 19
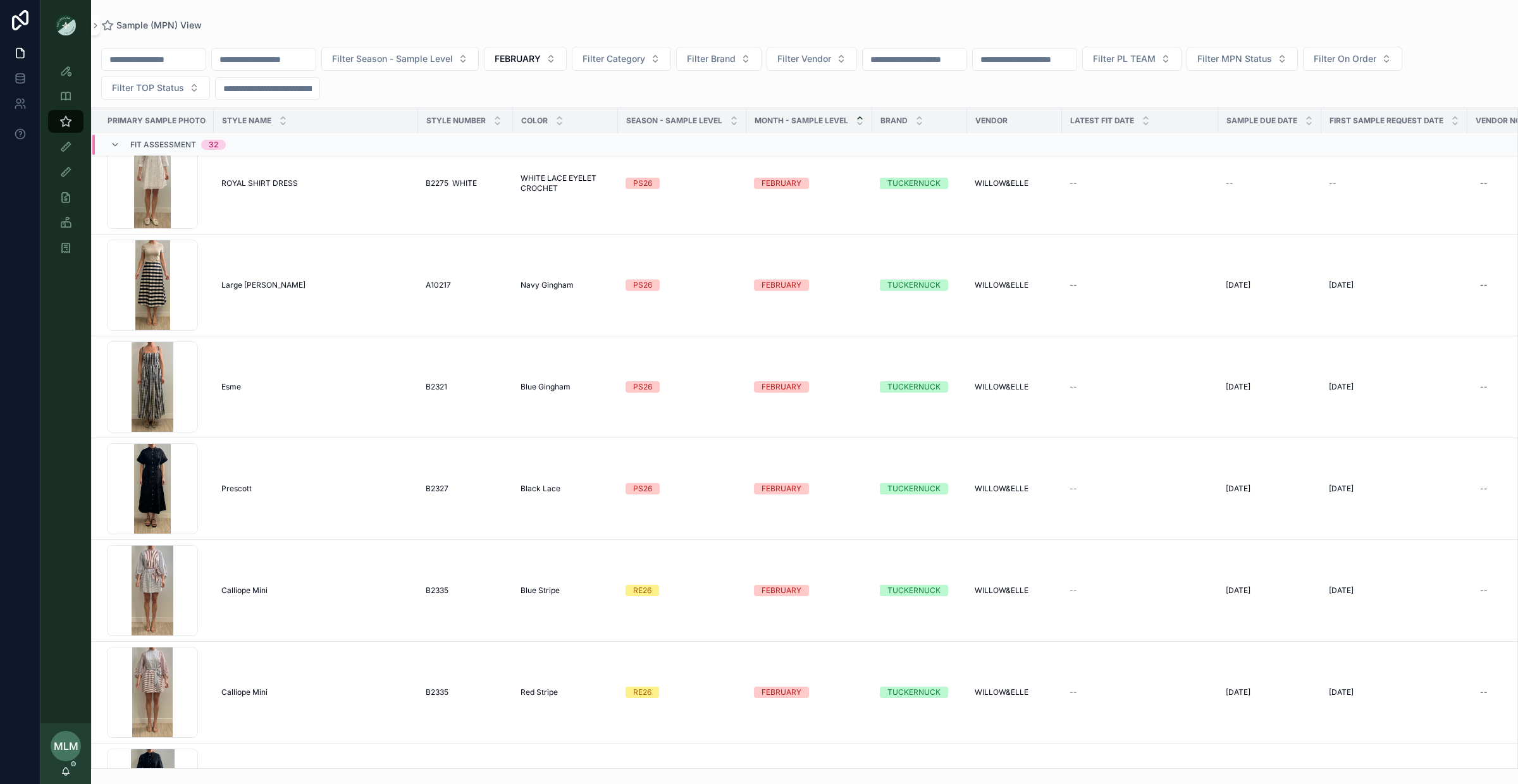
scroll to position [1992, 0]
click at [648, 608] on td "RE26" at bounding box center [682, 592] width 128 height 102
click at [636, 590] on div "RE26" at bounding box center [642, 592] width 18 height 12
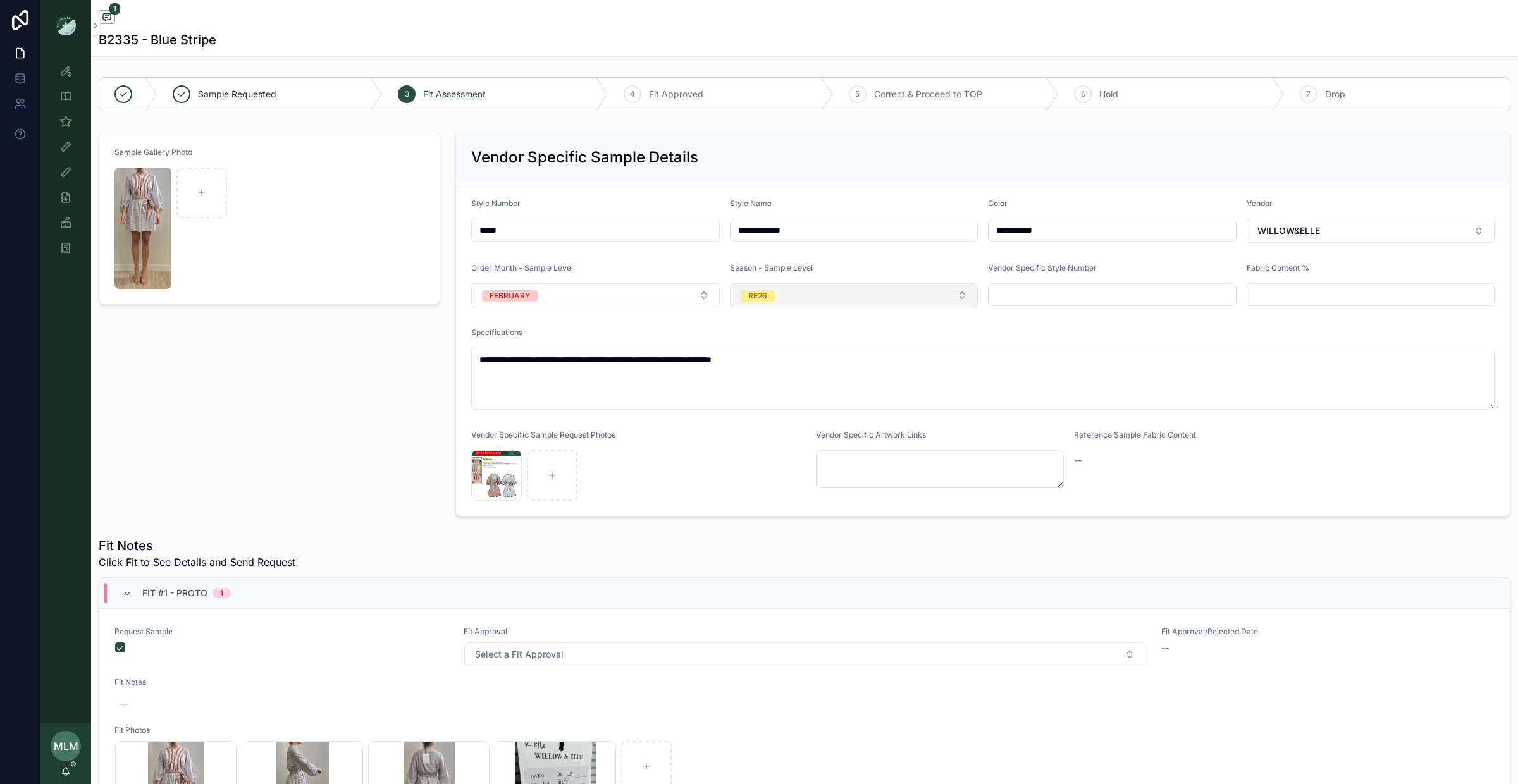
click at [786, 287] on button "RE26" at bounding box center [854, 295] width 248 height 24
click at [796, 427] on div "PS26" at bounding box center [854, 424] width 242 height 19
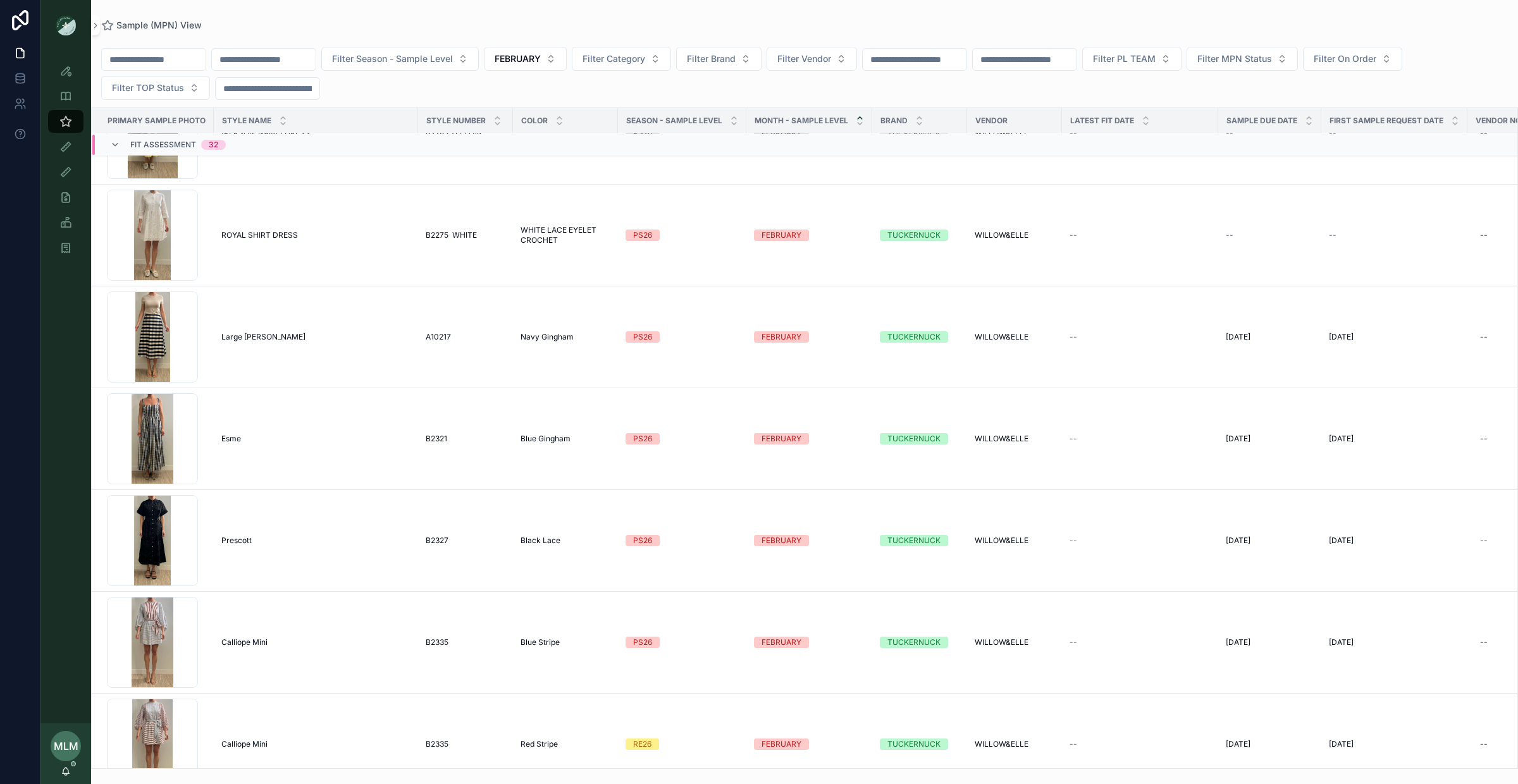
scroll to position [2114, 0]
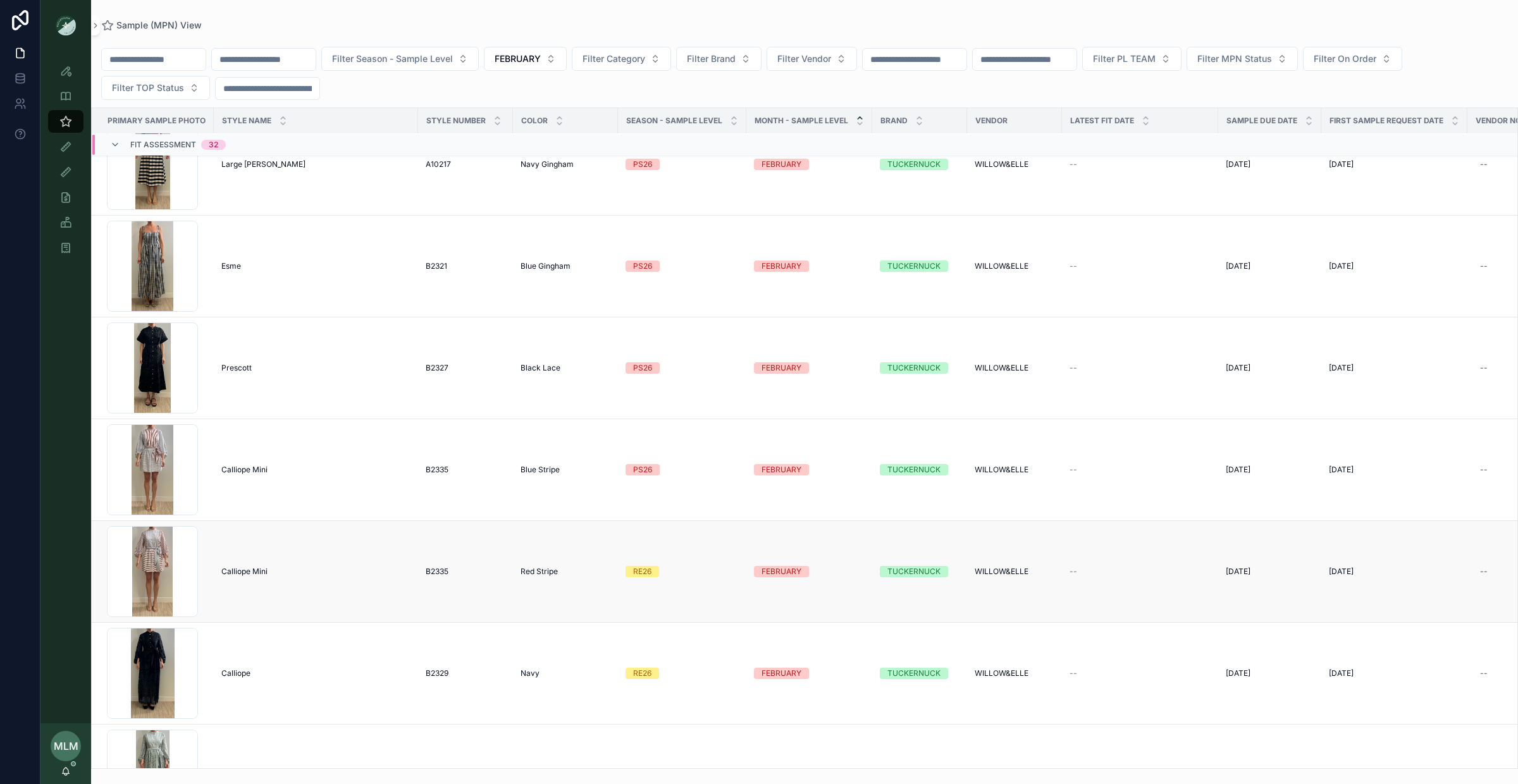
click at [642, 575] on div "RE26" at bounding box center [642, 572] width 18 height 12
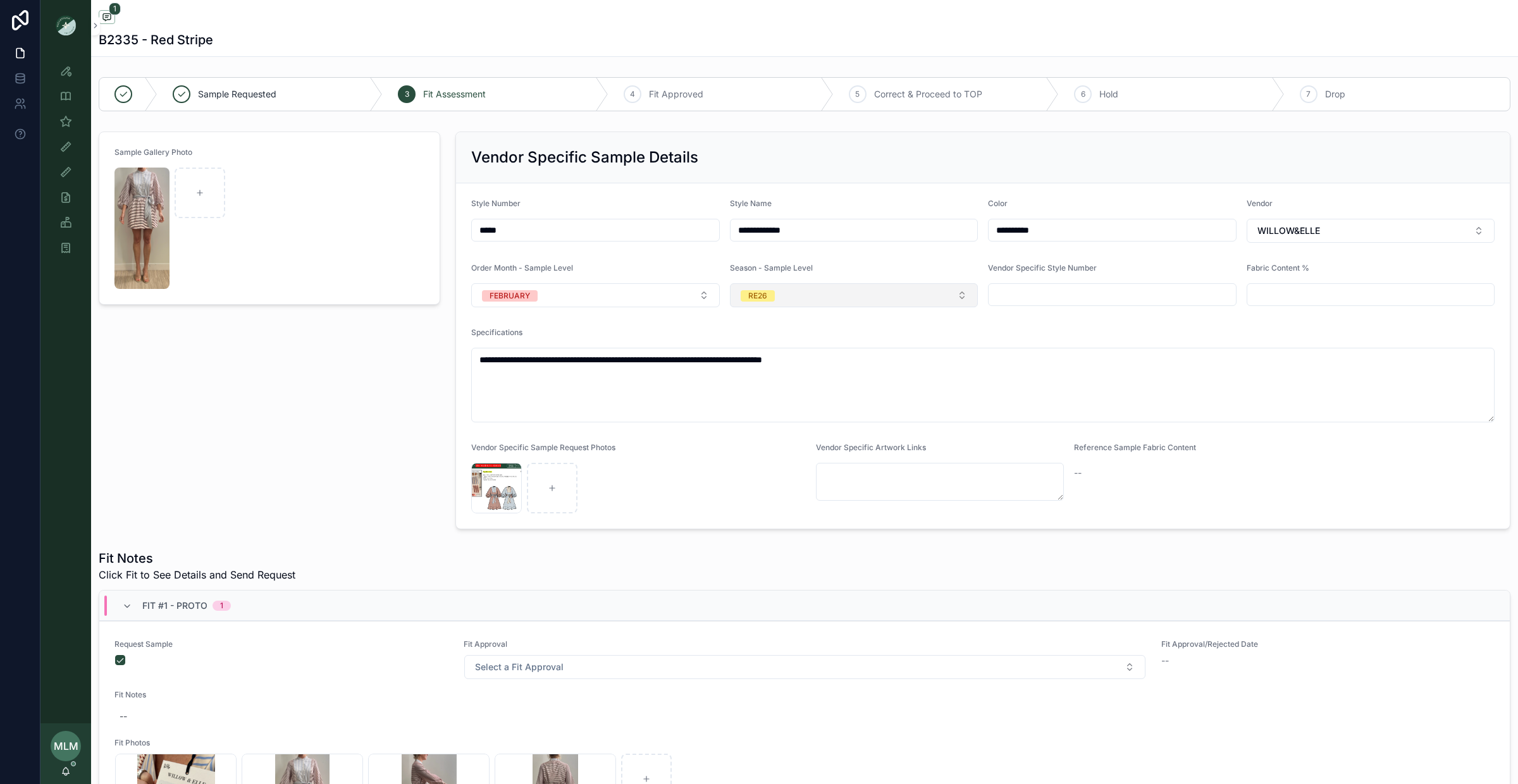
click at [835, 300] on button "RE26" at bounding box center [854, 295] width 248 height 24
click at [827, 429] on div "PS26" at bounding box center [854, 424] width 242 height 19
click at [339, 433] on div "Sample Gallery Photo" at bounding box center [269, 330] width 356 height 408
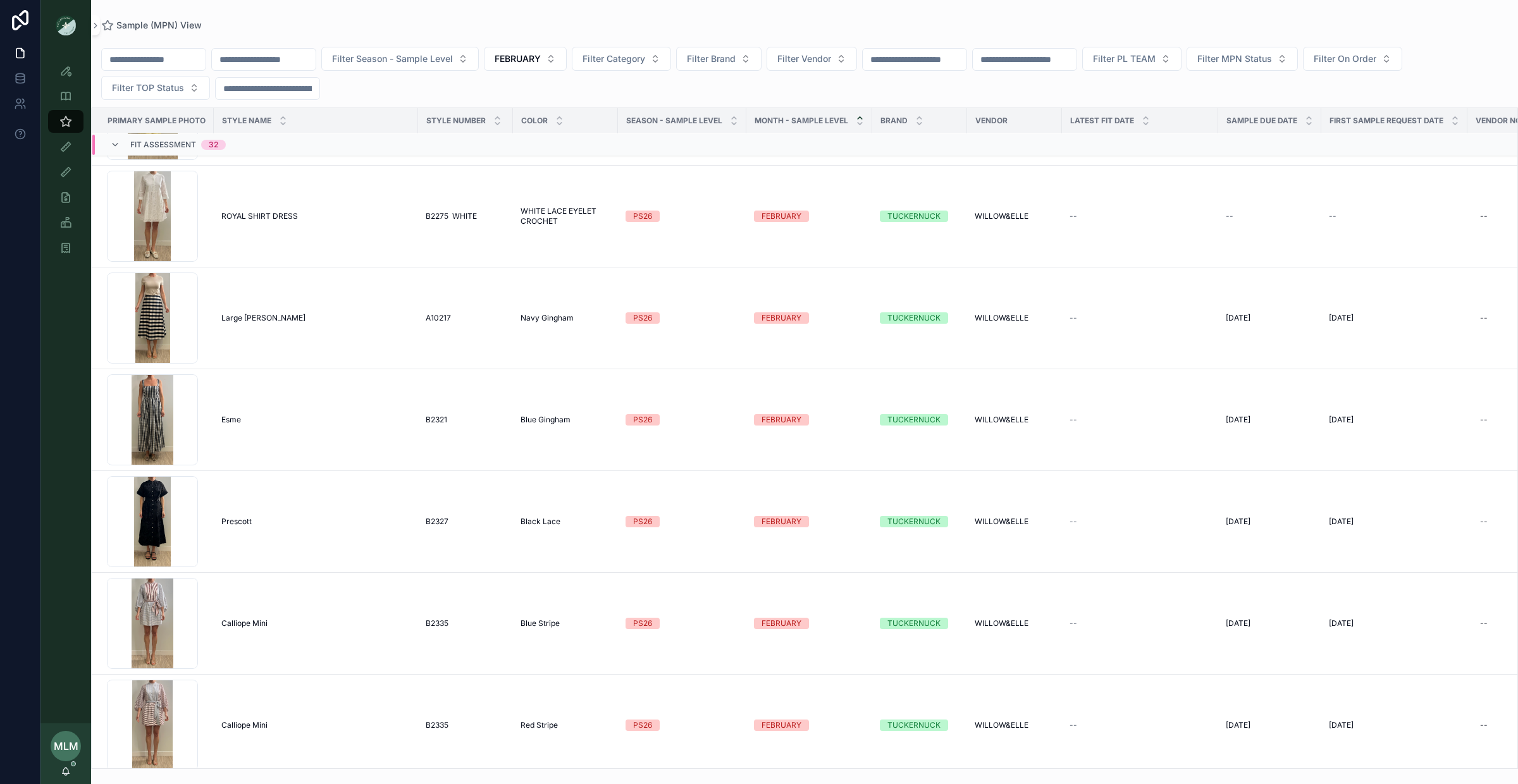
scroll to position [2263, 0]
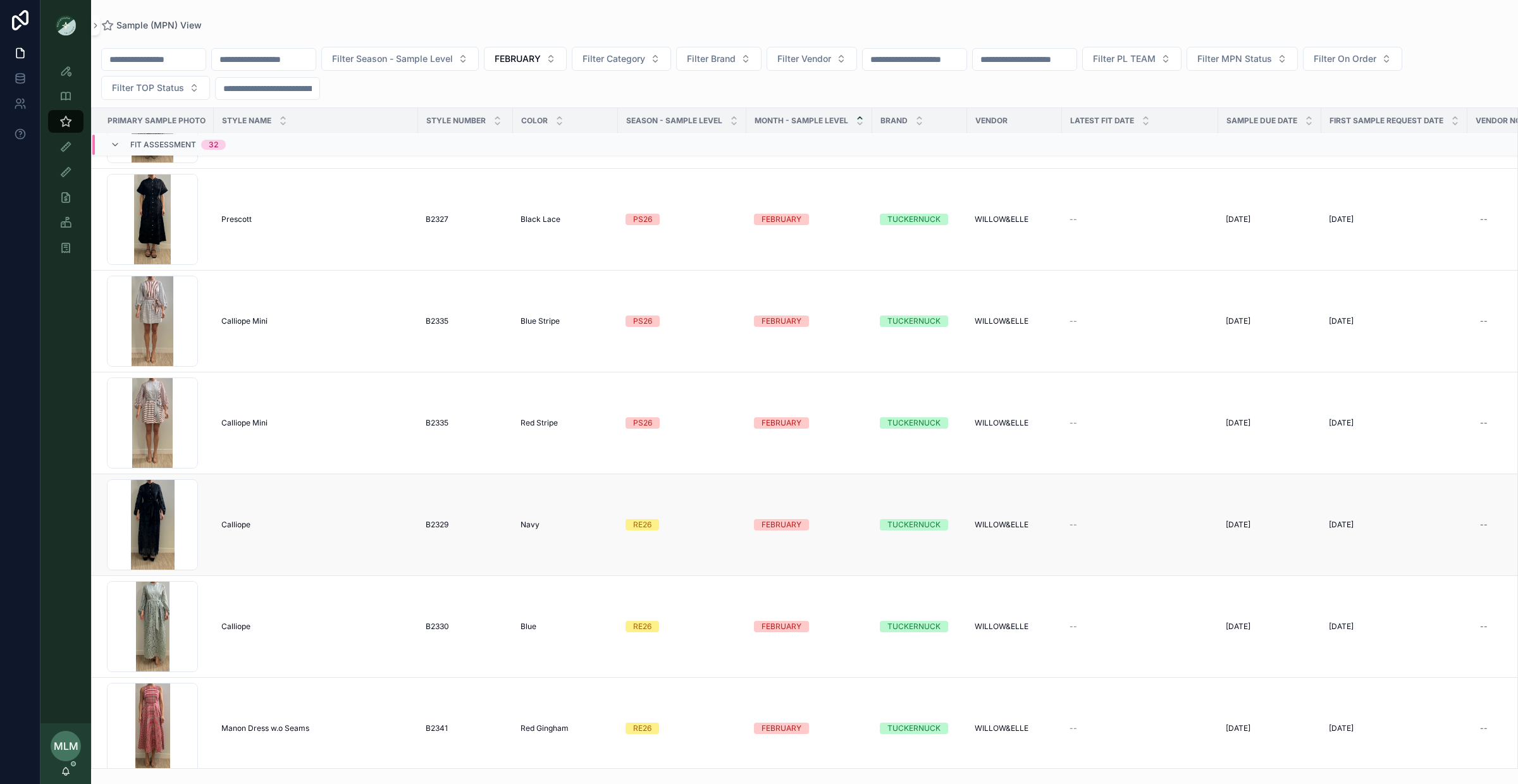
click at [642, 525] on div "RE26" at bounding box center [642, 525] width 18 height 12
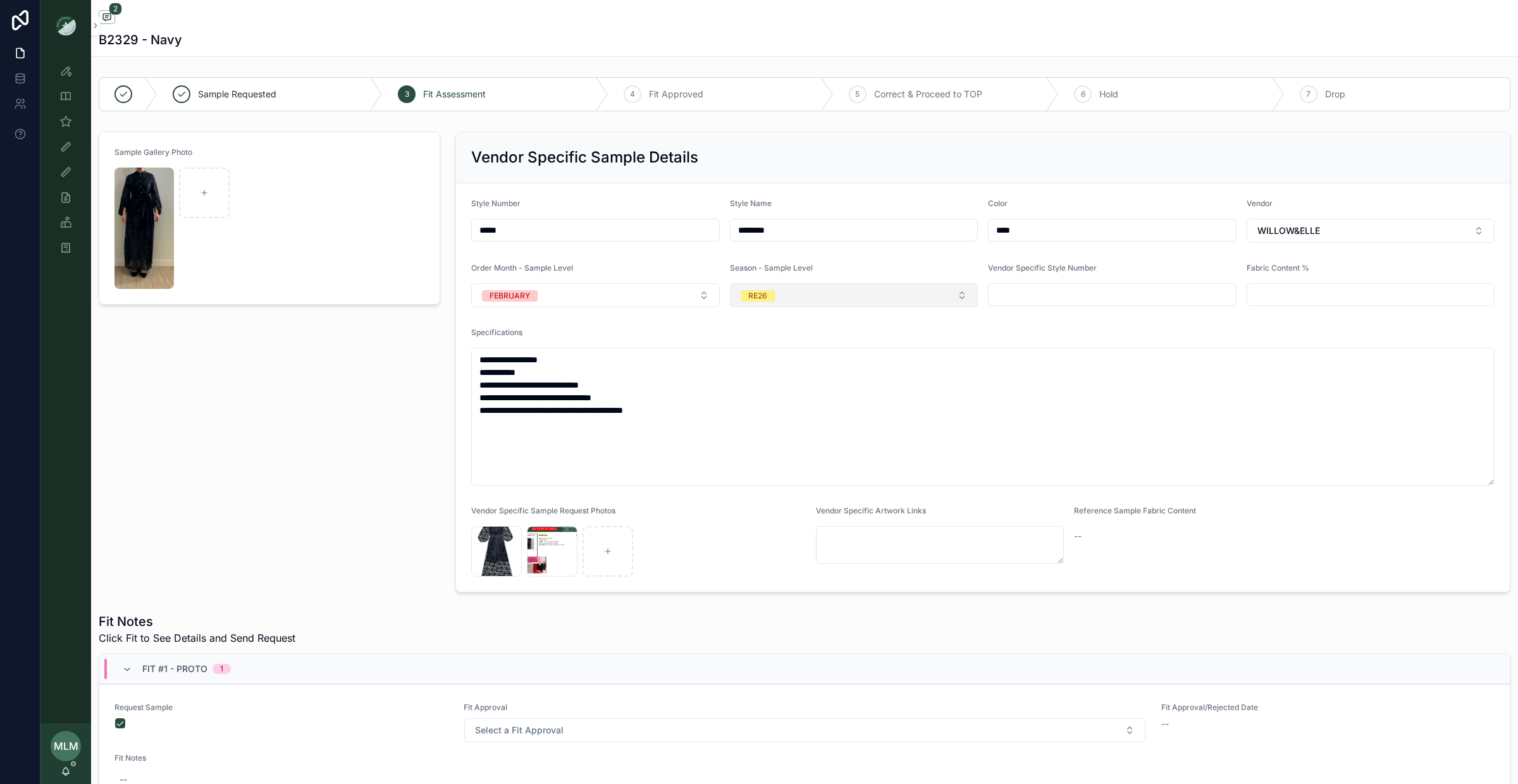
click at [790, 289] on button "RE26" at bounding box center [854, 295] width 248 height 24
click at [784, 424] on div "PS26" at bounding box center [854, 424] width 242 height 19
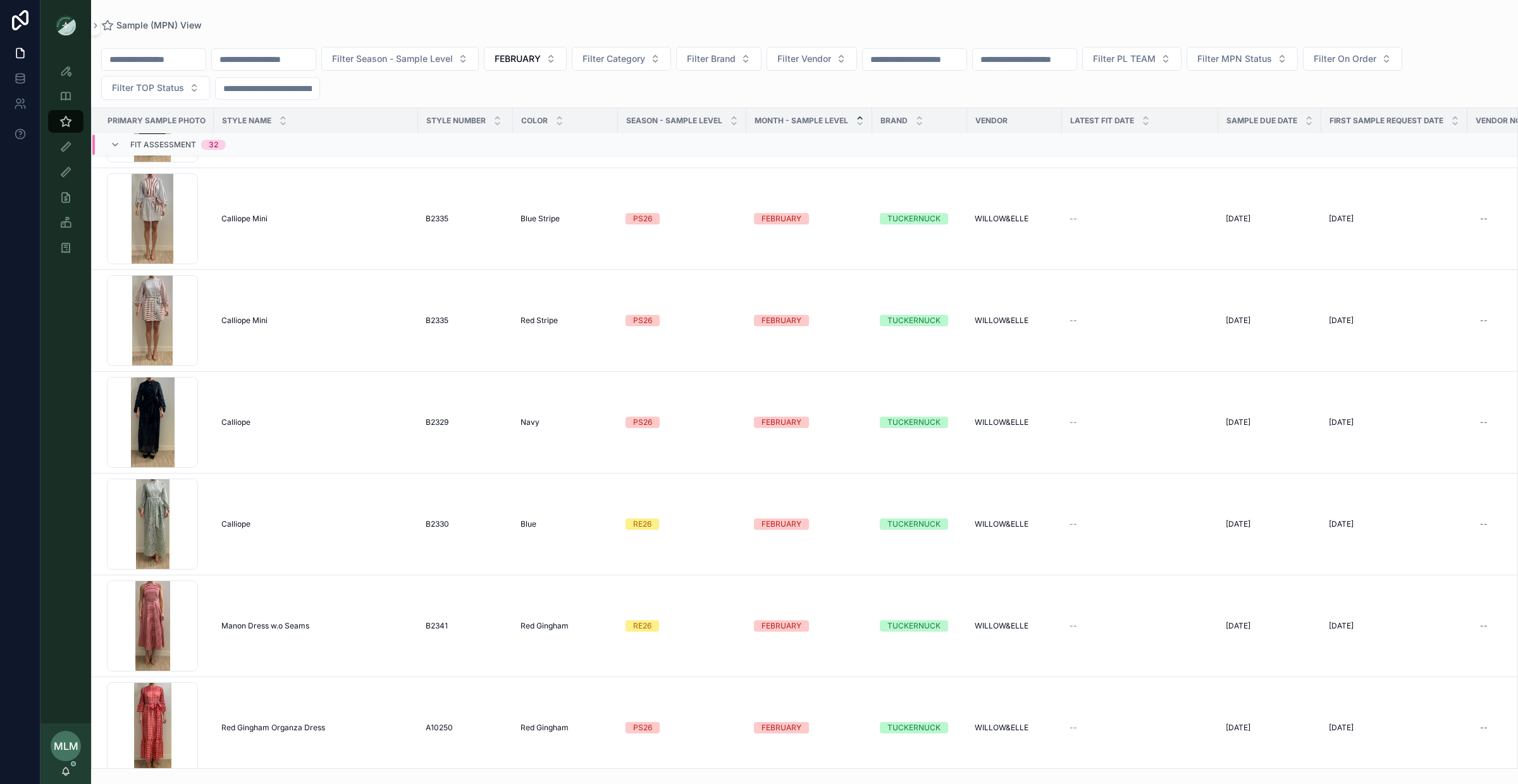
scroll to position [2492, 0]
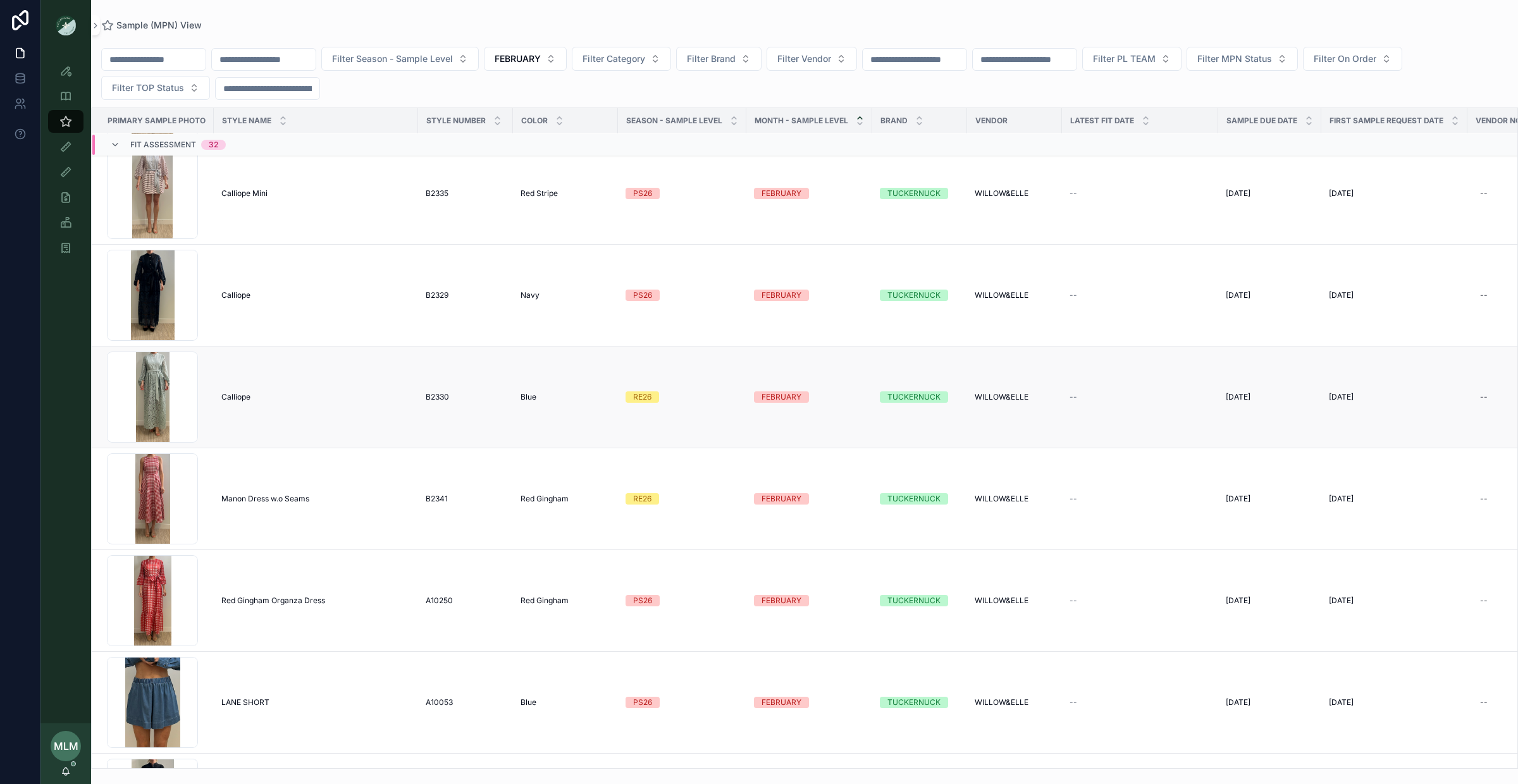
click at [630, 398] on span "RE26" at bounding box center [642, 397] width 34 height 12
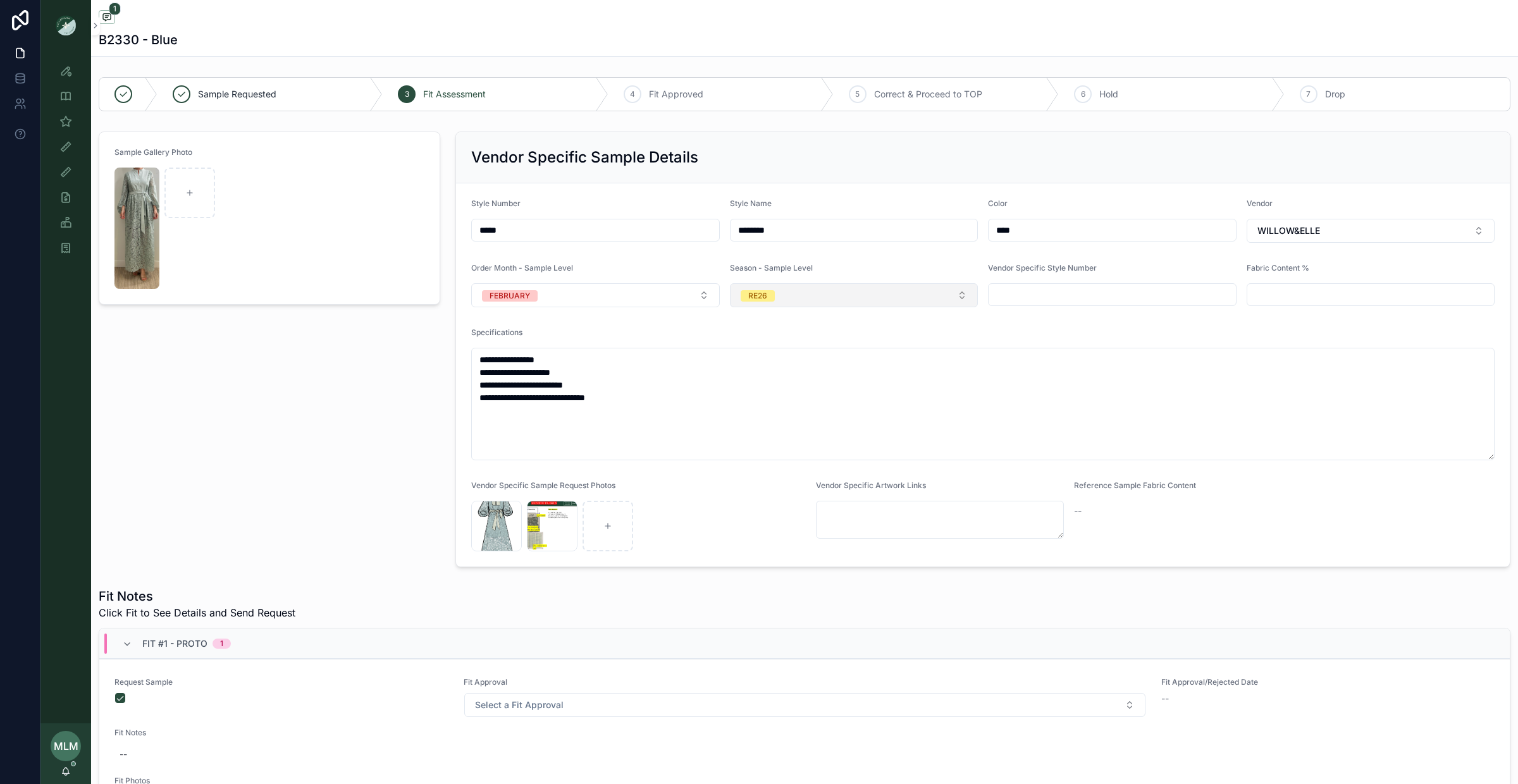
click at [815, 289] on button "RE26" at bounding box center [854, 295] width 248 height 24
click at [808, 428] on div "PS26" at bounding box center [854, 424] width 242 height 19
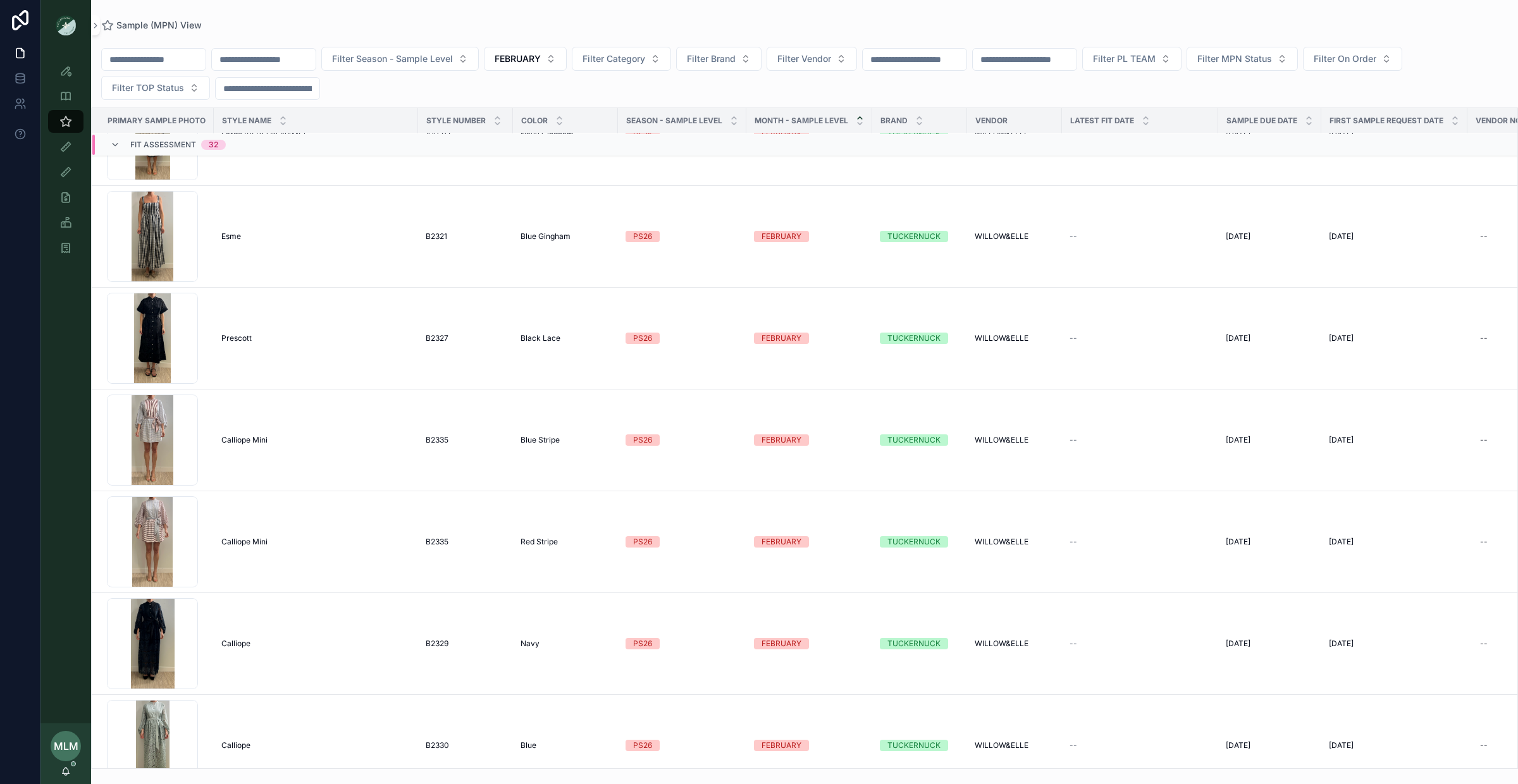
scroll to position [2511, 0]
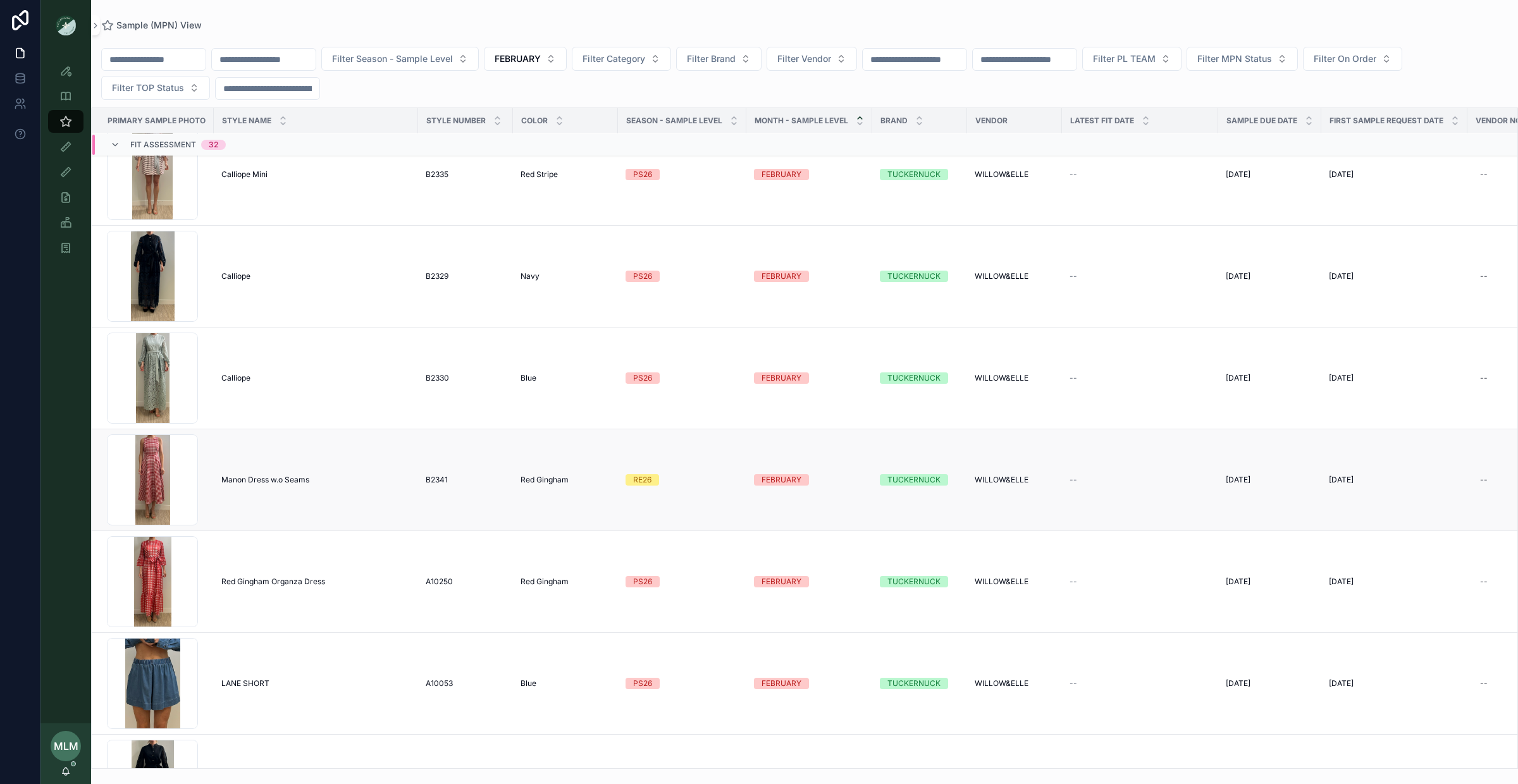
click at [646, 485] on div "RE26" at bounding box center [642, 480] width 18 height 12
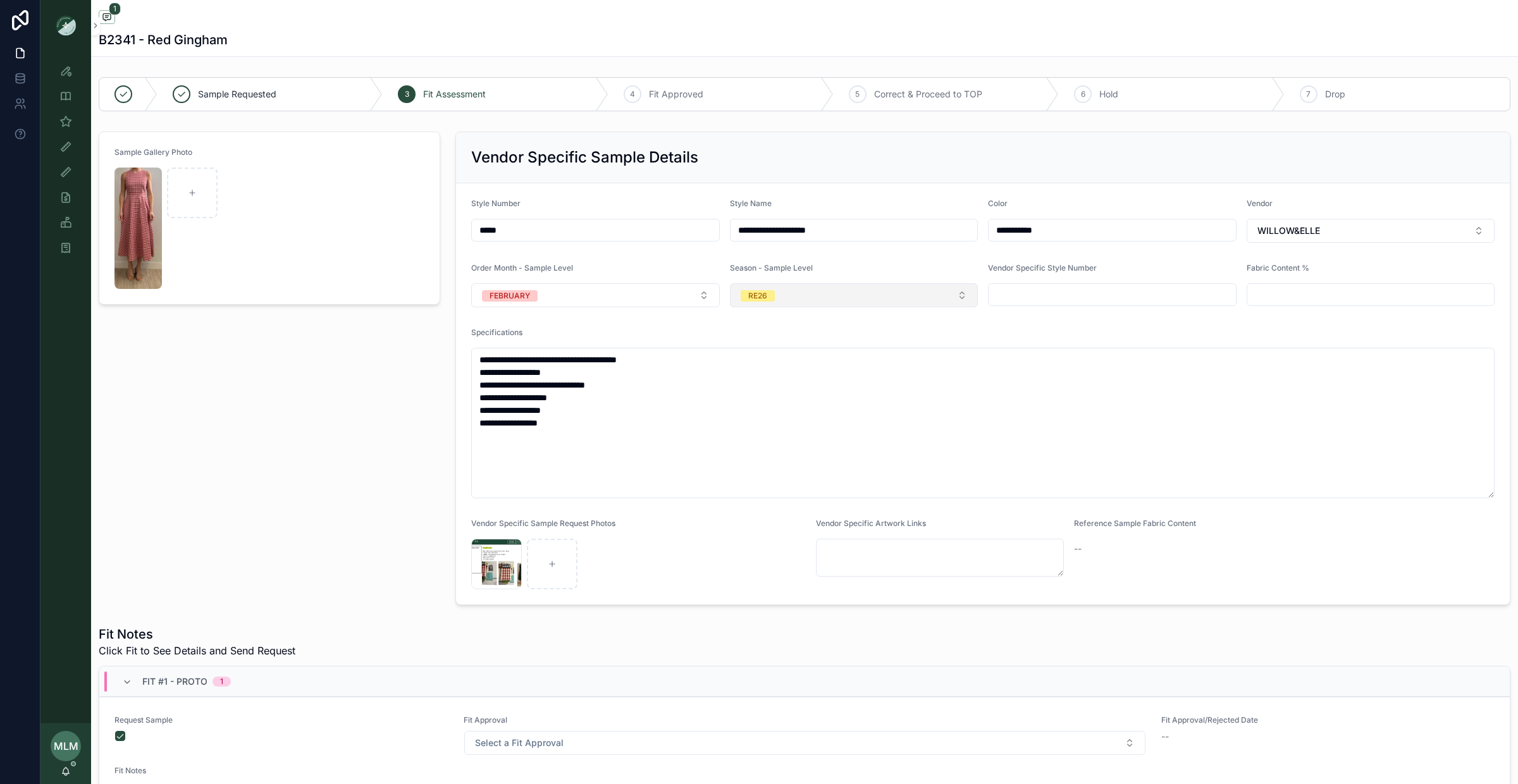
click at [798, 295] on button "RE26" at bounding box center [854, 295] width 248 height 24
click at [779, 422] on div "PS26" at bounding box center [854, 424] width 242 height 19
click at [361, 493] on div "Sample Gallery Photo" at bounding box center [269, 369] width 356 height 484
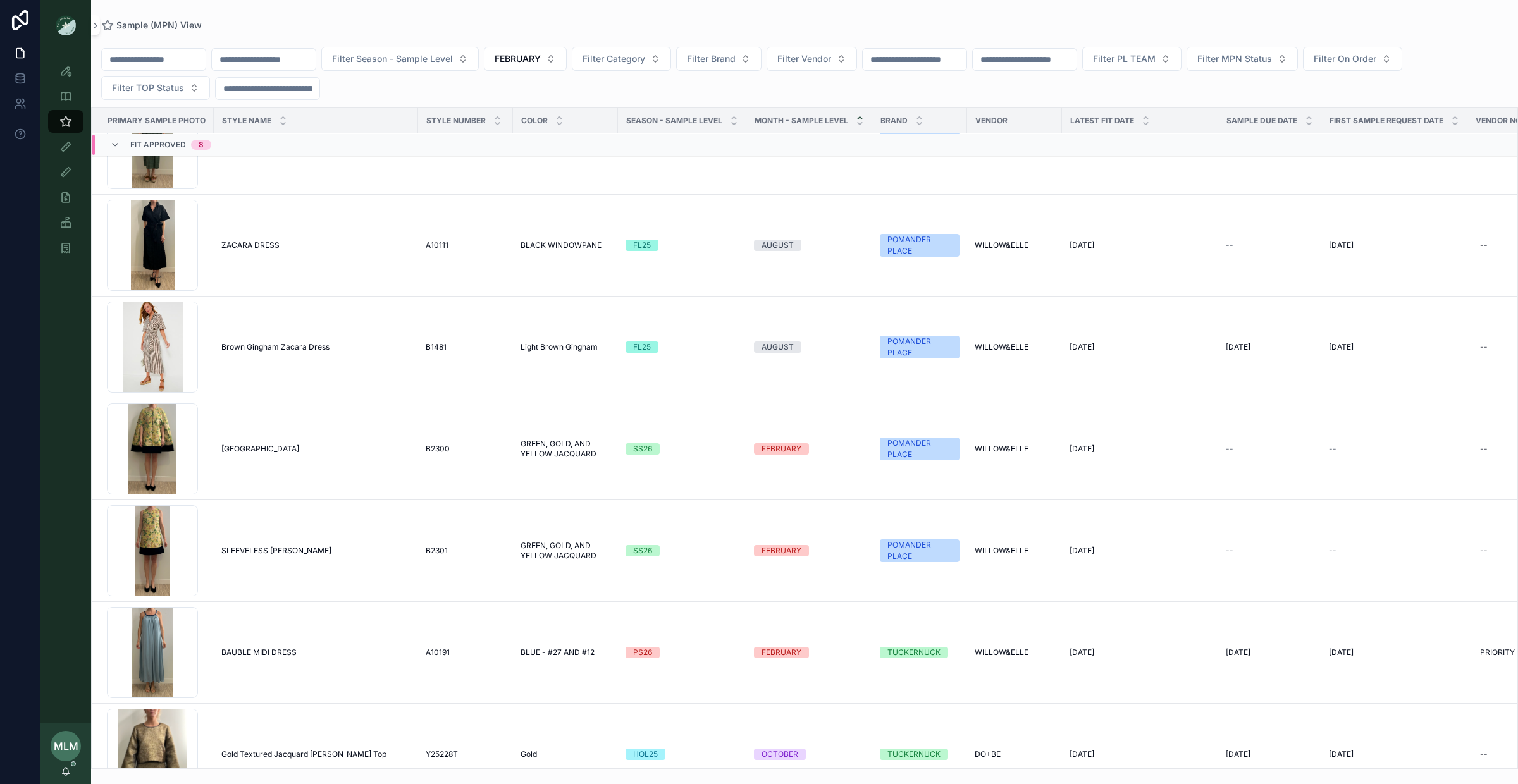
scroll to position [3439, 0]
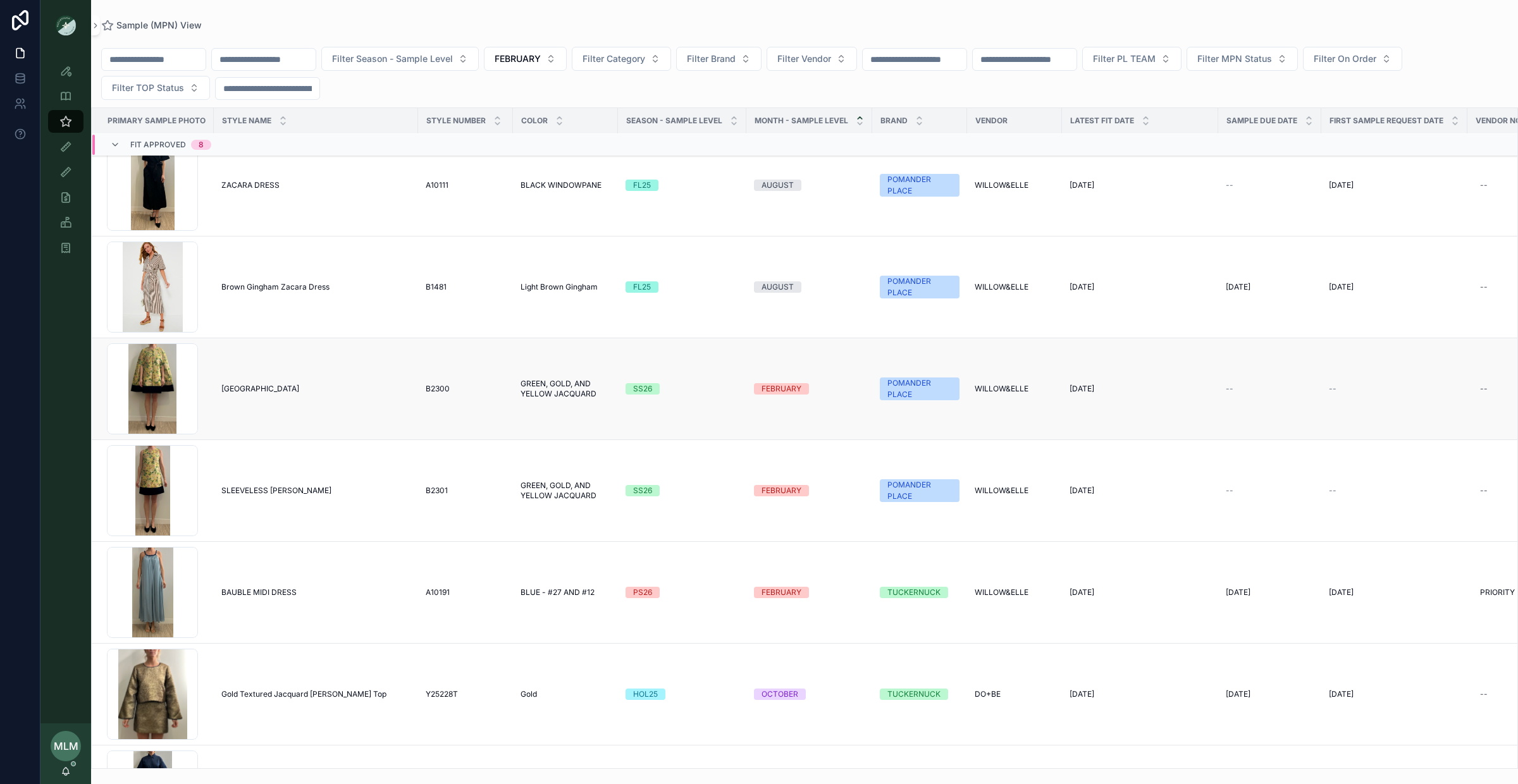
click at [647, 395] on div "SS26" at bounding box center [642, 389] width 19 height 12
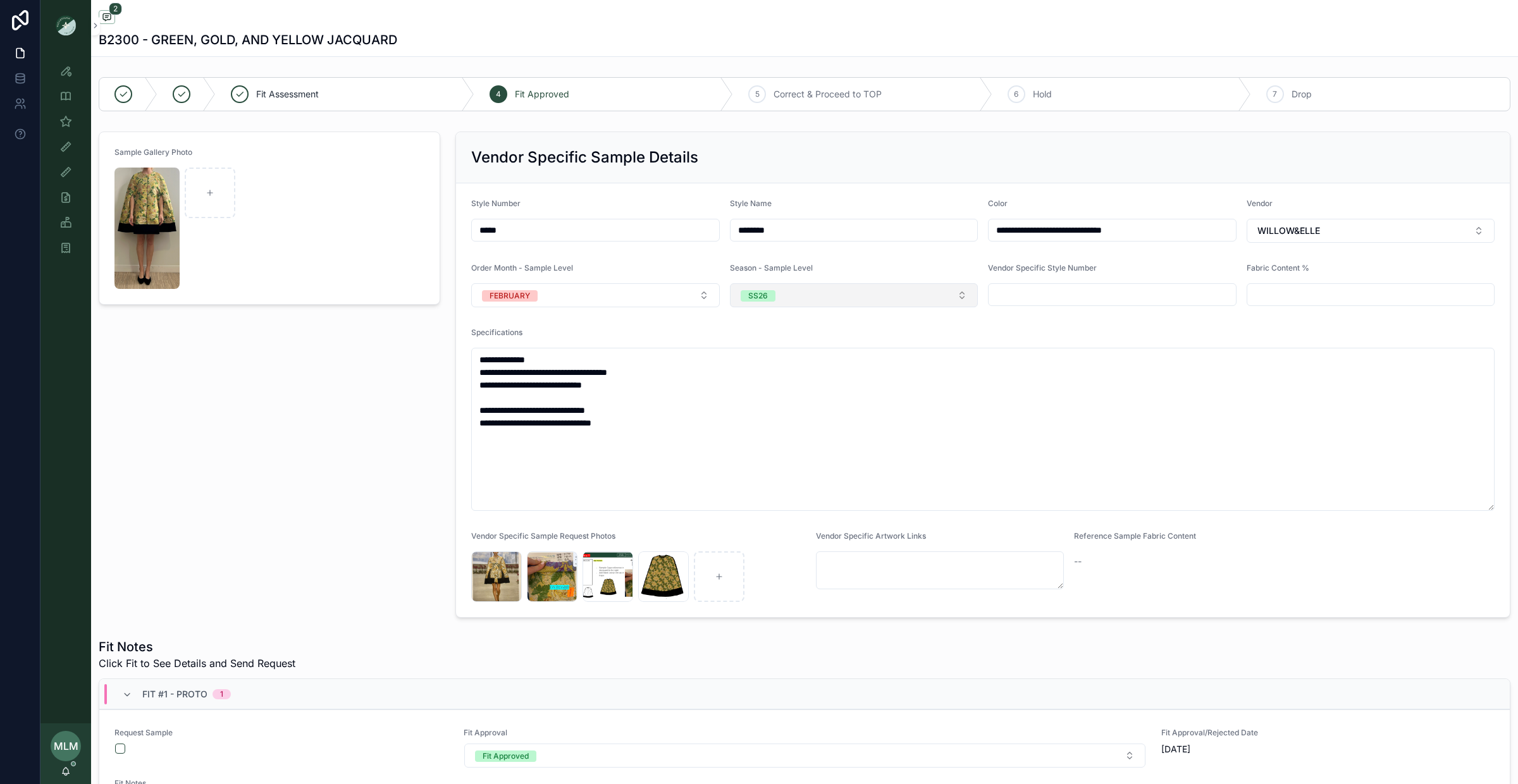
click at [783, 295] on button "SS26" at bounding box center [854, 295] width 248 height 24
click at [785, 420] on div "PS26" at bounding box center [854, 424] width 242 height 19
click at [297, 419] on div "Sample Gallery Photo" at bounding box center [269, 375] width 356 height 497
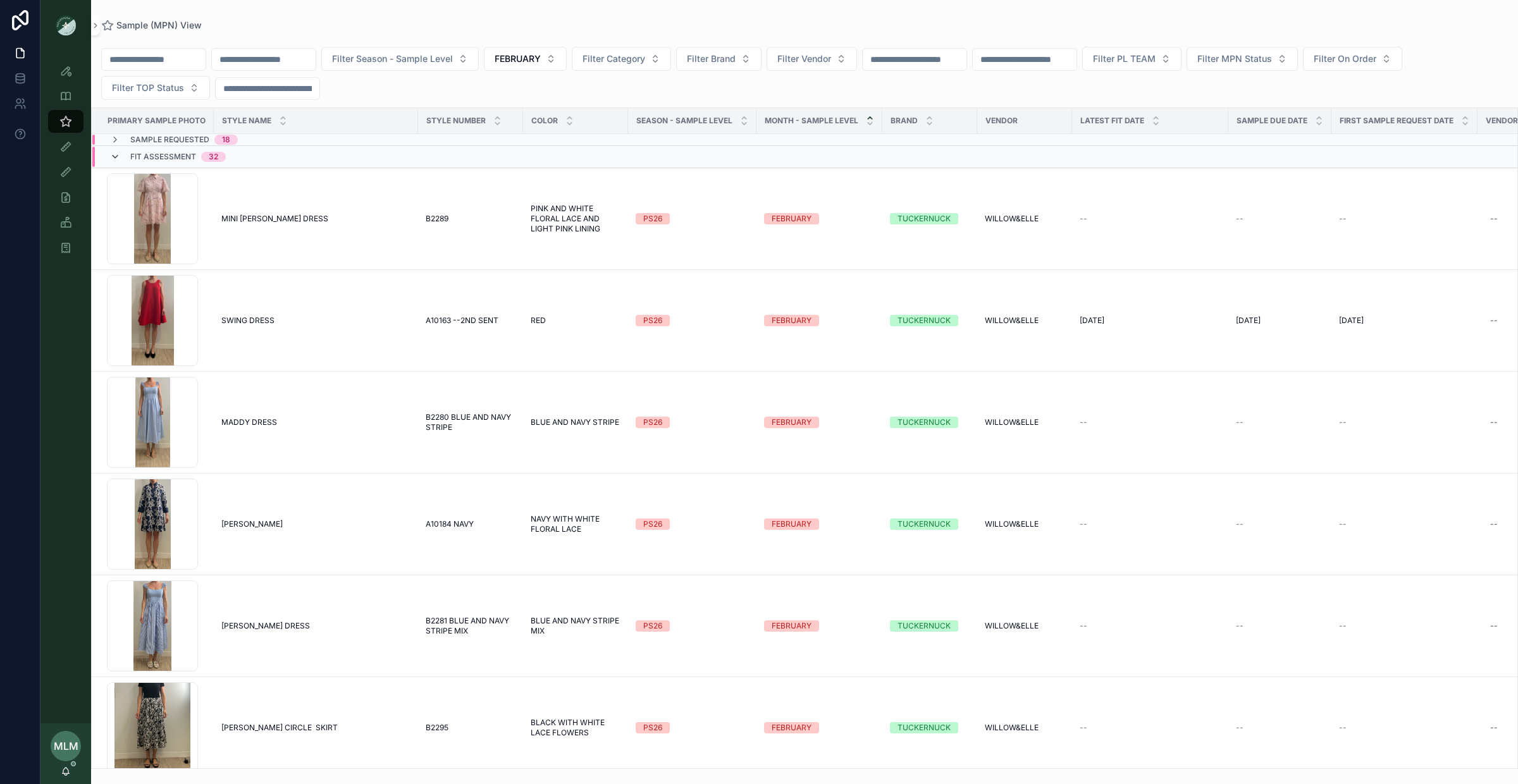
click at [120, 156] on icon "scrollable content" at bounding box center [115, 157] width 10 height 10
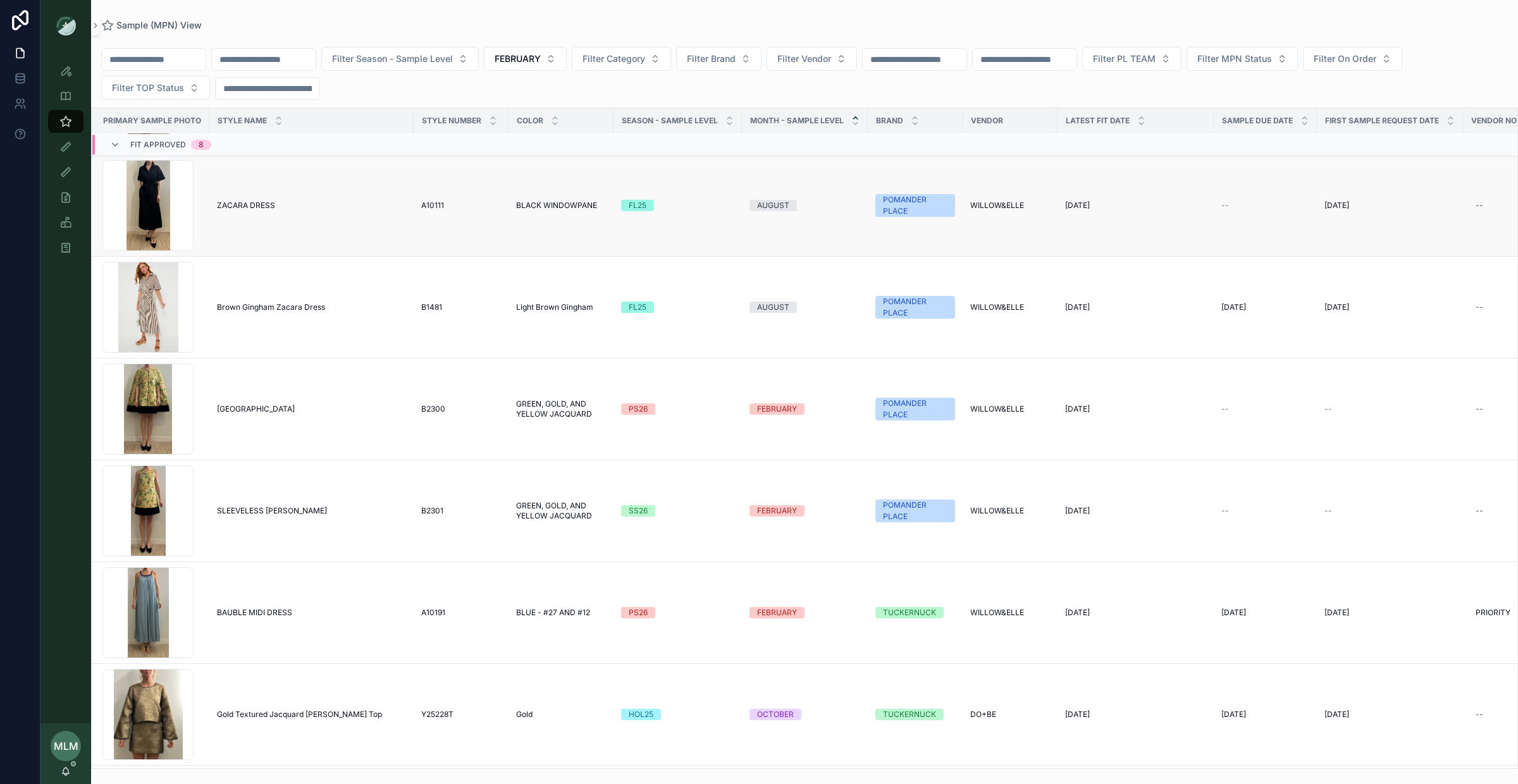
scroll to position [132, 4]
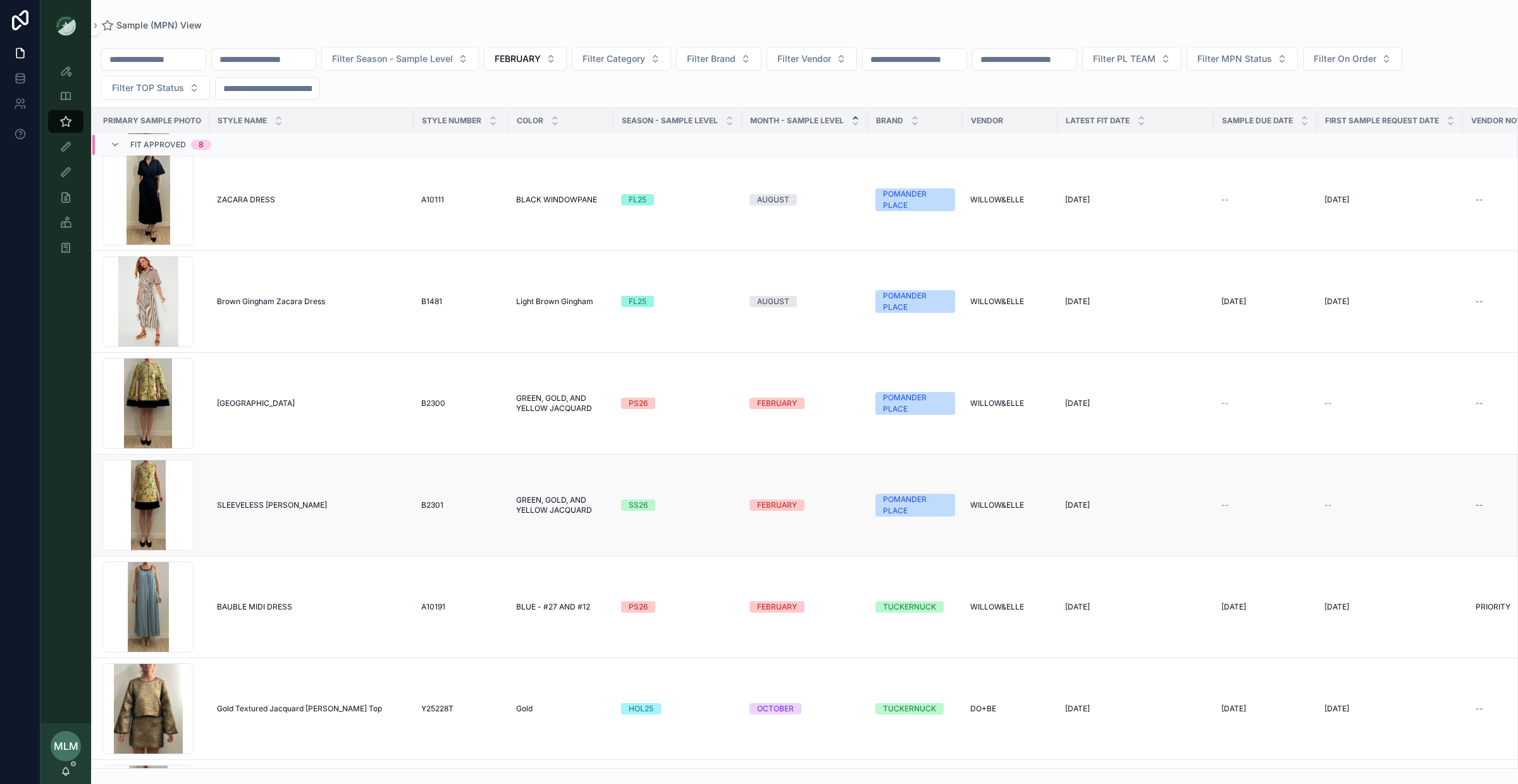
click at [629, 506] on div "SS26" at bounding box center [638, 505] width 19 height 12
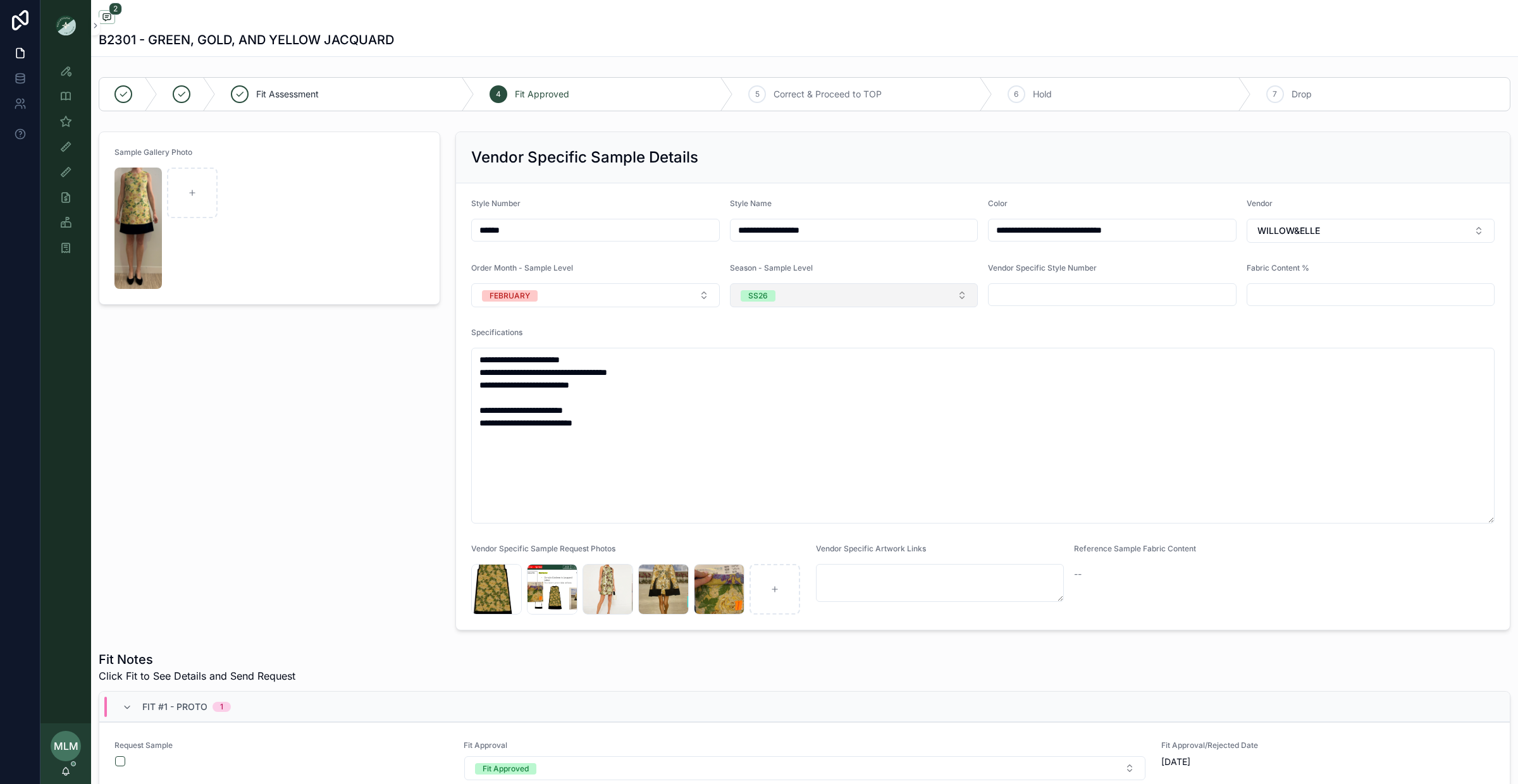
click at [773, 292] on span "SS26" at bounding box center [758, 296] width 35 height 12
click at [770, 426] on span "PS26" at bounding box center [755, 425] width 34 height 12
click at [337, 429] on div "Sample Gallery Photo" at bounding box center [269, 381] width 356 height 509
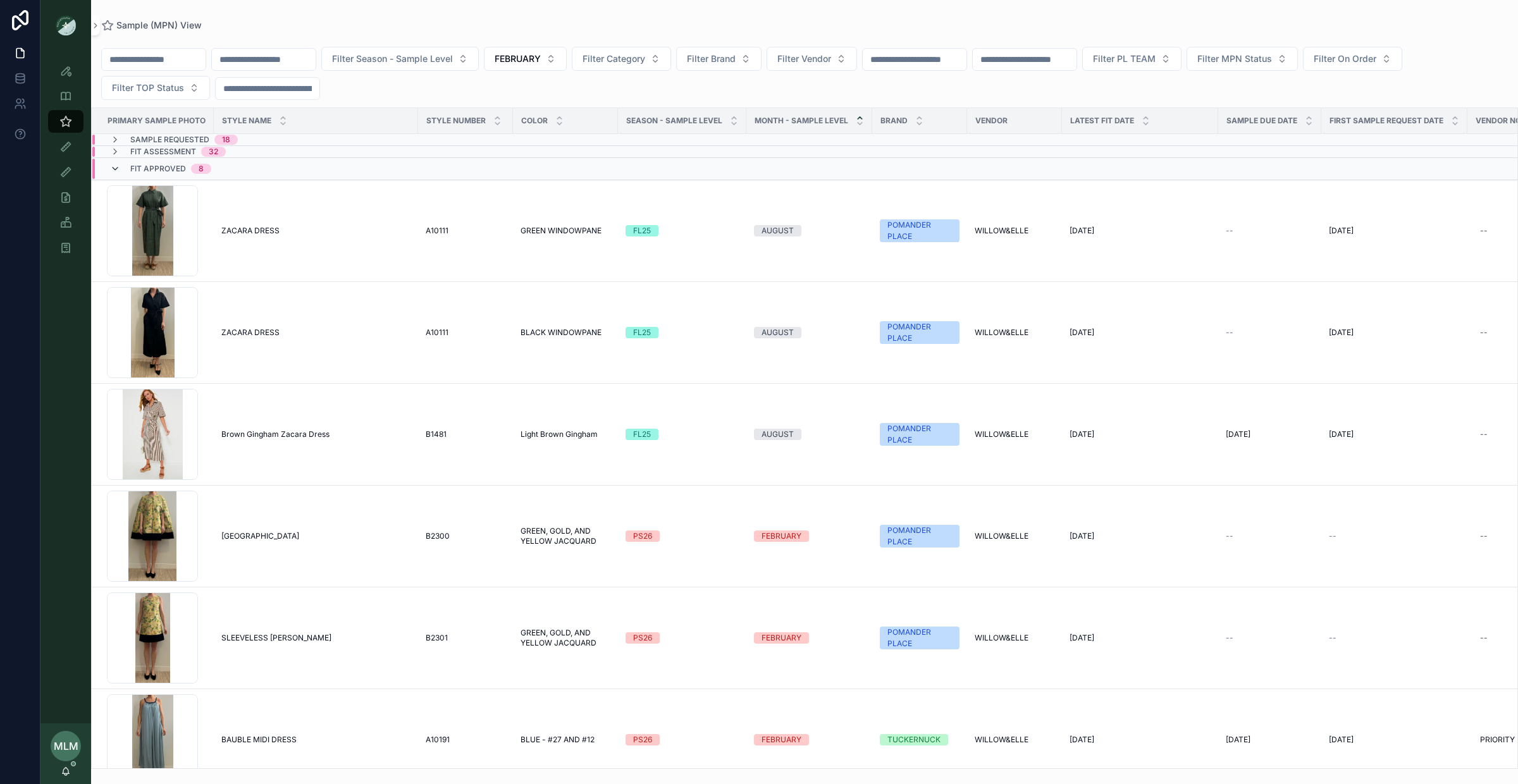
click at [112, 171] on icon "scrollable content" at bounding box center [115, 169] width 10 height 10
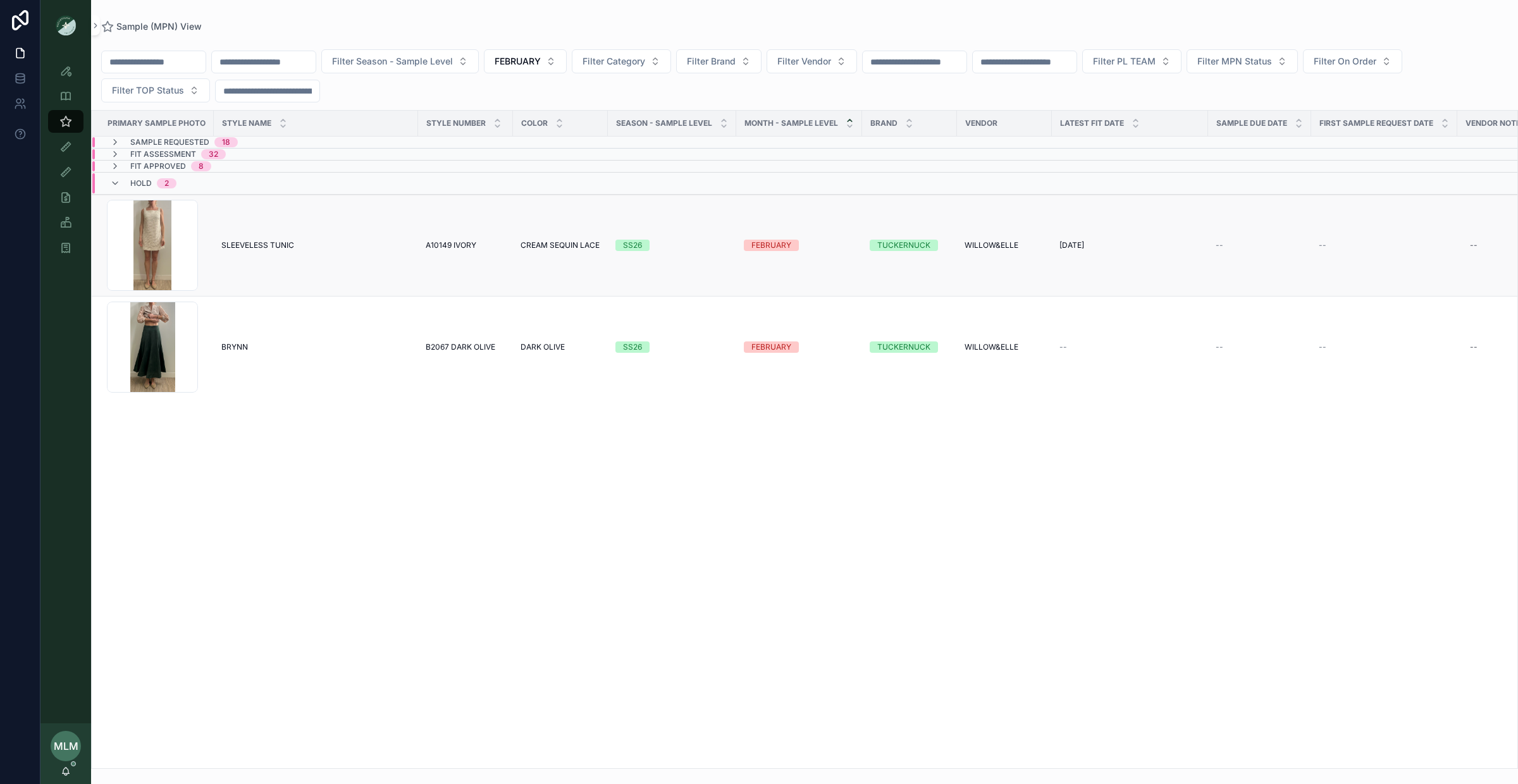
click at [636, 253] on td "SS26" at bounding box center [672, 245] width 128 height 102
click at [627, 248] on div "SS26" at bounding box center [632, 245] width 19 height 12
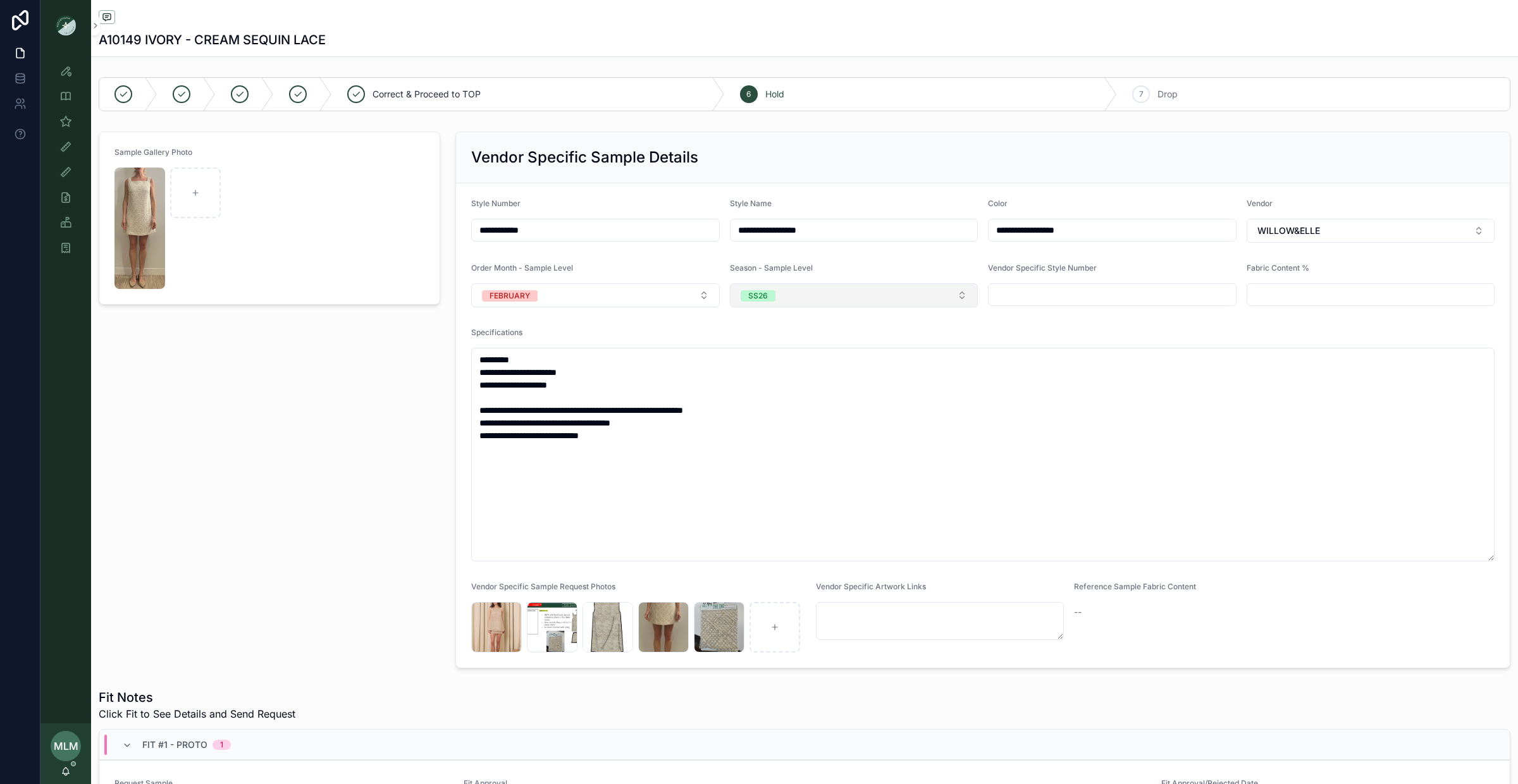
click at [773, 302] on span "SS26" at bounding box center [758, 296] width 35 height 12
click at [780, 424] on div "PS26" at bounding box center [854, 424] width 242 height 19
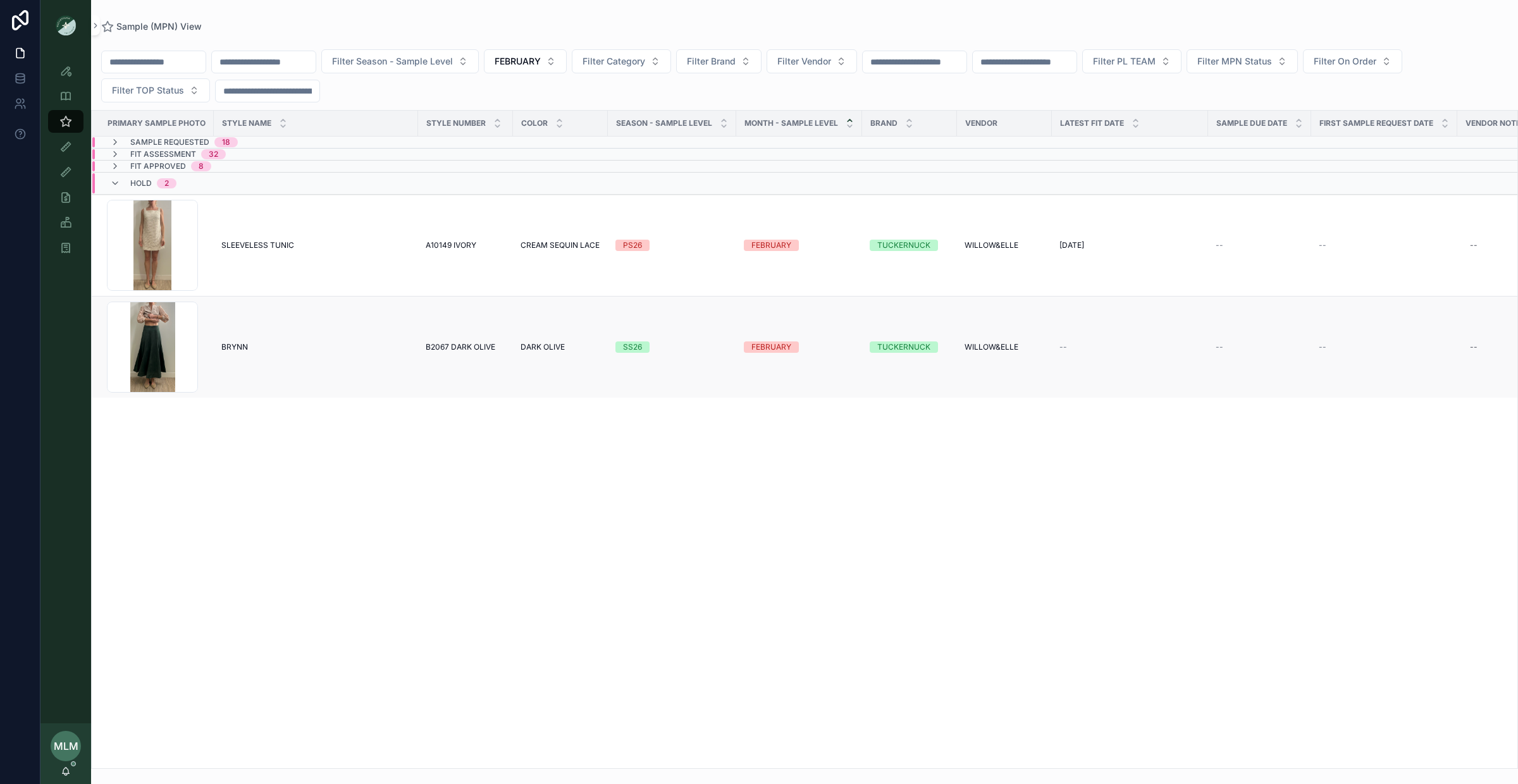
click at [624, 348] on div "SS26" at bounding box center [632, 347] width 19 height 12
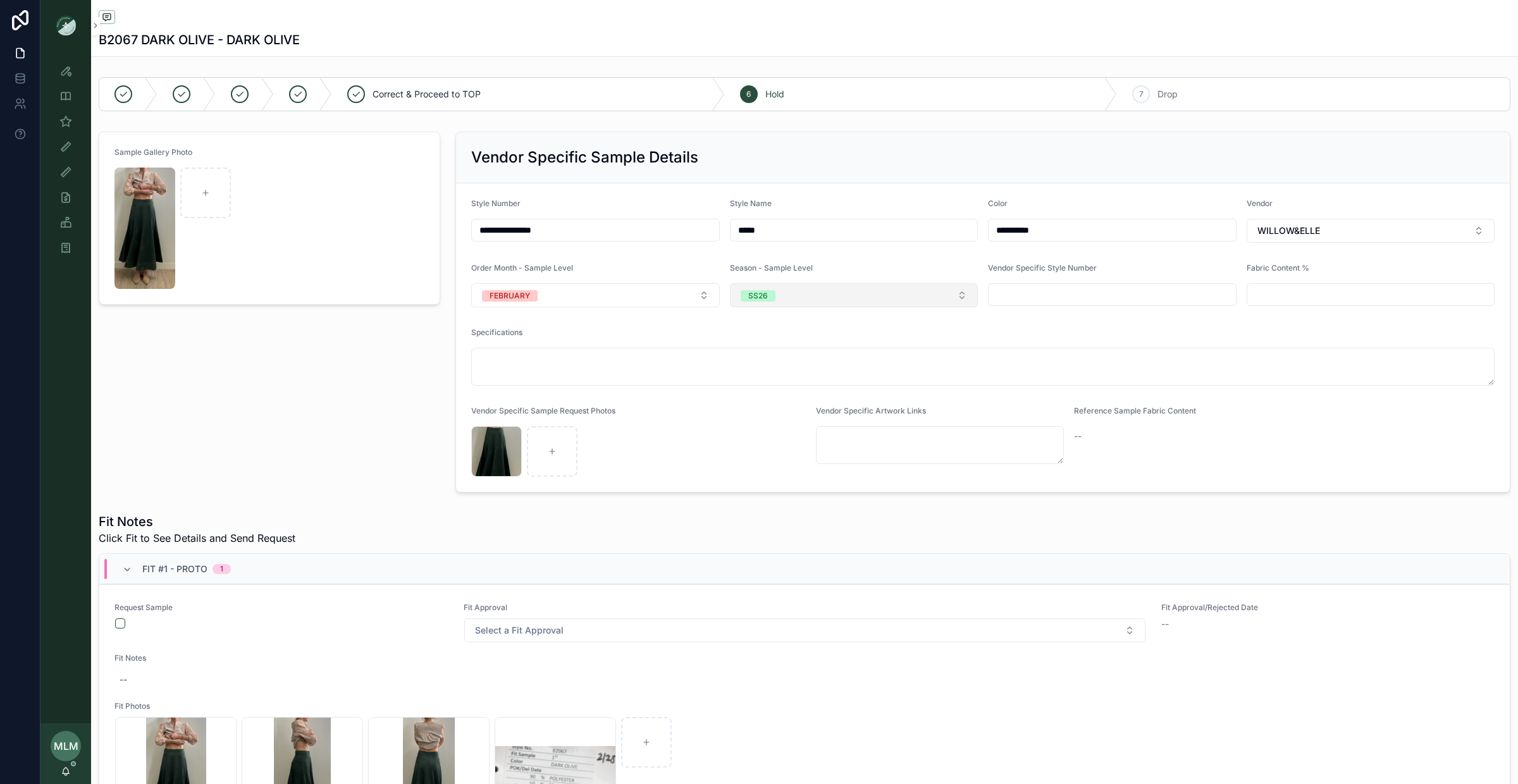
click at [758, 301] on div "SS26" at bounding box center [758, 296] width 19 height 12
click at [778, 427] on div "PS26" at bounding box center [854, 424] width 242 height 19
click at [212, 413] on div "Sample Gallery Photo" at bounding box center [269, 312] width 356 height 371
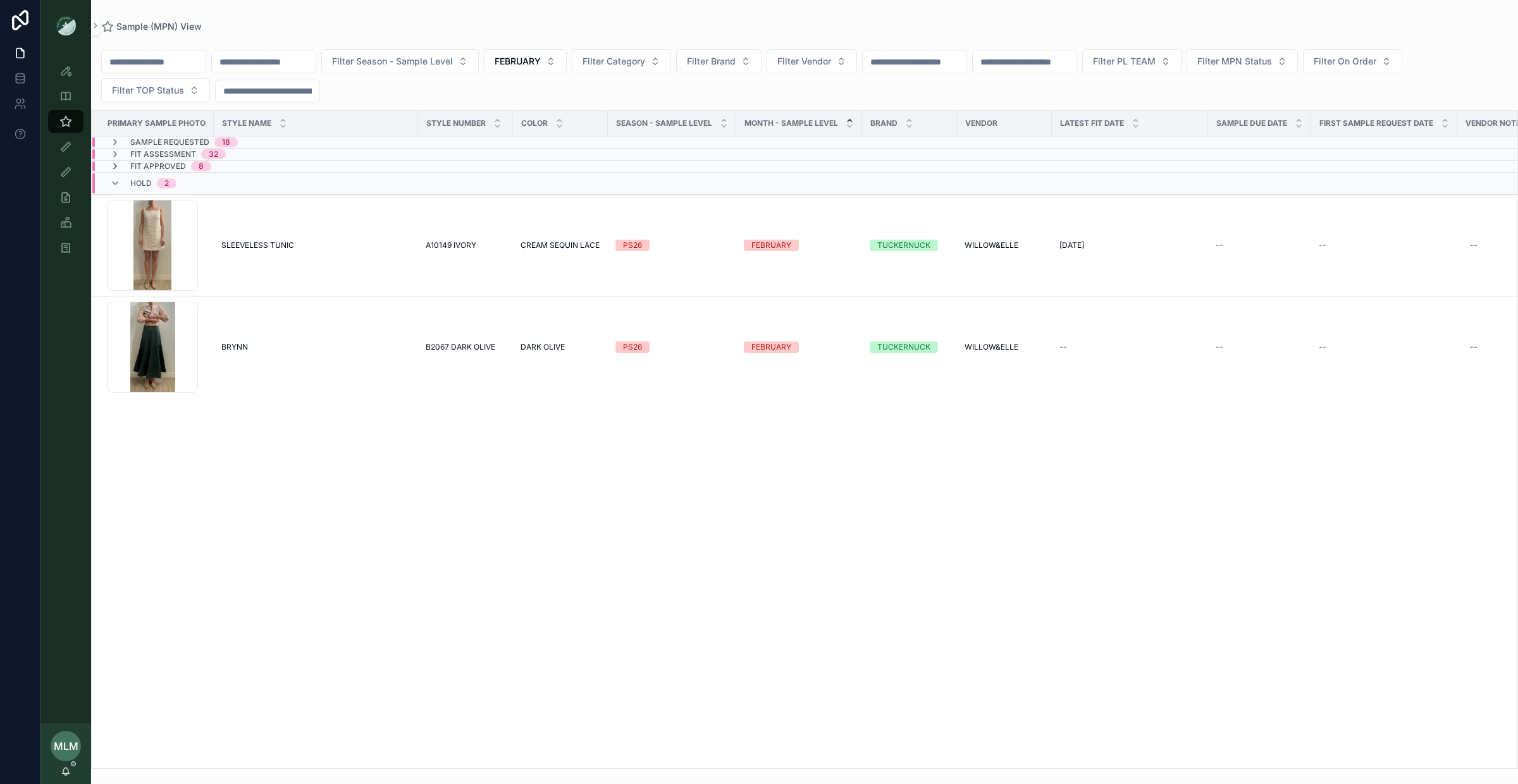
click at [116, 168] on icon "scrollable content" at bounding box center [115, 166] width 10 height 10
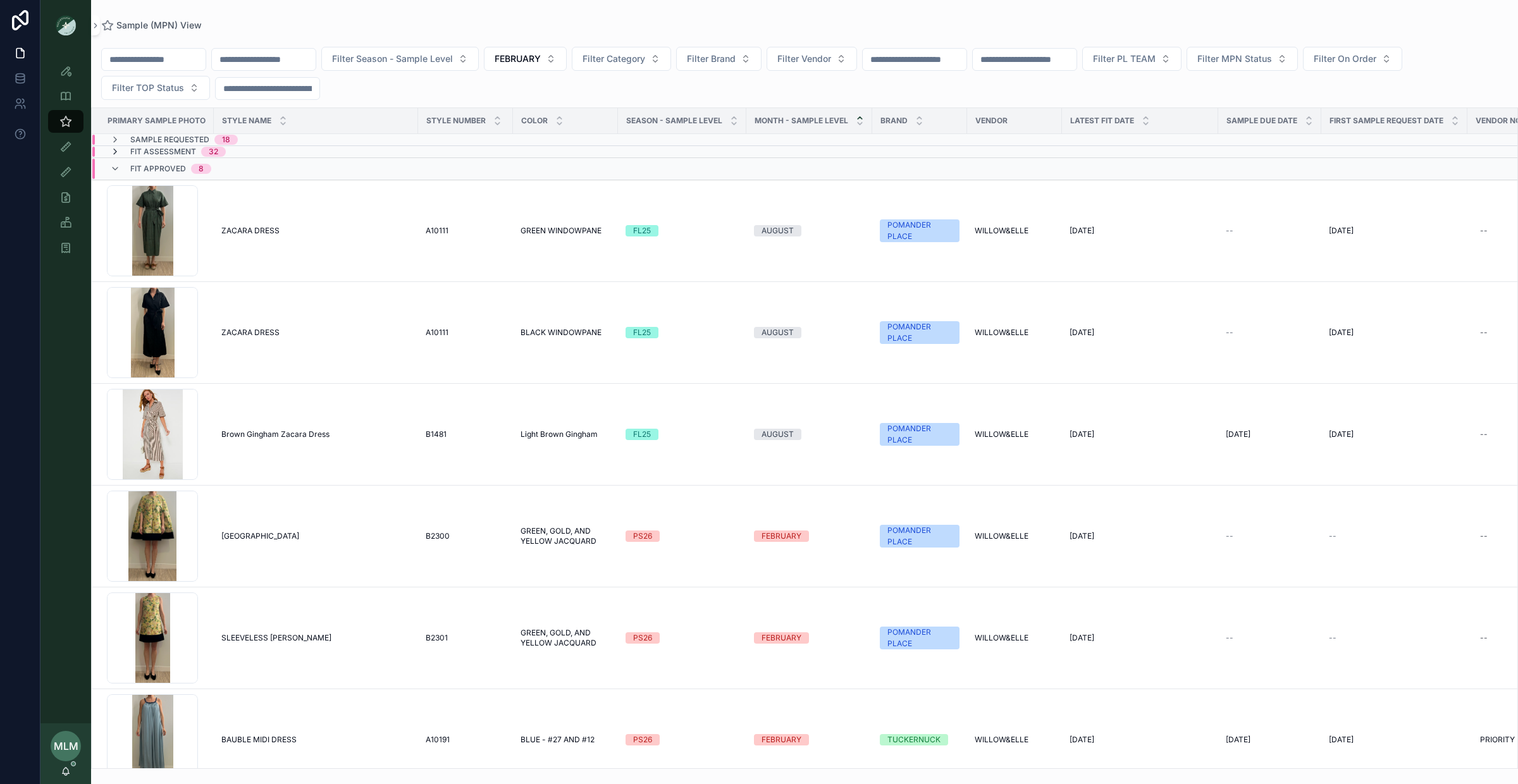
click at [114, 149] on icon "scrollable content" at bounding box center [115, 152] width 10 height 10
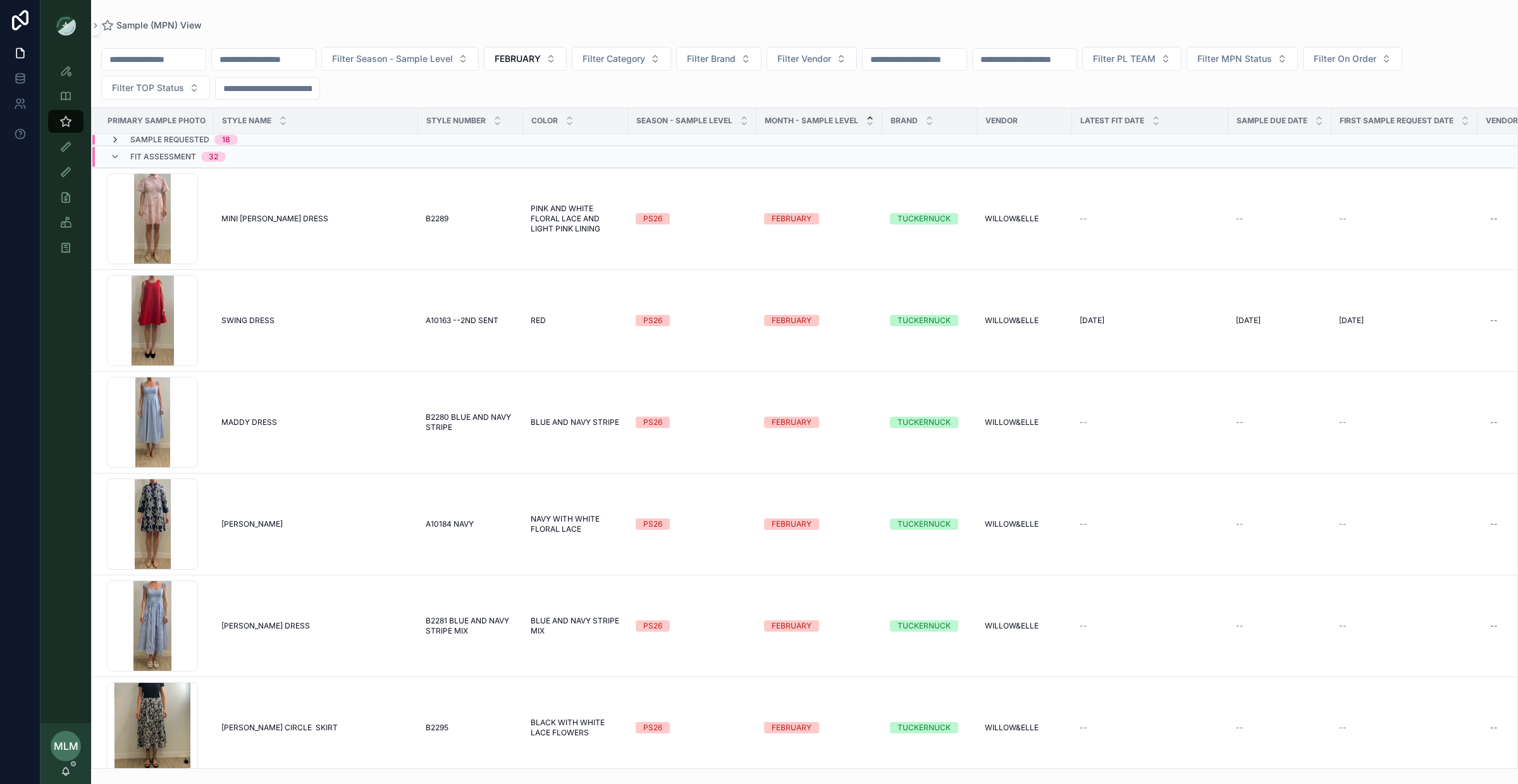
click at [114, 140] on icon "scrollable content" at bounding box center [115, 140] width 10 height 10
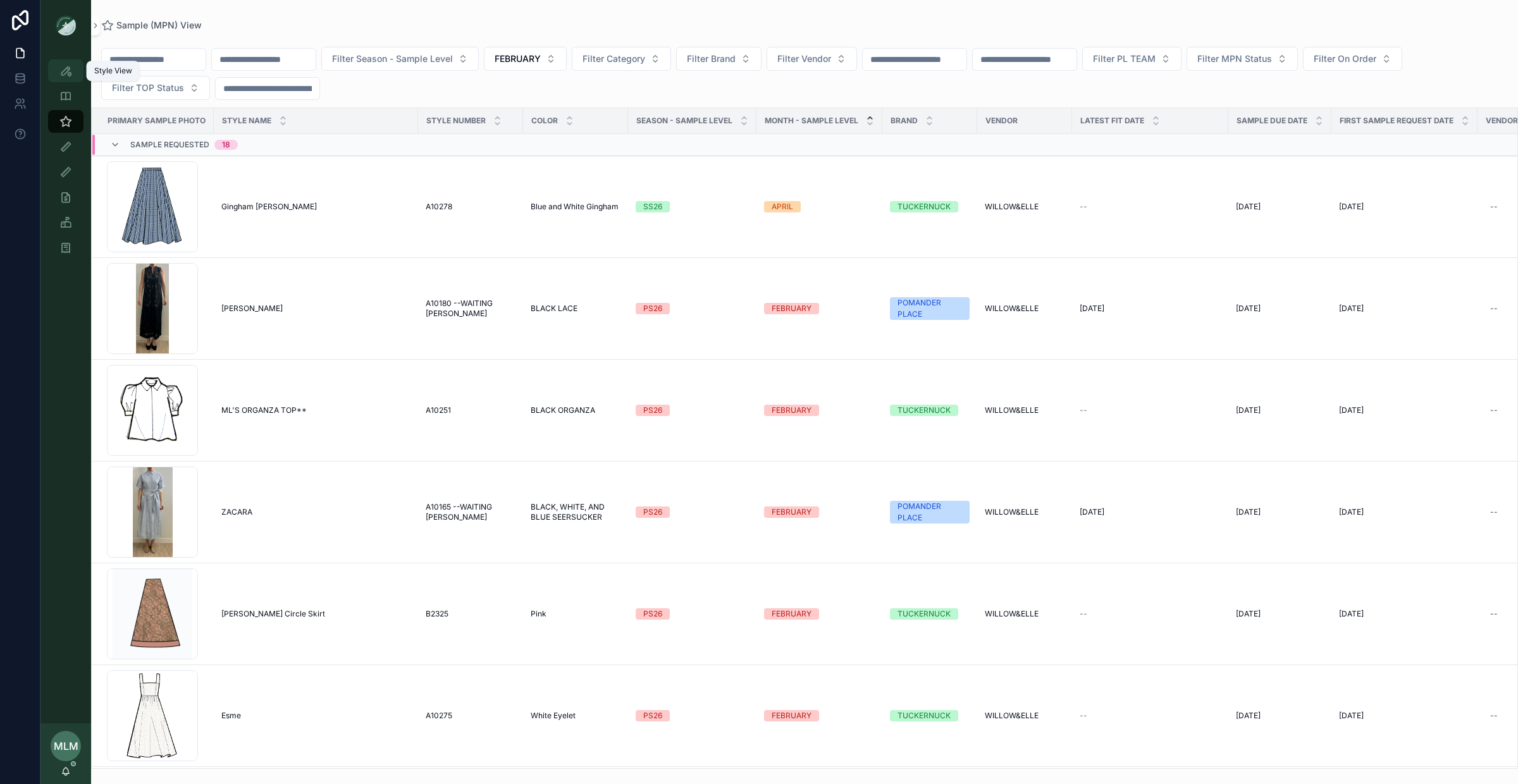
click at [63, 76] on icon "scrollable content" at bounding box center [66, 71] width 13 height 13
